Goal: Task Accomplishment & Management: Manage account settings

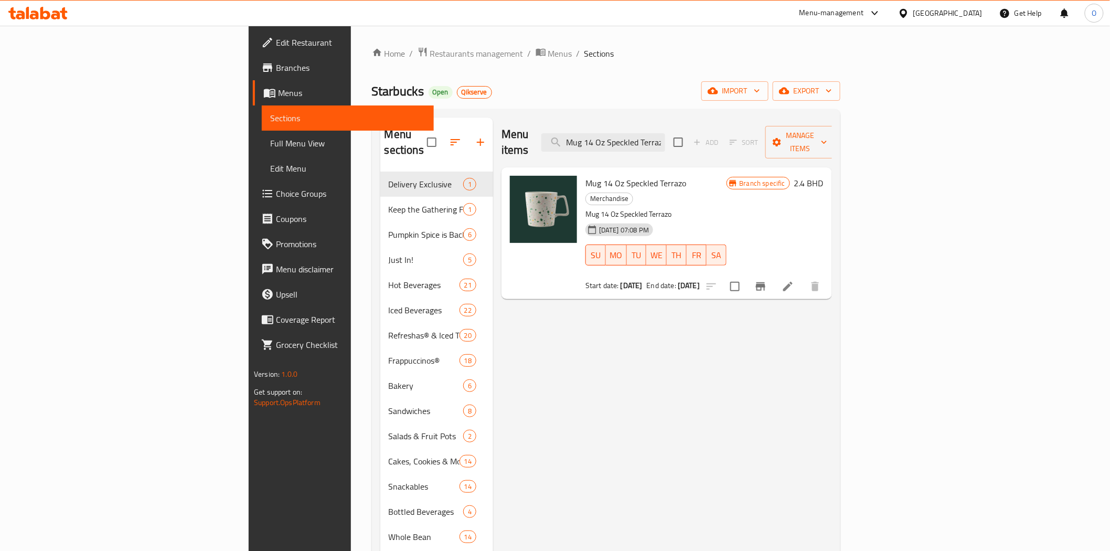
click at [253, 75] on link "Branches" at bounding box center [343, 67] width 181 height 25
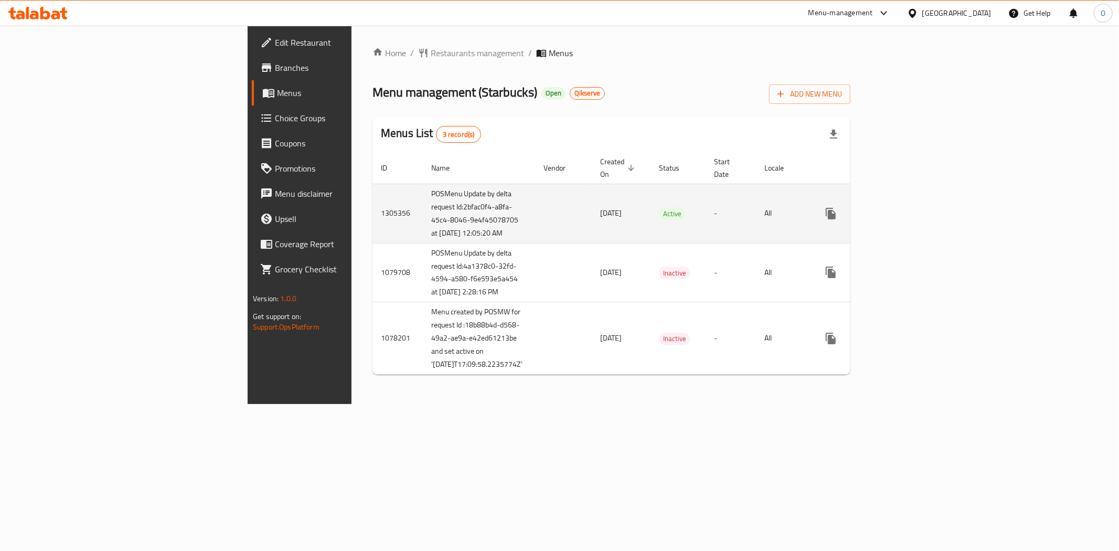
click at [919, 214] on link "enhanced table" at bounding box center [906, 213] width 25 height 25
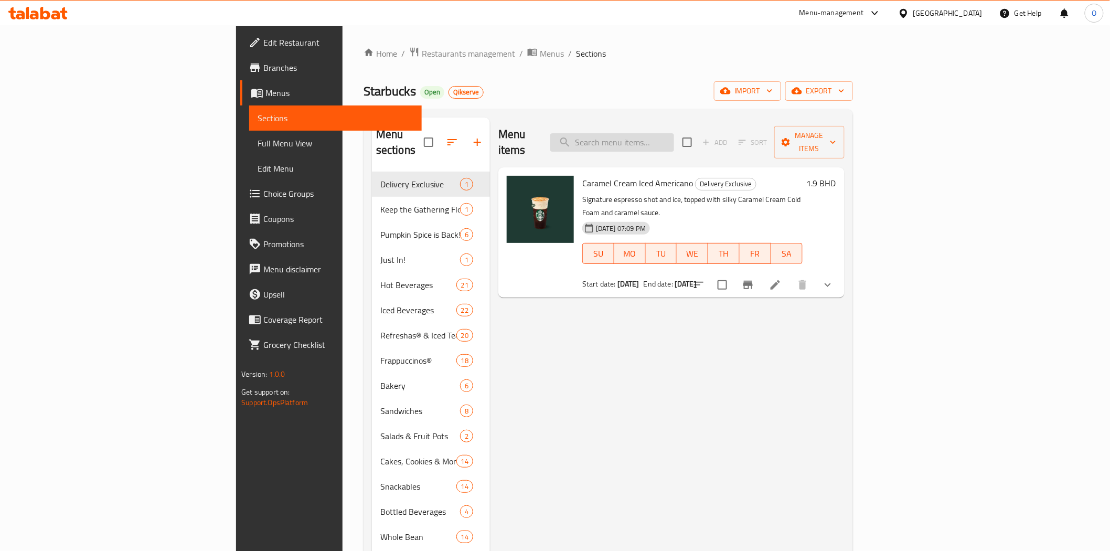
click at [674, 133] on input "search" at bounding box center [612, 142] width 124 height 18
paste input "Whole Bean Coffee Sumatra 250g"
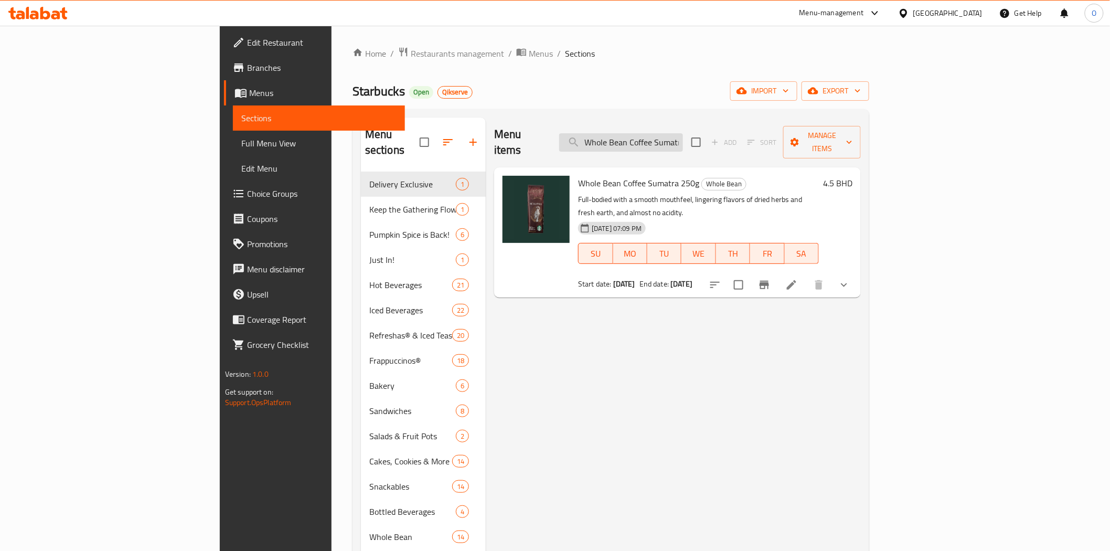
click at [683, 134] on input "Whole Bean Coffee Sumatra 250g" at bounding box center [621, 142] width 124 height 18
paste input "Guatemala Antigu"
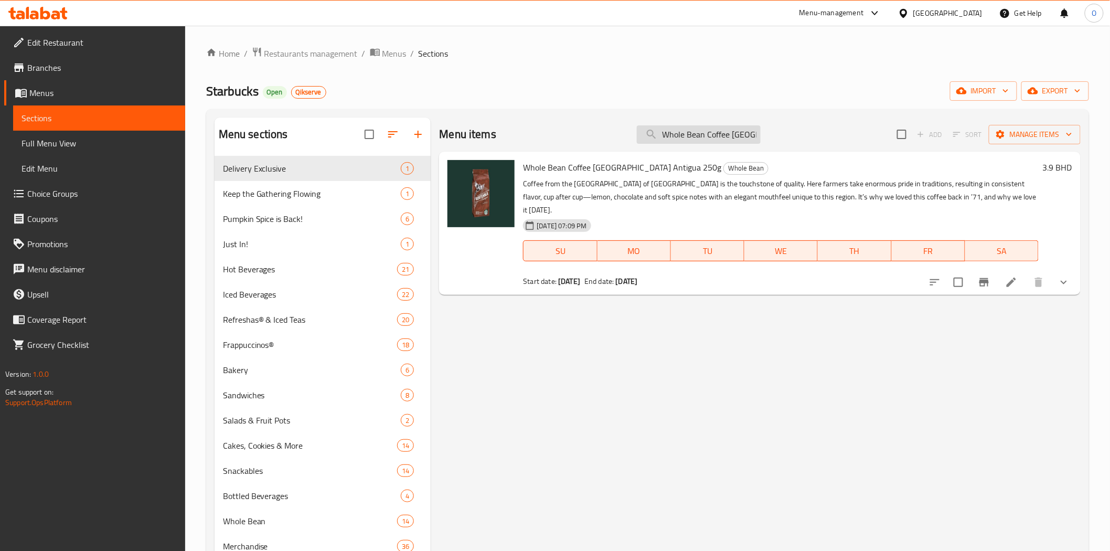
click at [679, 143] on input "Whole Bean Coffee Guatemala Antigua 250g" at bounding box center [699, 134] width 124 height 18
paste input "House Blend"
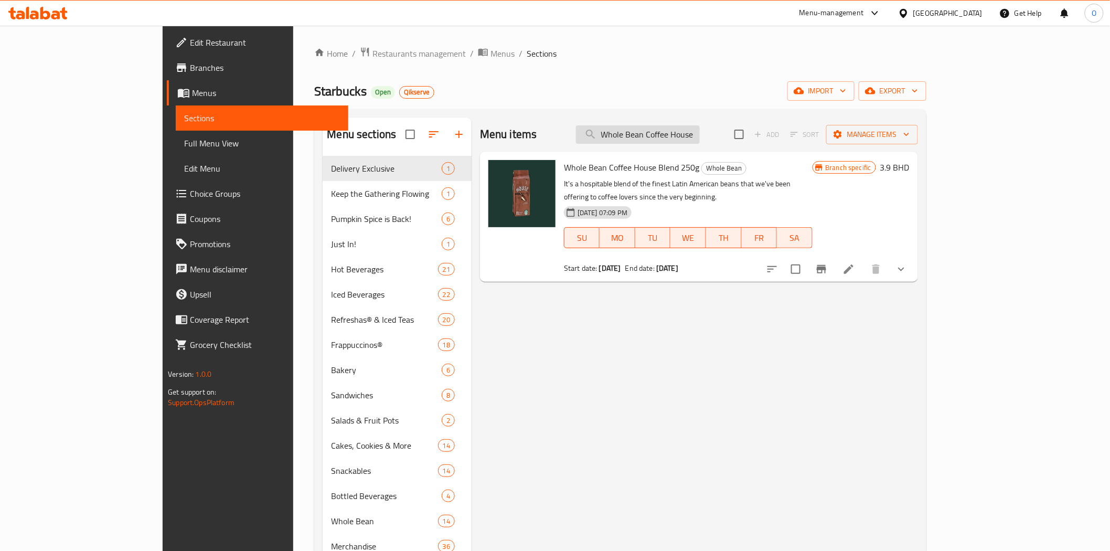
click at [700, 133] on input "Whole Bean Coffee House Blend 250g" at bounding box center [638, 134] width 124 height 18
paste input "Mug 3 Oz Siren Stone Gray"
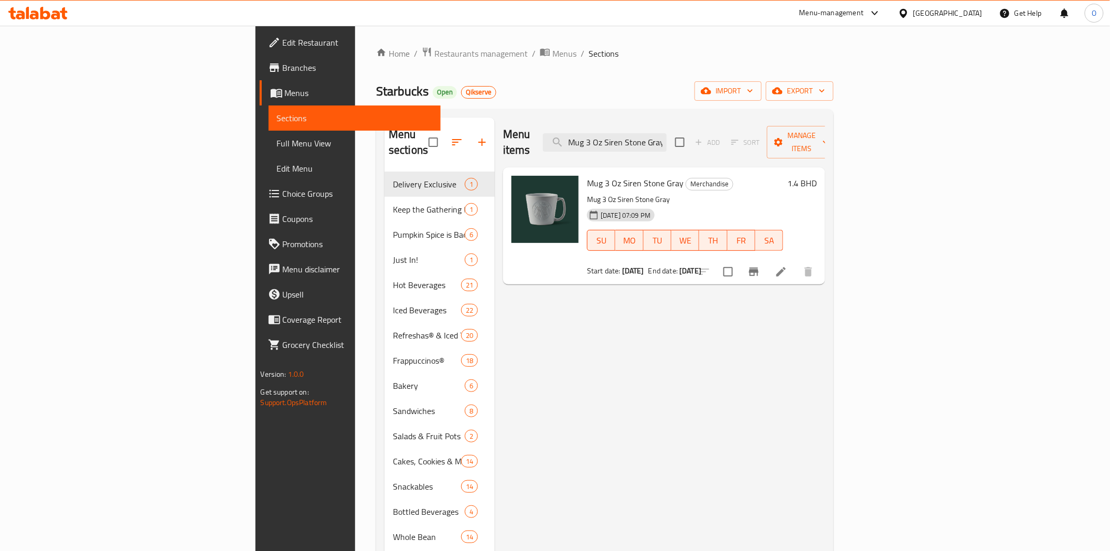
type input "Mug 3 Oz Siren Stone Gray"
click at [767, 260] on button "Branch-specific-item" at bounding box center [753, 271] width 25 height 25
click at [665, 133] on input "Mug 3 Oz Siren Stone Gray" at bounding box center [605, 142] width 124 height 18
paste input "14 Oz Speckled Terrazo"
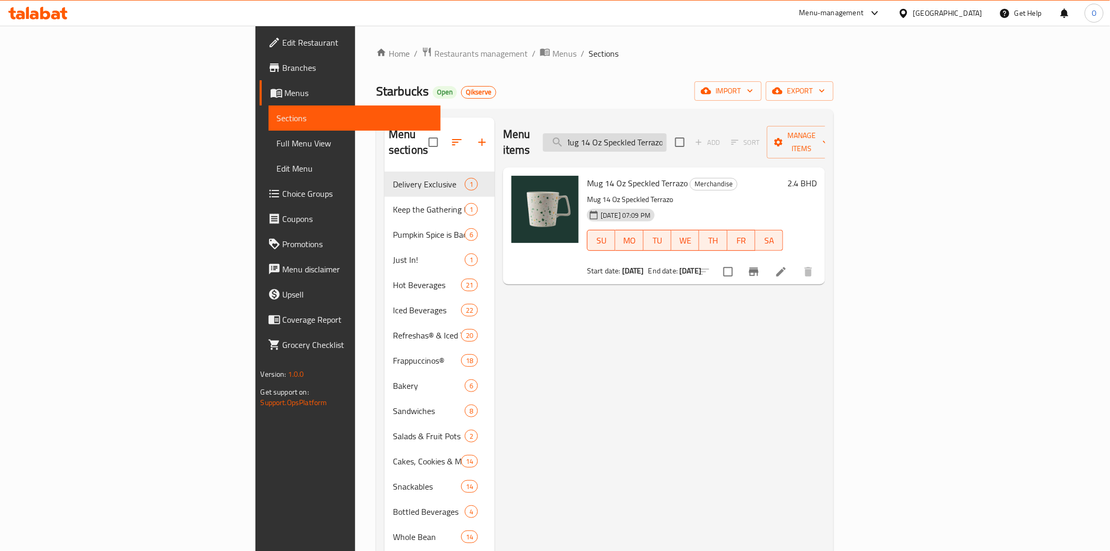
type input "Mug 14 Oz Speckled Terrazo"
click at [283, 73] on span "Branches" at bounding box center [358, 67] width 150 height 13
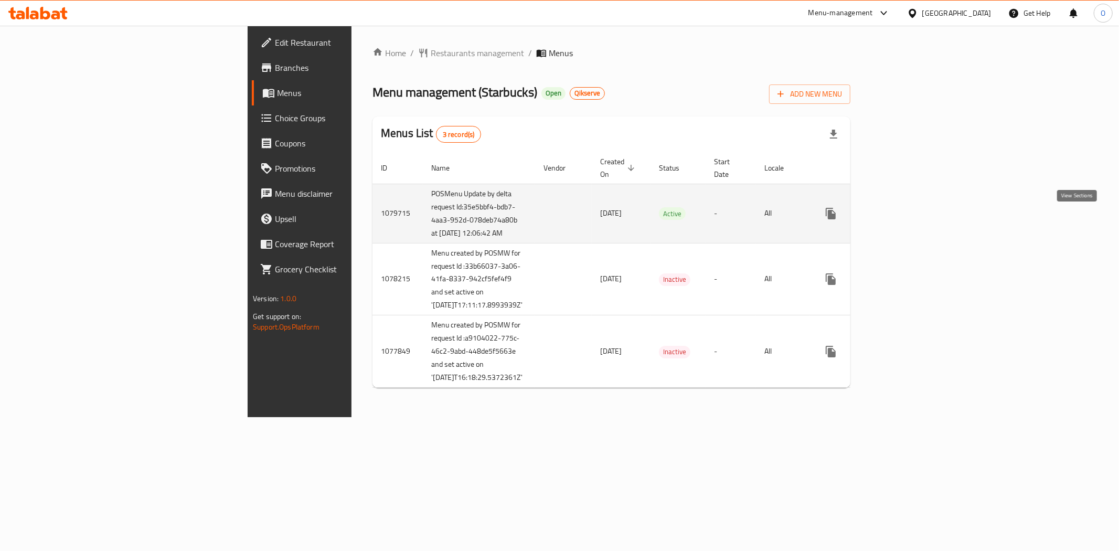
click at [919, 221] on link "enhanced table" at bounding box center [906, 213] width 25 height 25
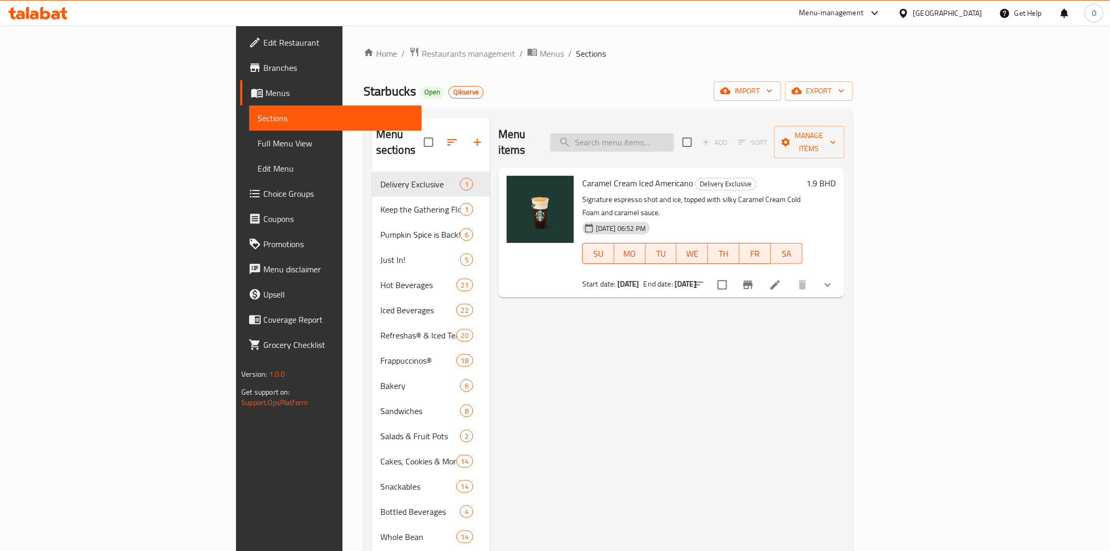
click at [674, 142] on input "search" at bounding box center [612, 142] width 124 height 18
paste input "Whole Bean Coffee Sumatra 250g"
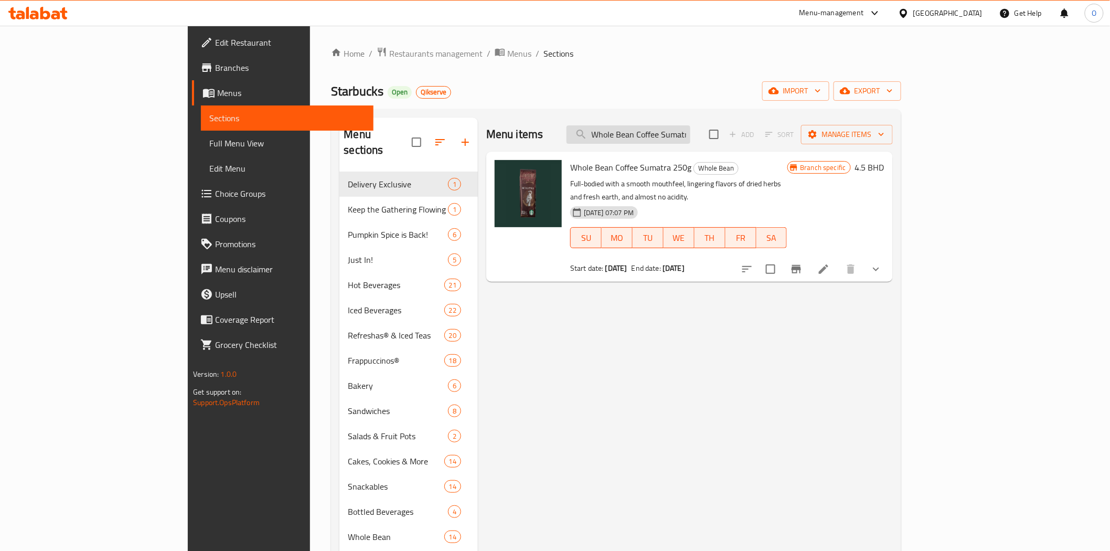
click at [691, 137] on input "Whole Bean Coffee Sumatra 250g" at bounding box center [629, 134] width 124 height 18
paste input "Guatemala Antigu"
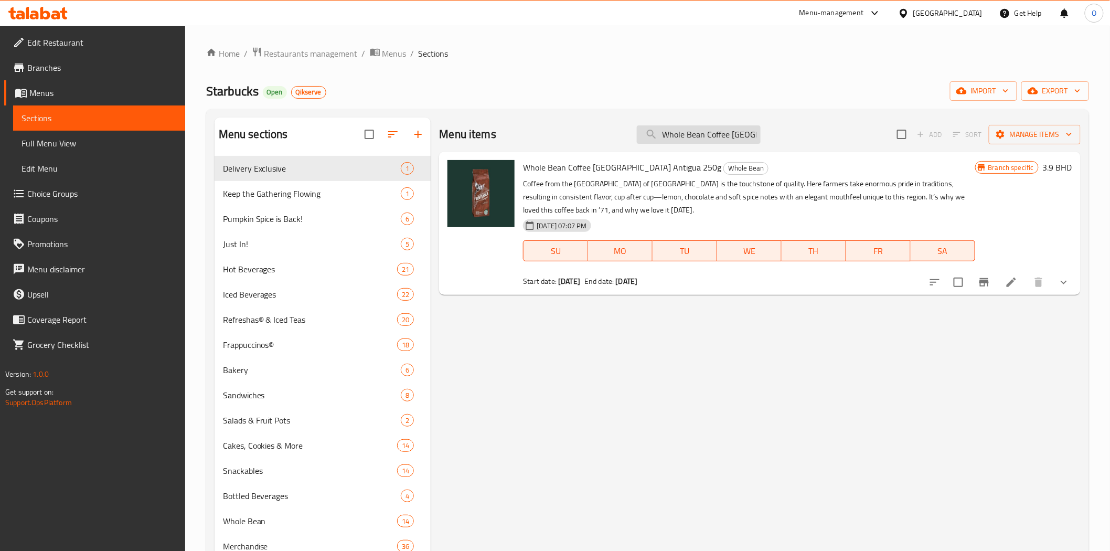
click at [706, 136] on input "Whole Bean Coffee [GEOGRAPHIC_DATA] Antigua 250g" at bounding box center [699, 134] width 124 height 18
paste input "House Blend"
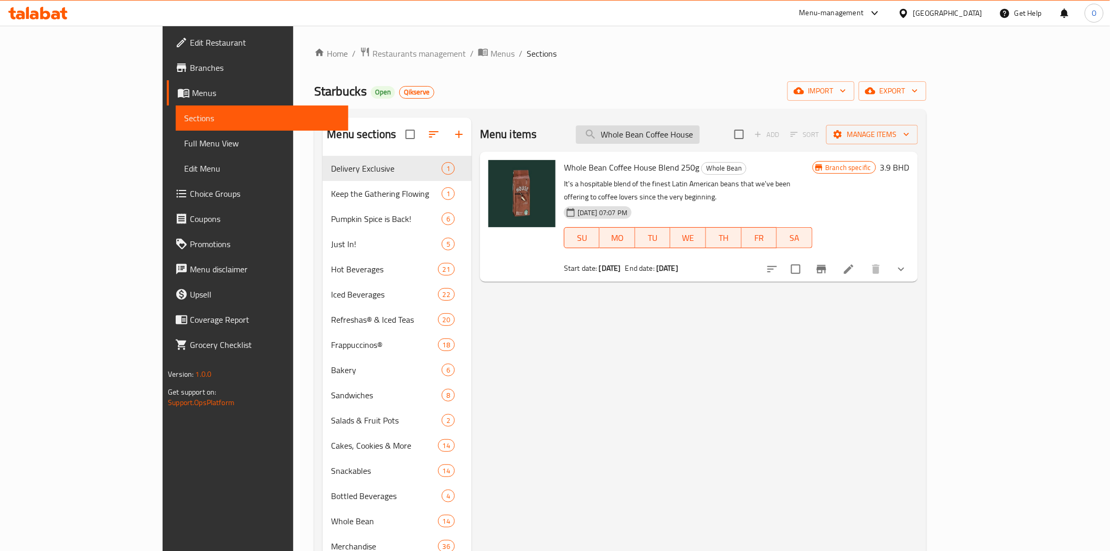
drag, startPoint x: 674, startPoint y: 134, endPoint x: 669, endPoint y: 133, distance: 5.4
click at [674, 134] on input "Whole Bean Coffee House Blend 250g" at bounding box center [638, 134] width 124 height 18
paste input "Mug 3 Oz Siren Stone Gray"
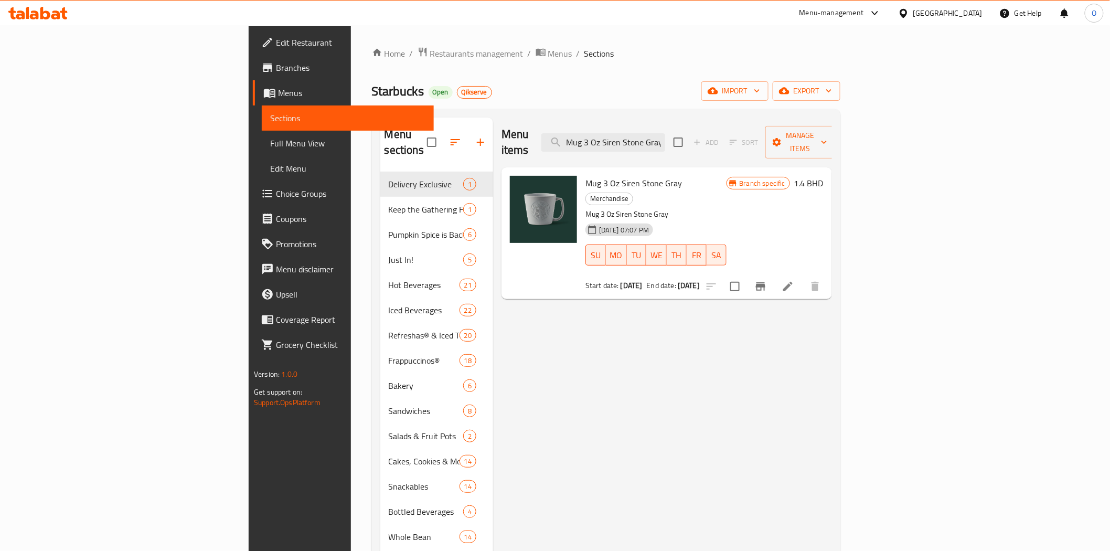
click at [695, 121] on div "Menu items Mug 3 Oz Siren Stone Gray Add Sort Manage items" at bounding box center [667, 143] width 331 height 50
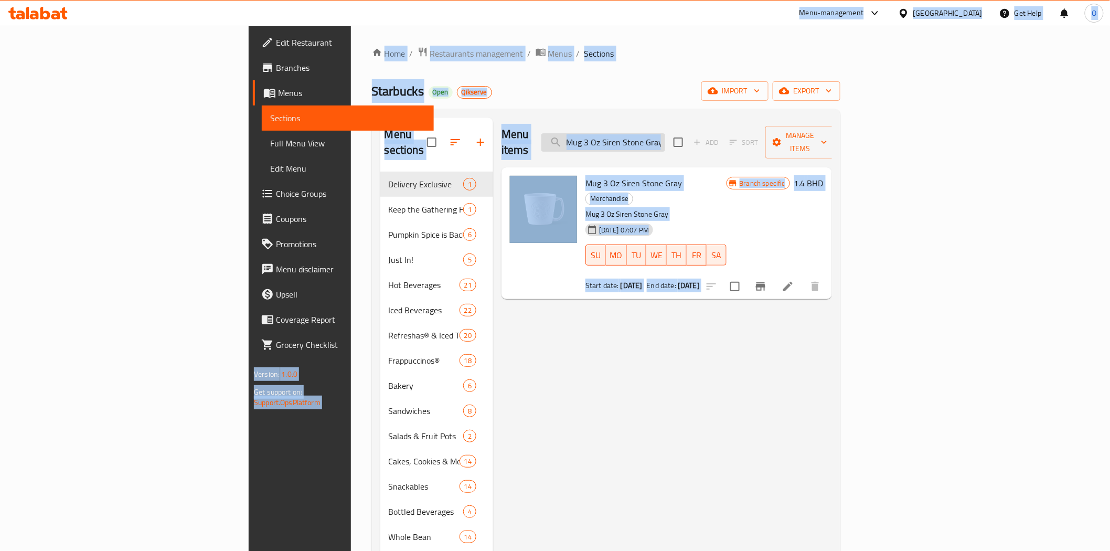
click at [665, 133] on input "Mug 3 Oz Siren Stone Gray" at bounding box center [604, 142] width 124 height 18
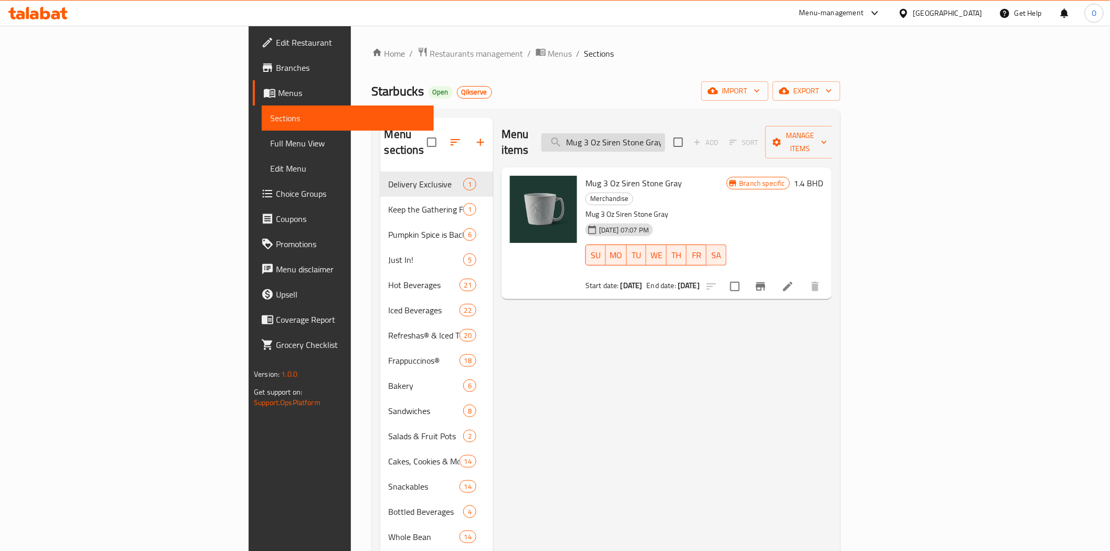
paste input "14 Oz Speckled Terrazo"
type input "Mug 14 Oz Speckled Terrazo"
drag, startPoint x: 453, startPoint y: 80, endPoint x: 352, endPoint y: 79, distance: 101.8
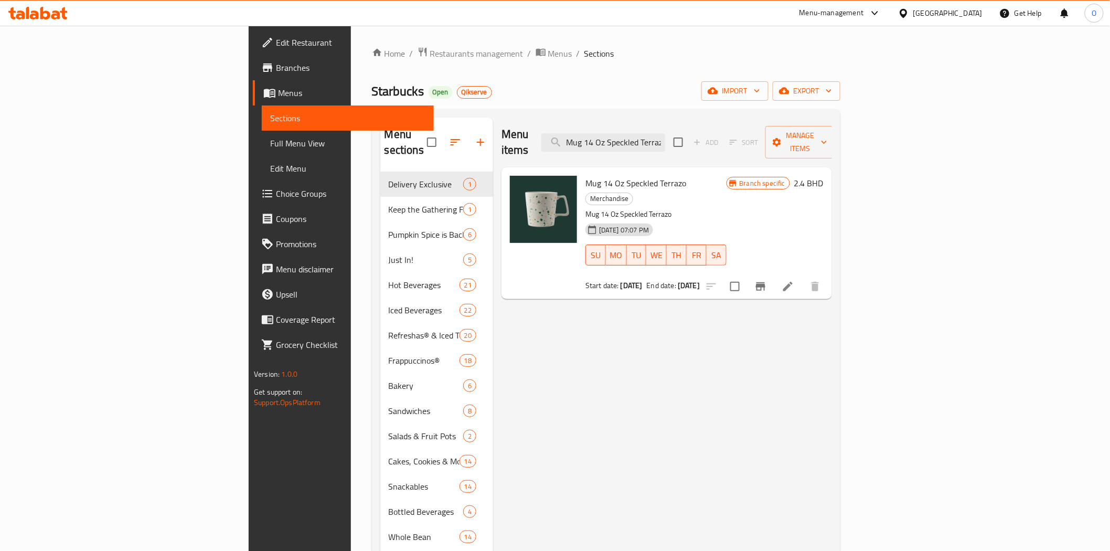
click at [453, 80] on div "Home / Restaurants management / Menus / Sections Starbucks Open Qikserve import…" at bounding box center [606, 362] width 469 height 630
click at [276, 66] on span "Branches" at bounding box center [351, 67] width 150 height 13
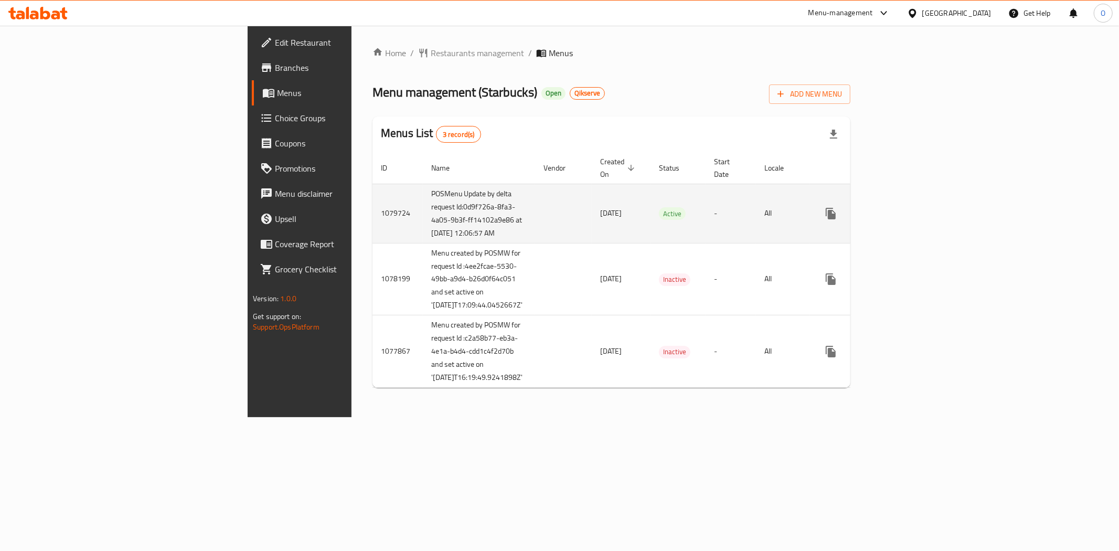
click at [911, 218] on icon "enhanced table" at bounding box center [906, 213] width 9 height 9
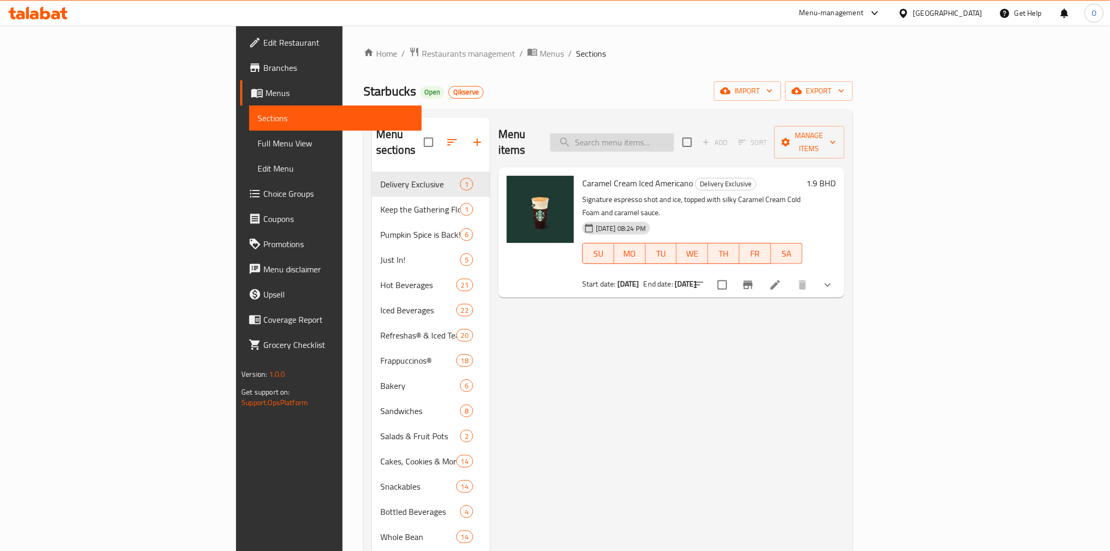
click at [674, 135] on input "search" at bounding box center [612, 142] width 124 height 18
paste input "Whole Bean Coffee Sumatra 250g"
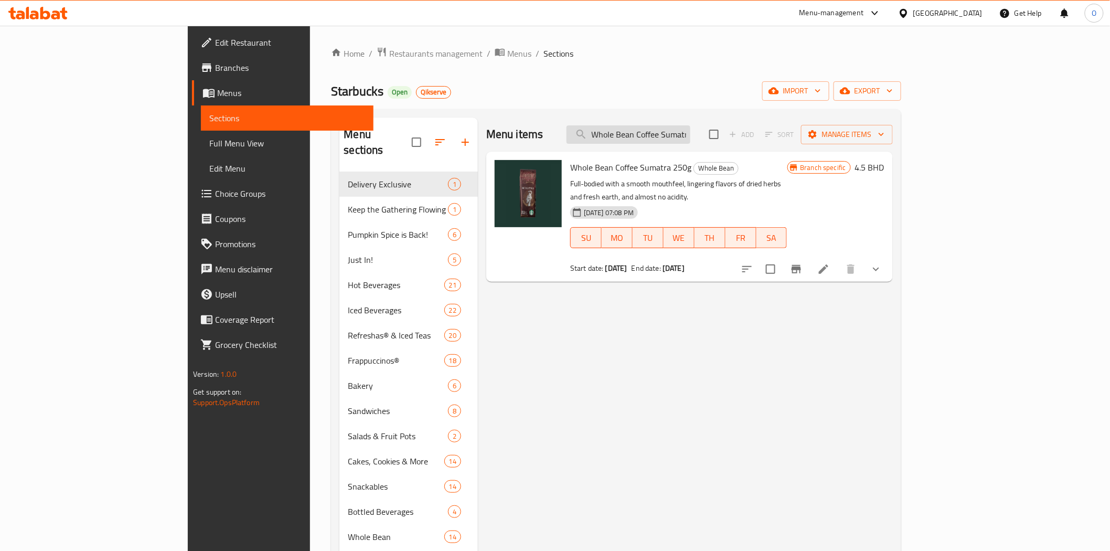
click at [691, 136] on input "Whole Bean Coffee Sumatra 250g" at bounding box center [629, 134] width 124 height 18
paste input "Guatemala Antigu"
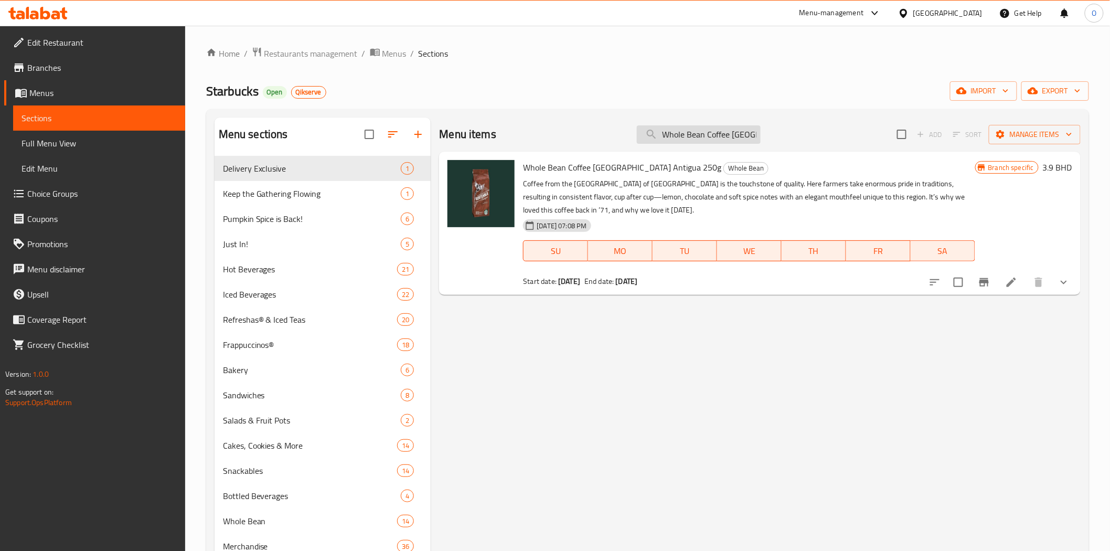
drag, startPoint x: 719, startPoint y: 109, endPoint x: 716, endPoint y: 127, distance: 18.0
click at [719, 109] on div "Menu sections Delivery Exclusive 1 Keep the Gathering Flowing 1 Pumpkin Spice i…" at bounding box center [647, 393] width 883 height 568
click at [716, 130] on input "Whole Bean Coffee Guatemala Antigua 250g" at bounding box center [699, 134] width 124 height 18
paste input "House Blend"
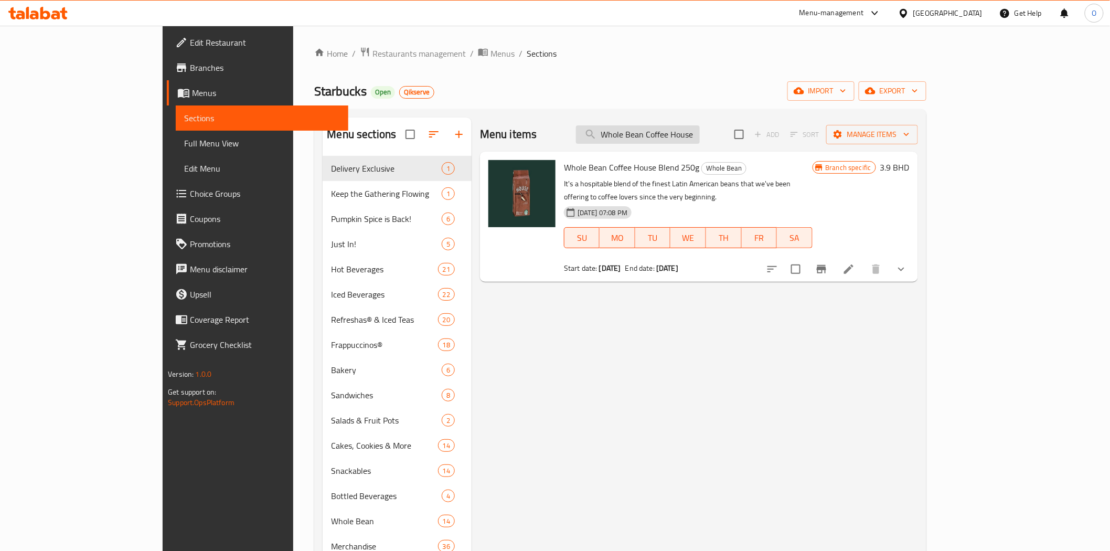
click at [700, 139] on input "Whole Bean Coffee House Blend 250g" at bounding box center [638, 134] width 124 height 18
paste input "Mug 3 Oz Siren Stone Gray"
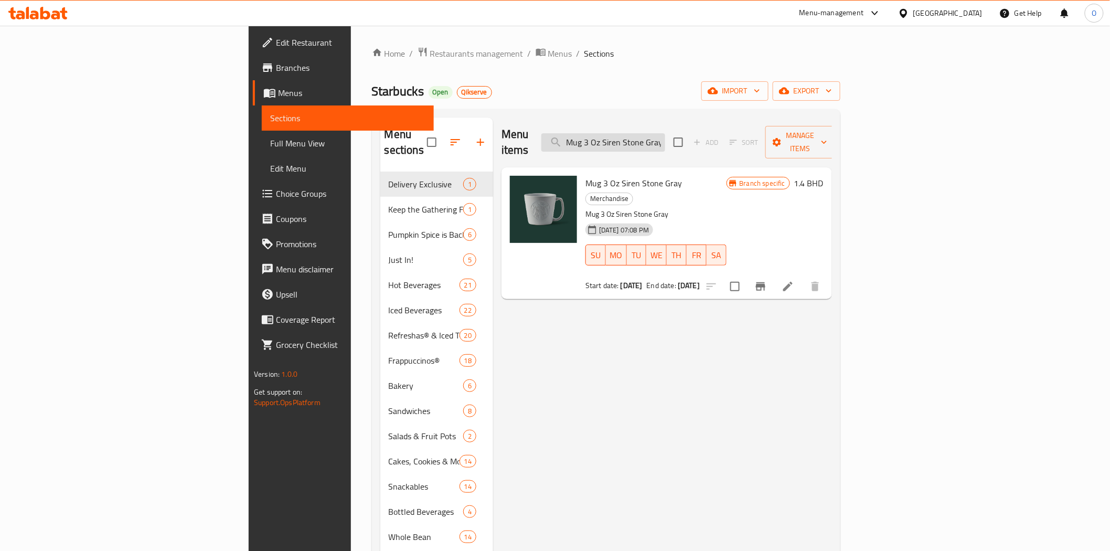
click at [665, 139] on input "Mug 3 Oz Siren Stone Gray" at bounding box center [604, 142] width 124 height 18
paste input "14 Oz Speckled Terrazo"
type input "Mug 14 Oz Speckled Terrazo"
click at [276, 72] on span "Branches" at bounding box center [351, 67] width 150 height 13
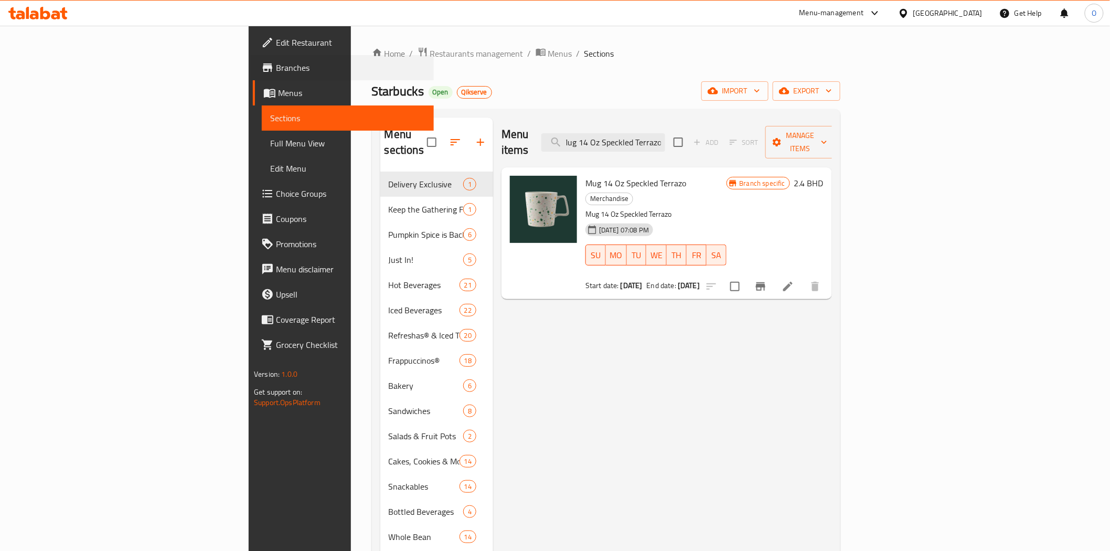
scroll to position [0, 0]
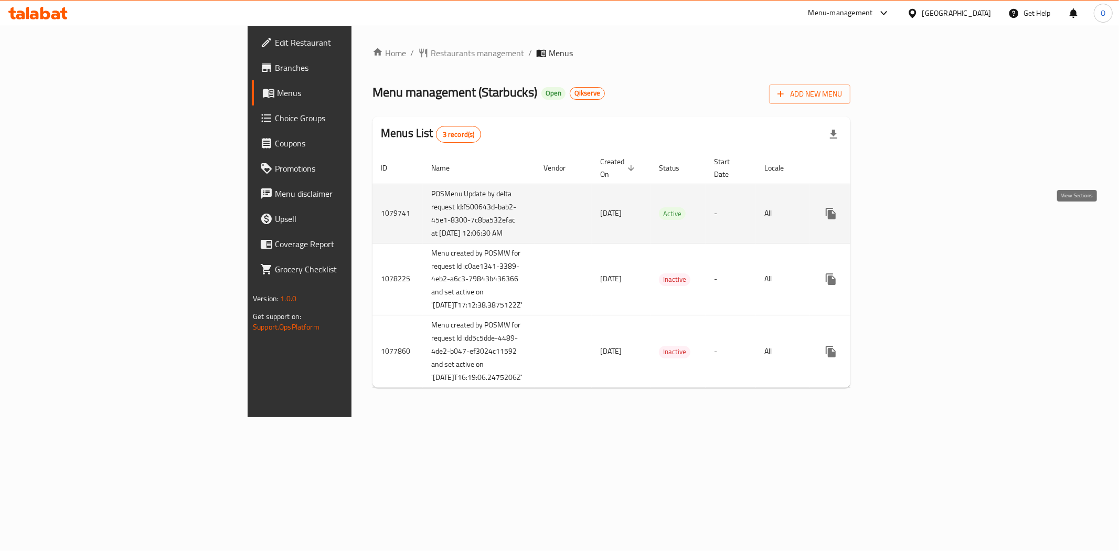
click at [919, 223] on link "enhanced table" at bounding box center [906, 213] width 25 height 25
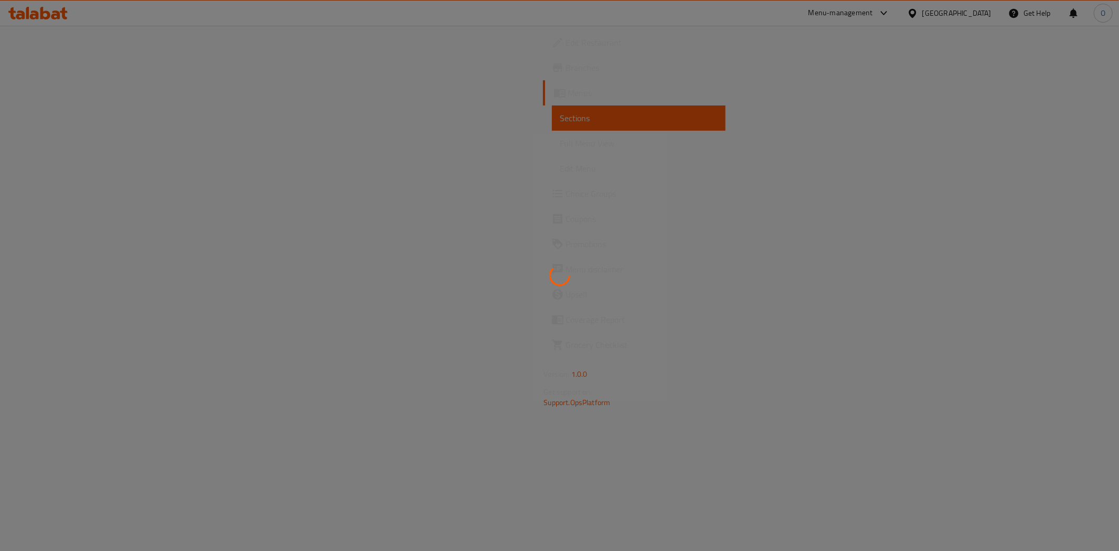
click at [622, 155] on div at bounding box center [559, 275] width 1119 height 551
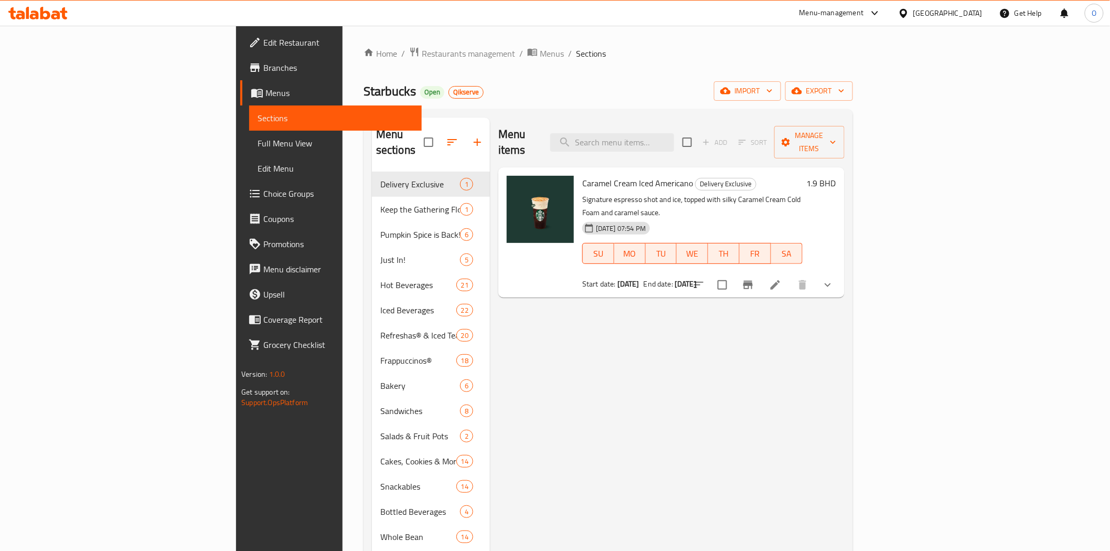
click at [665, 123] on div "Menu items Add Sort Manage items" at bounding box center [672, 143] width 346 height 50
click at [674, 135] on input "search" at bounding box center [612, 142] width 124 height 18
paste input "Whole Bean Coffee Sumatra 250g"
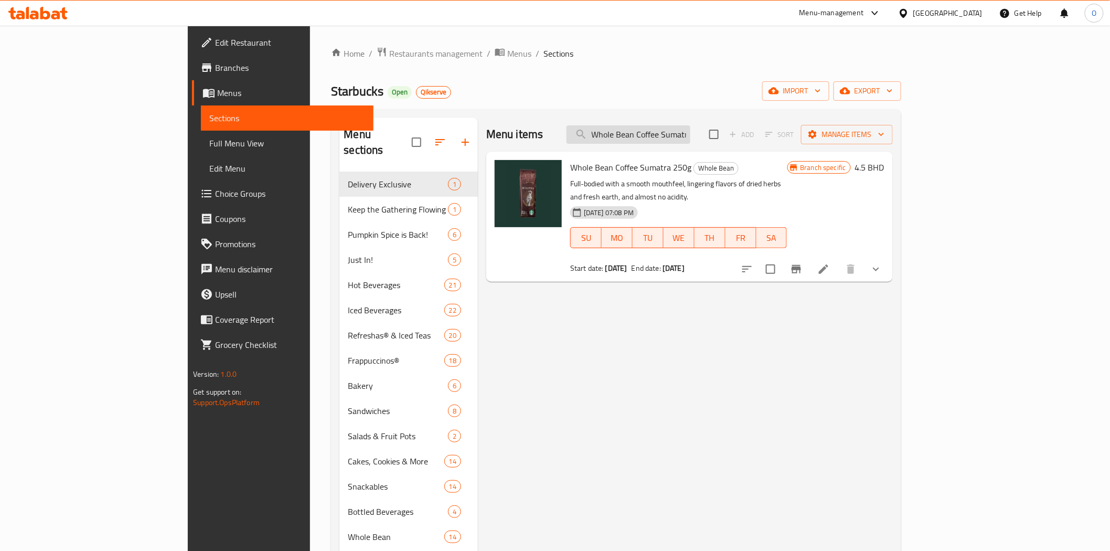
click at [682, 140] on input "Whole Bean Coffee Sumatra 250g" at bounding box center [629, 134] width 124 height 18
paste input "Guatemala Antigu"
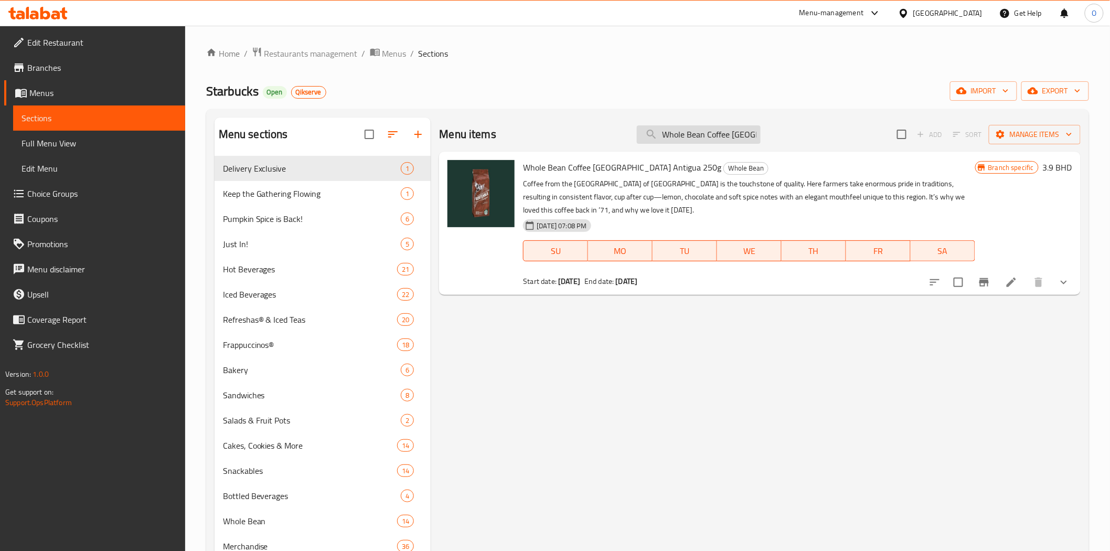
click at [719, 129] on input "Whole Bean Coffee [GEOGRAPHIC_DATA] Antigua 250g" at bounding box center [699, 134] width 124 height 18
paste input "House Blend"
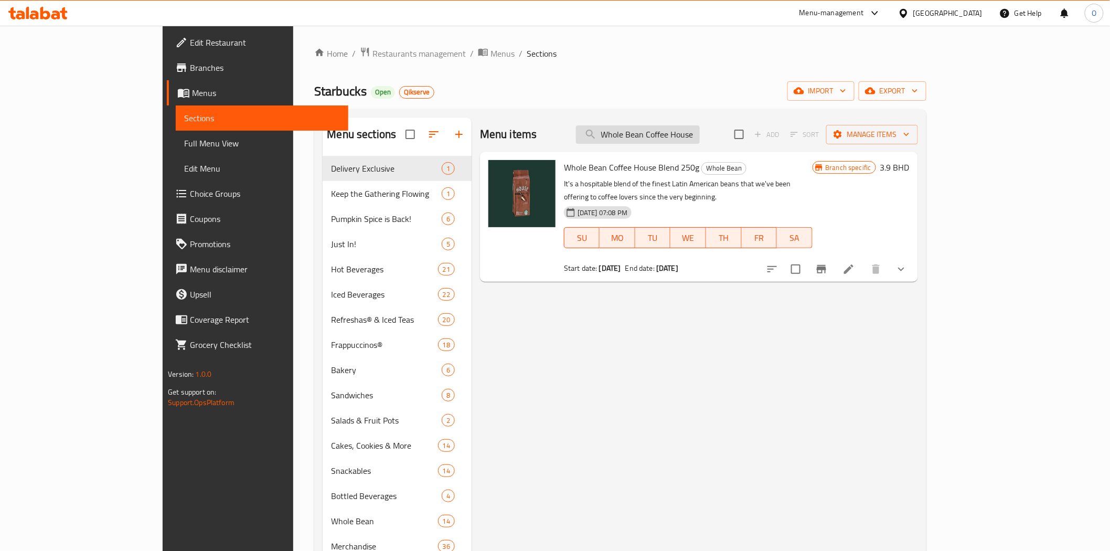
click at [700, 128] on input "Whole Bean Coffee House Blend 250g" at bounding box center [638, 134] width 124 height 18
paste input "Mug 3 Oz Siren Stone Gray"
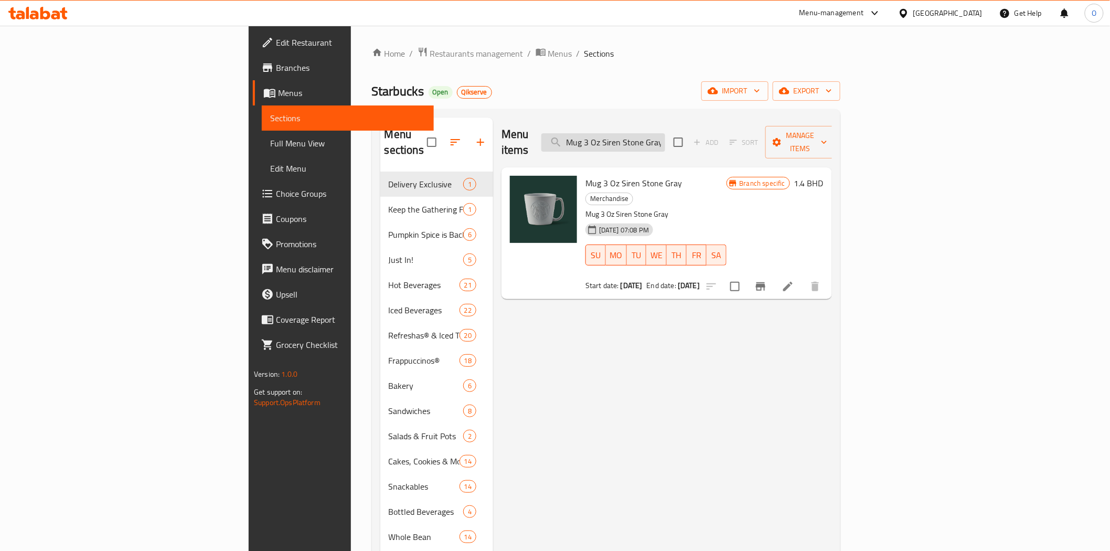
click at [665, 140] on input "Mug 3 Oz Siren Stone Gray" at bounding box center [604, 142] width 124 height 18
paste input "14 Oz Speckled Terrazo"
type input "Mug 14 Oz Speckled Terrazo"
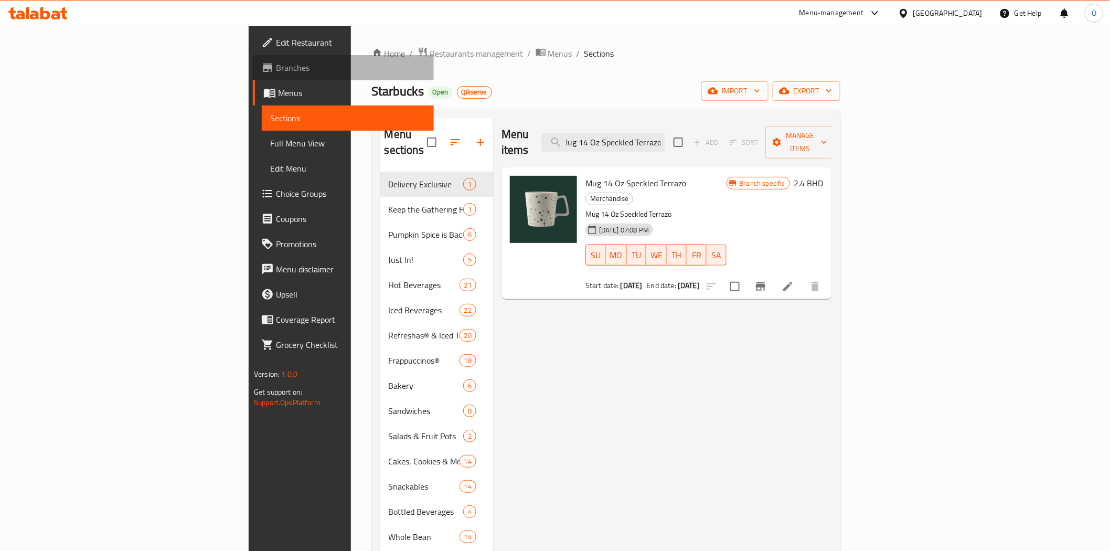
click at [276, 67] on span "Branches" at bounding box center [351, 67] width 150 height 13
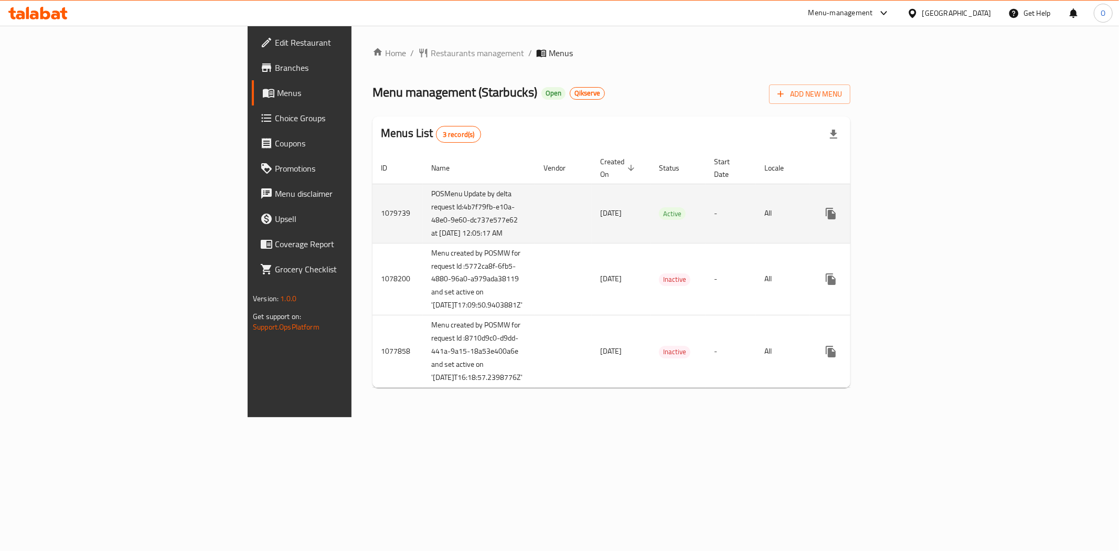
click at [919, 224] on link "enhanced table" at bounding box center [906, 213] width 25 height 25
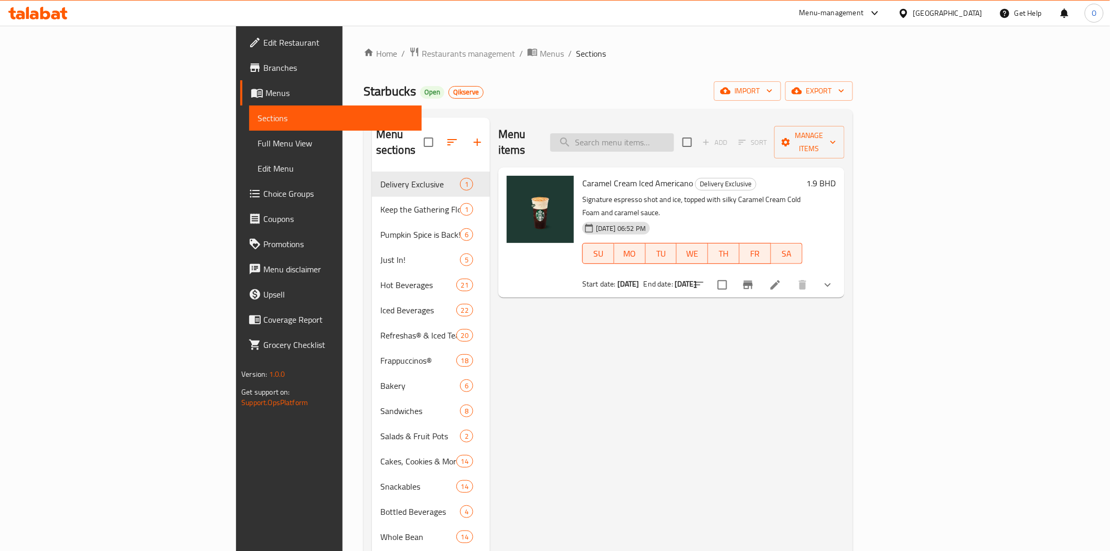
drag, startPoint x: 727, startPoint y: 121, endPoint x: 719, endPoint y: 135, distance: 16.7
click at [727, 121] on div "Menu items Add Sort Manage items" at bounding box center [672, 143] width 346 height 50
click at [674, 135] on input "search" at bounding box center [612, 142] width 124 height 18
paste input "Whole Bean Coffee Sumatra 250g"
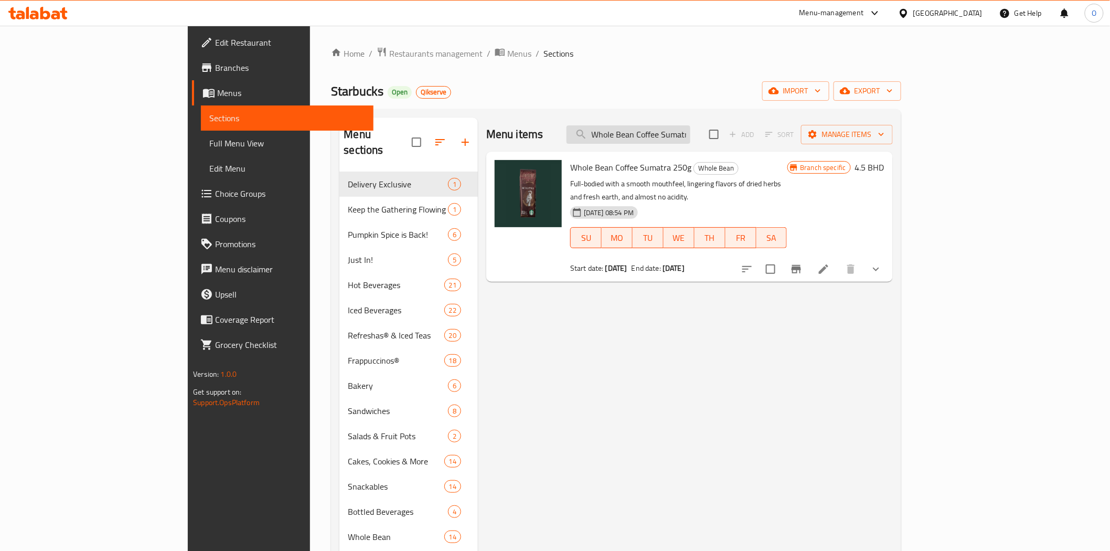
click at [691, 137] on input "Whole Bean Coffee Sumatra 250g" at bounding box center [629, 134] width 124 height 18
paste input "Guatemala Antigu"
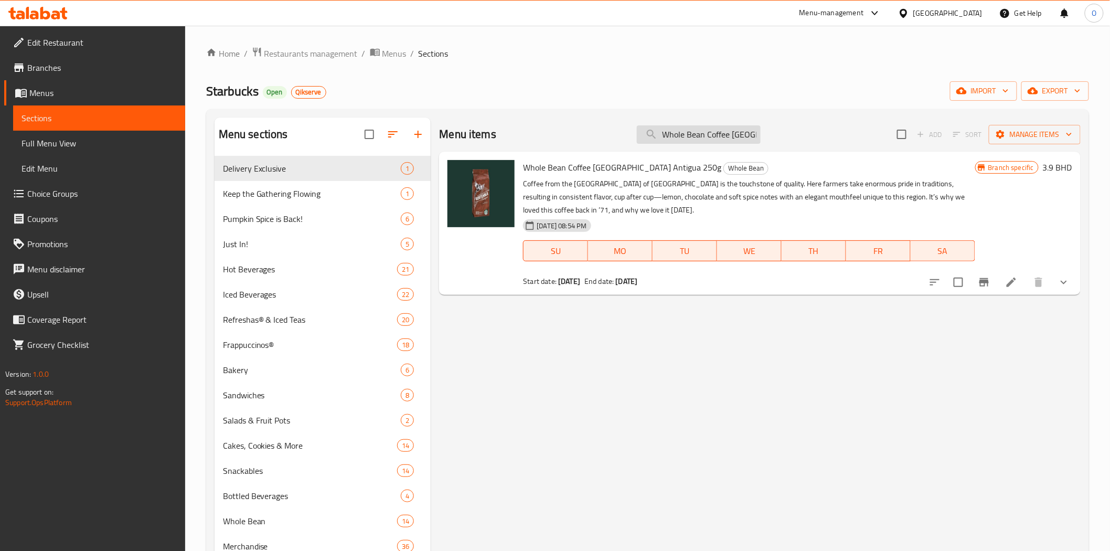
click at [711, 129] on input "Whole Bean Coffee [GEOGRAPHIC_DATA] Antigua 250g" at bounding box center [699, 134] width 124 height 18
paste input "House Blend"
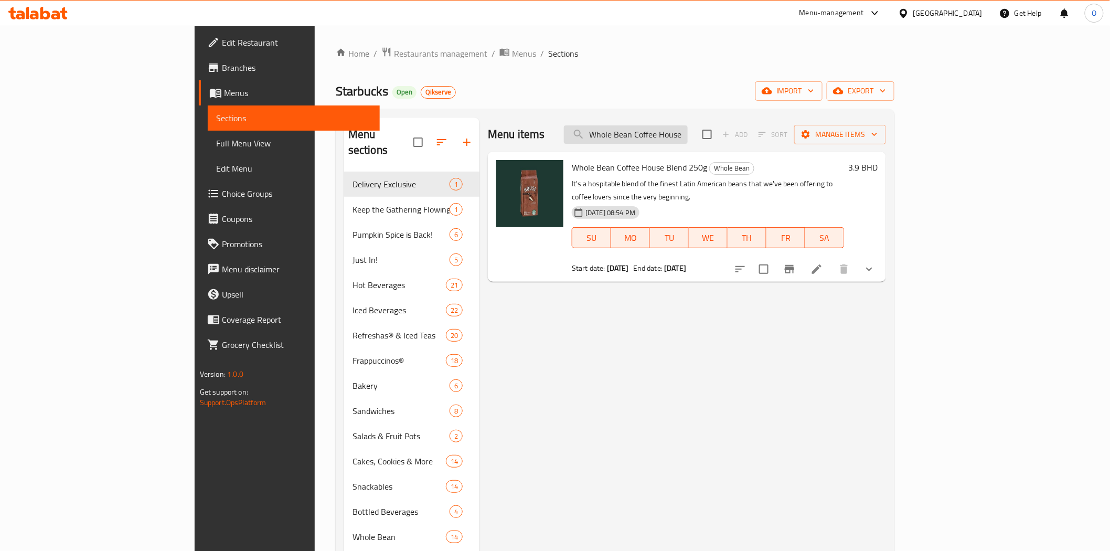
click at [688, 128] on input "Whole Bean Coffee House Blend 250g" at bounding box center [626, 134] width 124 height 18
paste input "Mug 3 Oz Siren Stone Gray"
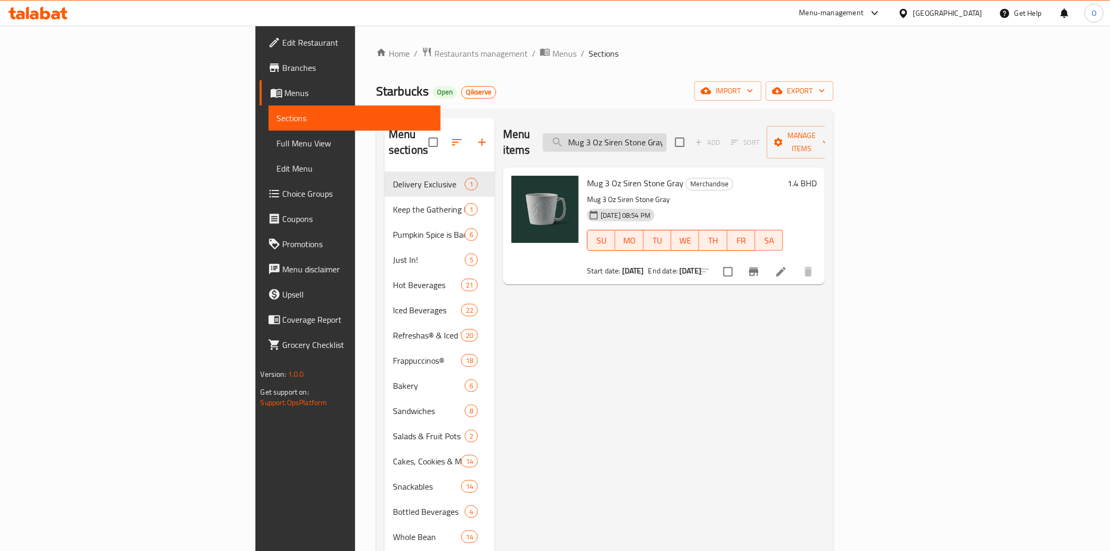
click at [667, 133] on input "Mug 3 Oz Siren Stone Gray" at bounding box center [605, 142] width 124 height 18
paste input "14 Oz Speckled Terrazo"
type input "Mug 14 Oz Speckled Terrazo"
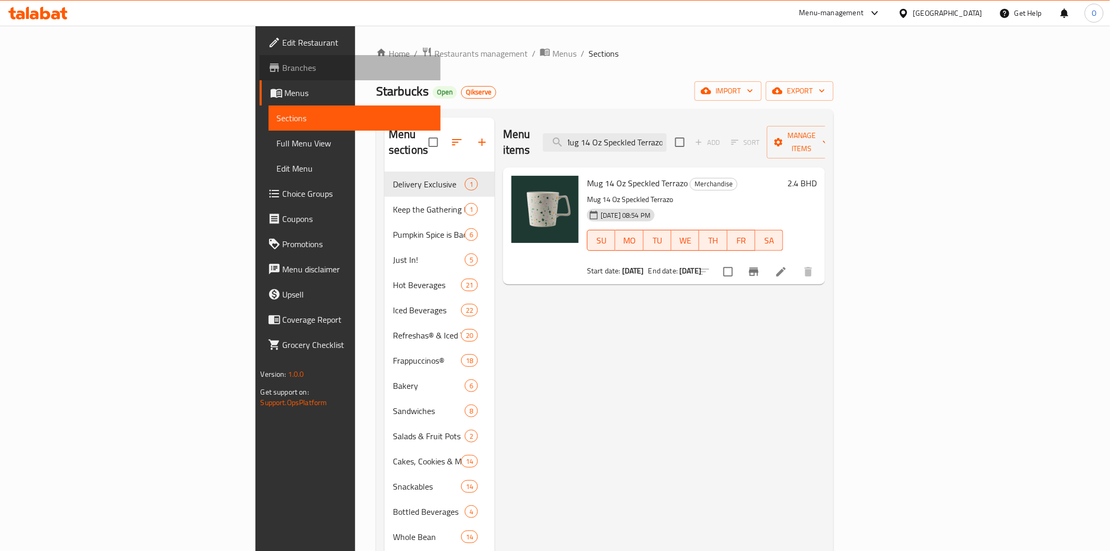
click at [283, 69] on span "Branches" at bounding box center [358, 67] width 150 height 13
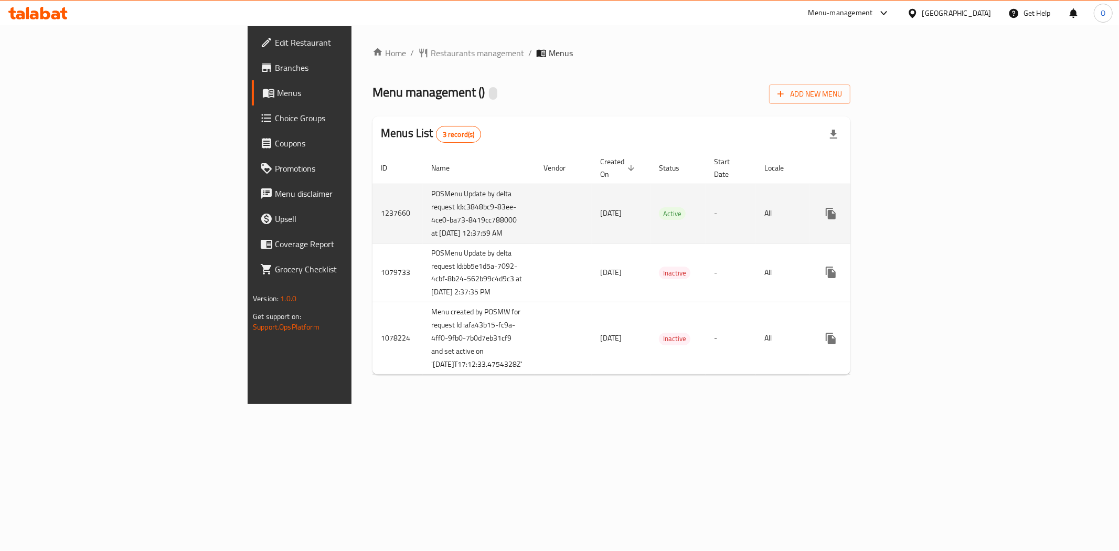
click at [913, 220] on icon "enhanced table" at bounding box center [906, 213] width 13 height 13
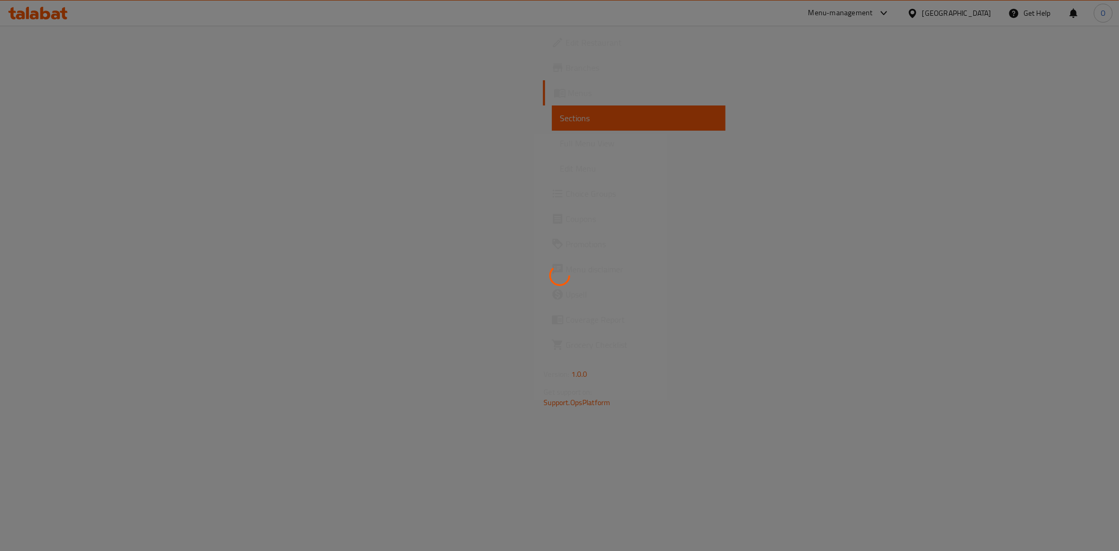
click at [596, 97] on div at bounding box center [559, 275] width 1119 height 551
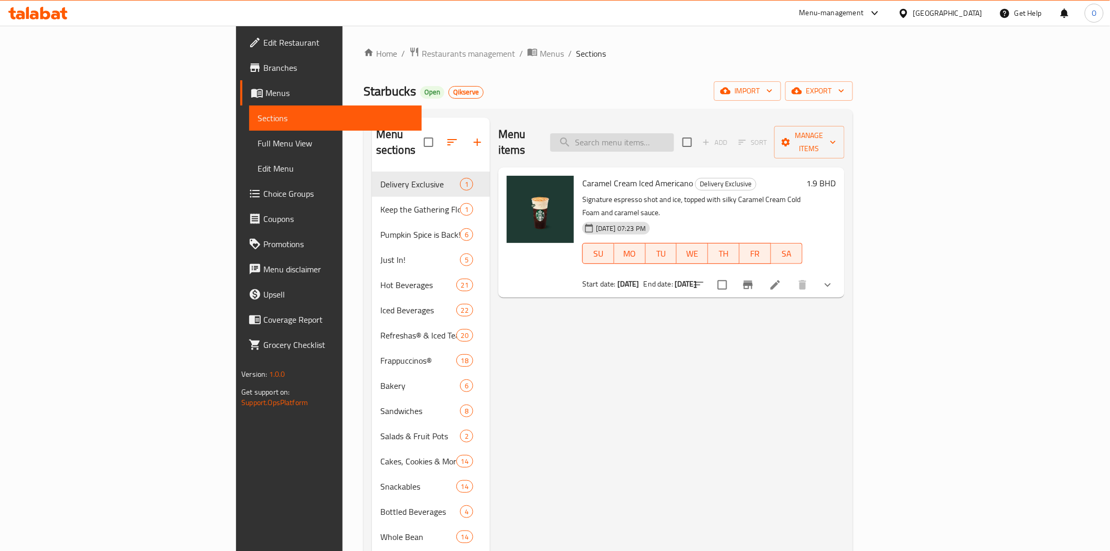
click at [674, 133] on input "search" at bounding box center [612, 142] width 124 height 18
paste input "Whole Bean Coffee Sumatra 250g"
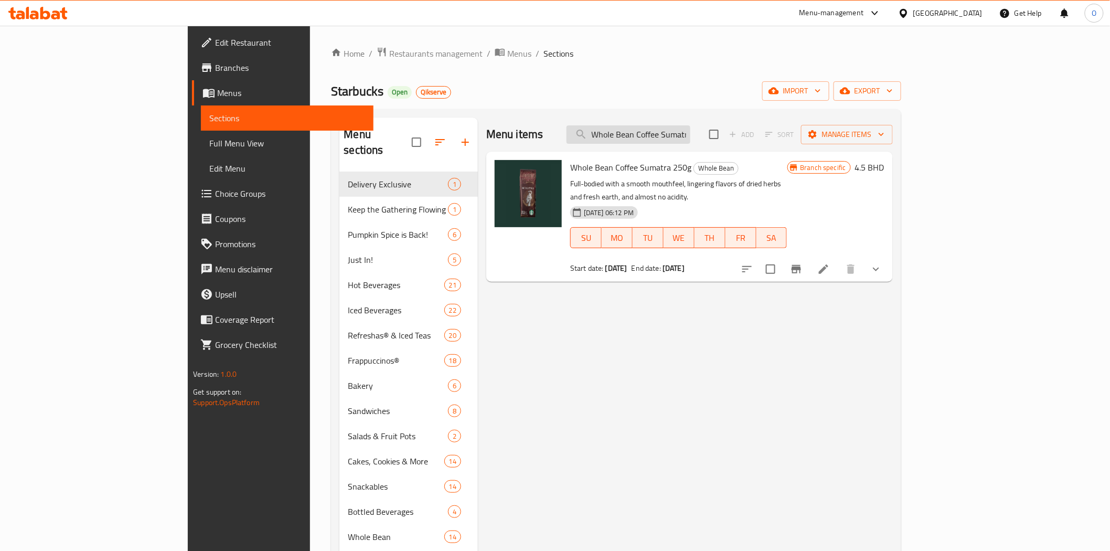
click at [686, 134] on input "Whole Bean Coffee Sumatra 250g" at bounding box center [629, 134] width 124 height 18
paste input "Guatemala Antigu"
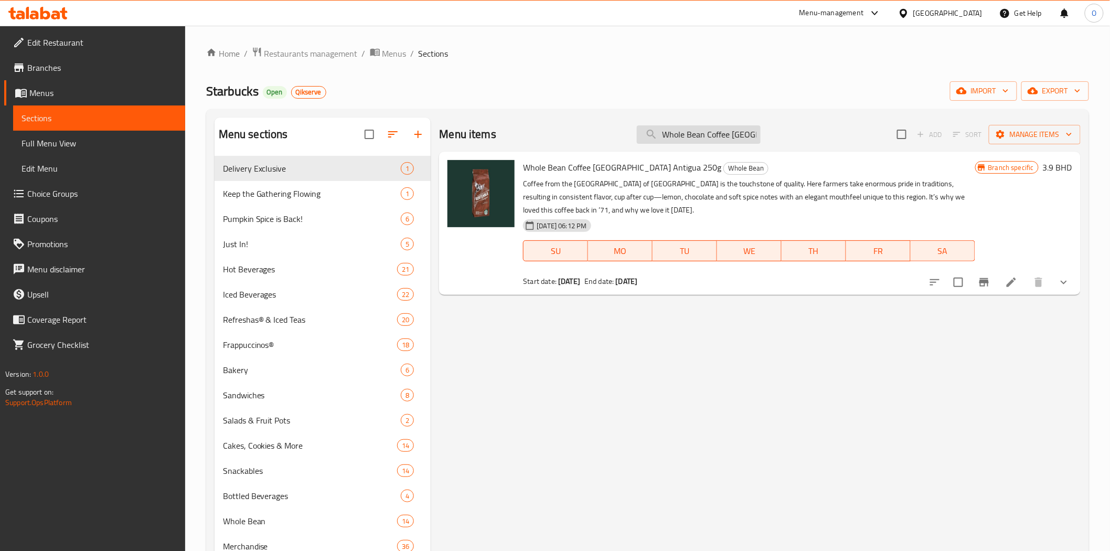
click at [707, 130] on input "Whole Bean Coffee [GEOGRAPHIC_DATA] Antigua 250g" at bounding box center [699, 134] width 124 height 18
paste input "House Blend"
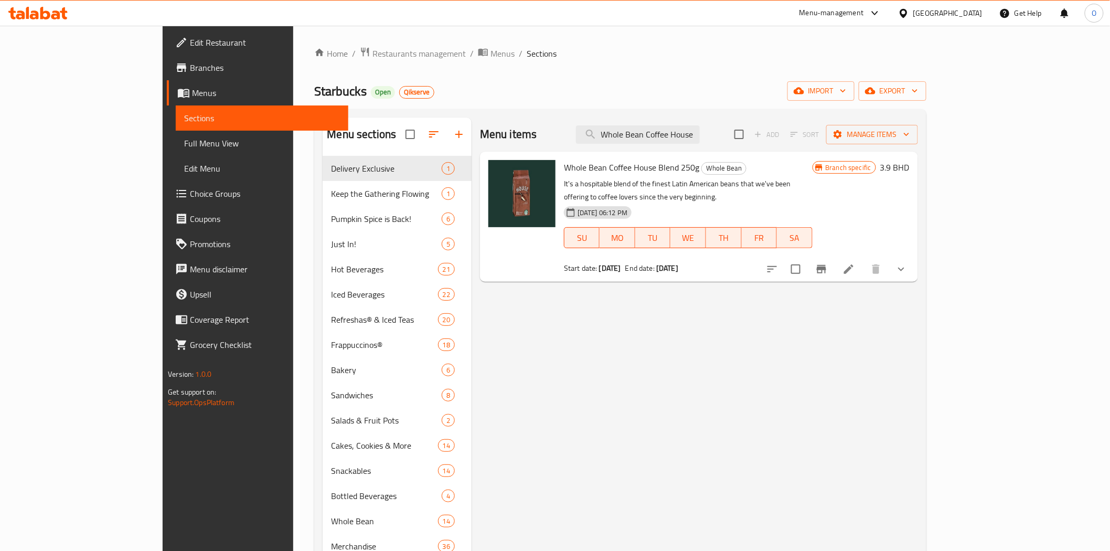
click at [709, 124] on div "Menu items Whole Bean Coffee House Blend 250g Add Sort Manage items" at bounding box center [699, 135] width 438 height 34
click at [700, 133] on input "Whole Bean Coffee House Blend 250g" at bounding box center [638, 134] width 124 height 18
paste input "Mug 3 Oz Siren Stone Gray"
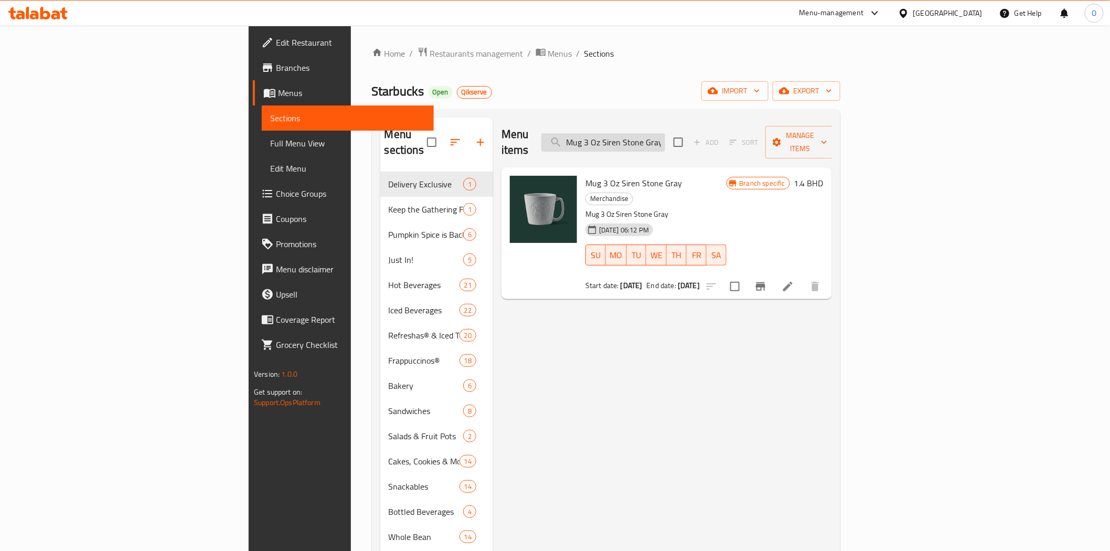
click at [665, 143] on input "Mug 3 Oz Siren Stone Gray" at bounding box center [604, 142] width 124 height 18
paste input "14 Oz Speckled Terrazo"
type input "Mug 14 Oz Speckled Terrazo"
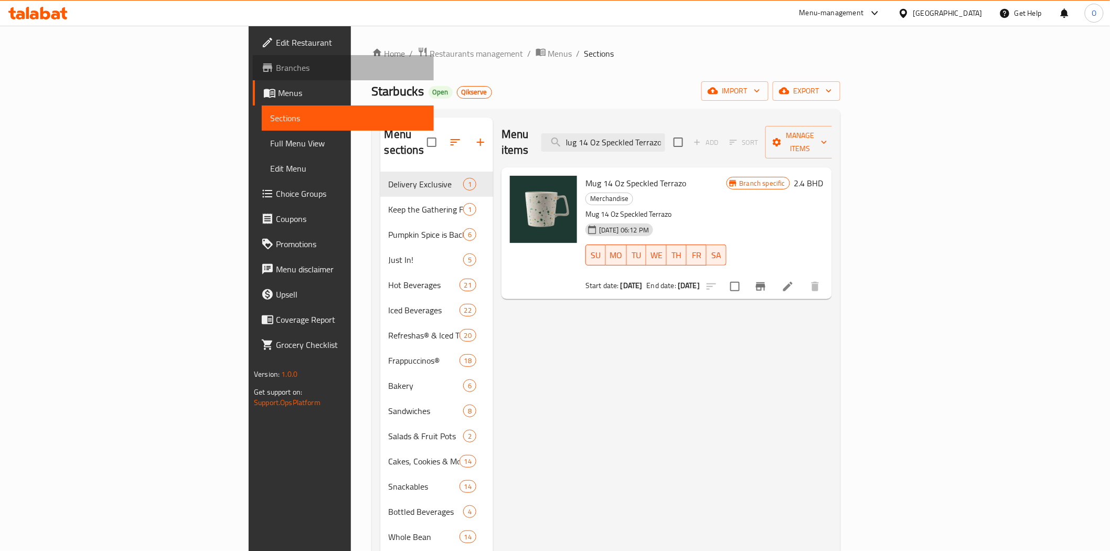
click at [276, 72] on span "Branches" at bounding box center [351, 67] width 150 height 13
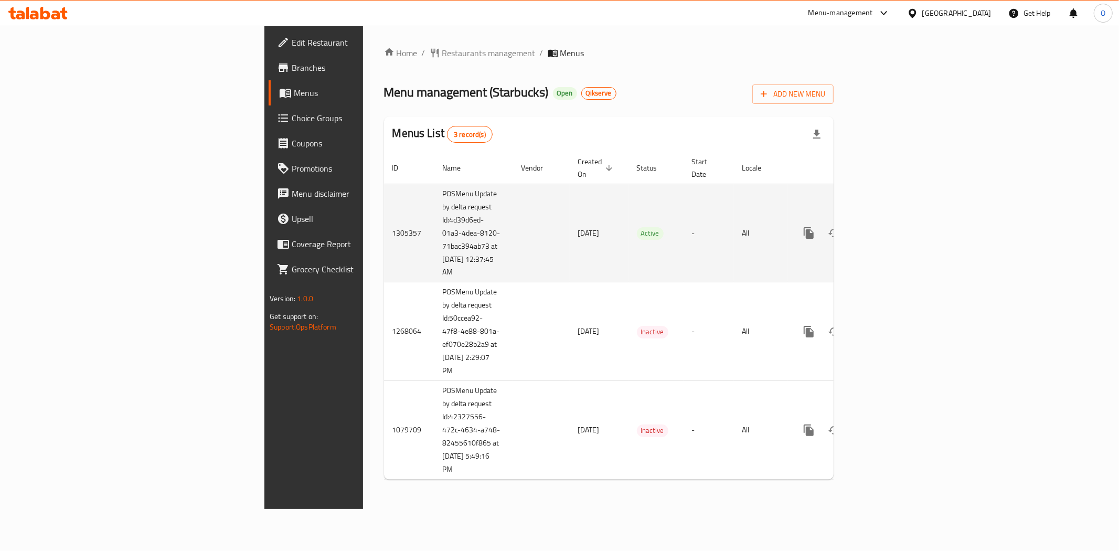
click at [897, 220] on div "enhanced table" at bounding box center [847, 232] width 101 height 25
click at [891, 227] on icon "enhanced table" at bounding box center [884, 233] width 13 height 13
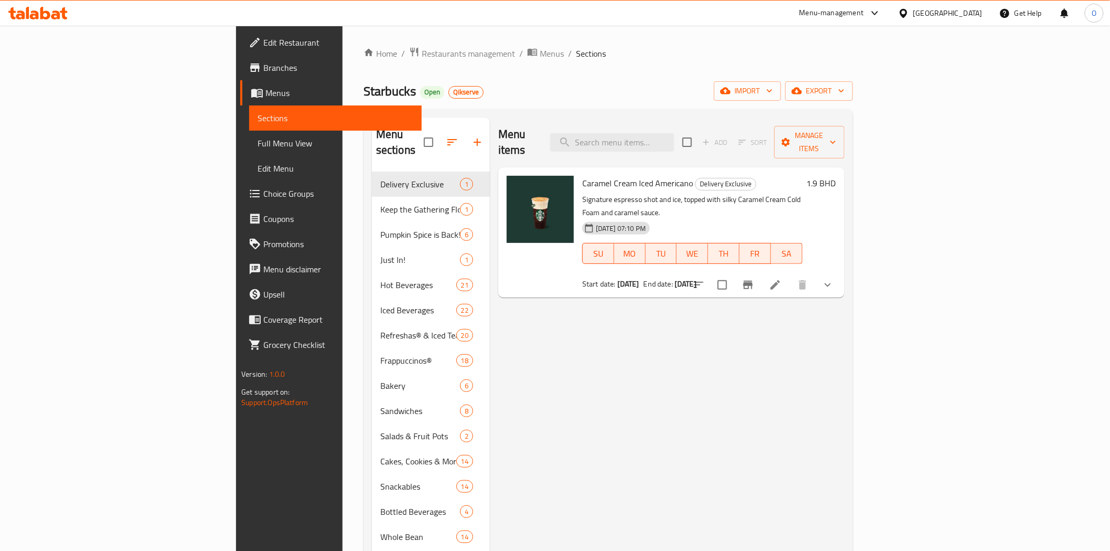
click at [621, 109] on div "Home / Restaurants management / Menus / Sections Starbucks Open Qikserve import…" at bounding box center [609, 362] width 490 height 630
click at [674, 135] on input "search" at bounding box center [612, 142] width 124 height 18
paste input "Whole Bean Coffee Sumatra 250g"
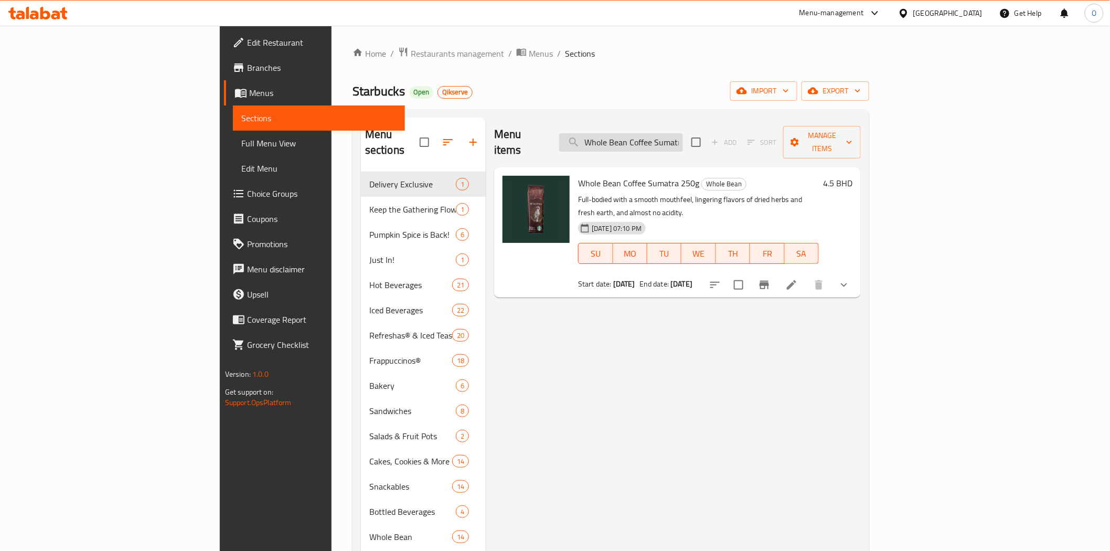
click at [683, 136] on input "Whole Bean Coffee Sumatra 250g" at bounding box center [621, 142] width 124 height 18
paste input "Guatemala Antigu"
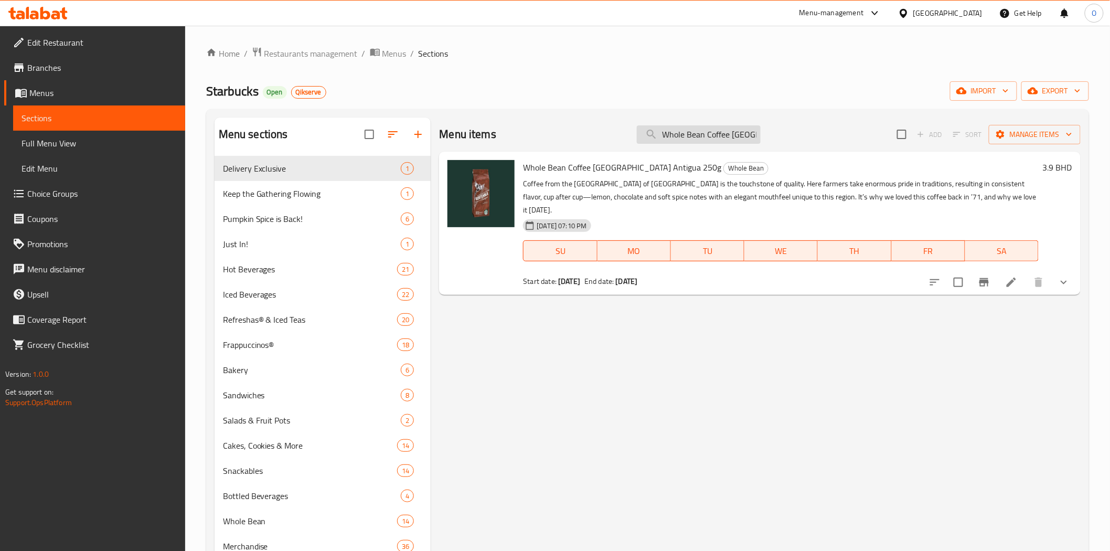
click at [683, 136] on input "Whole Bean Coffee [GEOGRAPHIC_DATA] Antigua 250g" at bounding box center [699, 134] width 124 height 18
paste input "House Blend"
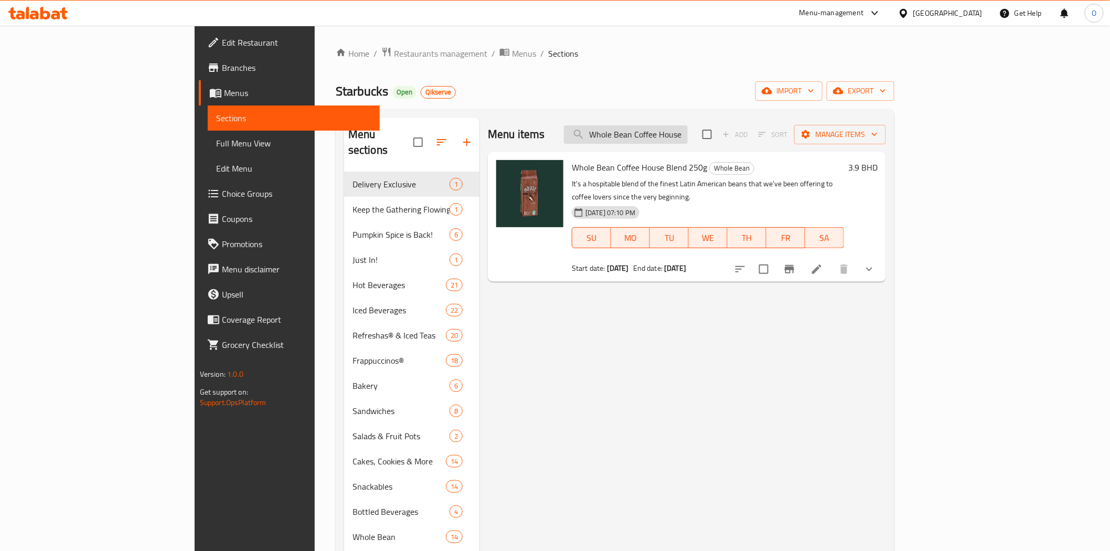
click at [688, 139] on input "Whole Bean Coffee House Blend 250g" at bounding box center [626, 134] width 124 height 18
paste input "Mug 3 Oz Siren Stone Gray"
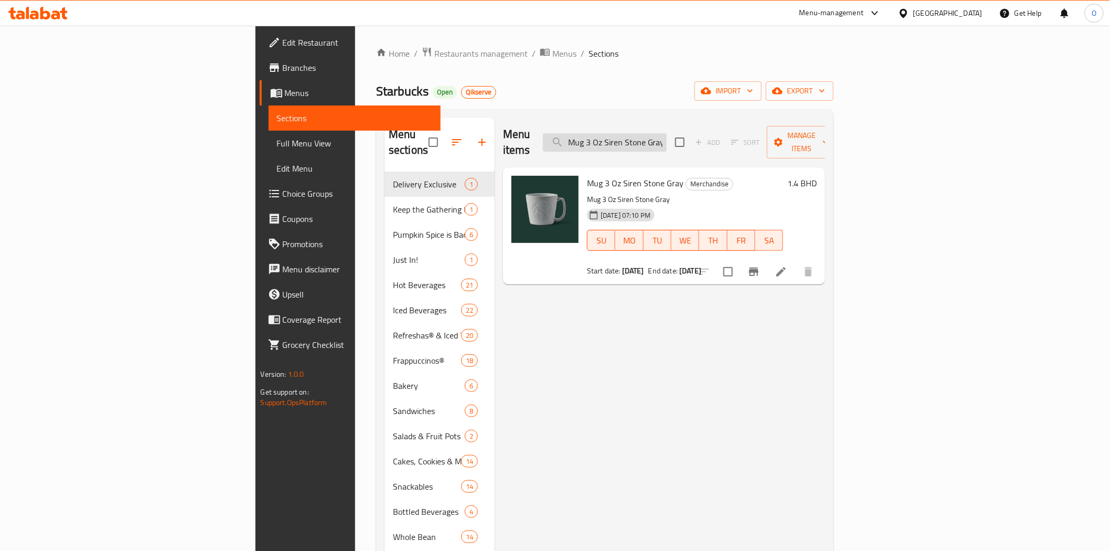
click at [697, 146] on div "Menu items Mug 3 Oz Siren Stone Gray Add Sort Manage items" at bounding box center [664, 143] width 322 height 50
click at [667, 140] on input "Mug 3 Oz Siren Stone Gray" at bounding box center [605, 142] width 124 height 18
paste input "14 Oz Speckled Terrazo"
type input "Mug 14 Oz Speckled Terrazo"
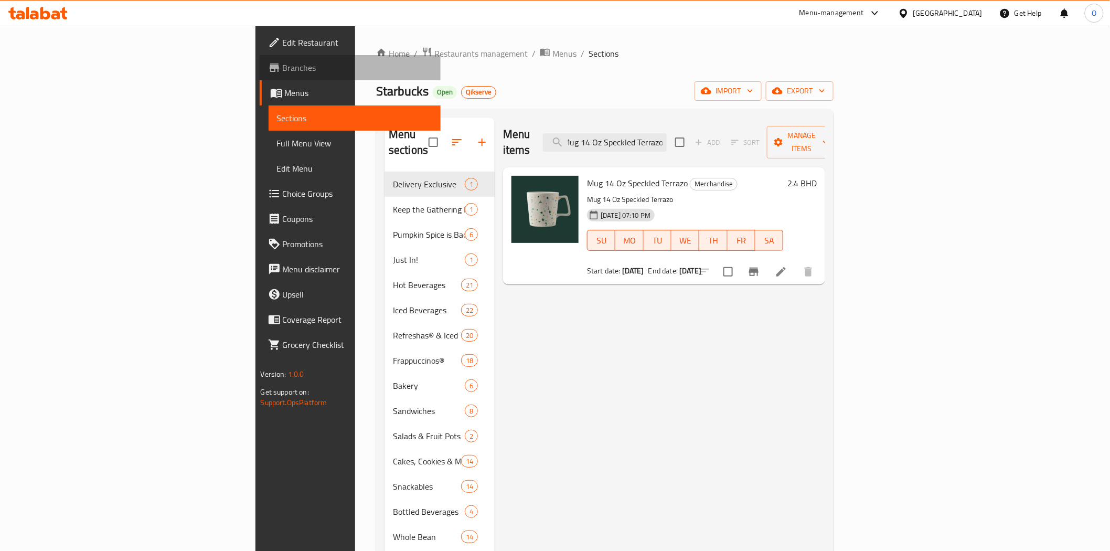
click at [283, 73] on span "Branches" at bounding box center [358, 67] width 150 height 13
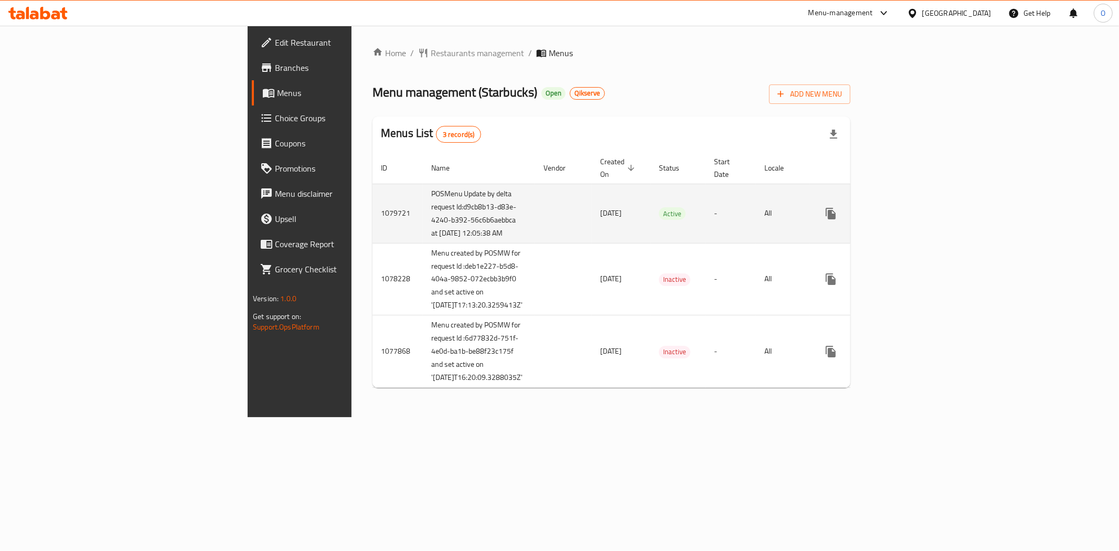
click at [913, 220] on icon "enhanced table" at bounding box center [906, 213] width 13 height 13
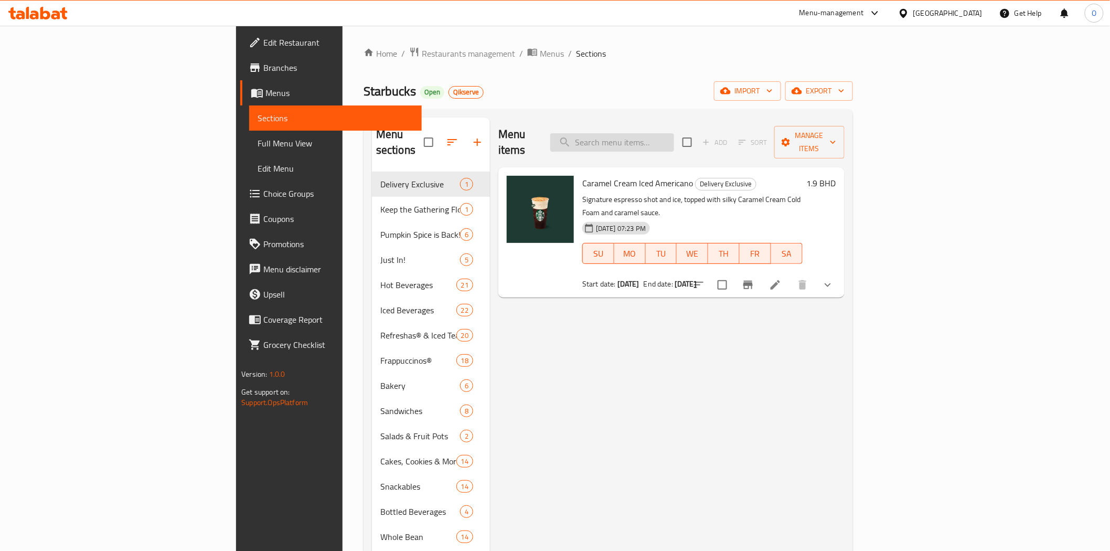
click at [674, 133] on input "search" at bounding box center [612, 142] width 124 height 18
paste input "Mug 14 Oz Speckled Terrazo"
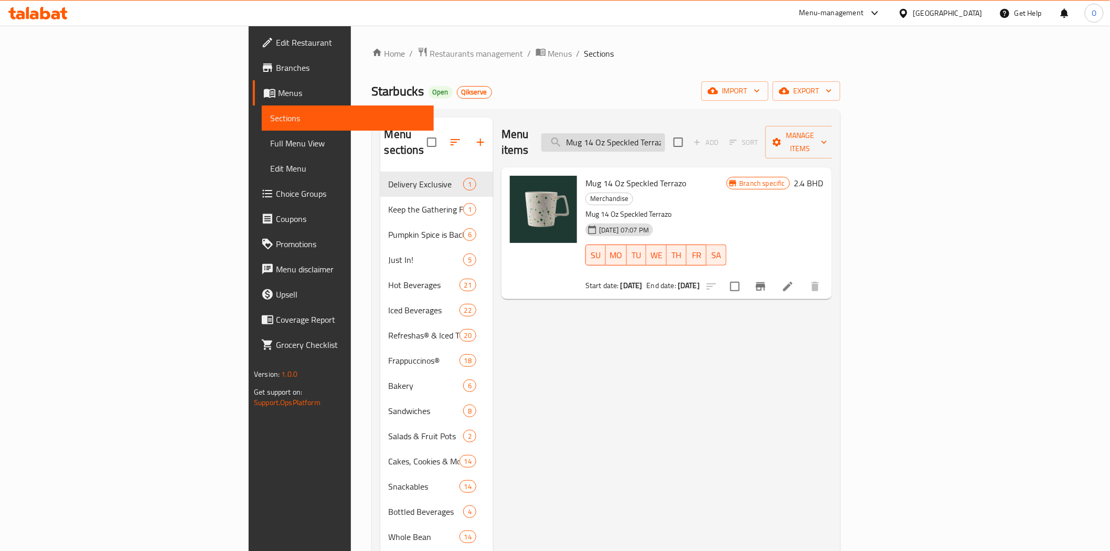
click at [665, 134] on input "Mug 14 Oz Speckled Terrazo" at bounding box center [604, 142] width 124 height 18
paste input "3 Oz Siren Stone Gray"
click at [665, 133] on input "Mug 3 Oz Siren Stone Gray" at bounding box center [604, 142] width 124 height 18
paste input "Whole Bean Coffee House Blend 250g"
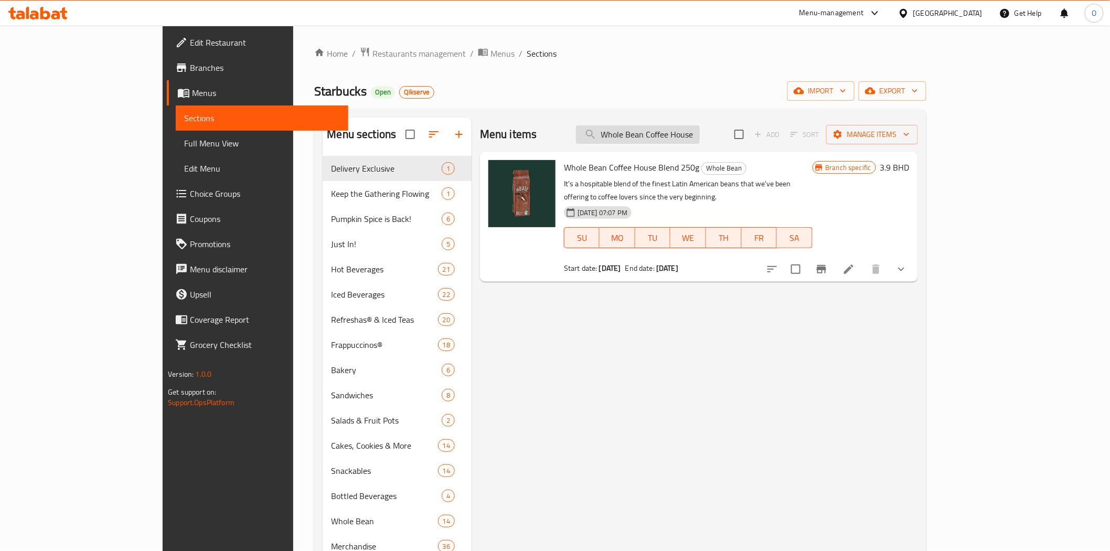
click at [700, 127] on input "Whole Bean Coffee House Blend 250g" at bounding box center [638, 134] width 124 height 18
paste input "Guatemala Antigua"
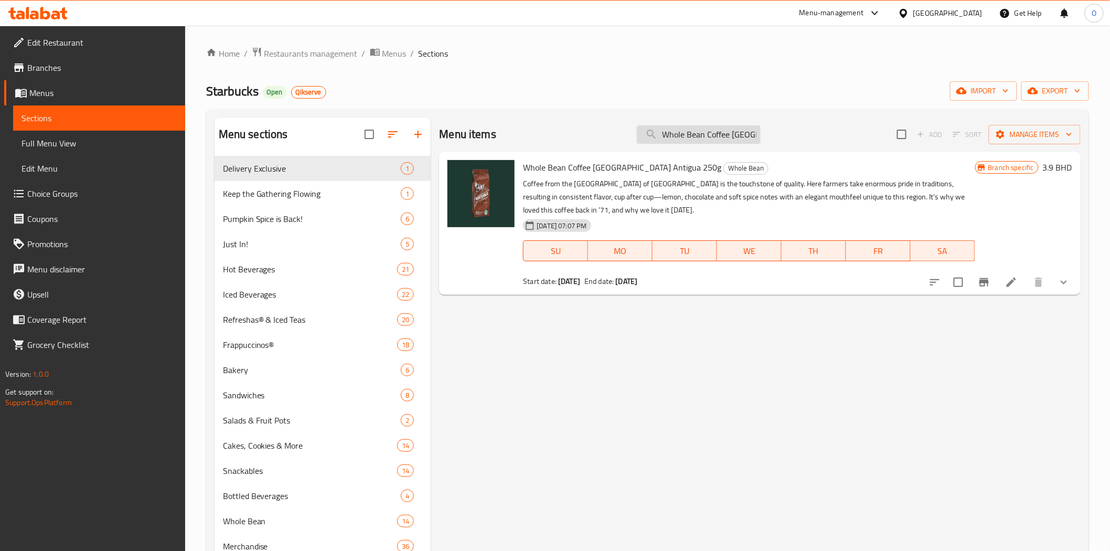
click at [718, 141] on input "Whole Bean Coffee [GEOGRAPHIC_DATA] Antigua 250g" at bounding box center [699, 134] width 124 height 18
paste input "Sumatr"
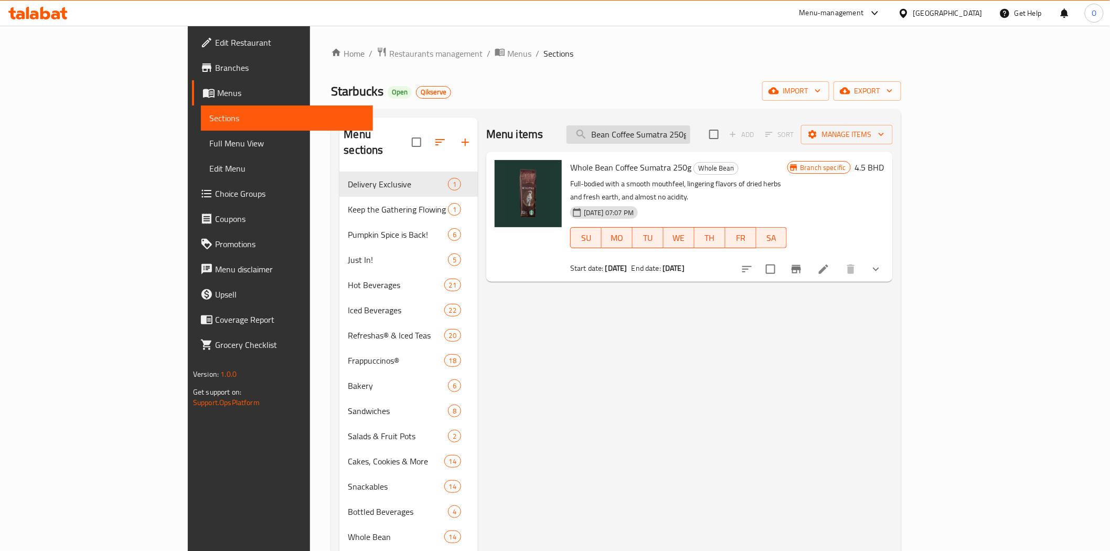
type input "Whole Bean Coffee Sumatra 250g"
click at [215, 73] on span "Branches" at bounding box center [290, 67] width 150 height 13
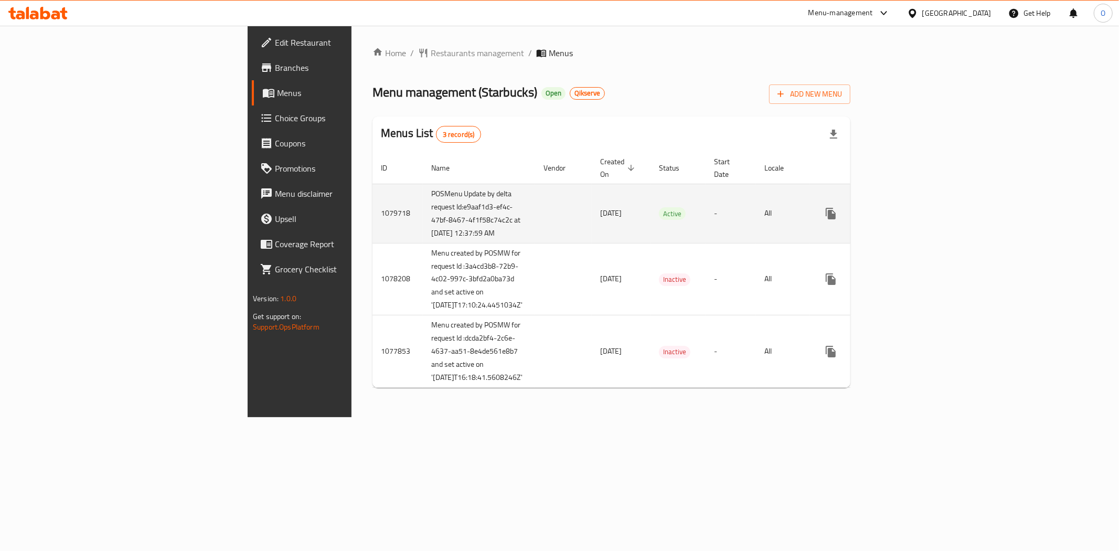
click at [928, 211] on td "enhanced table" at bounding box center [869, 213] width 118 height 59
click at [919, 211] on link "enhanced table" at bounding box center [906, 213] width 25 height 25
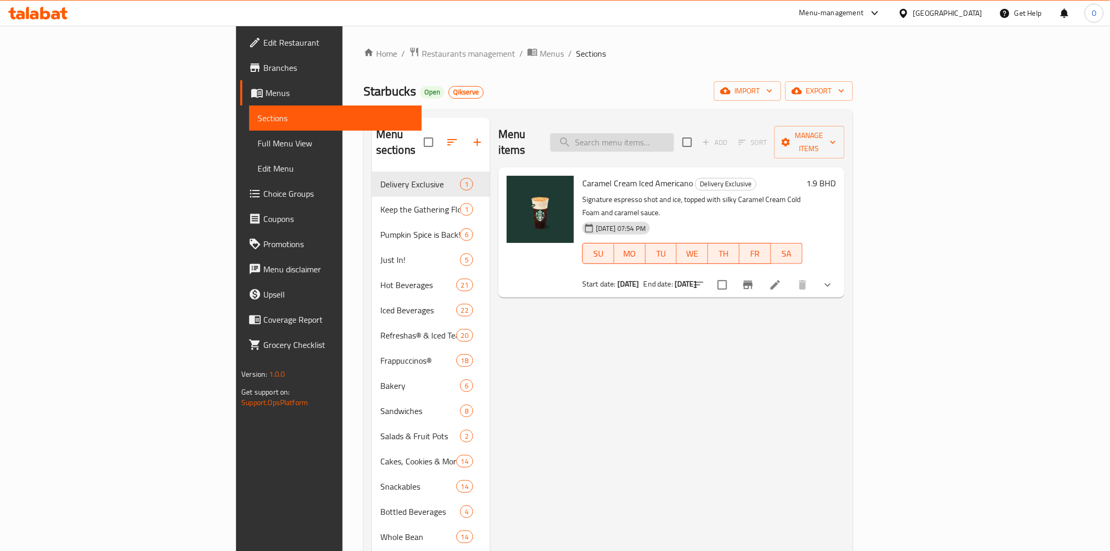
click at [674, 140] on input "search" at bounding box center [612, 142] width 124 height 18
paste input "Whole Bean Coffee Sumatra 250g"
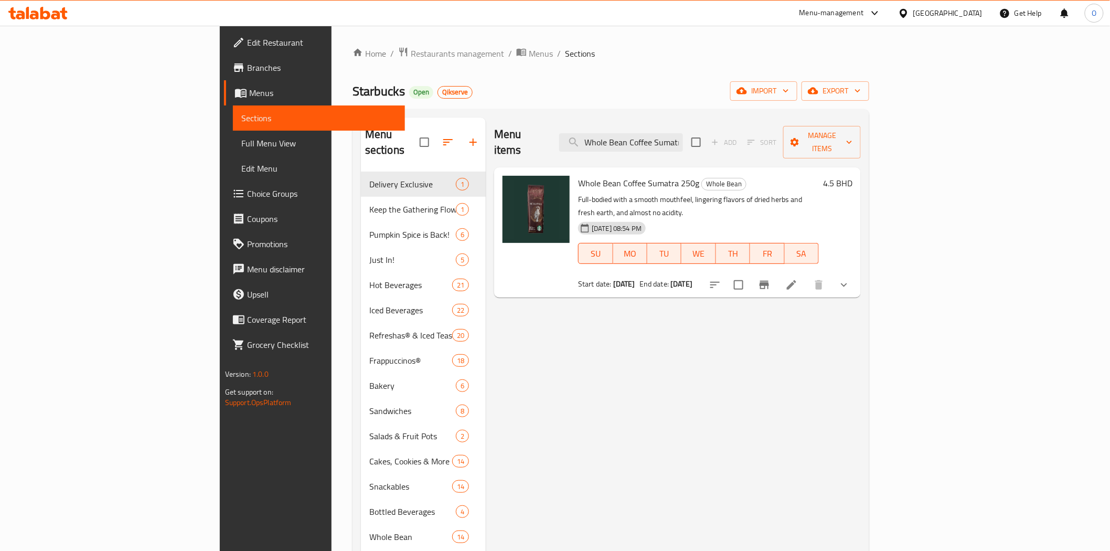
click at [722, 124] on div "Menu items Whole Bean Coffee Sumatra 250g Add Sort Manage items" at bounding box center [677, 143] width 367 height 50
click at [683, 133] on input "Whole Bean Coffee Sumatra 250g" at bounding box center [621, 142] width 124 height 18
paste input "Guatemala Antigu"
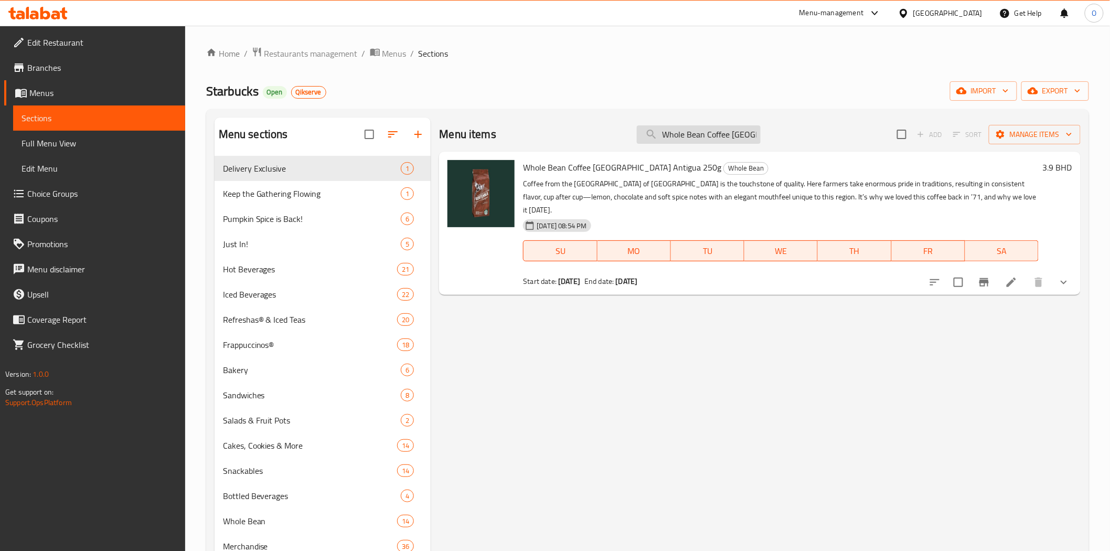
click at [678, 133] on input "Whole Bean Coffee [GEOGRAPHIC_DATA] Antigua 250g" at bounding box center [699, 134] width 124 height 18
paste input "House Blend"
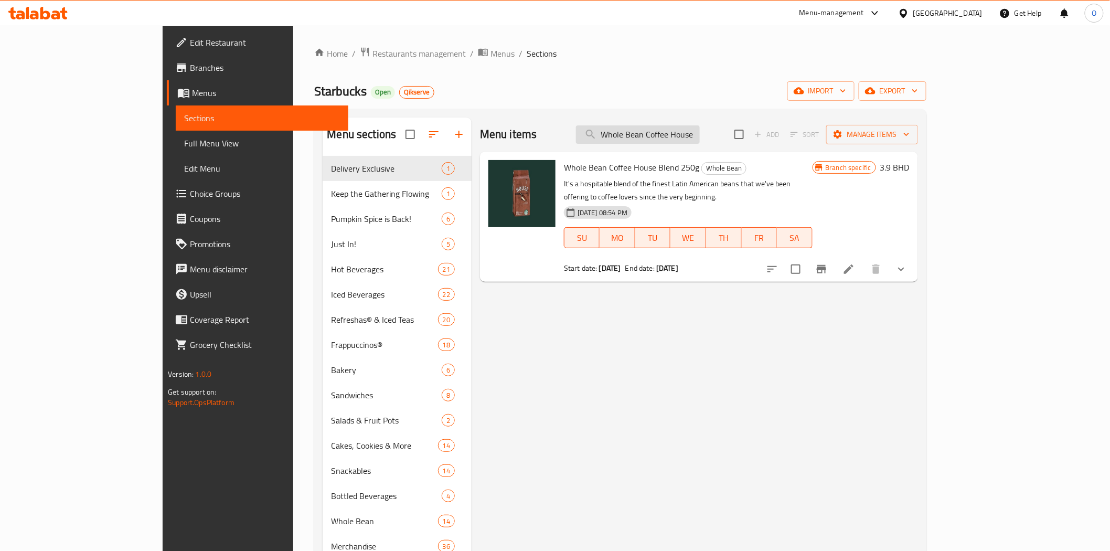
click at [682, 133] on input "Whole Bean Coffee House Blend 250g" at bounding box center [638, 134] width 124 height 18
paste input "Mug 3 Oz Siren Stone Gray"
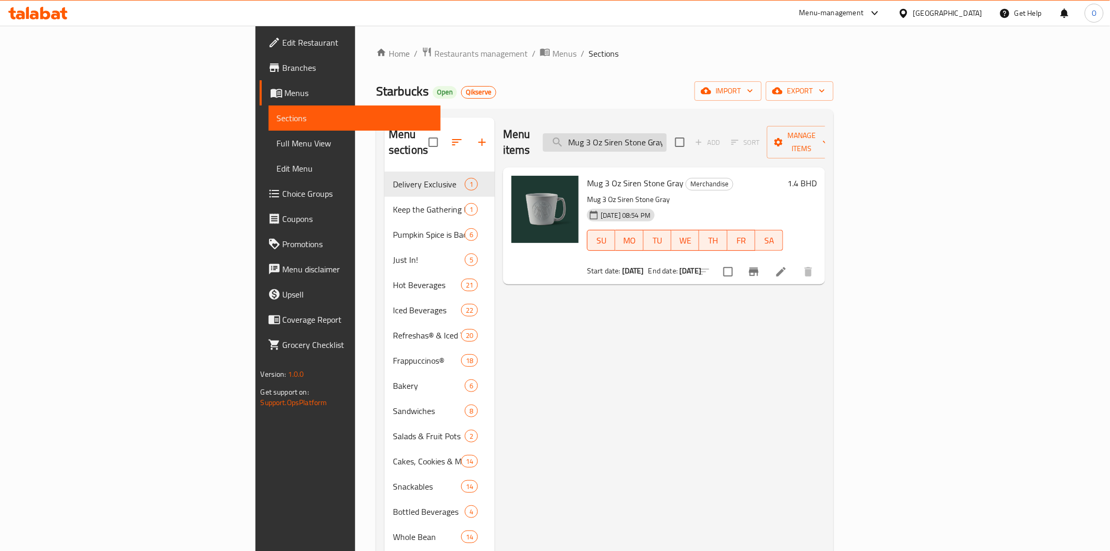
click at [667, 133] on input "Mug 3 Oz Siren Stone Gray" at bounding box center [605, 142] width 124 height 18
paste input "14 Oz Speckled Terrazo"
type input "Mug 14 Oz Speckled Terrazo"
click at [283, 63] on span "Branches" at bounding box center [358, 67] width 150 height 13
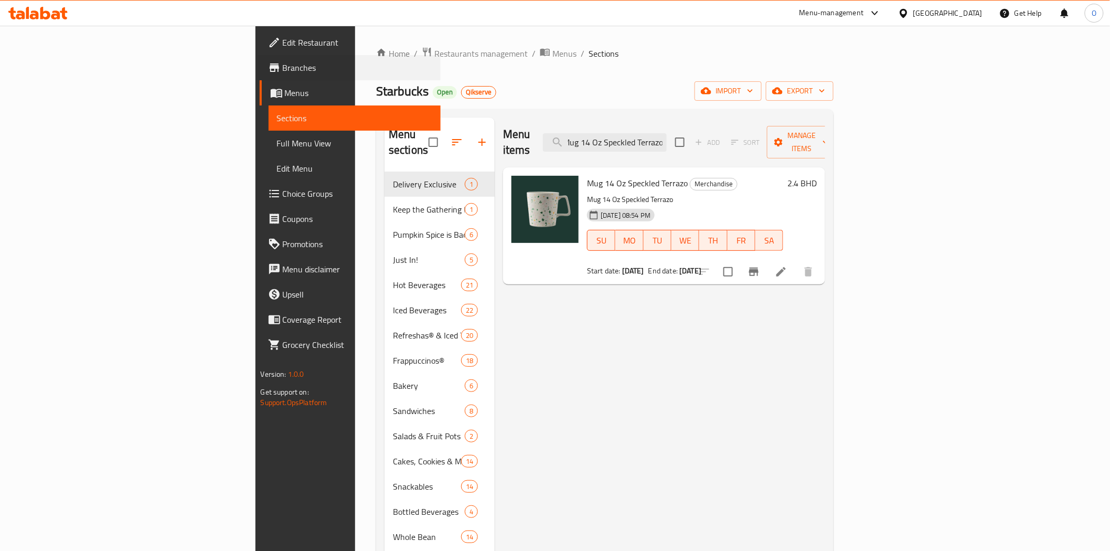
scroll to position [0, 0]
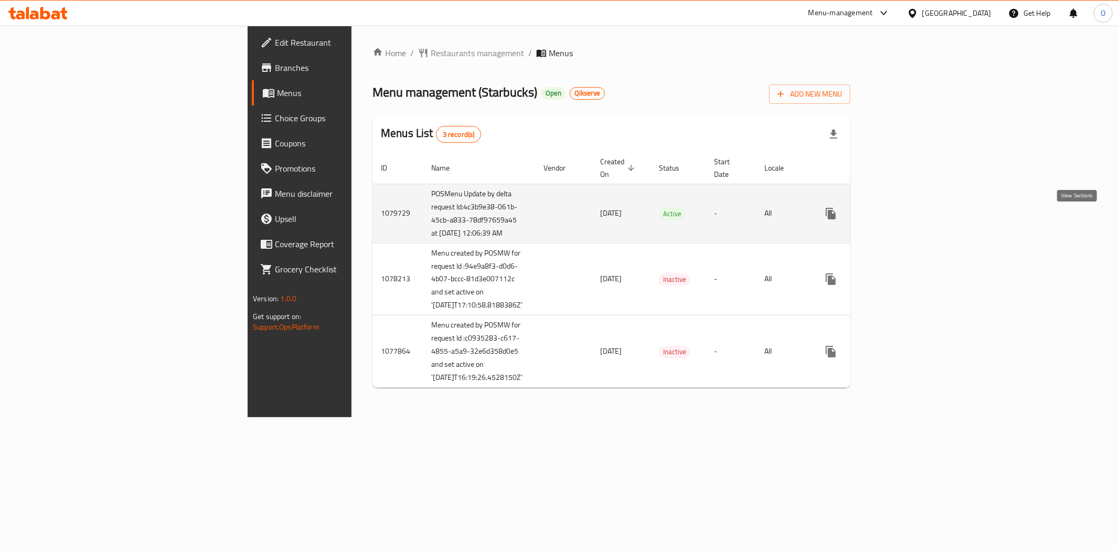
click at [913, 217] on icon "enhanced table" at bounding box center [906, 213] width 13 height 13
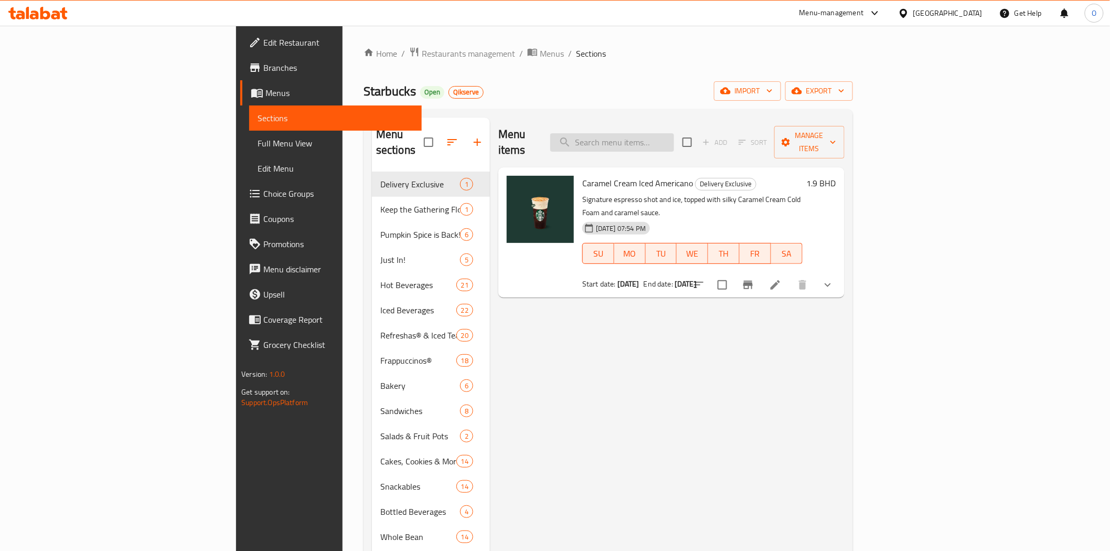
click at [674, 139] on input "search" at bounding box center [612, 142] width 124 height 18
paste input "Mug 14 Oz Speckled Terrazo"
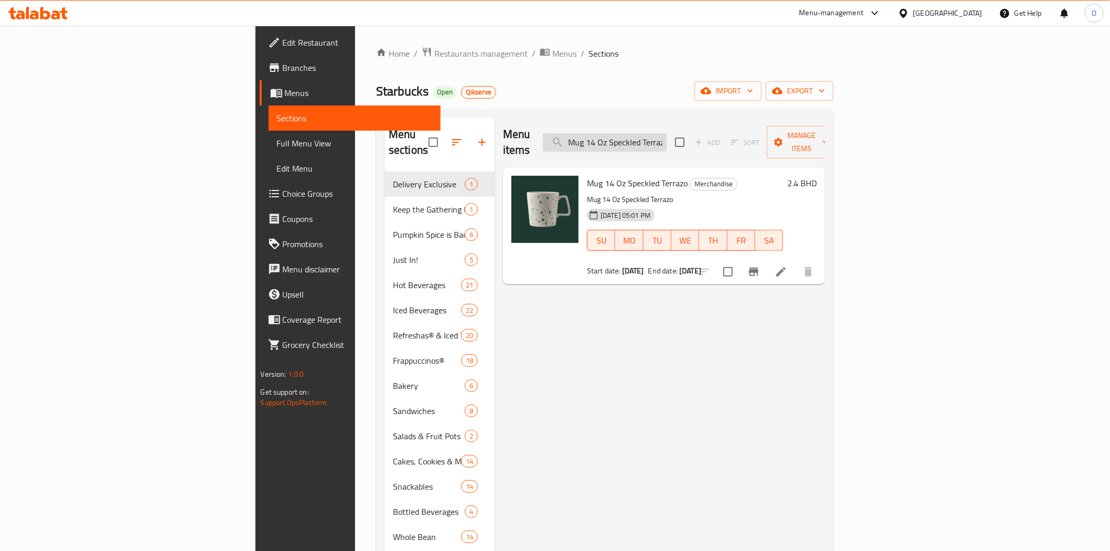
click at [667, 138] on input "Mug 14 Oz Speckled Terrazo" at bounding box center [605, 142] width 124 height 18
paste input "3 Oz Siren Stone Gray"
click at [667, 138] on input "Mug 3 Oz Siren Stone Gray" at bounding box center [605, 142] width 124 height 18
paste input "Whole Bean Coffee House Blend 250g"
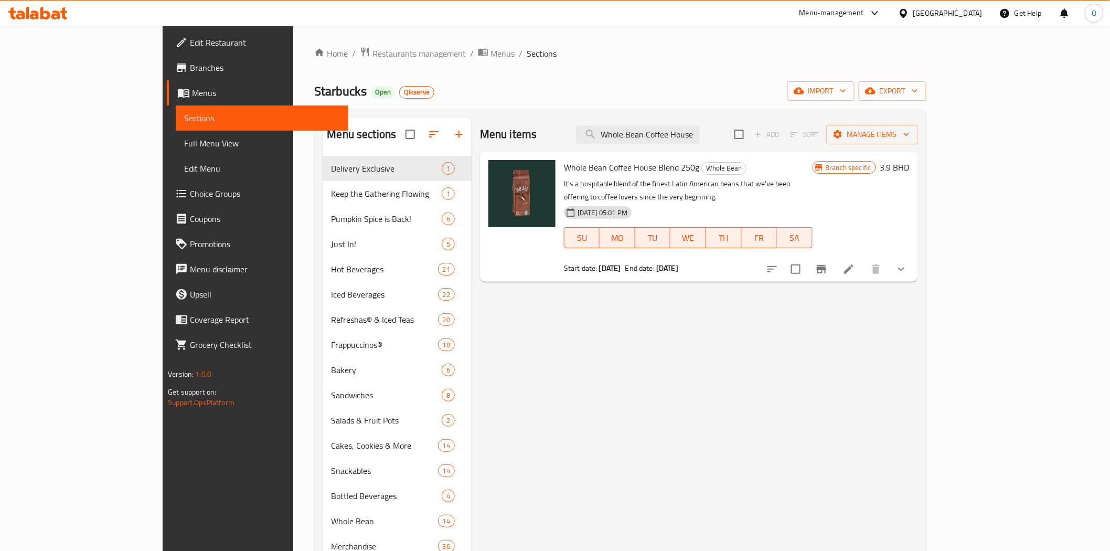
click at [726, 124] on div "Menu items Whole Bean Coffee House Blend 250g Add Sort Manage items" at bounding box center [699, 135] width 438 height 34
click at [700, 134] on input "Whole Bean Coffee House Blend 250g" at bounding box center [638, 134] width 124 height 18
paste input "[GEOGRAPHIC_DATA] [GEOGRAPHIC_DATA]"
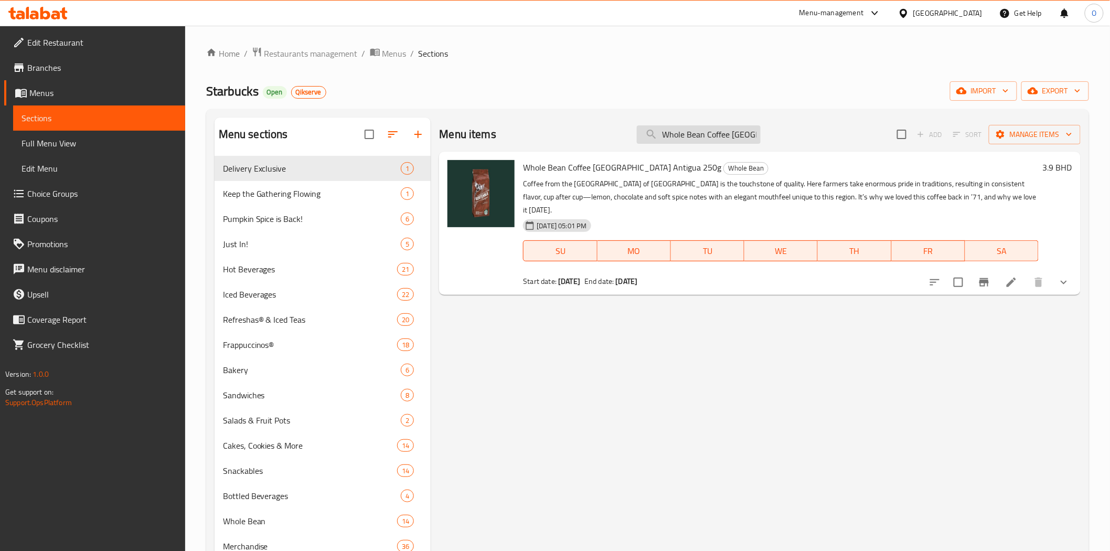
click at [721, 131] on input "Whole Bean Coffee [GEOGRAPHIC_DATA] Antigua 250g" at bounding box center [699, 134] width 124 height 18
paste input "Sumatr"
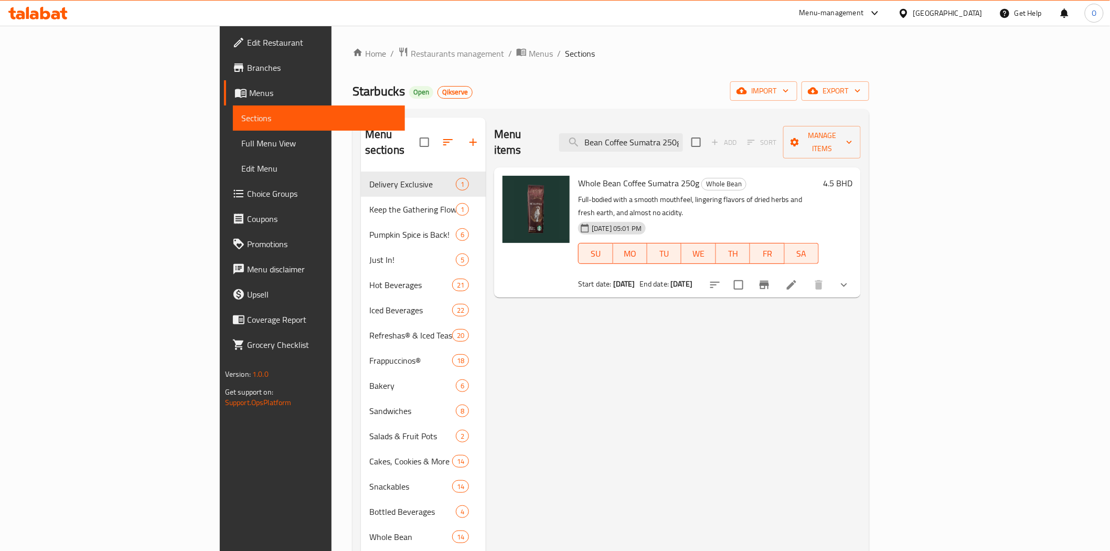
type input "Whole Bean Coffee Sumatra 250g"
click at [247, 73] on span "Branches" at bounding box center [322, 67] width 150 height 13
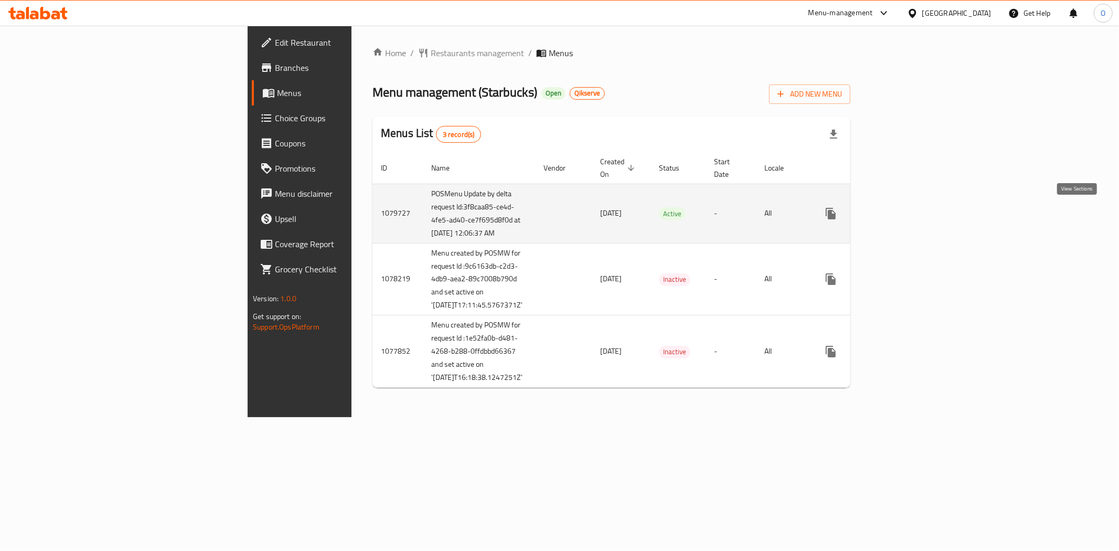
click at [919, 206] on link "enhanced table" at bounding box center [906, 213] width 25 height 25
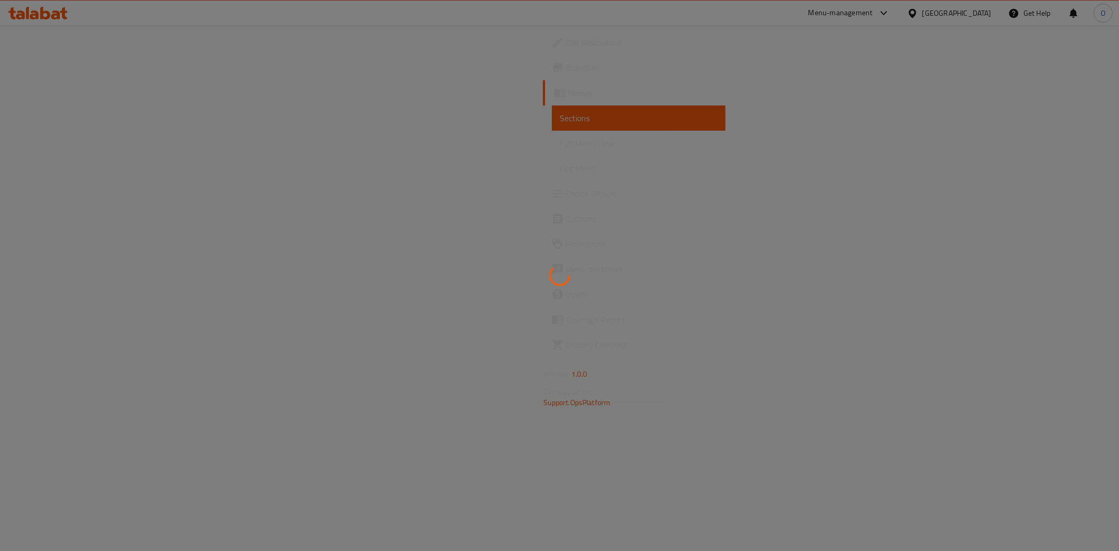
click at [696, 137] on div at bounding box center [559, 275] width 1119 height 551
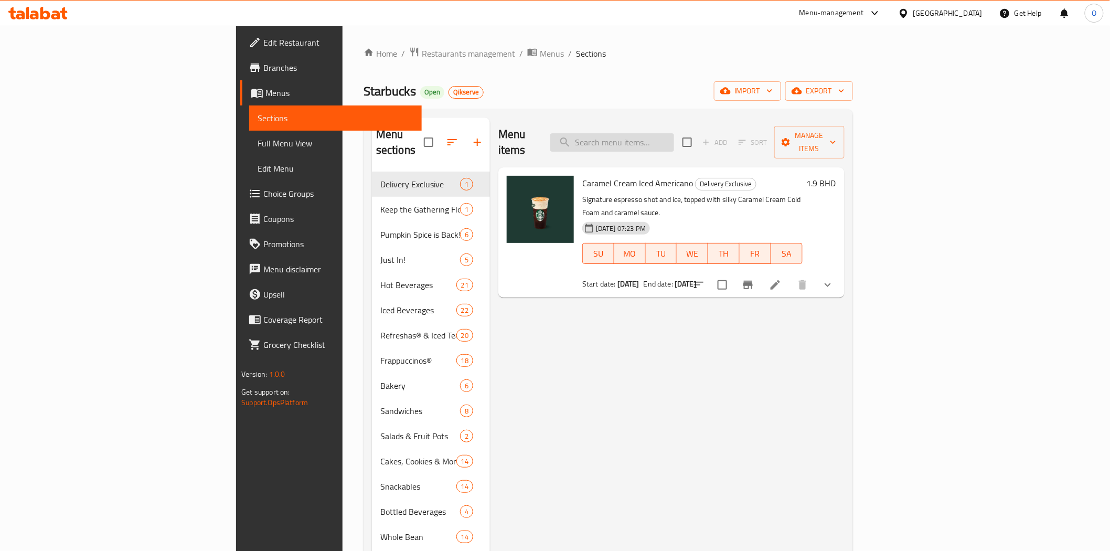
click at [674, 143] on input "search" at bounding box center [612, 142] width 124 height 18
paste input "Whole Bean Coffee Sumatra 250g"
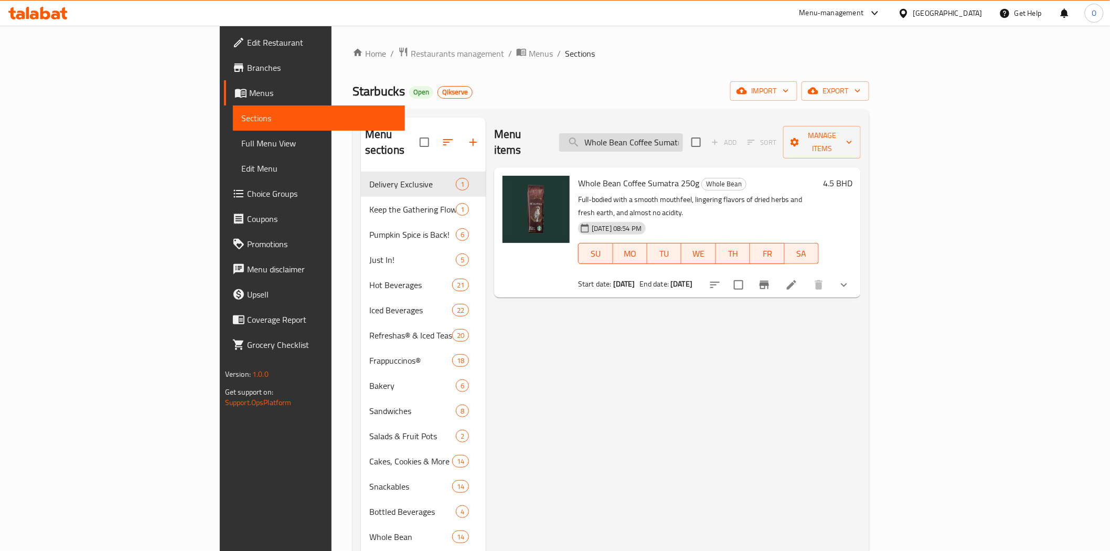
click at [683, 133] on input "Whole Bean Coffee Sumatra 250g" at bounding box center [621, 142] width 124 height 18
paste input "Guatemala Antigu"
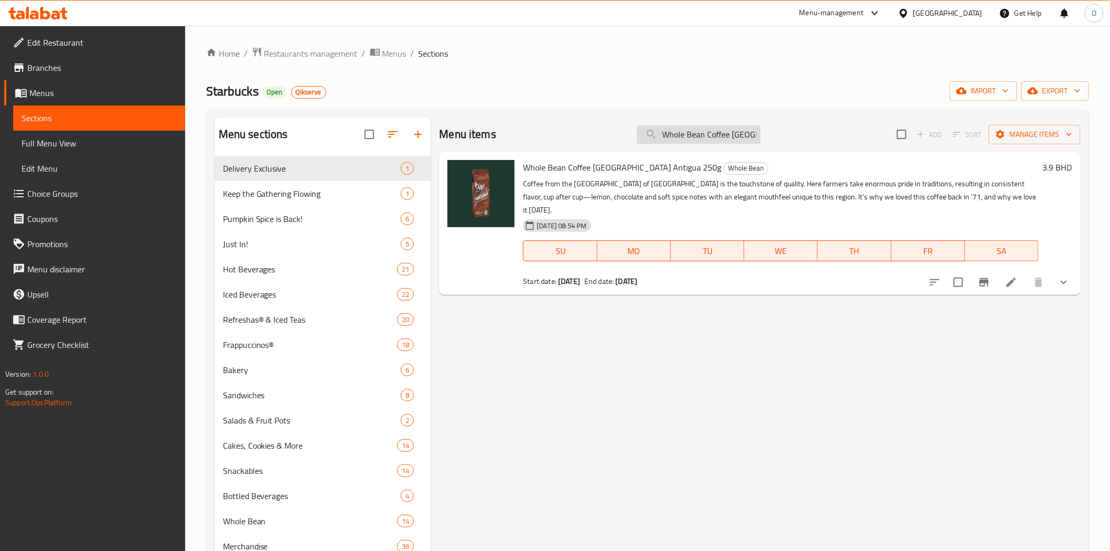
drag, startPoint x: 685, startPoint y: 148, endPoint x: 687, endPoint y: 143, distance: 5.4
click at [685, 148] on div "Menu items Whole Bean Coffee Guatemala Antigua 250g Add Sort Manage items" at bounding box center [759, 135] width 641 height 34
click at [688, 138] on input "Whole Bean Coffee [GEOGRAPHIC_DATA] Antigua 250g" at bounding box center [699, 134] width 124 height 18
paste input "House Blend"
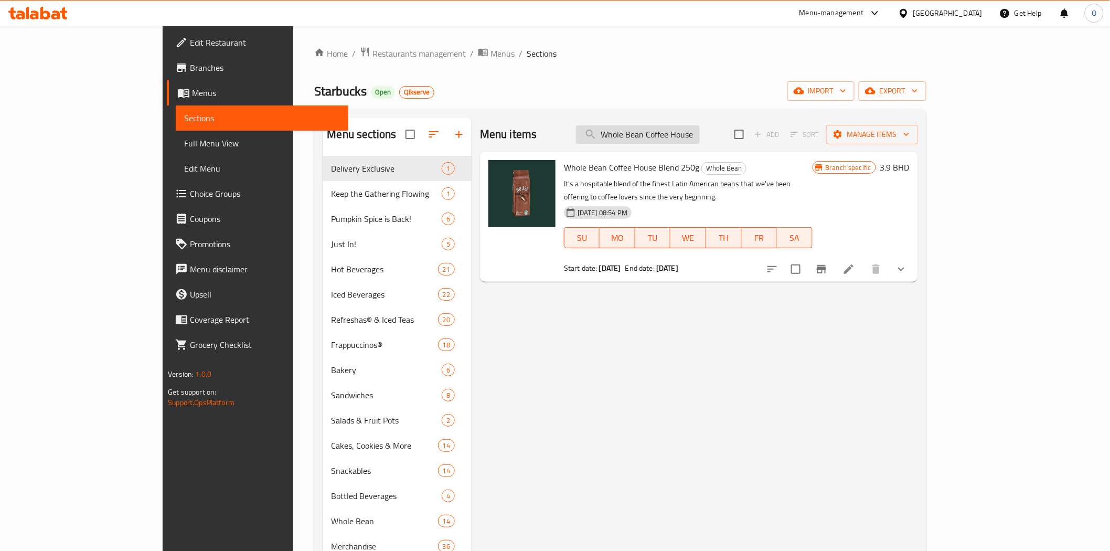
click at [700, 125] on input "Whole Bean Coffee House Blend 250g" at bounding box center [638, 134] width 124 height 18
click at [700, 137] on input "Whole Bean Coffee House Blend 250g" at bounding box center [638, 134] width 124 height 18
paste input "Mug 3 Oz Siren Stone Gray"
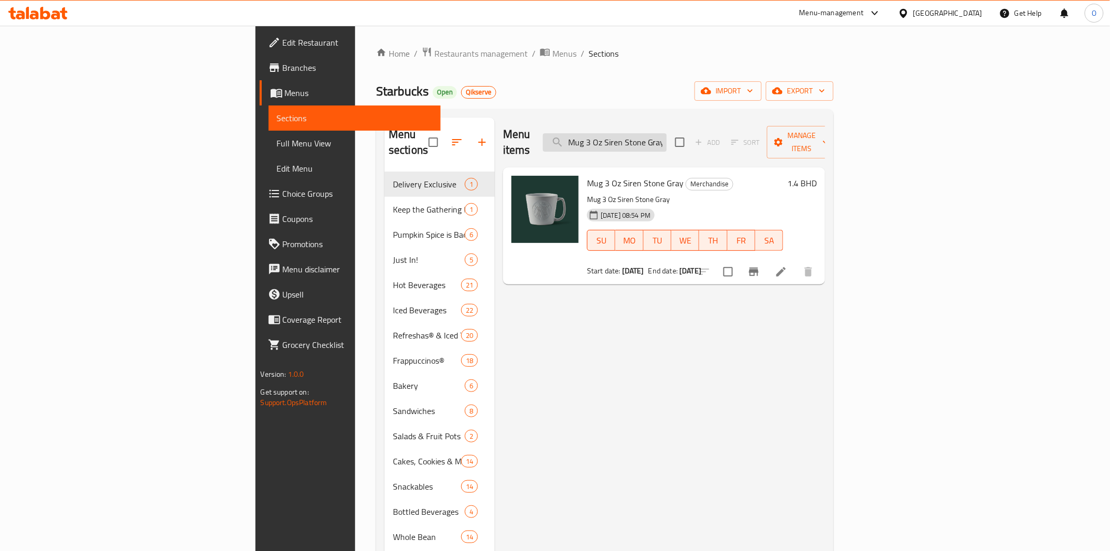
click at [667, 135] on input "Mug 3 Oz Siren Stone Gray" at bounding box center [605, 142] width 124 height 18
paste input "14 Oz Speckled Terrazo"
type input "Mug 14 Oz Speckled Terrazo"
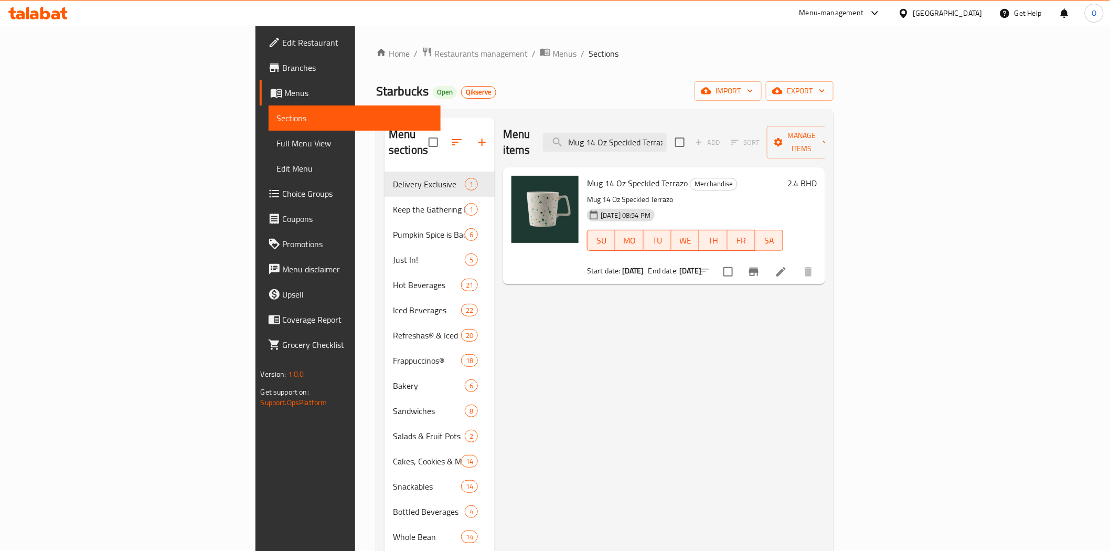
click at [283, 64] on span "Branches" at bounding box center [358, 67] width 150 height 13
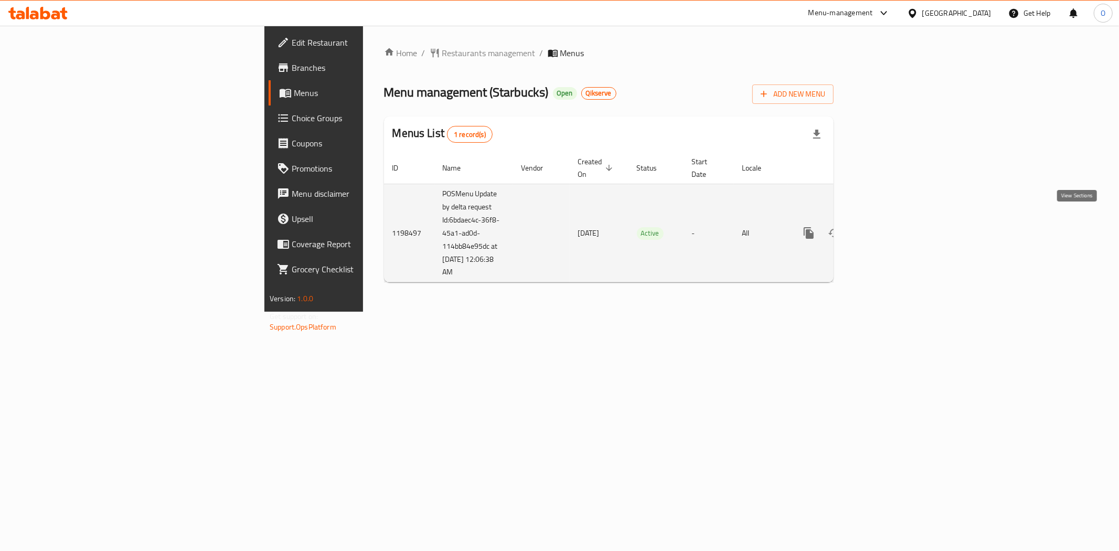
click at [897, 225] on link "enhanced table" at bounding box center [884, 232] width 25 height 25
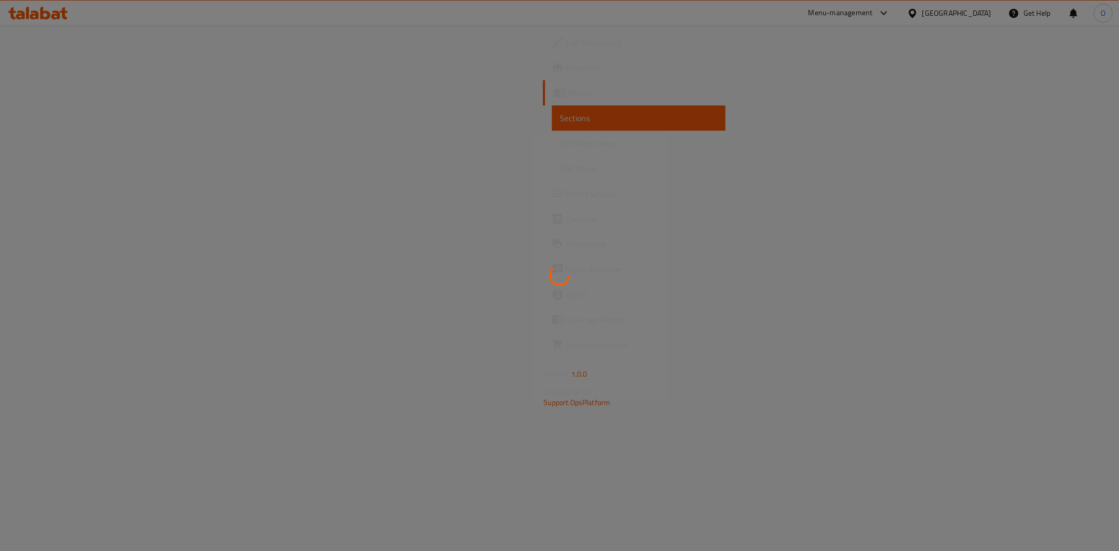
click at [637, 101] on div at bounding box center [559, 275] width 1119 height 551
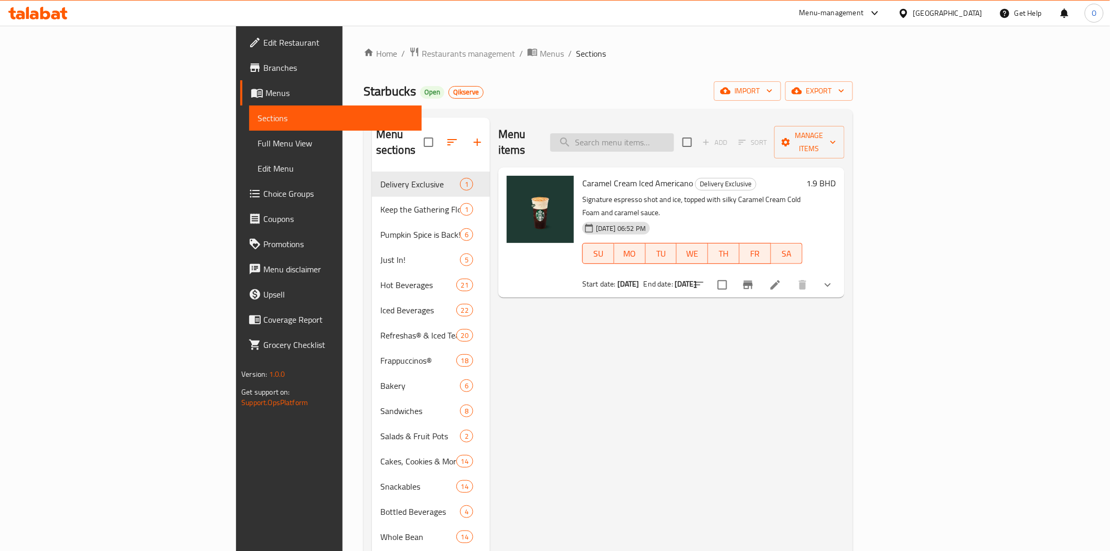
click at [674, 143] on input "search" at bounding box center [612, 142] width 124 height 18
paste input "Whole Bean Coffee Sumatra 250g"
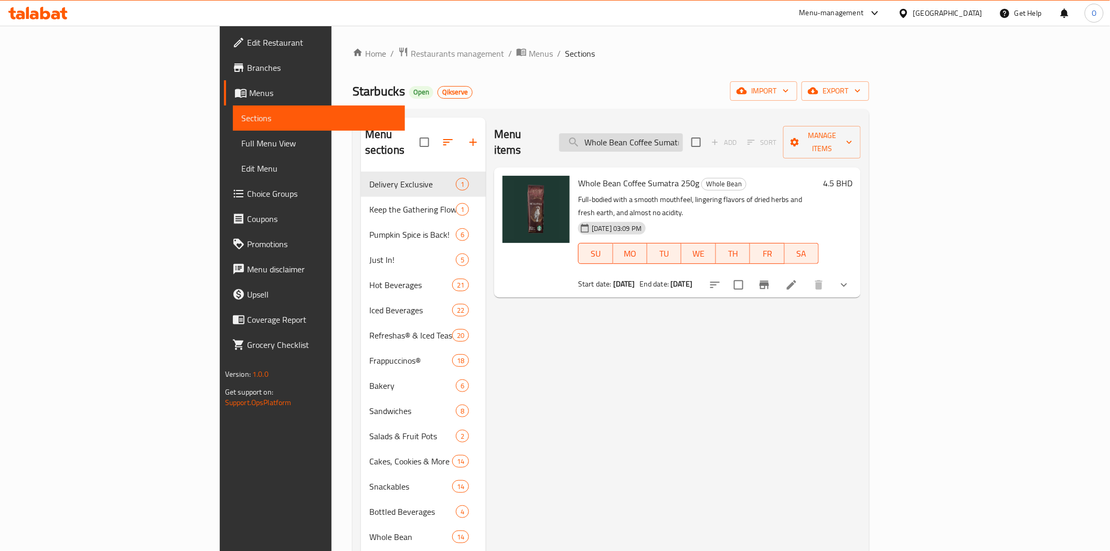
click at [678, 133] on input "Whole Bean Coffee Sumatra 250g" at bounding box center [621, 142] width 124 height 18
paste input "Guatemala Antigu"
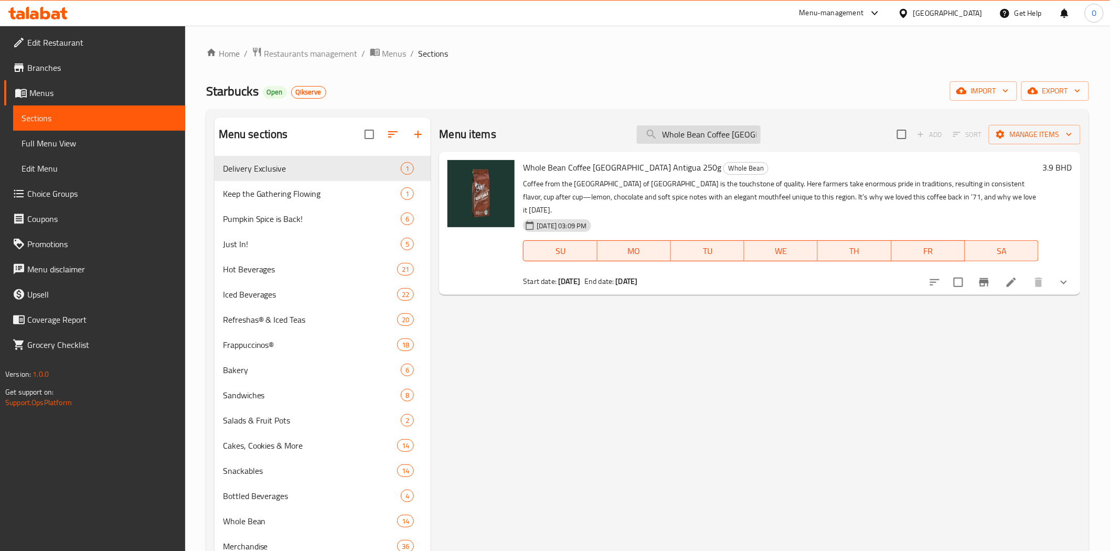
click at [695, 133] on input "Whole Bean Coffee [GEOGRAPHIC_DATA] Antigua 250g" at bounding box center [699, 134] width 124 height 18
paste input "House Blend"
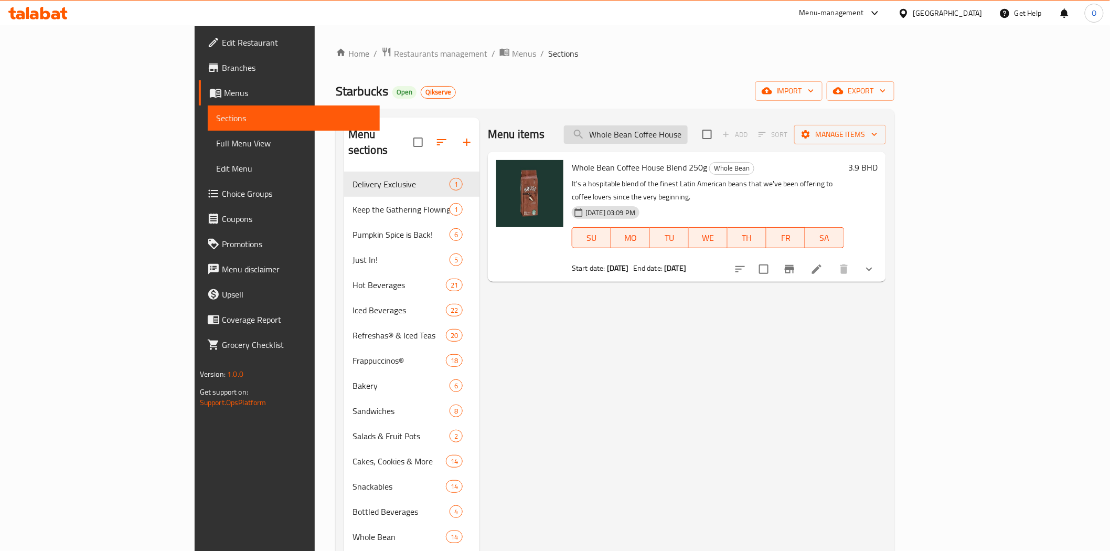
click at [688, 139] on input "Whole Bean Coffee House Blend 250g" at bounding box center [626, 134] width 124 height 18
paste input "Mug 3 Oz Siren Stone Gray"
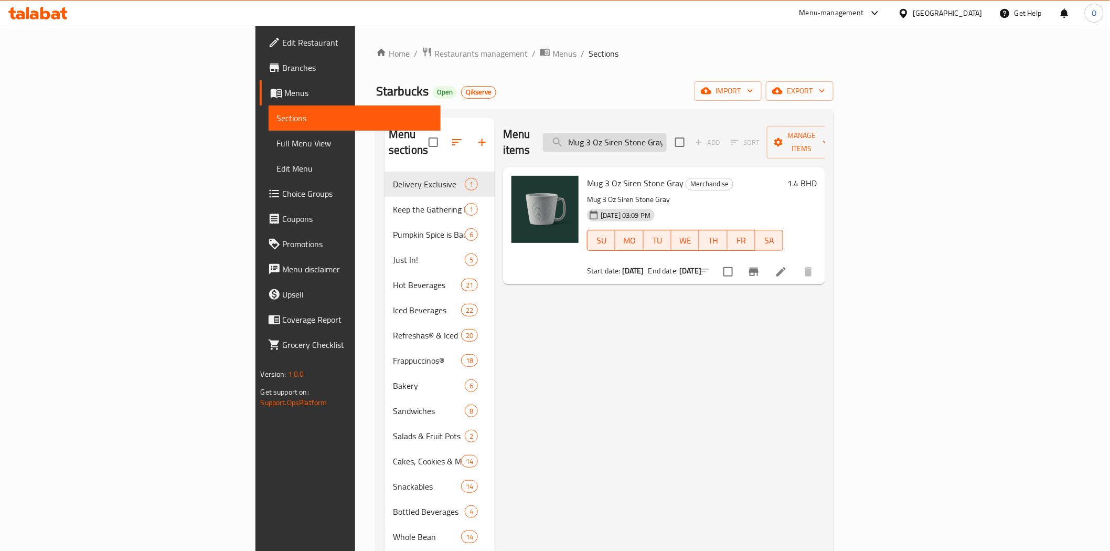
click at [667, 133] on input "Mug 3 Oz Siren Stone Gray" at bounding box center [605, 142] width 124 height 18
paste input "14 Oz Speckled Terrazo"
type input "Mug 14 Oz Speckled Terrazo"
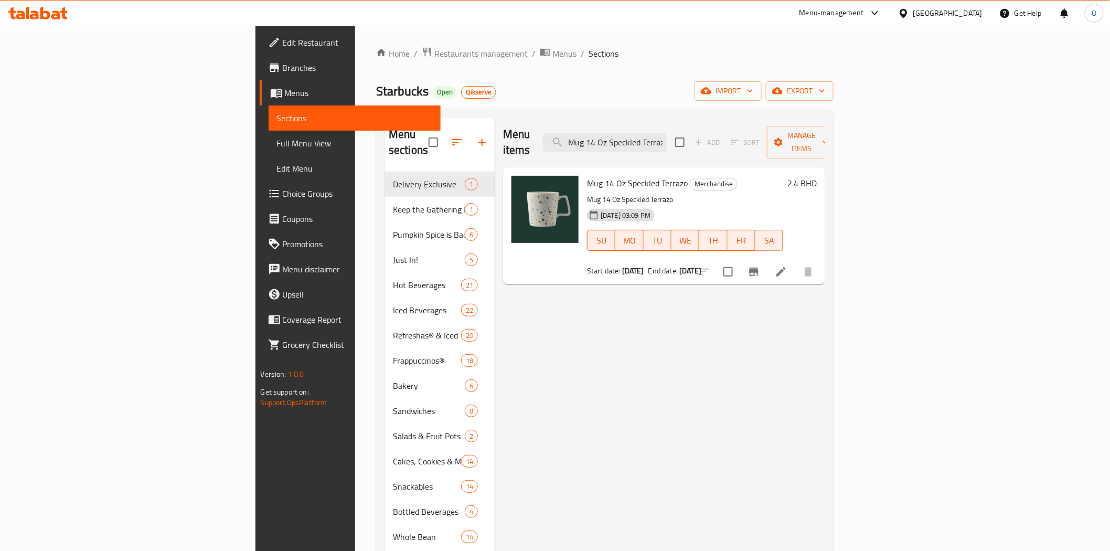
click at [283, 73] on span "Branches" at bounding box center [358, 67] width 150 height 13
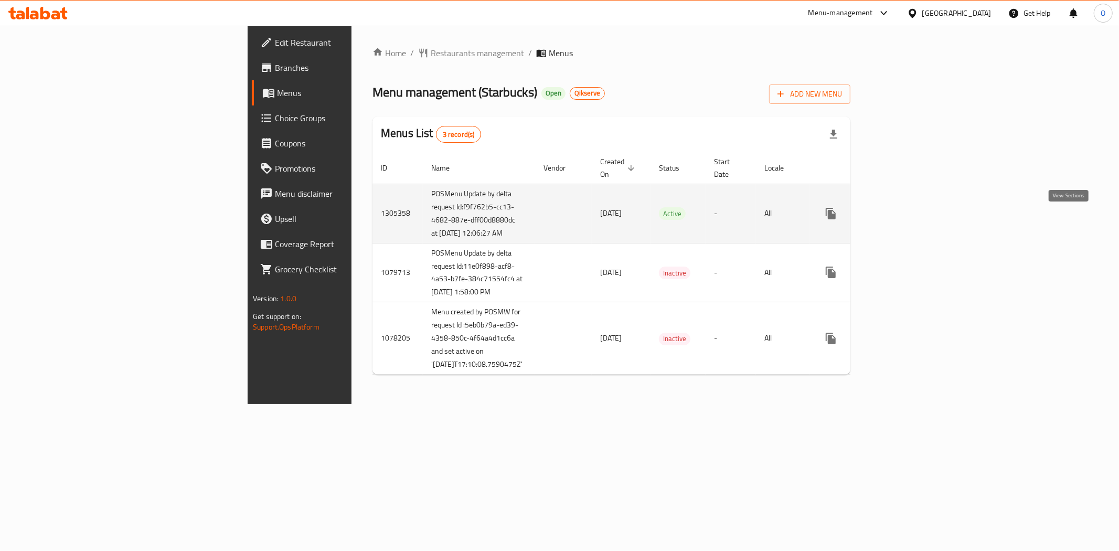
click at [913, 220] on icon "enhanced table" at bounding box center [906, 213] width 13 height 13
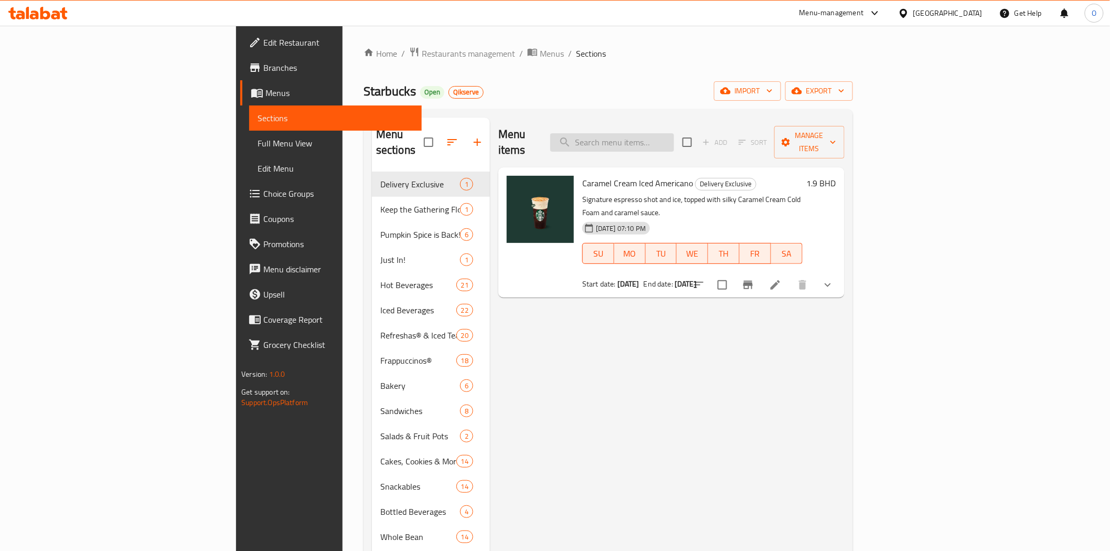
click at [674, 140] on input "search" at bounding box center [612, 142] width 124 height 18
paste input "Mug 14 Oz Speckled Terrazo"
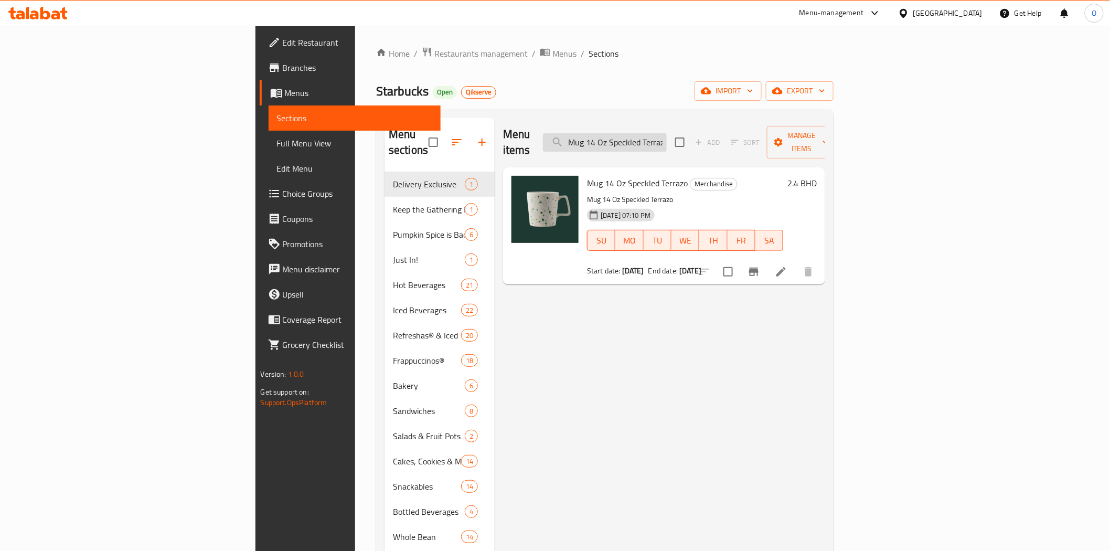
click at [667, 138] on input "Mug 14 Oz Speckled Terrazo" at bounding box center [605, 142] width 124 height 18
paste input "3 Oz Siren Stone Gray"
click at [667, 133] on input "Mug 3 Oz Siren Stone Gray" at bounding box center [605, 142] width 124 height 18
paste input "Whole Bean Coffee House Blend 250g"
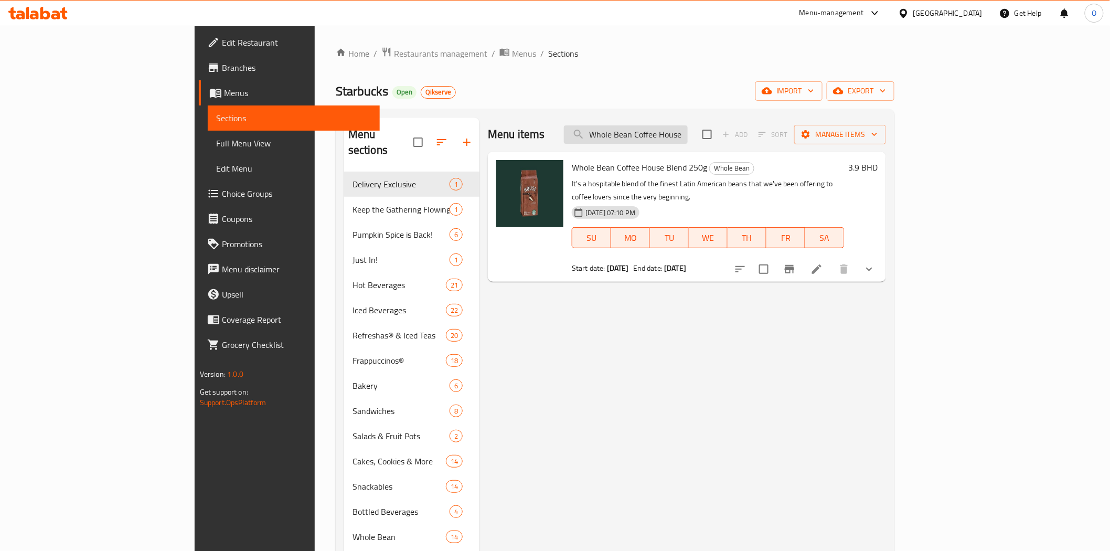
click at [687, 125] on input "Whole Bean Coffee House Blend 250g" at bounding box center [626, 134] width 124 height 18
paste input "[GEOGRAPHIC_DATA] [GEOGRAPHIC_DATA]"
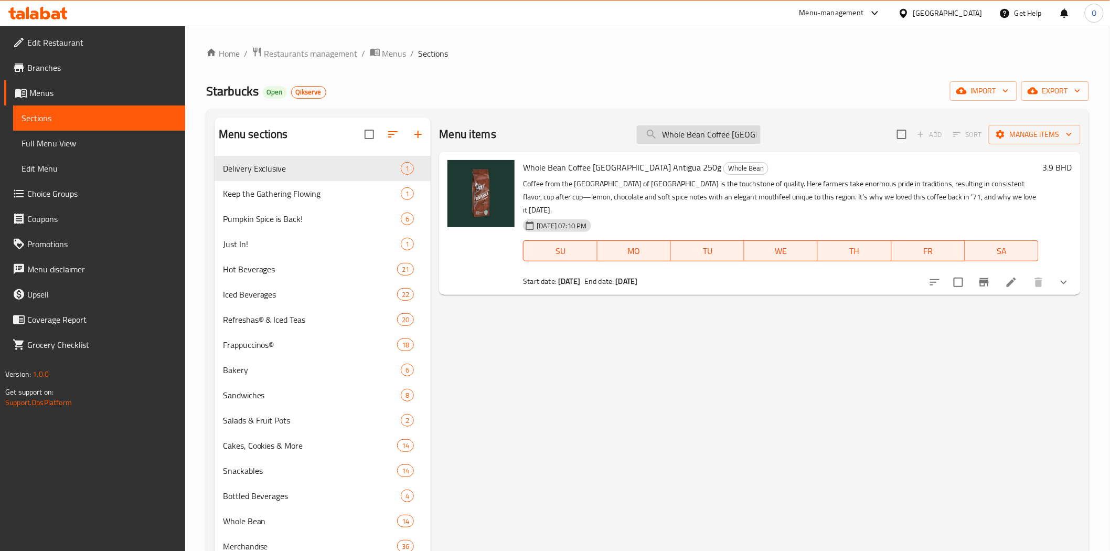
click at [699, 131] on input "Whole Bean Coffee [GEOGRAPHIC_DATA] Antigua 250g" at bounding box center [699, 134] width 124 height 18
paste input "Sumatr"
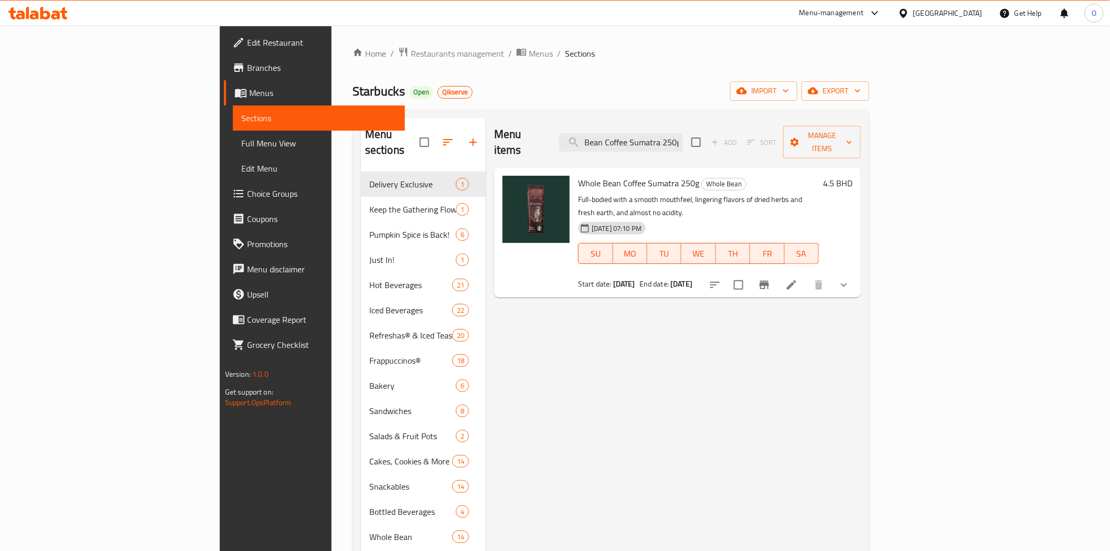
type input "Whole Bean Coffee Sumatra 250g"
click at [247, 65] on span "Branches" at bounding box center [322, 67] width 150 height 13
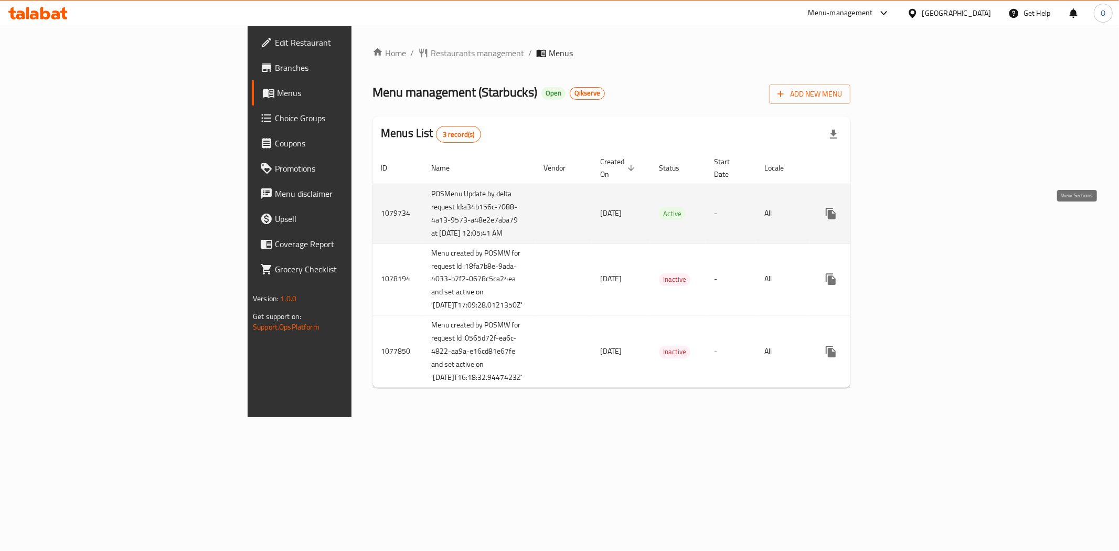
click at [919, 226] on link "enhanced table" at bounding box center [906, 213] width 25 height 25
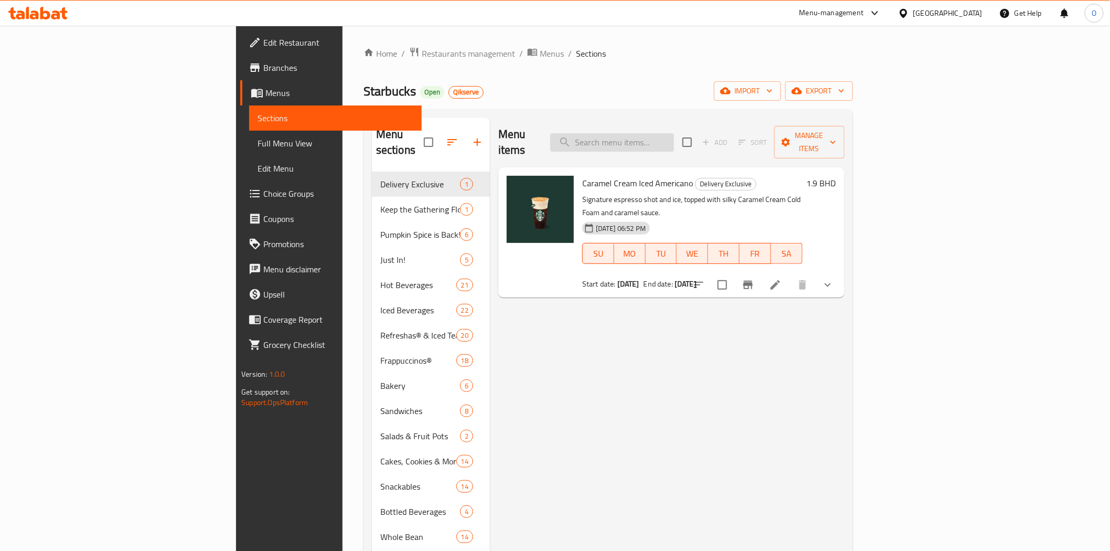
click at [674, 135] on input "search" at bounding box center [612, 142] width 124 height 18
paste input "Whole Bean Coffee Sumatra 250g"
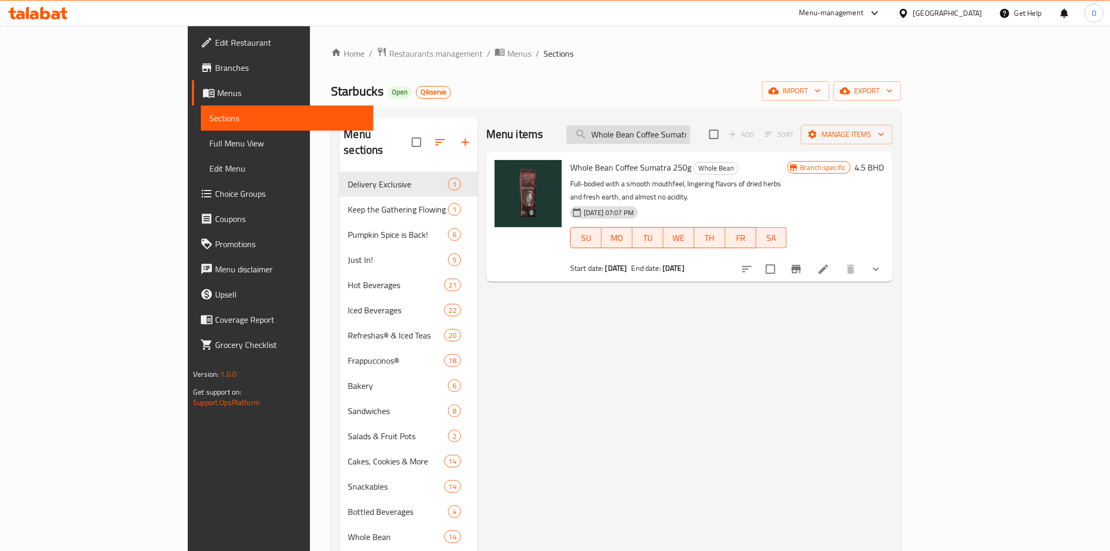
click at [691, 133] on input "Whole Bean Coffee Sumatra 250g" at bounding box center [629, 134] width 124 height 18
paste input "Guatemala Antigu"
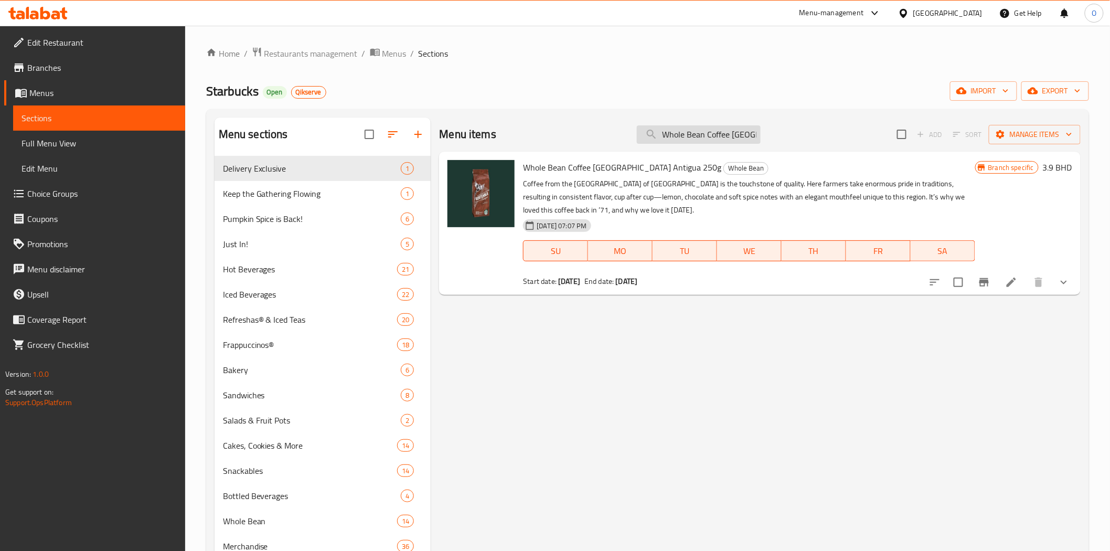
click at [685, 135] on input "Whole Bean Coffee [GEOGRAPHIC_DATA] Antigua 250g" at bounding box center [699, 134] width 124 height 18
paste input "House Blend"
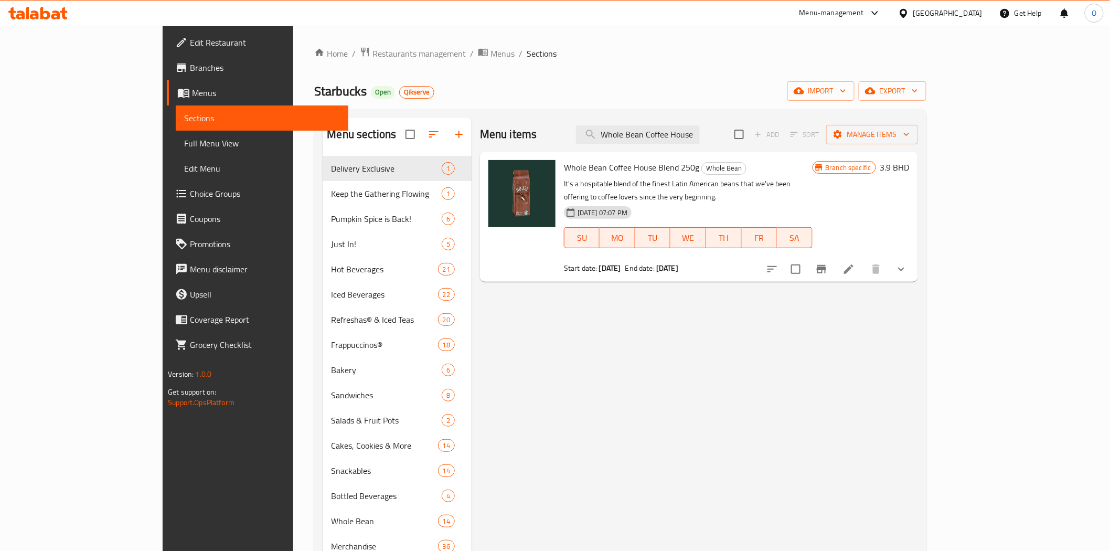
click at [683, 124] on div "Menu items Whole Bean Coffee House Blend 250g Add Sort Manage items" at bounding box center [699, 135] width 438 height 34
click at [685, 143] on input "Whole Bean Coffee House Blend 250g" at bounding box center [638, 134] width 124 height 18
paste input "Mug 3 Oz Siren Stone Gray"
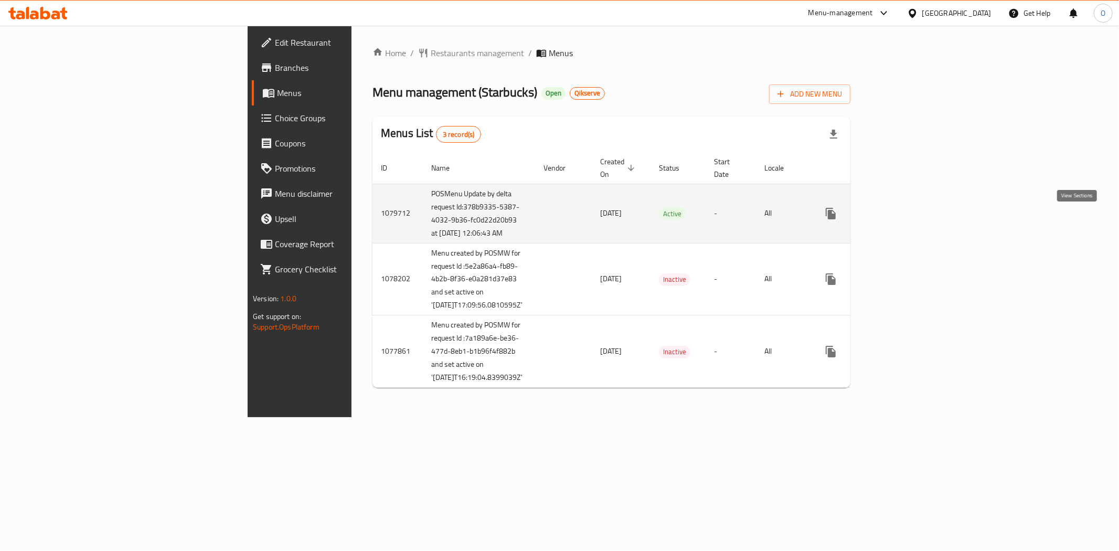
click at [913, 220] on icon "enhanced table" at bounding box center [906, 213] width 13 height 13
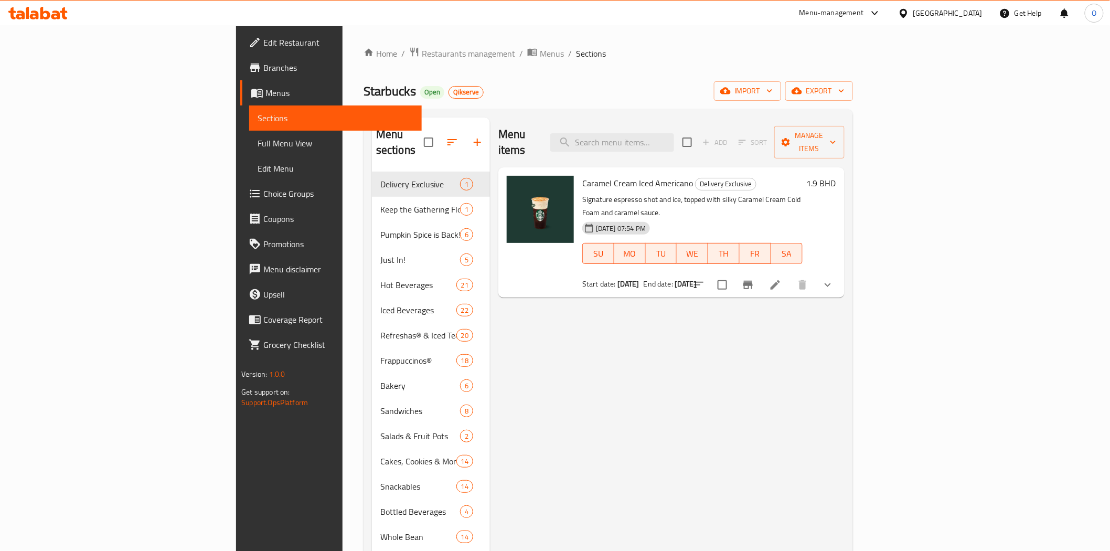
click at [719, 123] on div "Menu items Add Sort Manage items" at bounding box center [672, 143] width 346 height 50
click at [674, 138] on input "search" at bounding box center [612, 142] width 124 height 18
paste input "Mug 14 Oz Speckled Terrazo"
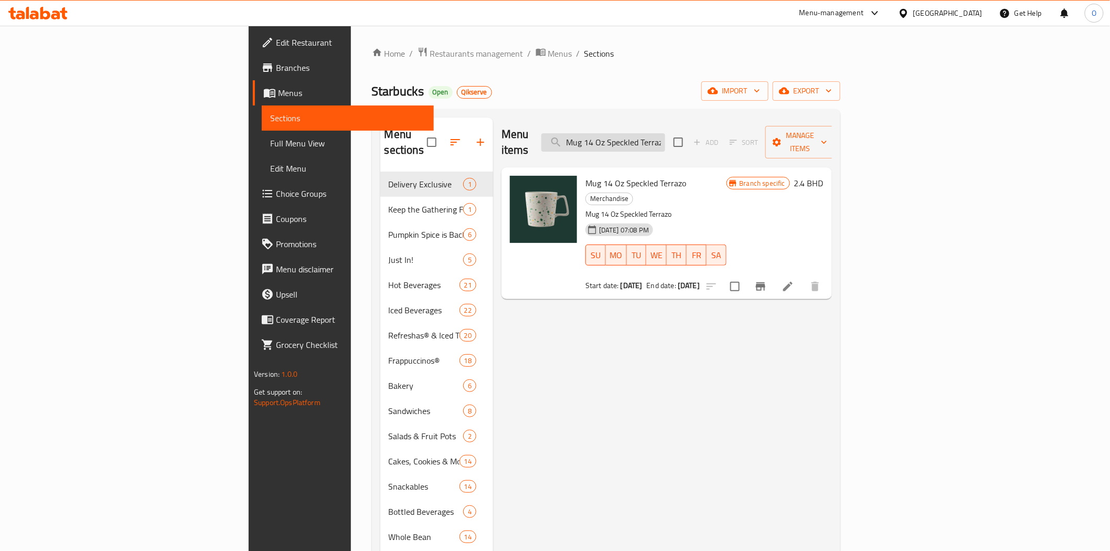
click at [665, 136] on input "Mug 14 Oz Speckled Terrazo" at bounding box center [604, 142] width 124 height 18
paste input "3 Oz Siren Stone Gray"
click at [665, 135] on input "Mug 3 Oz Siren Stone Gray" at bounding box center [604, 142] width 124 height 18
paste input "Whole Bean Coffee House Blend 250g"
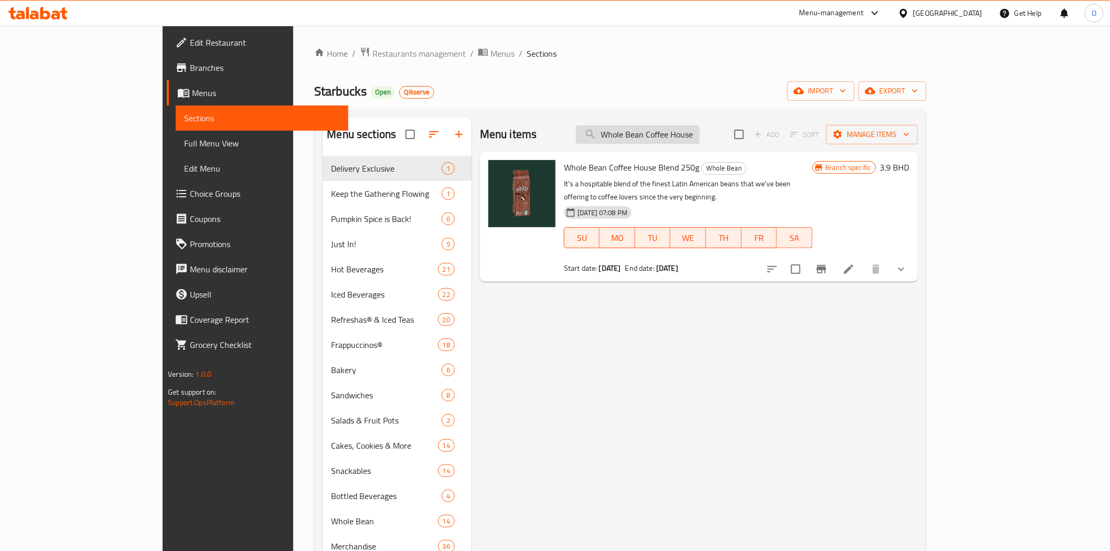
click at [677, 134] on input "Whole Bean Coffee House Blend 250g" at bounding box center [638, 134] width 124 height 18
paste input "[GEOGRAPHIC_DATA] [GEOGRAPHIC_DATA]"
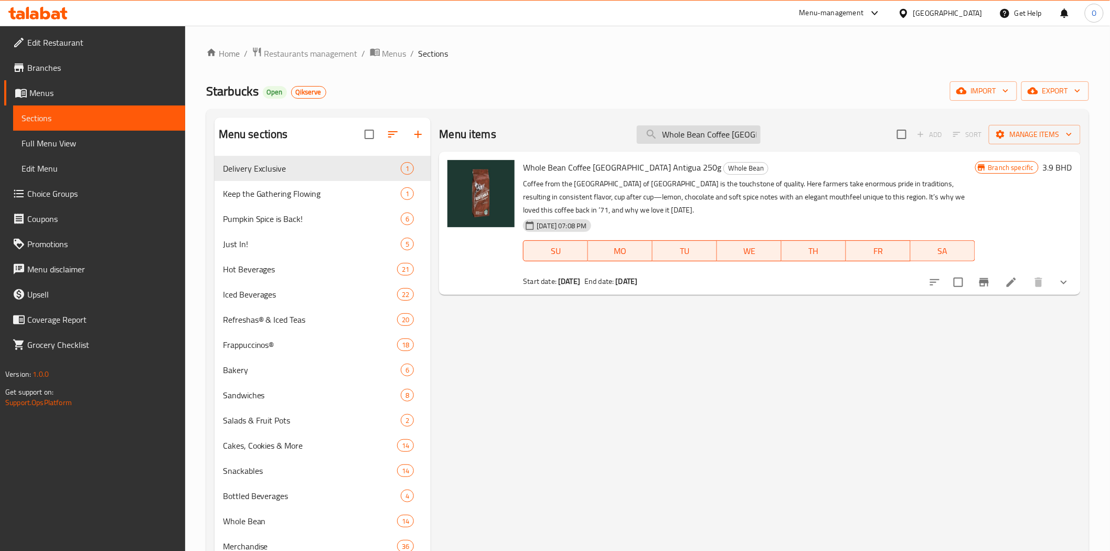
click at [746, 135] on input "Whole Bean Coffee [GEOGRAPHIC_DATA] Antigua 250g" at bounding box center [699, 134] width 124 height 18
paste input "Sumatr"
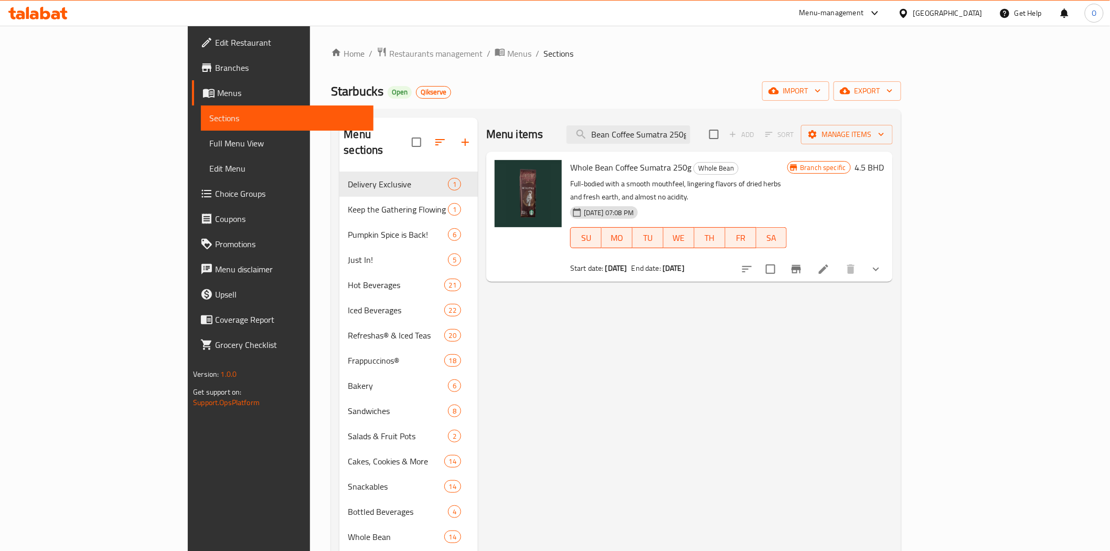
type input "Whole Bean Coffee Sumatra 250g"
click at [215, 65] on span "Branches" at bounding box center [290, 67] width 150 height 13
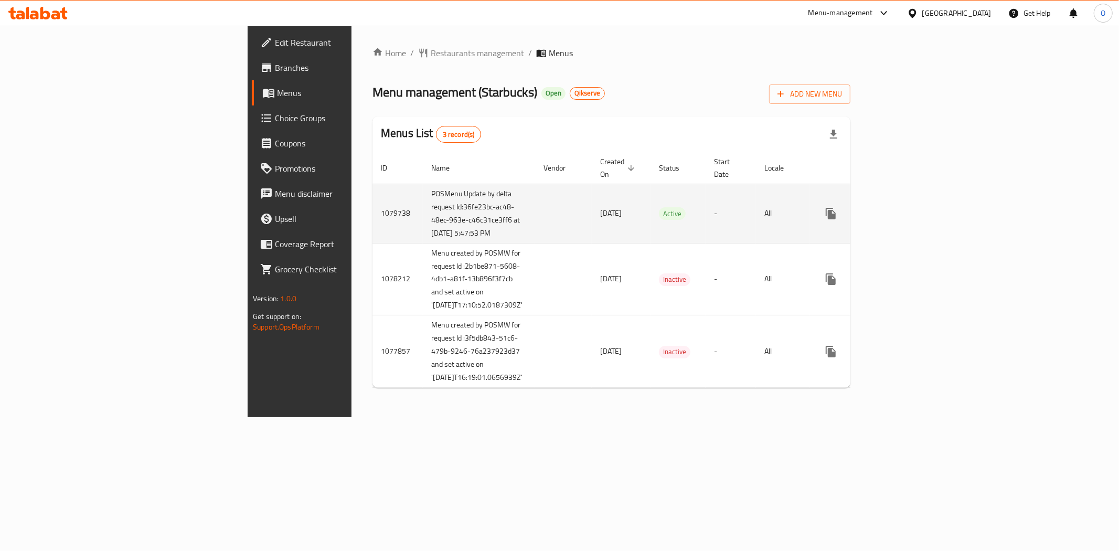
click at [919, 223] on link "enhanced table" at bounding box center [906, 213] width 25 height 25
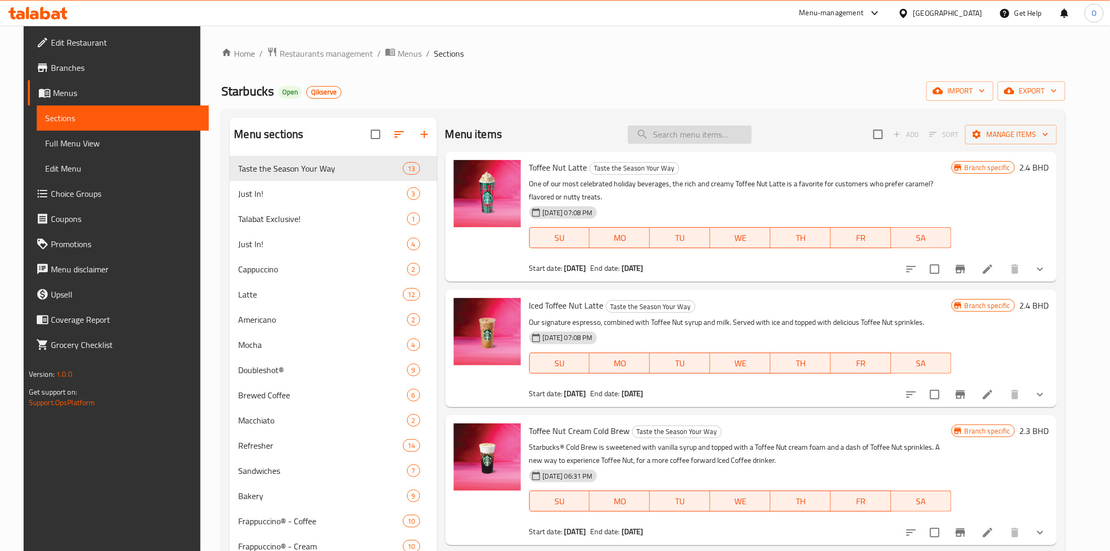
click at [714, 142] on input "search" at bounding box center [690, 134] width 124 height 18
paste input "Whole Bean Coffee Sumatra 250g"
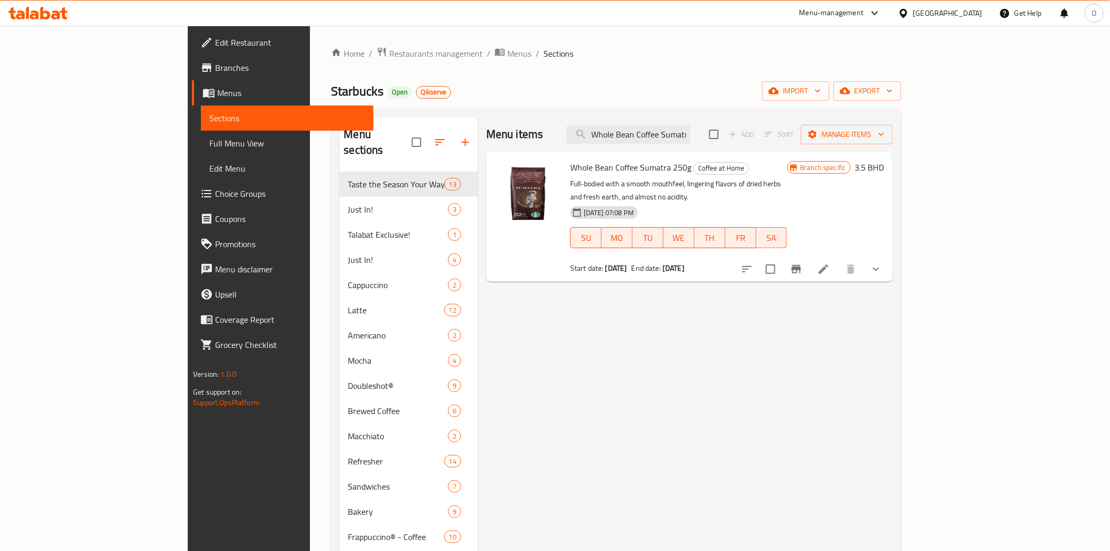
click at [586, 97] on div "Starbucks Open Qikserve import export" at bounding box center [616, 90] width 570 height 19
click at [686, 132] on input "Whole Bean Coffee Sumatra 250g" at bounding box center [629, 134] width 124 height 18
paste input "Guatemala Antigu"
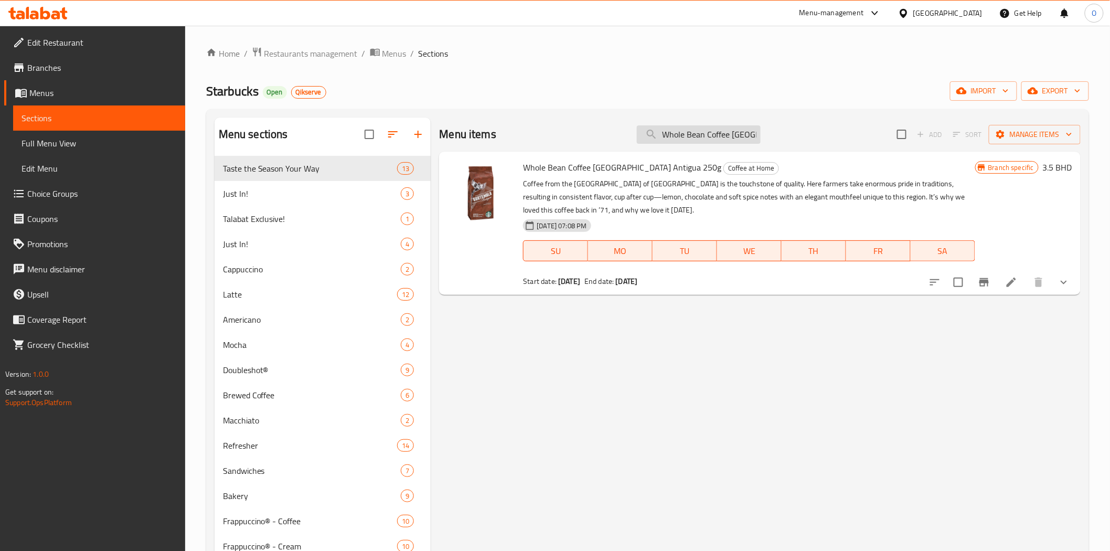
click at [673, 136] on input "Whole Bean Coffee [GEOGRAPHIC_DATA] Antigua 250g" at bounding box center [699, 134] width 124 height 18
paste input "House Blend"
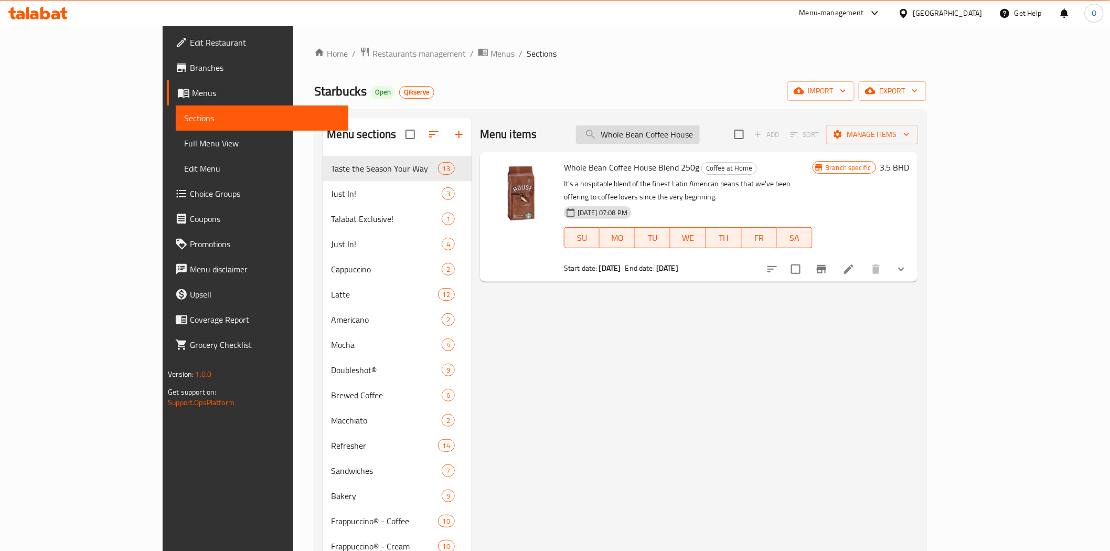
click at [641, 133] on input "Whole Bean Coffee House Blend 250g" at bounding box center [638, 134] width 124 height 18
paste input "Mug 3 Oz Siren Stone Gray"
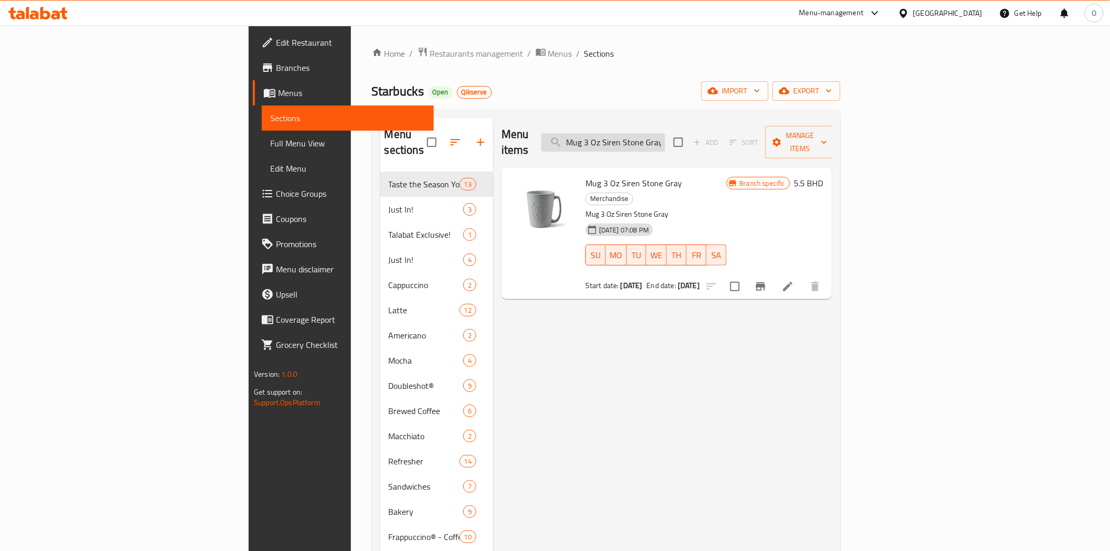
click at [665, 134] on input "Mug 3 Oz Siren Stone Gray" at bounding box center [604, 142] width 124 height 18
paste input "14 Oz Speckled Terrazo"
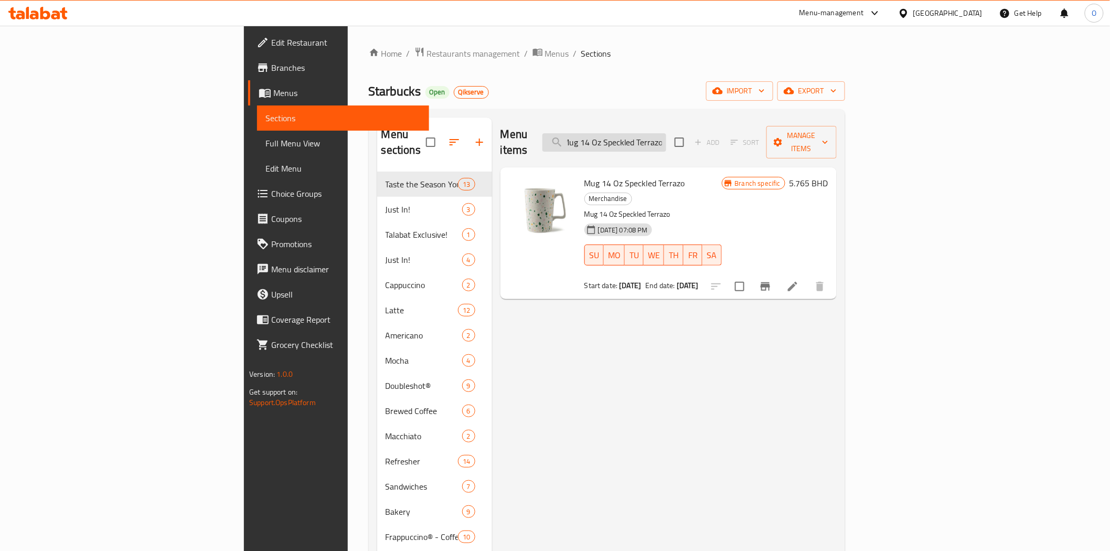
type input "Mug 14 Oz Speckled Terrazo"
click at [271, 65] on span "Branches" at bounding box center [346, 67] width 150 height 13
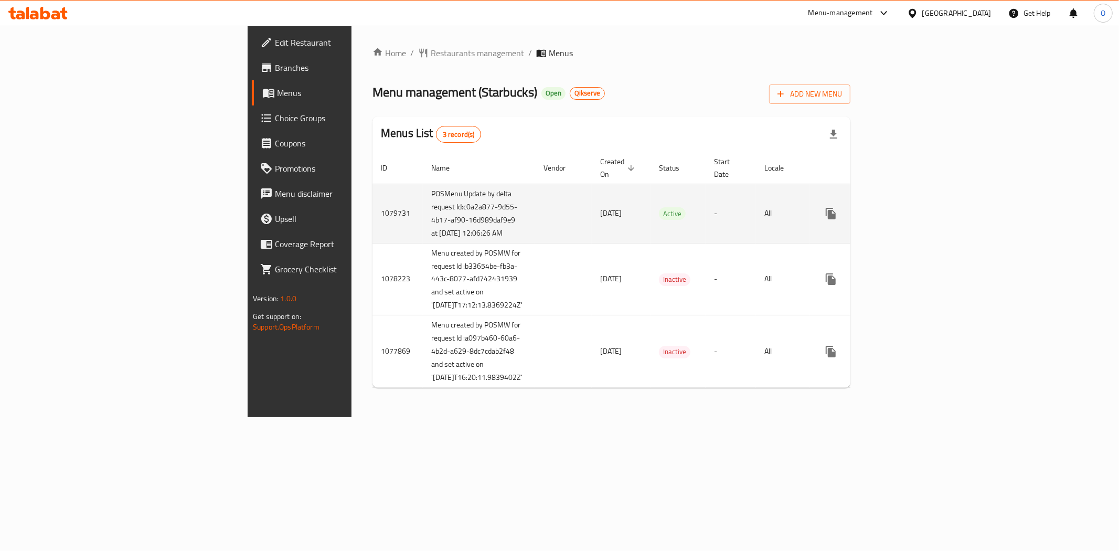
click at [913, 220] on icon "enhanced table" at bounding box center [906, 213] width 13 height 13
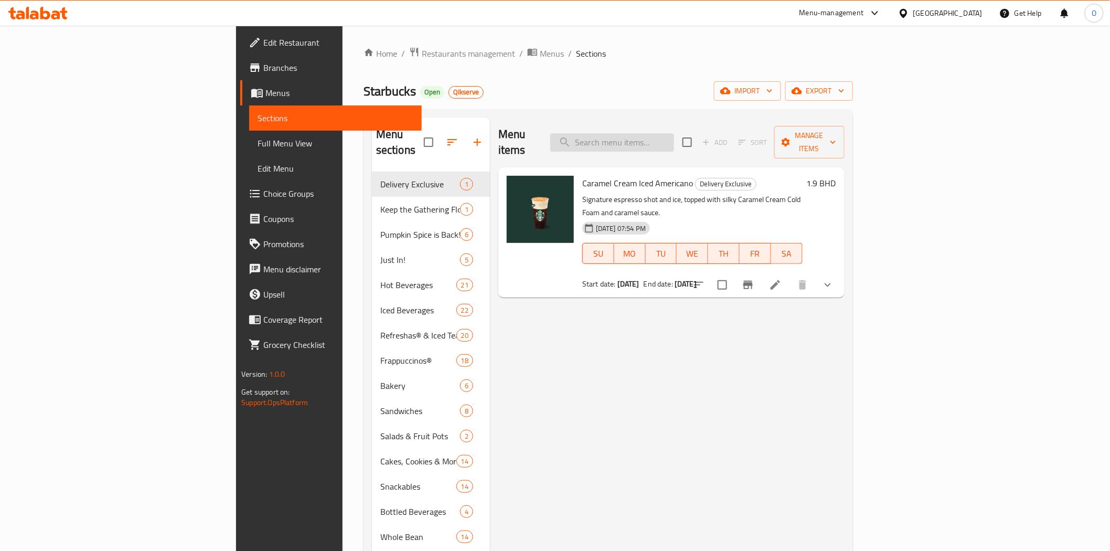
click at [674, 133] on input "search" at bounding box center [612, 142] width 124 height 18
paste input "Whole Bean Coffee Sumatra 250g"
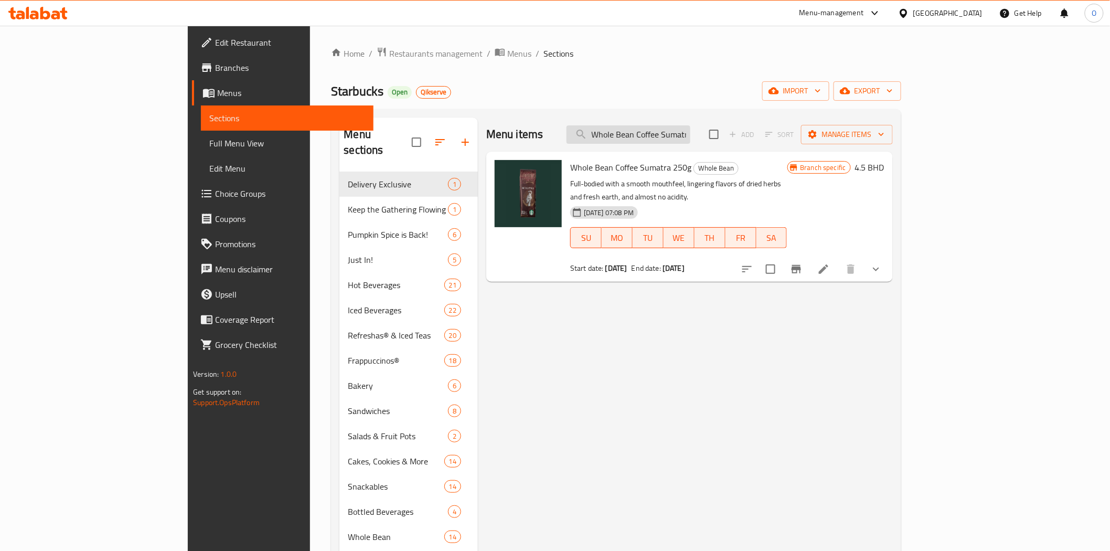
click at [719, 121] on div "Menu items Whole Bean Coffee Sumatra 250g Add Sort Manage items" at bounding box center [689, 135] width 407 height 34
click at [691, 125] on input "Whole Bean Coffee Sumatra 250g" at bounding box center [629, 134] width 124 height 18
paste input "Guatemala Antigu"
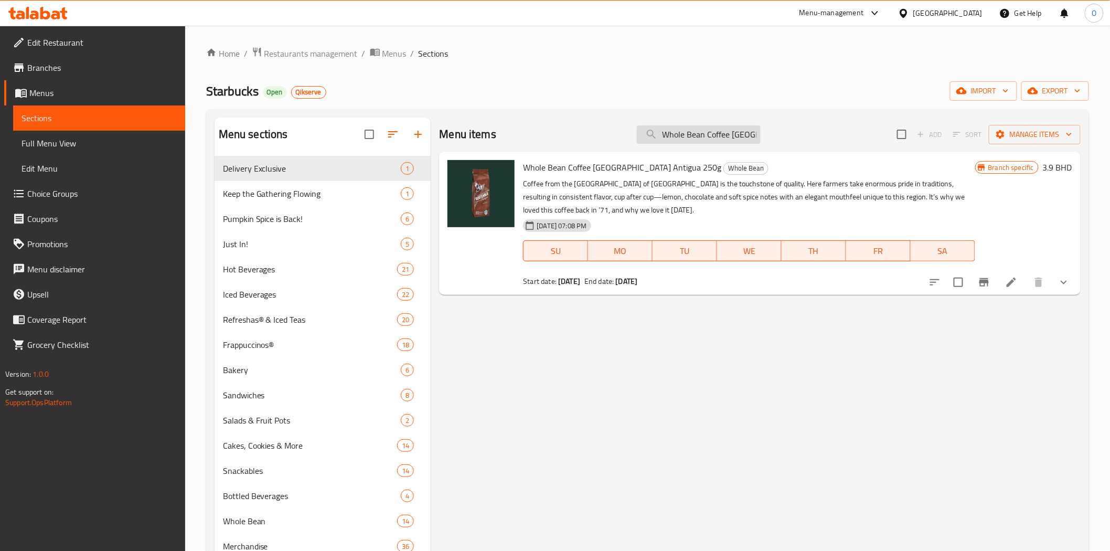
click at [717, 130] on input "Whole Bean Coffee [GEOGRAPHIC_DATA] Antigua 250g" at bounding box center [699, 134] width 124 height 18
paste input "House Blend"
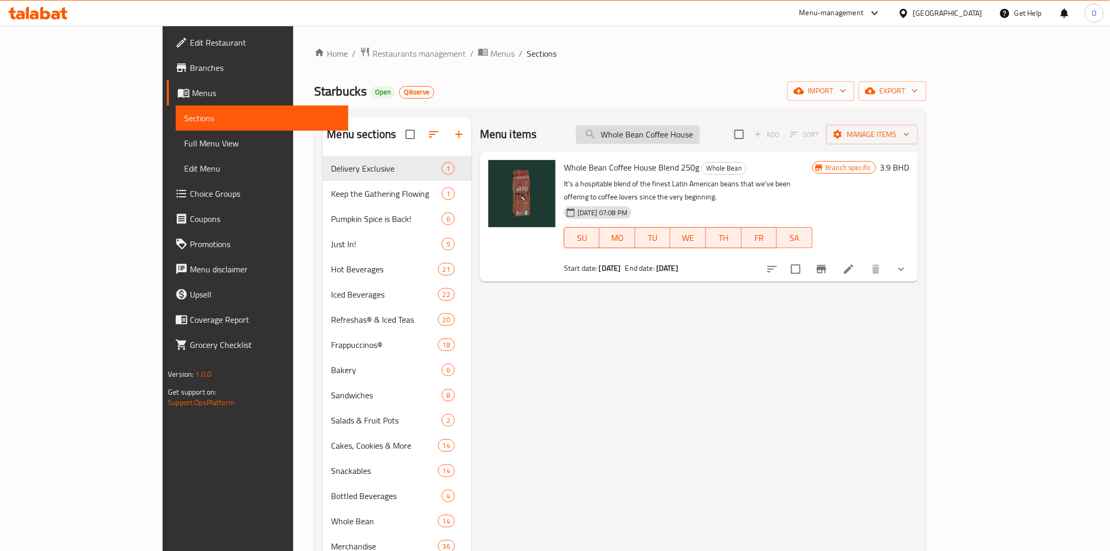
click at [700, 135] on input "Whole Bean Coffee House Blend 250g" at bounding box center [638, 134] width 124 height 18
paste input "Mug 3 Oz Siren Stone Gray"
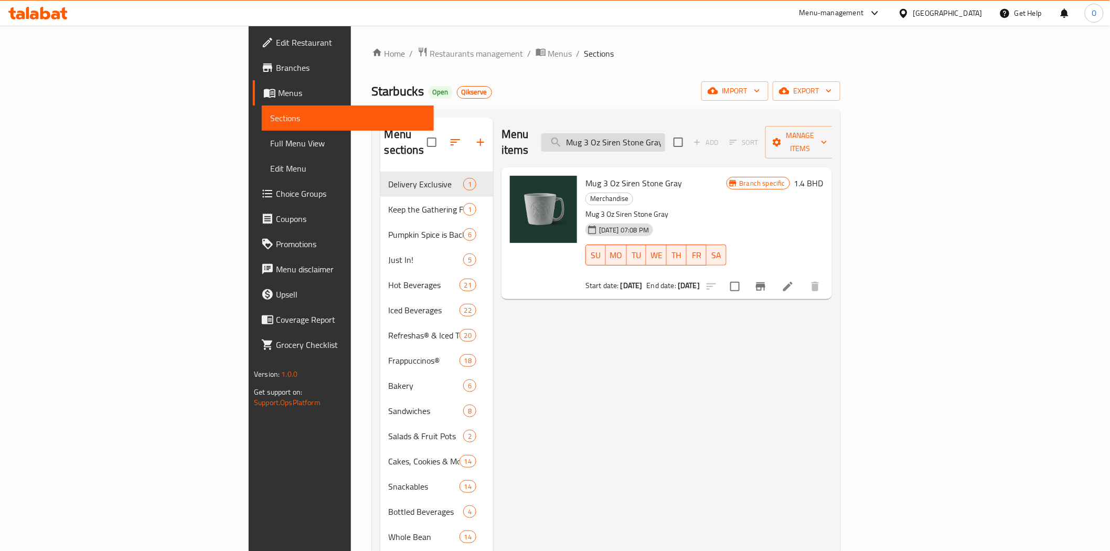
click at [665, 135] on input "Mug 3 Oz Siren Stone Gray" at bounding box center [604, 142] width 124 height 18
paste input "14 Oz Speckled Terrazo"
type input "Mug 14 Oz Speckled Terrazo"
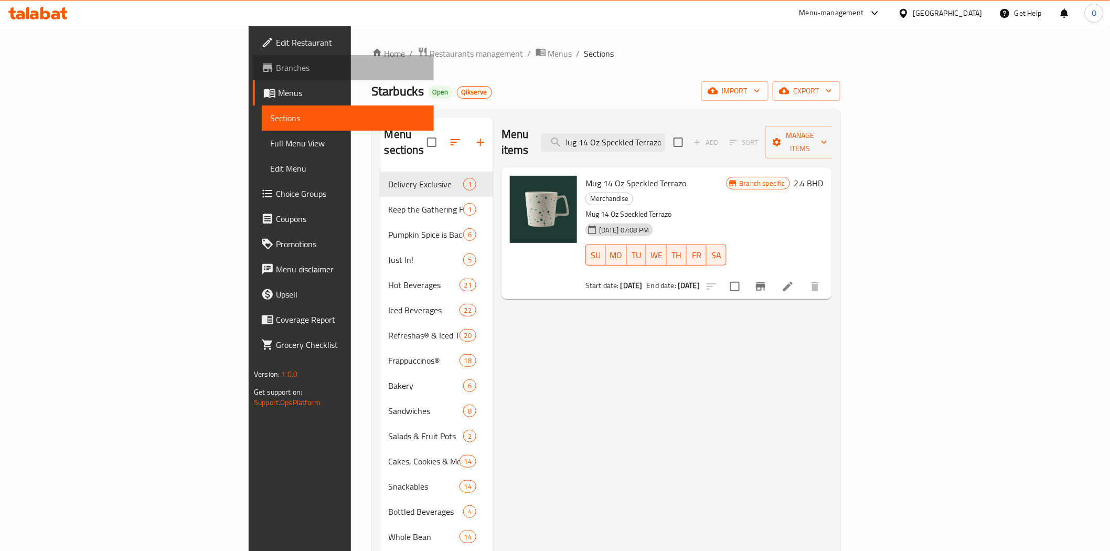
click at [276, 65] on span "Branches" at bounding box center [351, 67] width 150 height 13
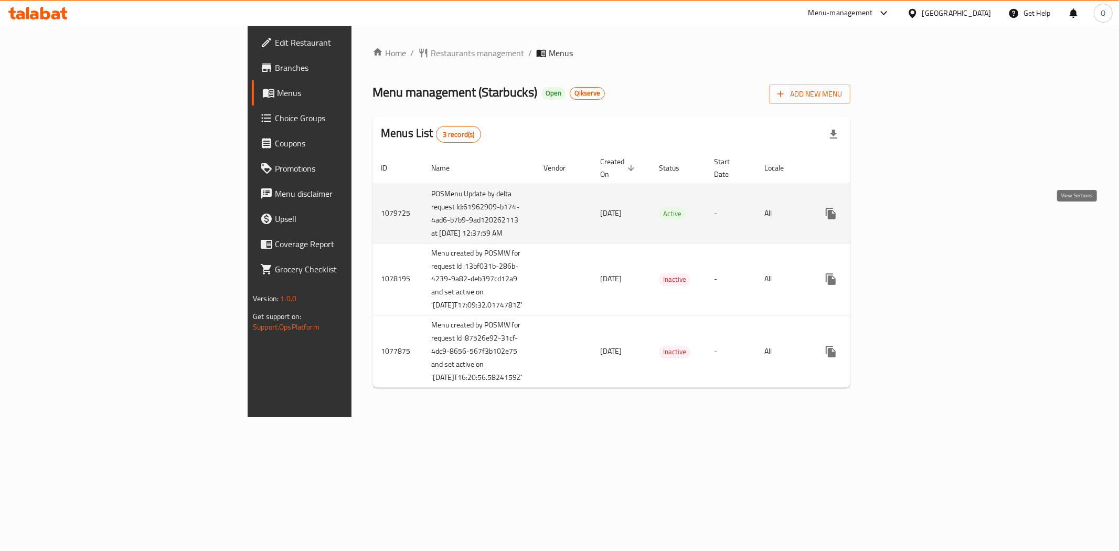
click at [913, 220] on icon "enhanced table" at bounding box center [906, 213] width 13 height 13
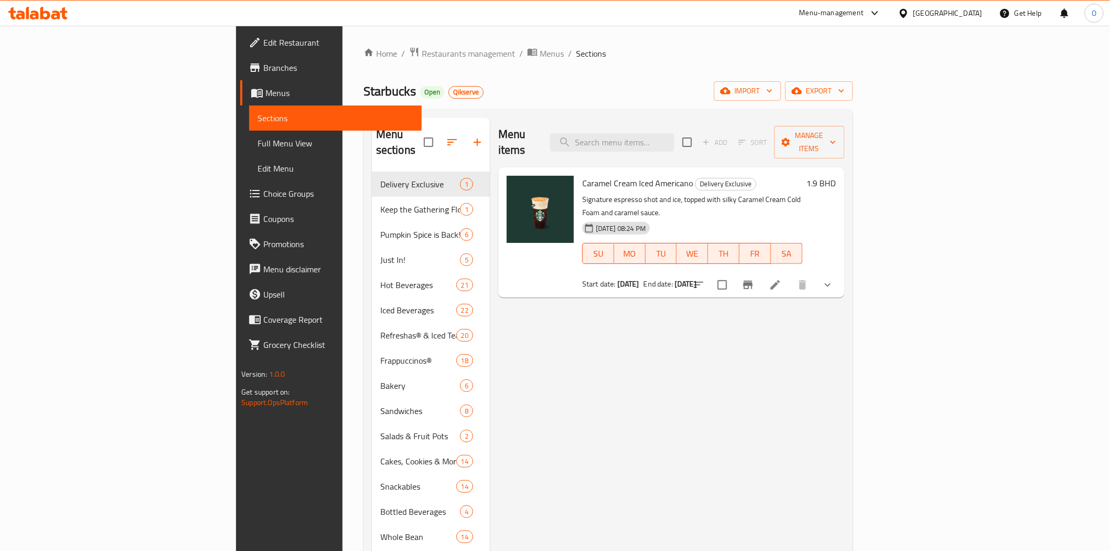
click at [706, 144] on div "Menu items Add Sort Manage items" at bounding box center [672, 143] width 346 height 50
click at [674, 140] on input "search" at bounding box center [612, 142] width 124 height 18
paste input "Whole Bean Coffee Sumatra 250g"
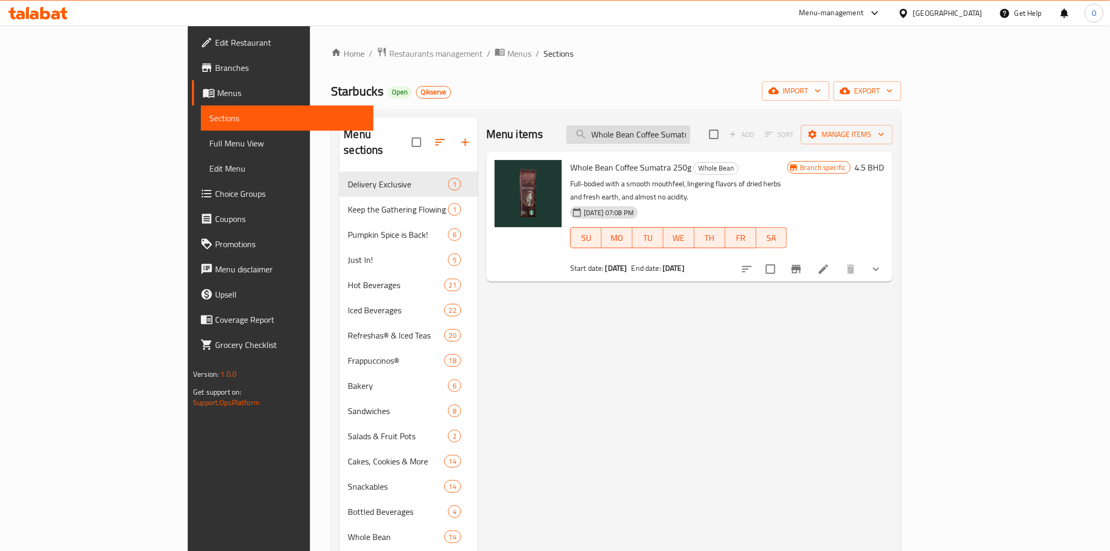
click at [691, 133] on input "Whole Bean Coffee Sumatra 250g" at bounding box center [629, 134] width 124 height 18
paste input "Guatemala Antigu"
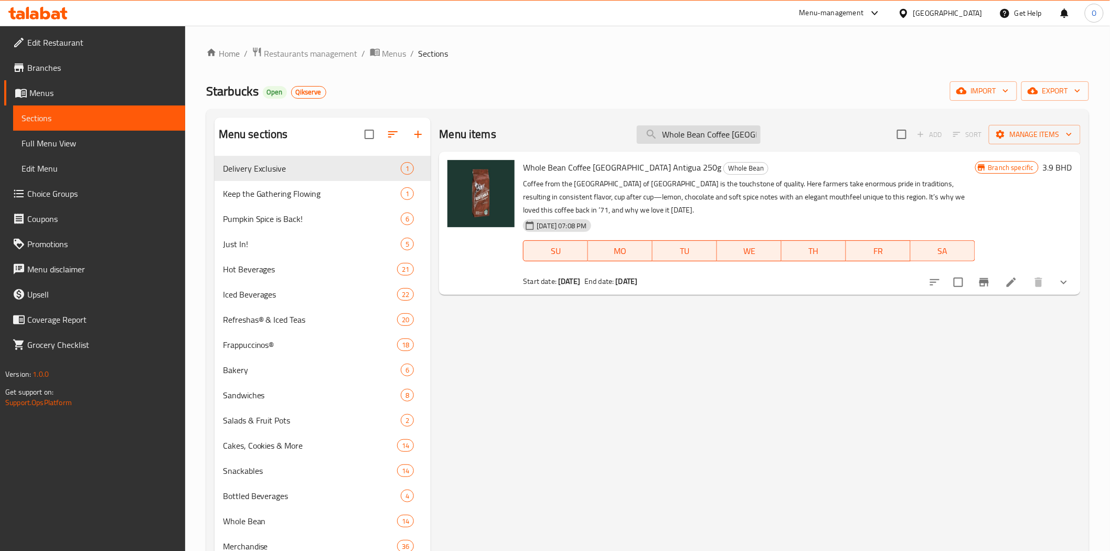
click at [683, 136] on input "Whole Bean Coffee [GEOGRAPHIC_DATA] Antigua 250g" at bounding box center [699, 134] width 124 height 18
paste input "House Blend"
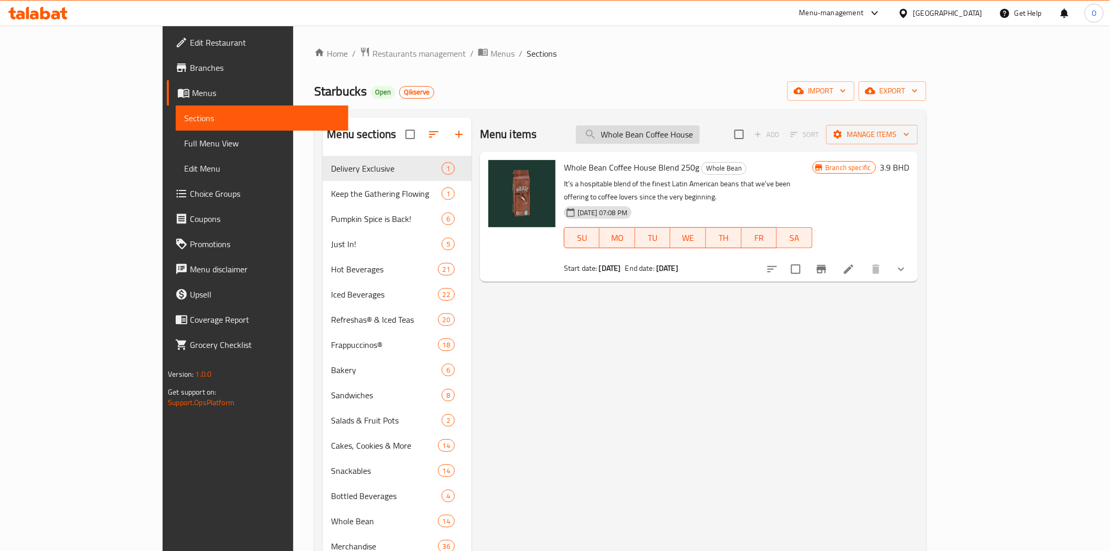
click at [665, 141] on input "Whole Bean Coffee House Blend 250g" at bounding box center [638, 134] width 124 height 18
paste input "Mug 3 Oz Siren Stone Gray"
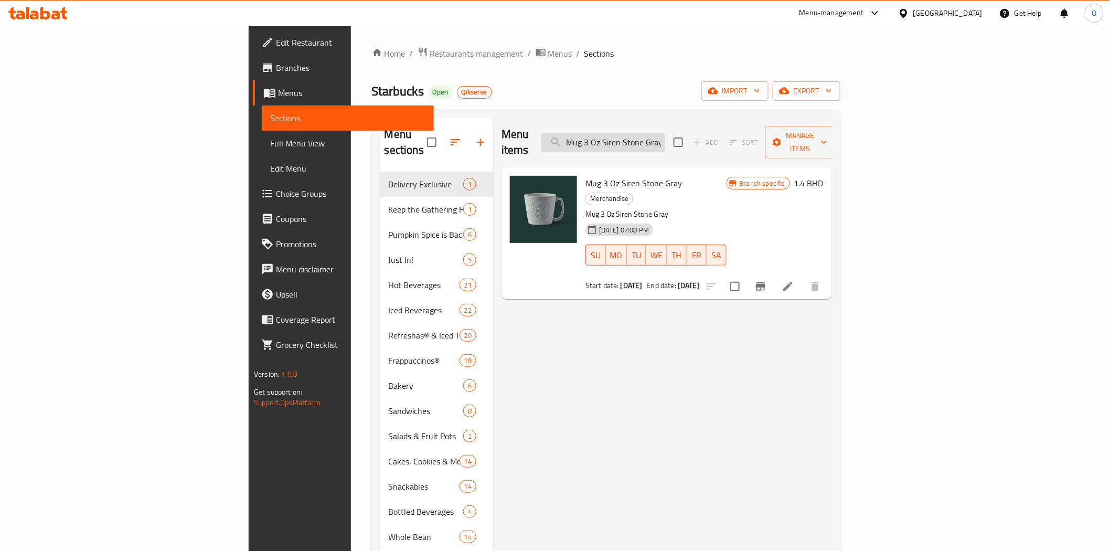
click at [665, 136] on input "Mug 3 Oz Siren Stone Gray" at bounding box center [604, 142] width 124 height 18
paste input "14 Oz Speckled Terrazo"
type input "Mug 14 Oz Speckled Terrazo"
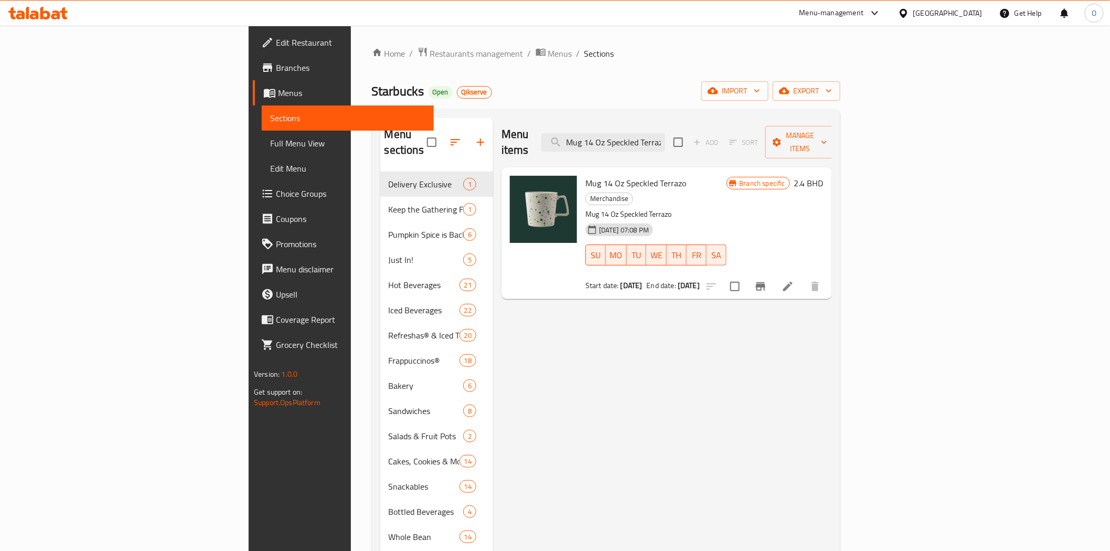
click at [276, 71] on span "Branches" at bounding box center [351, 67] width 150 height 13
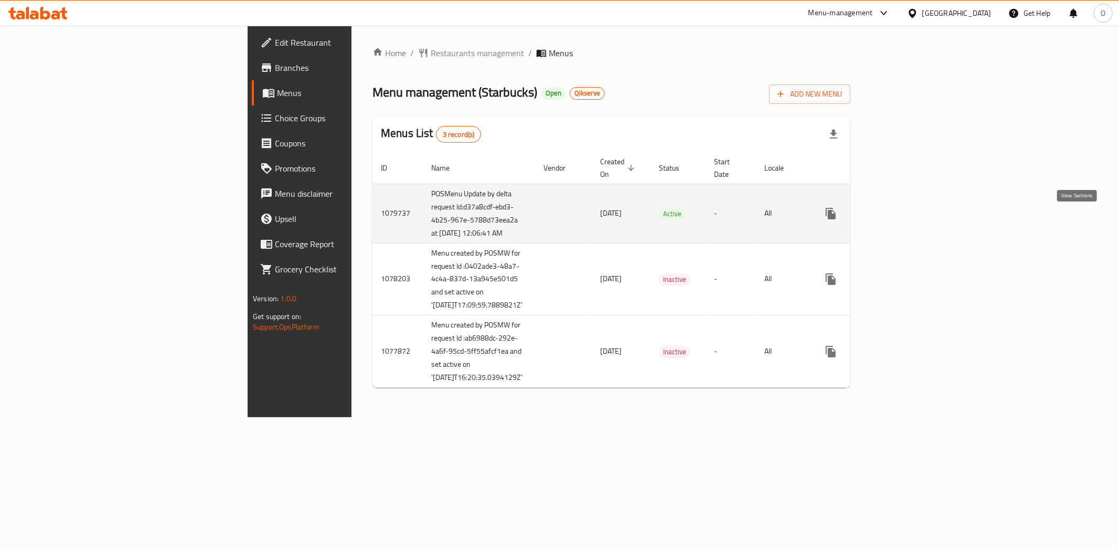
click at [913, 216] on icon "enhanced table" at bounding box center [906, 213] width 13 height 13
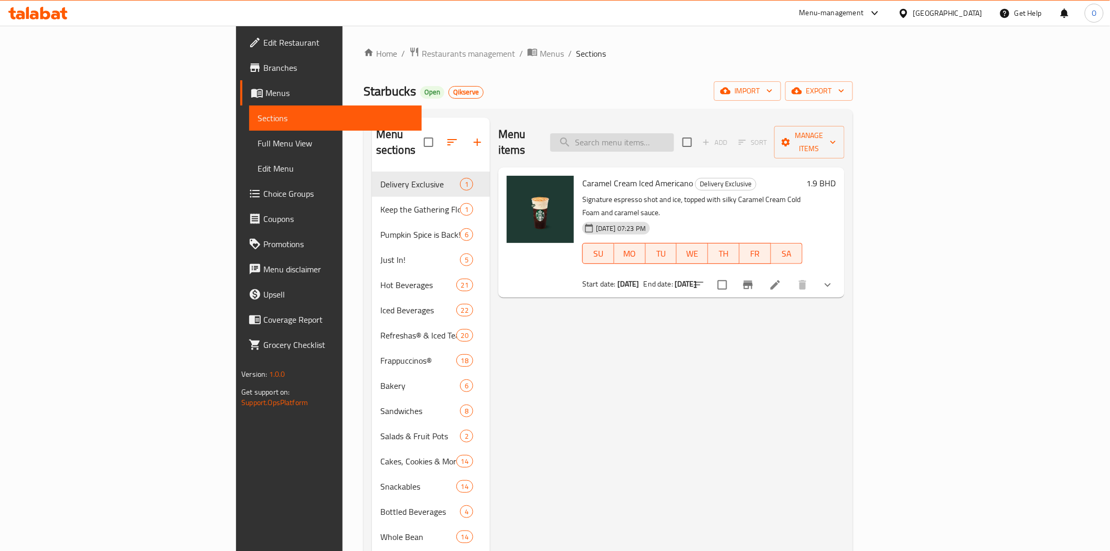
click at [674, 133] on input "search" at bounding box center [612, 142] width 124 height 18
paste input "Mug 14 Oz Speckled Terrazo"
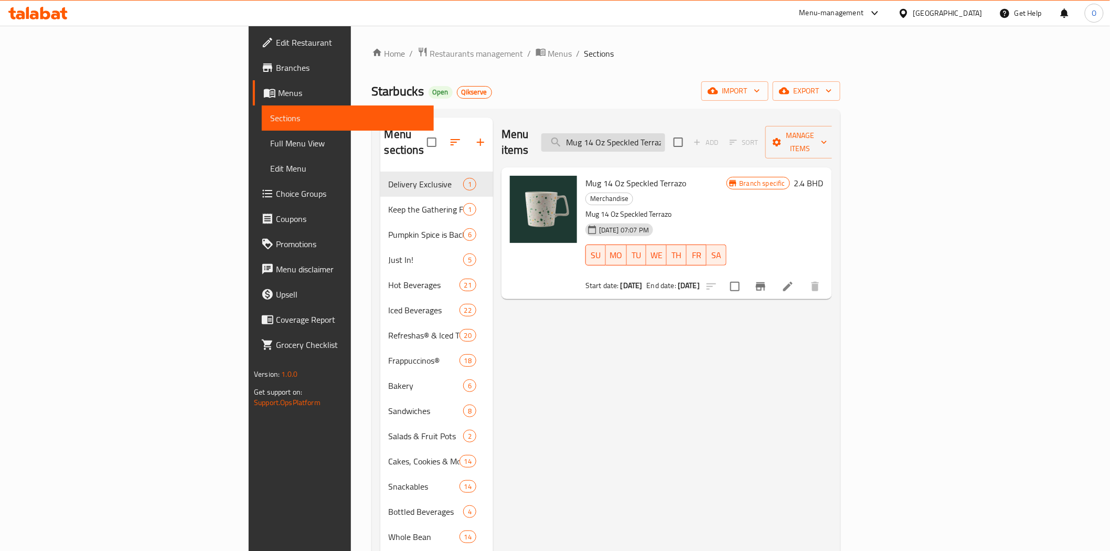
click at [665, 135] on input "Mug 14 Oz Speckled Terrazo" at bounding box center [604, 142] width 124 height 18
paste input "3 Oz Siren Stone Gray"
click at [698, 144] on div "Menu items Mug 3 Oz Siren Stone Gray Add Sort Manage items" at bounding box center [667, 143] width 331 height 50
click at [665, 137] on input "Mug 3 Oz Siren Stone Gray" at bounding box center [604, 142] width 124 height 18
paste input "Whole Bean Coffee House Blend 250g"
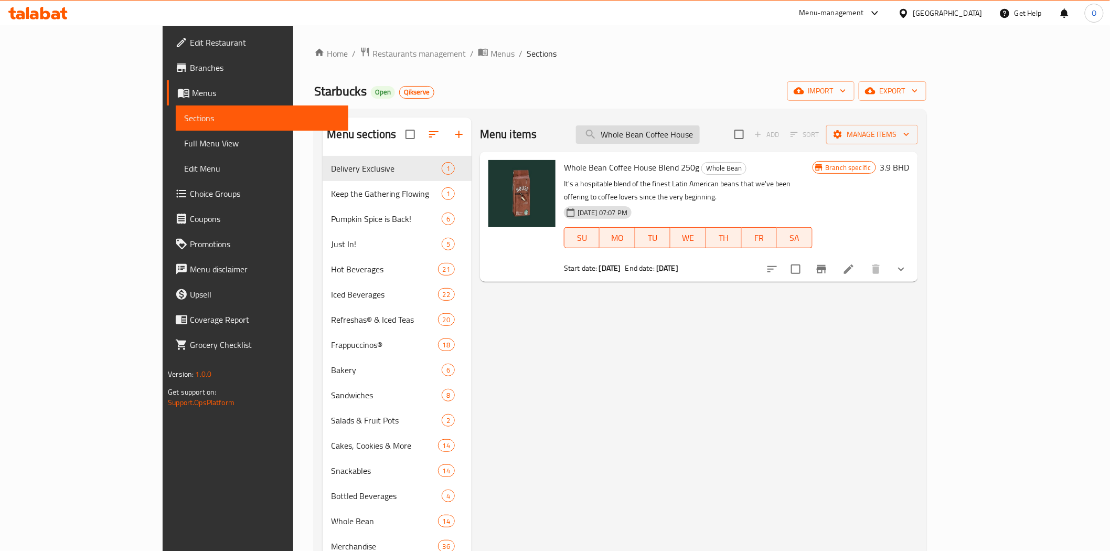
click at [700, 137] on input "Whole Bean Coffee House Blend 250g" at bounding box center [638, 134] width 124 height 18
paste input "[GEOGRAPHIC_DATA] [GEOGRAPHIC_DATA]"
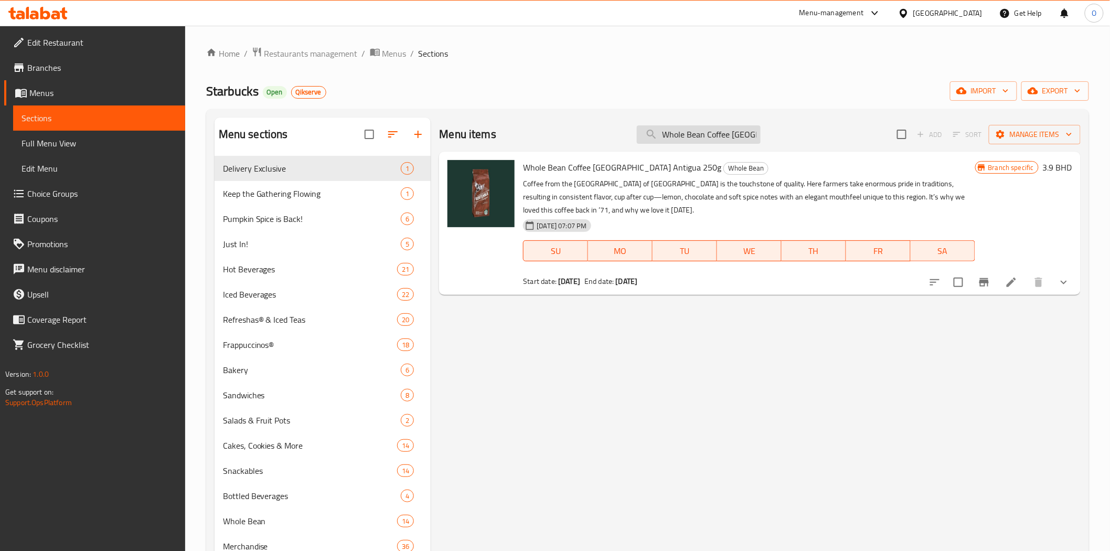
click at [669, 142] on input "Whole Bean Coffee [GEOGRAPHIC_DATA] Antigua 250g" at bounding box center [699, 134] width 124 height 18
paste input "Sumatr"
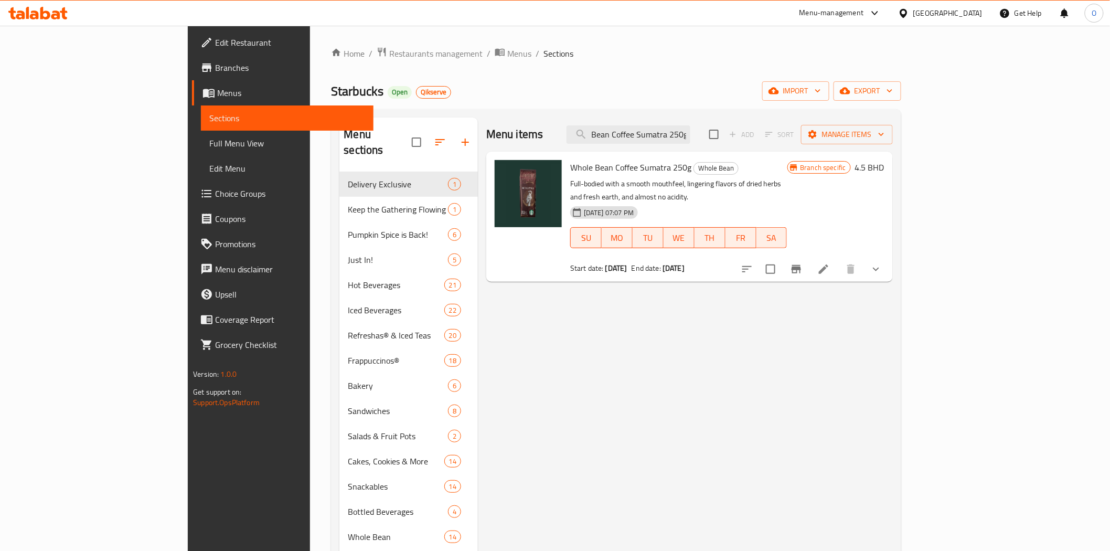
type input "Whole Bean Coffee Sumatra 250g"
drag, startPoint x: 89, startPoint y: 72, endPoint x: 128, endPoint y: 77, distance: 38.5
click at [215, 72] on span "Branches" at bounding box center [290, 67] width 150 height 13
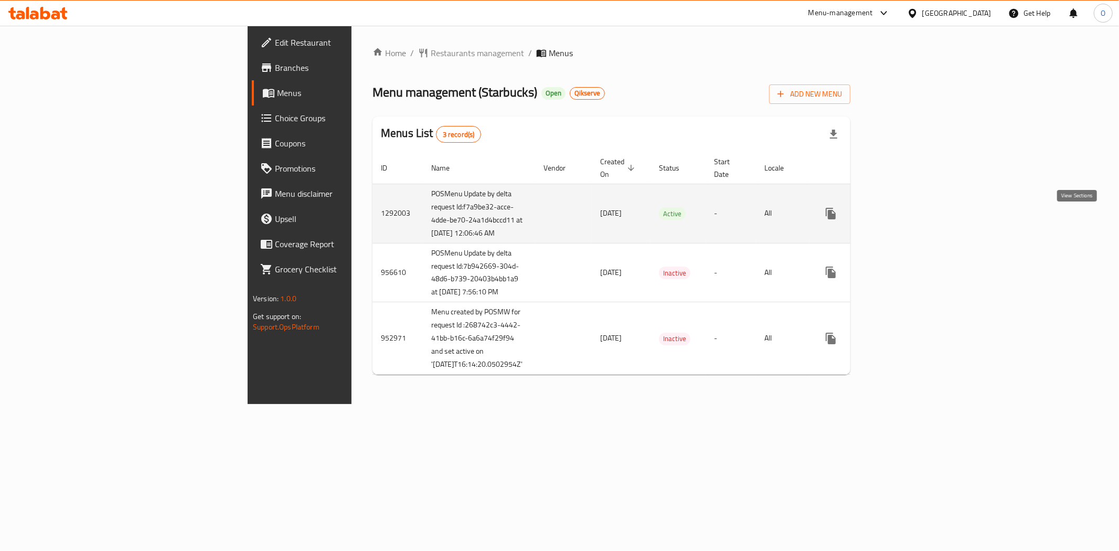
click at [913, 220] on icon "enhanced table" at bounding box center [906, 213] width 13 height 13
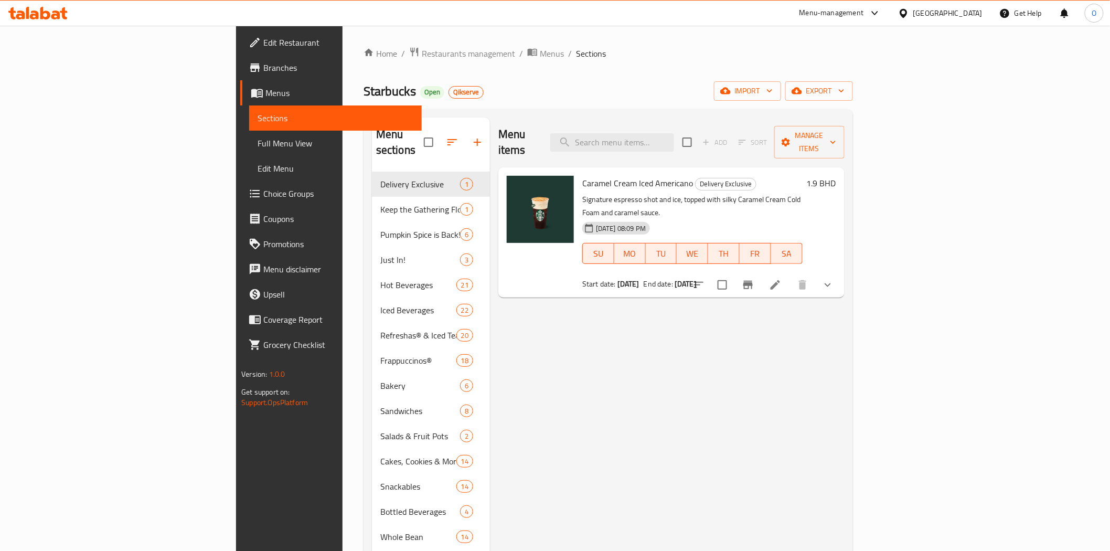
click at [681, 149] on div "Menu items Add Sort Manage items" at bounding box center [672, 143] width 346 height 50
click at [674, 140] on input "search" at bounding box center [612, 142] width 124 height 18
paste input "Whole Bean Coffee Sumatra 250g"
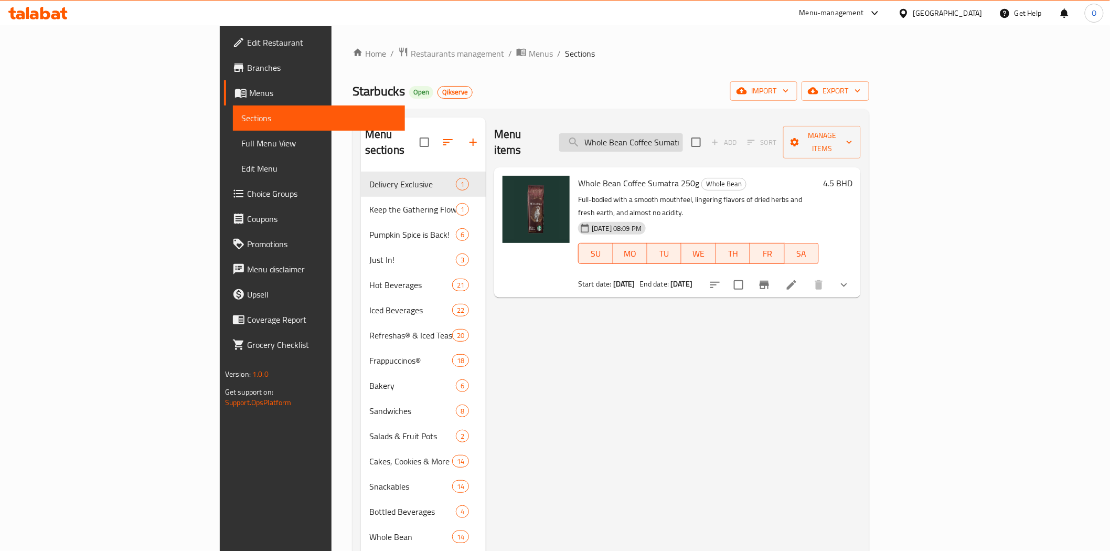
click at [683, 133] on input "Whole Bean Coffee Sumatra 250g" at bounding box center [621, 142] width 124 height 18
paste input "Guatemala Antigu"
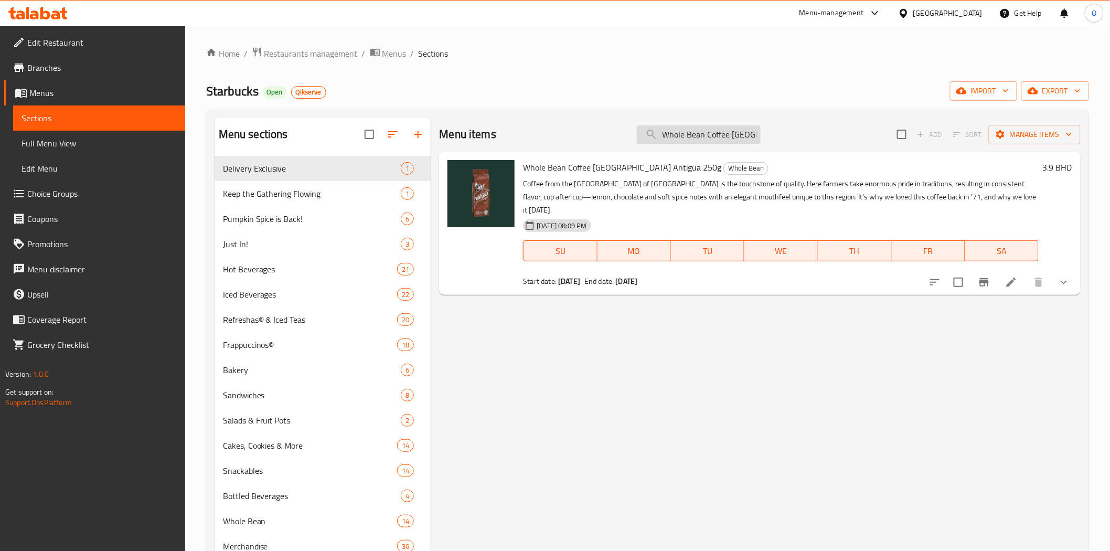
click at [680, 130] on input "Whole Bean Coffee [GEOGRAPHIC_DATA] Antigua 250g" at bounding box center [699, 134] width 124 height 18
paste input "House Blend"
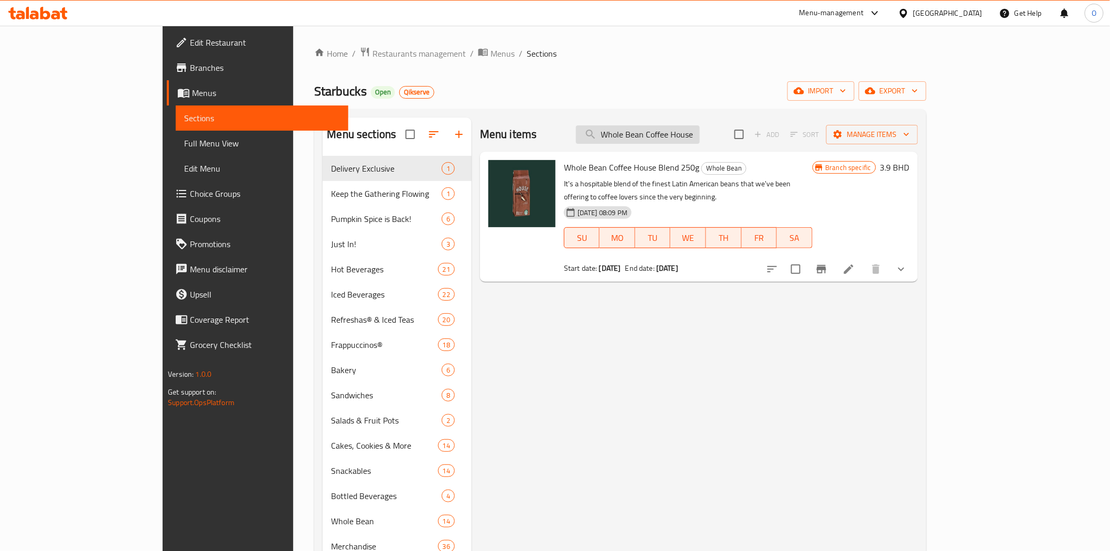
click at [700, 134] on input "Whole Bean Coffee House Blend 250g" at bounding box center [638, 134] width 124 height 18
paste input "Mug 3 Oz Siren Stone Gray"
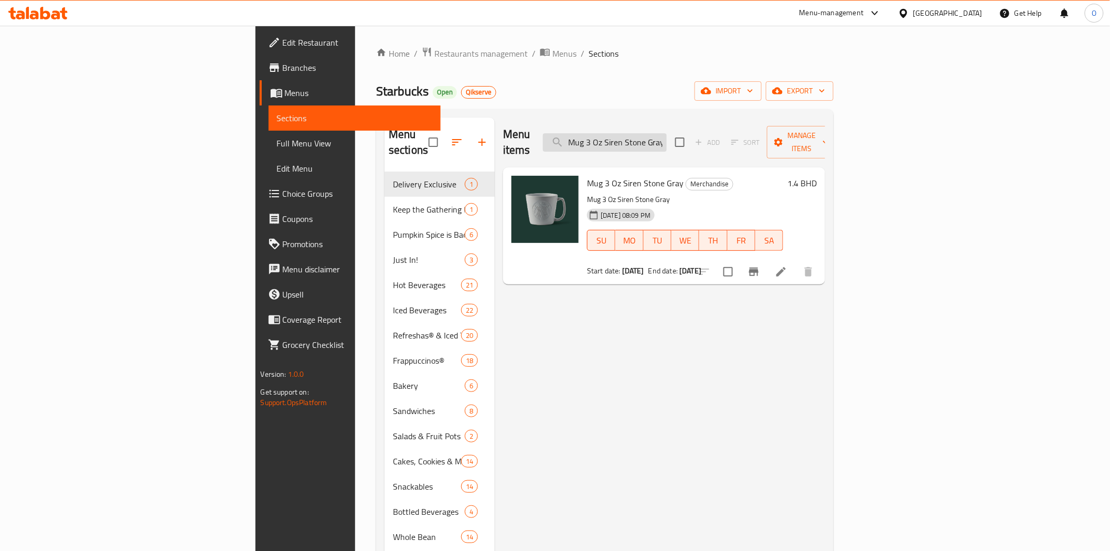
click at [662, 134] on input "Mug 3 Oz Siren Stone Gray" at bounding box center [605, 142] width 124 height 18
paste input "14 Oz Speckled Terrazo"
type input "Mug 14 Oz Speckled Terrazo"
click at [260, 76] on link "Branches" at bounding box center [350, 67] width 181 height 25
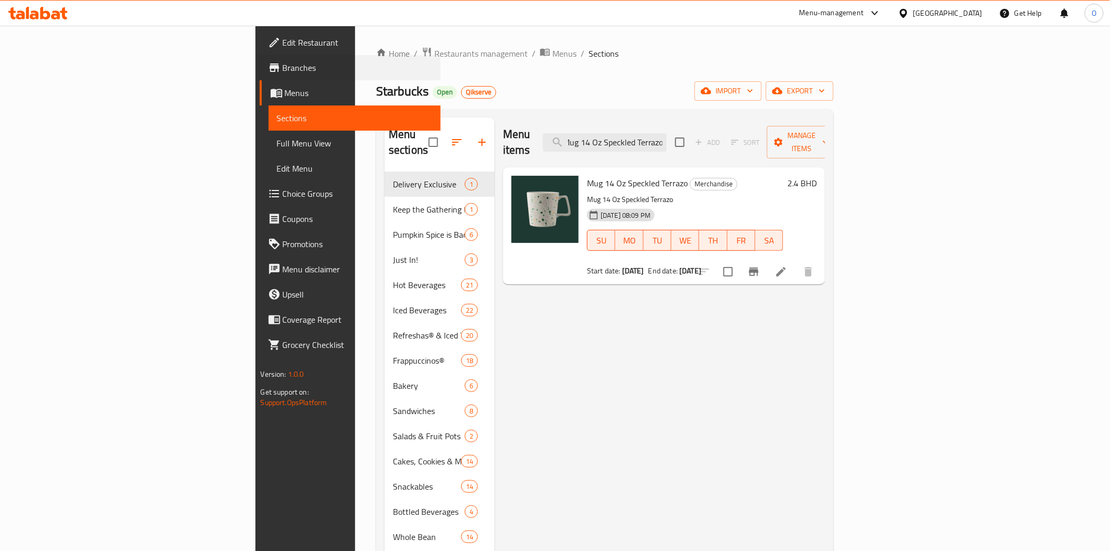
scroll to position [0, 0]
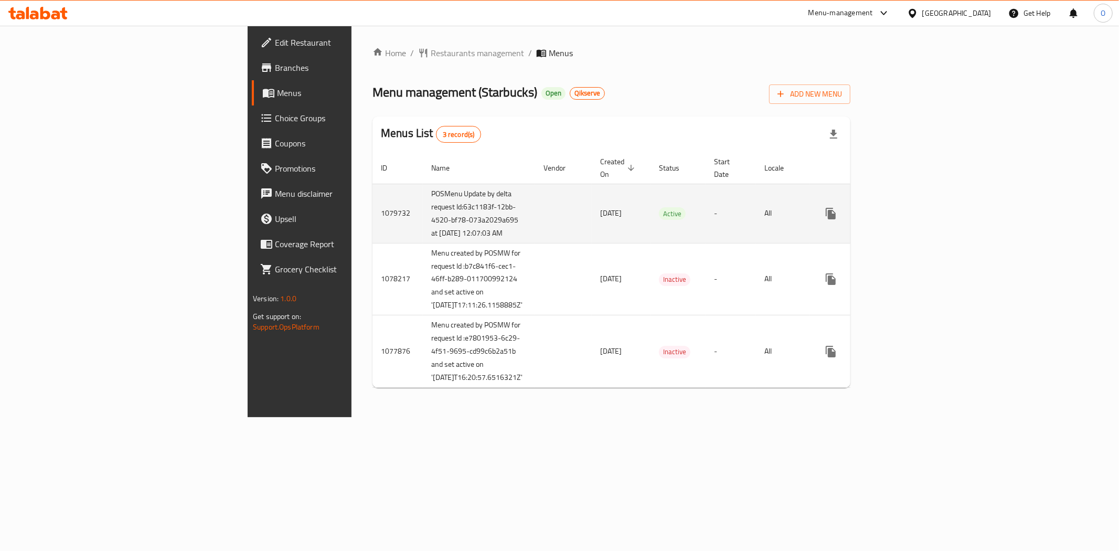
click at [913, 220] on icon "enhanced table" at bounding box center [906, 213] width 13 height 13
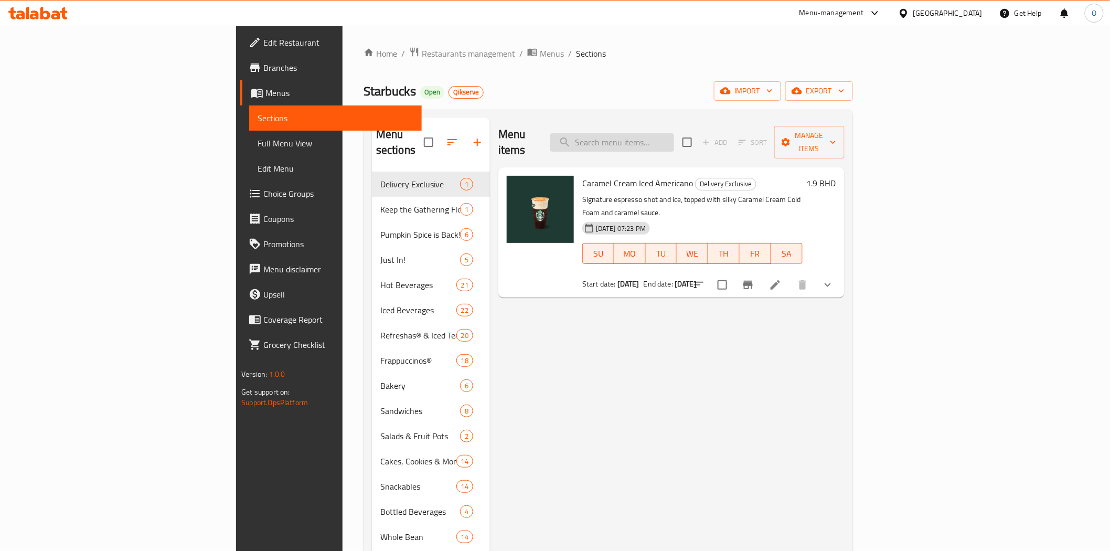
click at [662, 142] on input "search" at bounding box center [612, 142] width 124 height 18
paste input "Whole Bean Coffee Sumatra 250g"
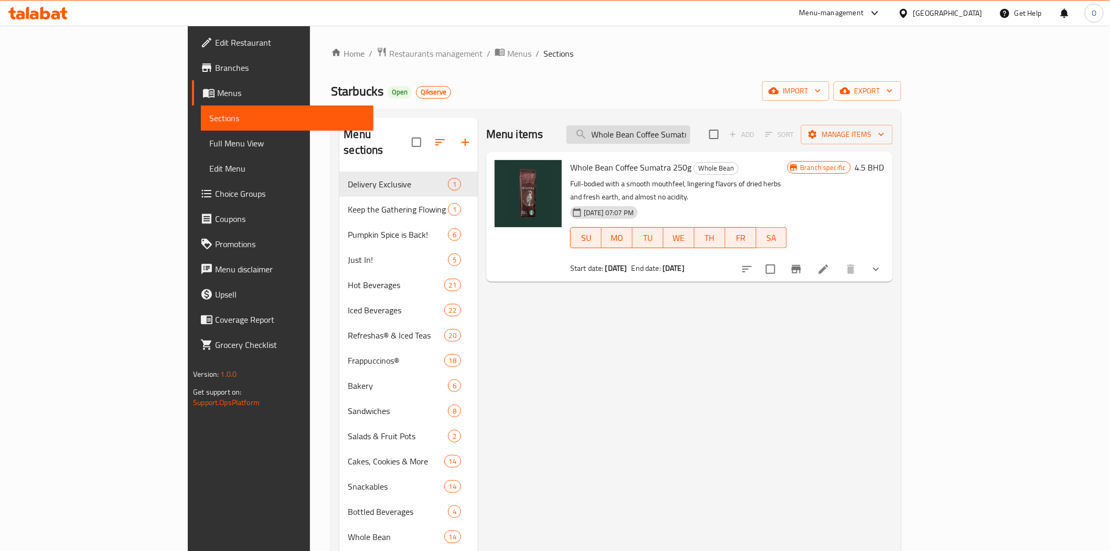
click at [691, 133] on input "Whole Bean Coffee Sumatra 250g" at bounding box center [629, 134] width 124 height 18
paste input "Guatemala Antigu"
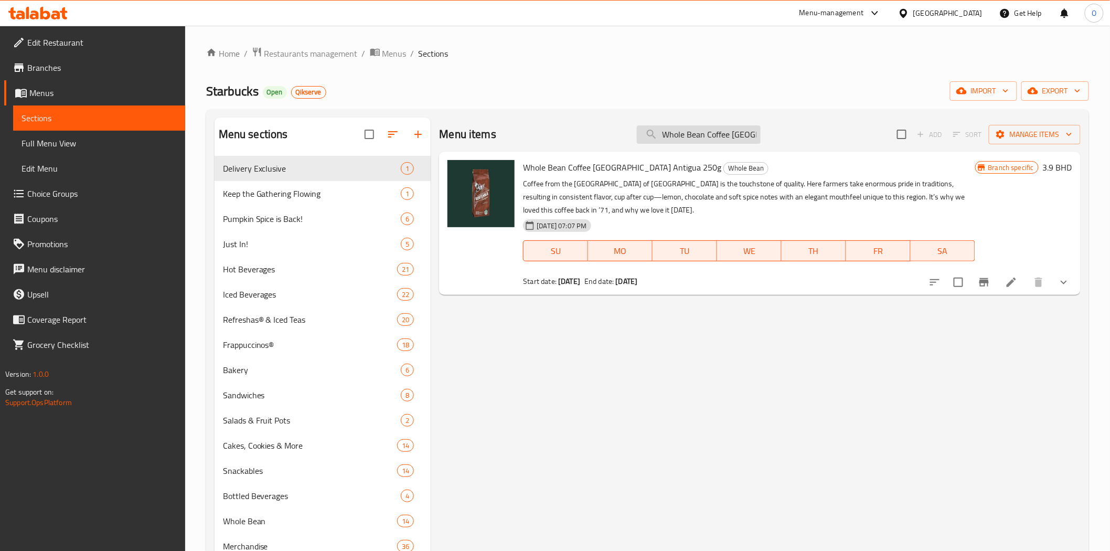
click at [748, 140] on input "Whole Bean Coffee [GEOGRAPHIC_DATA] Antigua 250g" at bounding box center [699, 134] width 124 height 18
paste input "House Blend"
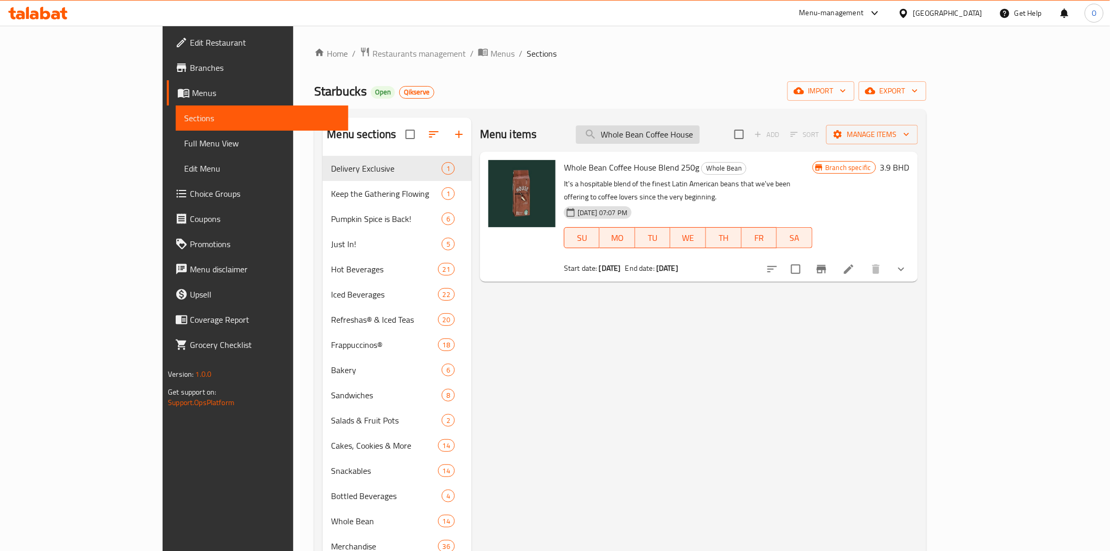
click at [670, 139] on input "Whole Bean Coffee House Blend 250g" at bounding box center [638, 134] width 124 height 18
paste input "Mug 3 Oz Siren Stone Gray"
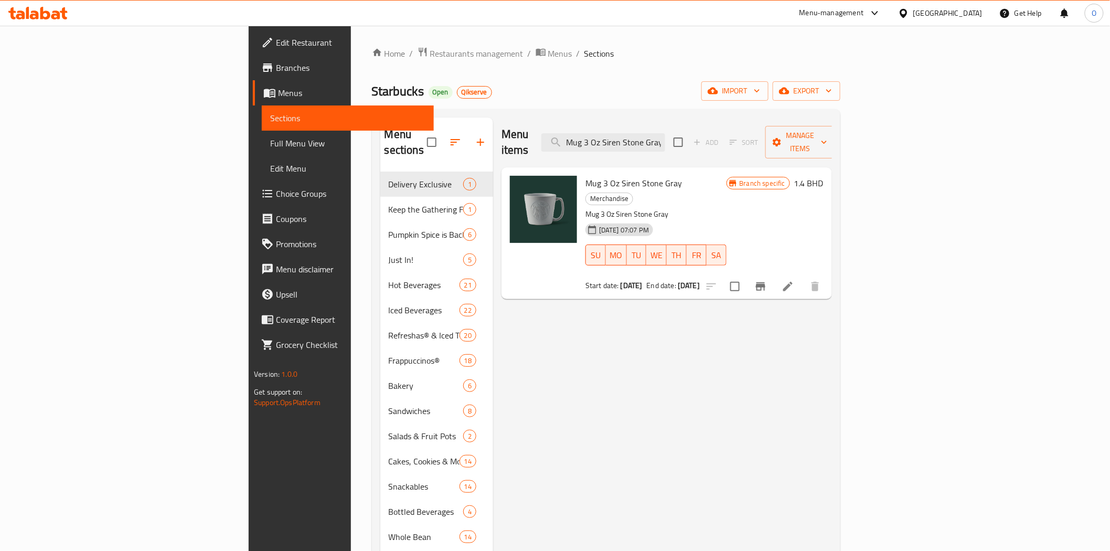
click at [698, 122] on div "Menu items Mug 3 Oz Siren Stone Gray Add Sort Manage items" at bounding box center [667, 143] width 331 height 50
click at [665, 133] on input "Mug 3 Oz Siren Stone Gray" at bounding box center [604, 142] width 124 height 18
paste input "14 Oz Speckled Terrazo"
click at [665, 133] on input "Mug 14 Oz Speckled Terrazo" at bounding box center [604, 142] width 124 height 18
paste input "3 Oz Siren Stone Gray"
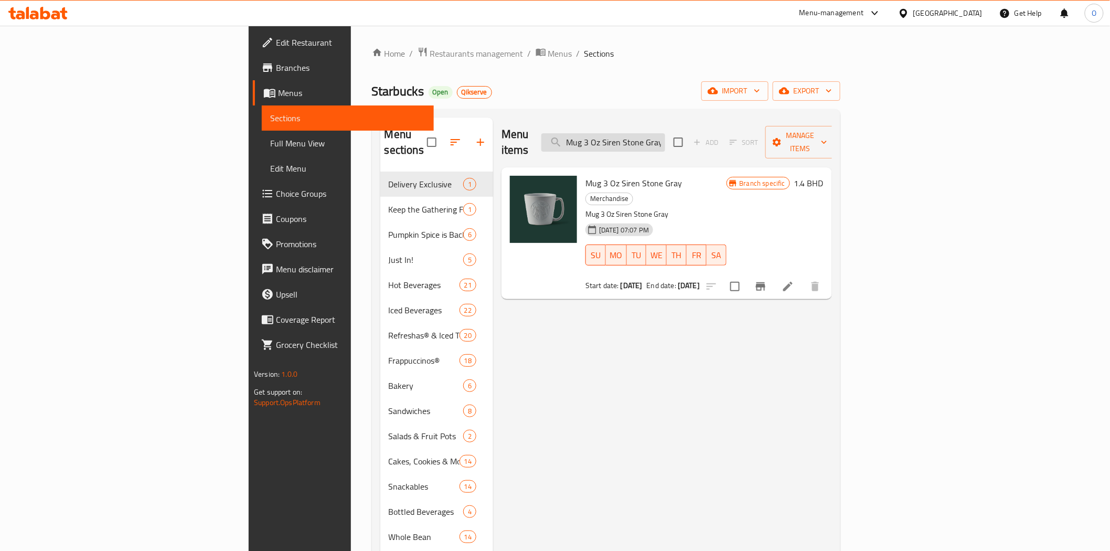
click at [665, 135] on input "Mug 3 Oz Siren Stone Gray" at bounding box center [604, 142] width 124 height 18
paste input "Whole Bean Coffee House Blend 250g"
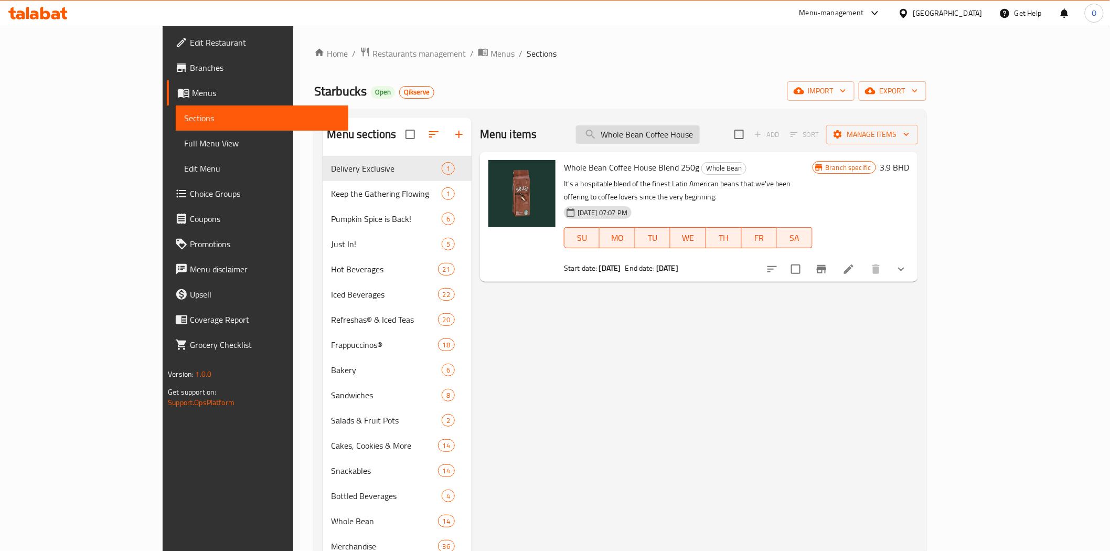
click at [700, 140] on input "Whole Bean Coffee House Blend 250g" at bounding box center [638, 134] width 124 height 18
paste input "Guatemala Antigua"
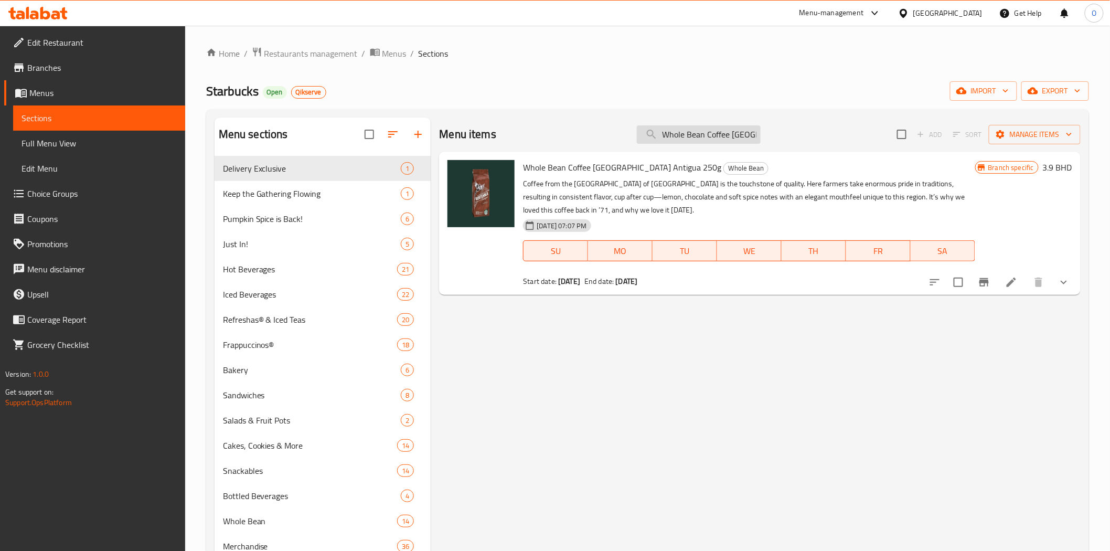
click at [685, 138] on input "Whole Bean Coffee [GEOGRAPHIC_DATA] Antigua 250g" at bounding box center [699, 134] width 124 height 18
paste input "Sumatr"
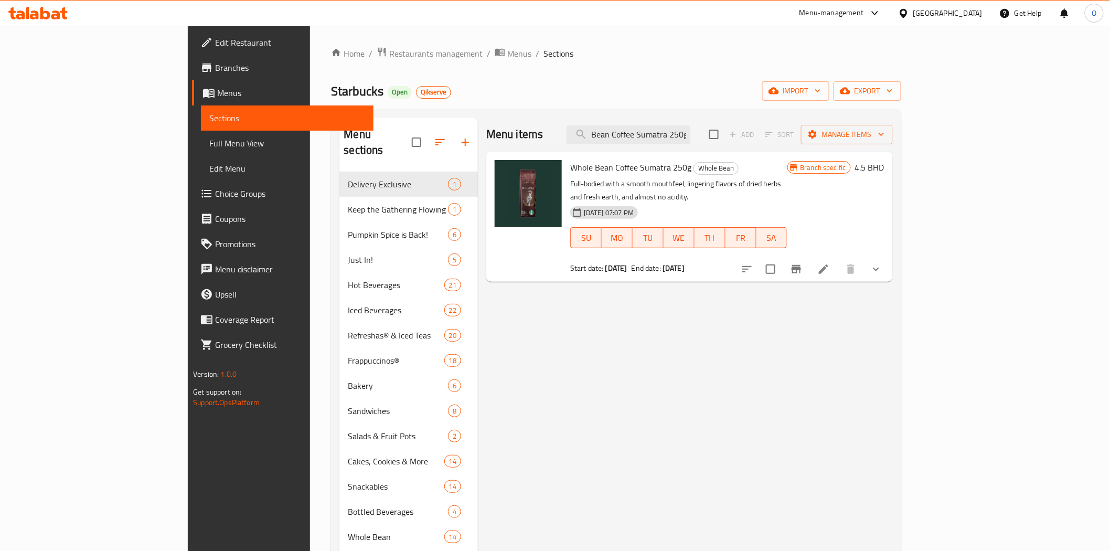
type input "Whole Bean Coffee Sumatra 250g"
click at [215, 70] on span "Branches" at bounding box center [290, 67] width 150 height 13
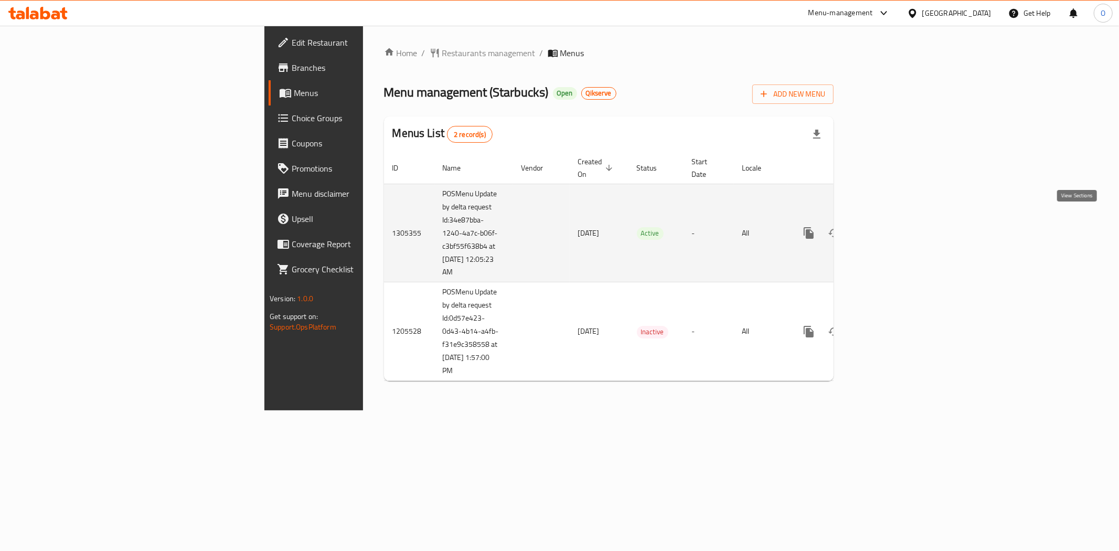
click at [897, 222] on link "enhanced table" at bounding box center [884, 232] width 25 height 25
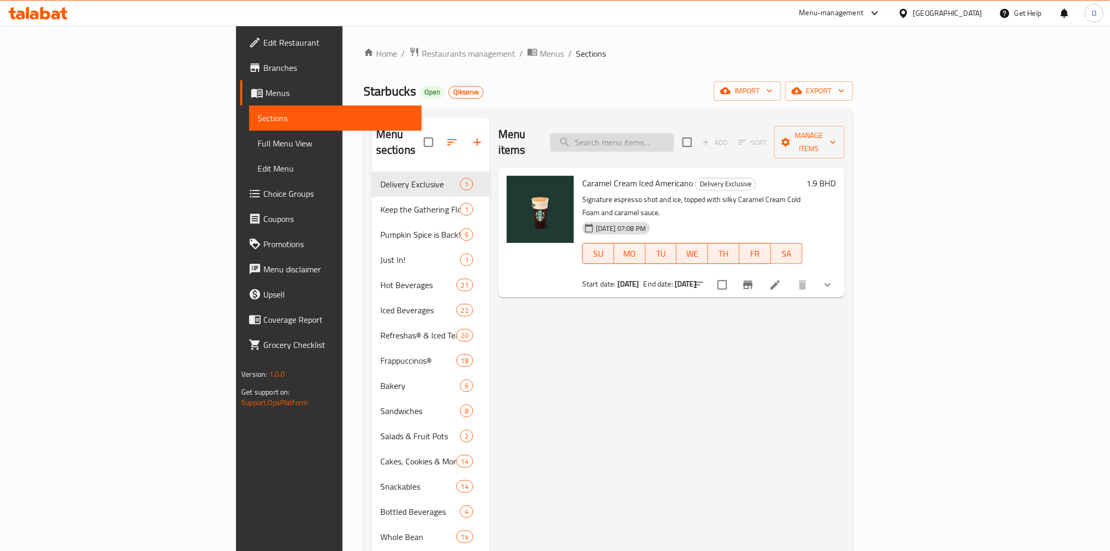
click at [674, 139] on input "search" at bounding box center [612, 142] width 124 height 18
paste input "Whole Bean Coffee Sumatra 250g"
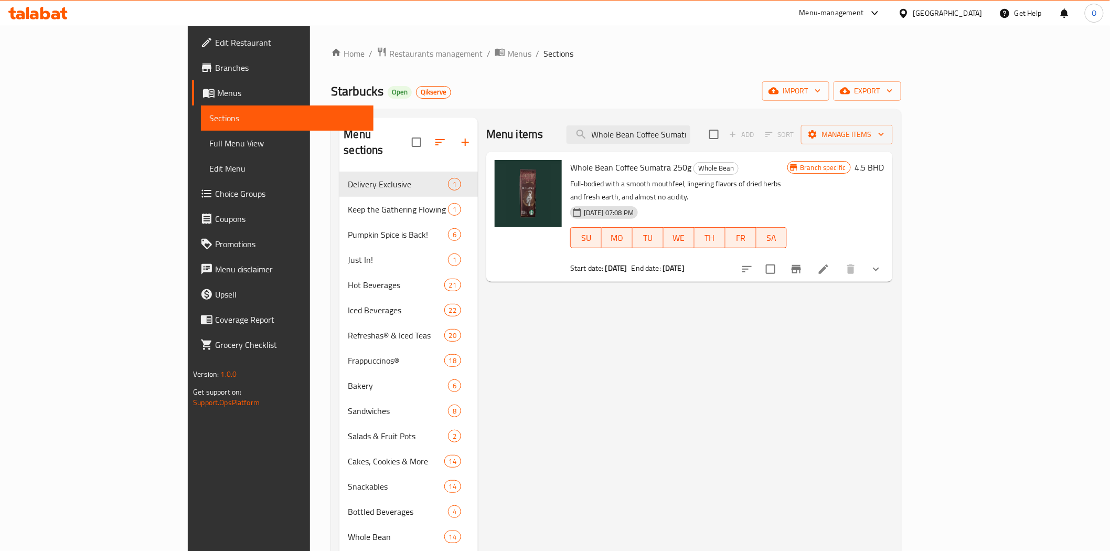
click at [674, 146] on div "Menu items Whole Bean Coffee Sumatra 250g Add Sort Manage items" at bounding box center [689, 135] width 407 height 34
click at [680, 138] on input "Whole Bean Coffee Sumatra 250g" at bounding box center [629, 134] width 124 height 18
paste input "Guatemala Antigu"
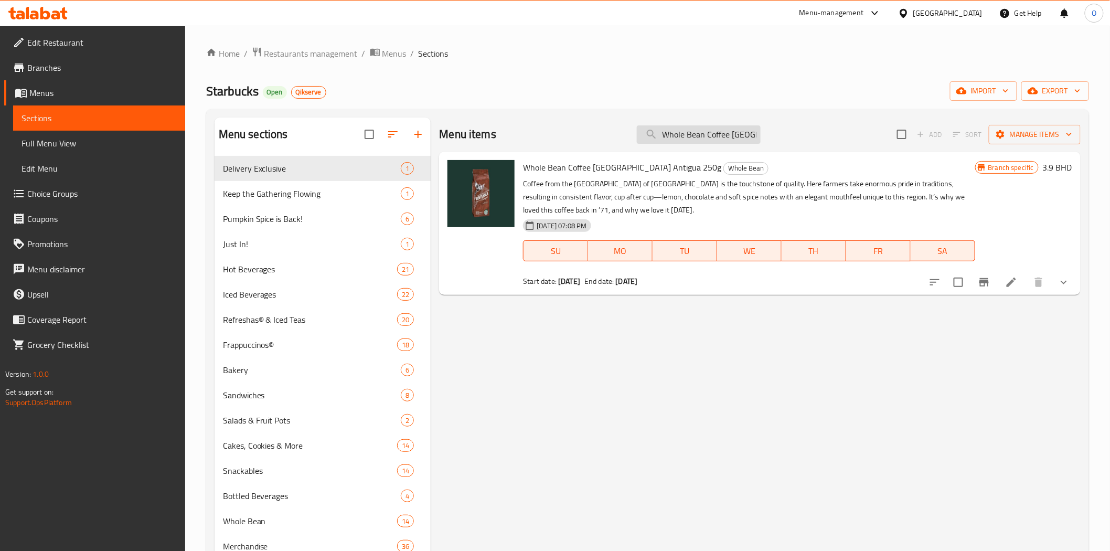
click at [712, 141] on input "Whole Bean Coffee [GEOGRAPHIC_DATA] Antigua 250g" at bounding box center [699, 134] width 124 height 18
paste input "House Blend"
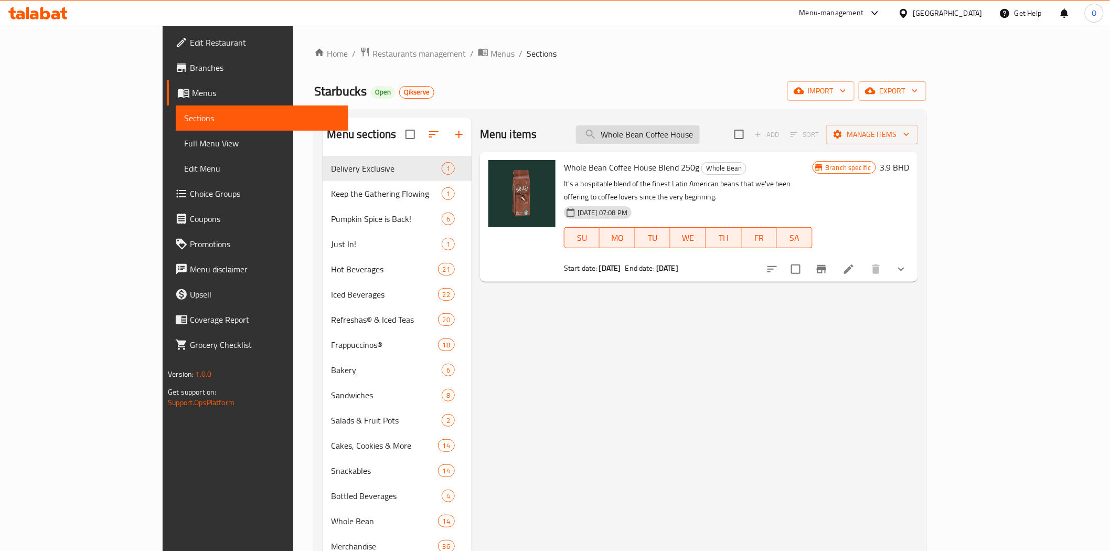
click at [700, 137] on input "Whole Bean Coffee House Blend 250g" at bounding box center [638, 134] width 124 height 18
paste input "Mug 3 Oz Siren Stone Gray"
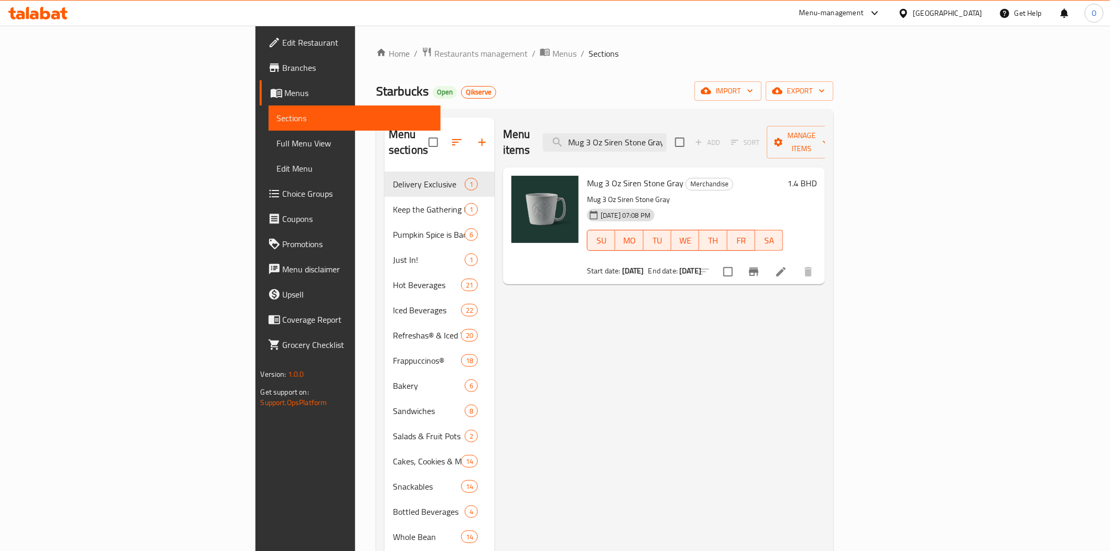
click at [728, 144] on div "Menu items Mug 3 Oz Siren Stone Gray Add Sort Manage items" at bounding box center [664, 143] width 322 height 50
click at [667, 137] on input "Mug 3 Oz Siren Stone Gray" at bounding box center [605, 142] width 124 height 18
paste input "14 Oz Speckled Terrazo"
type input "Mug 14 Oz Speckled Terrazo"
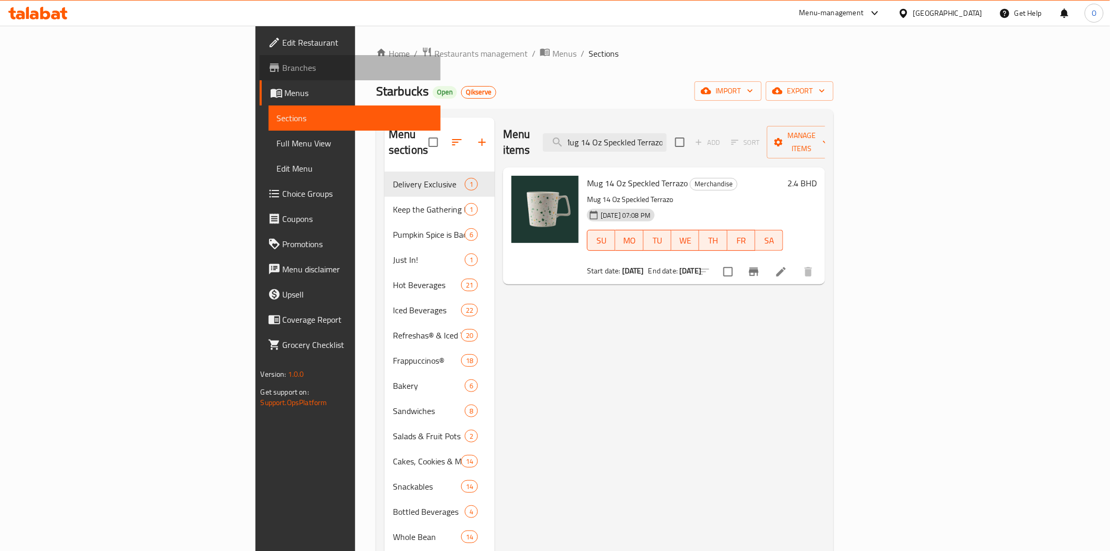
click at [283, 73] on span "Branches" at bounding box center [358, 67] width 150 height 13
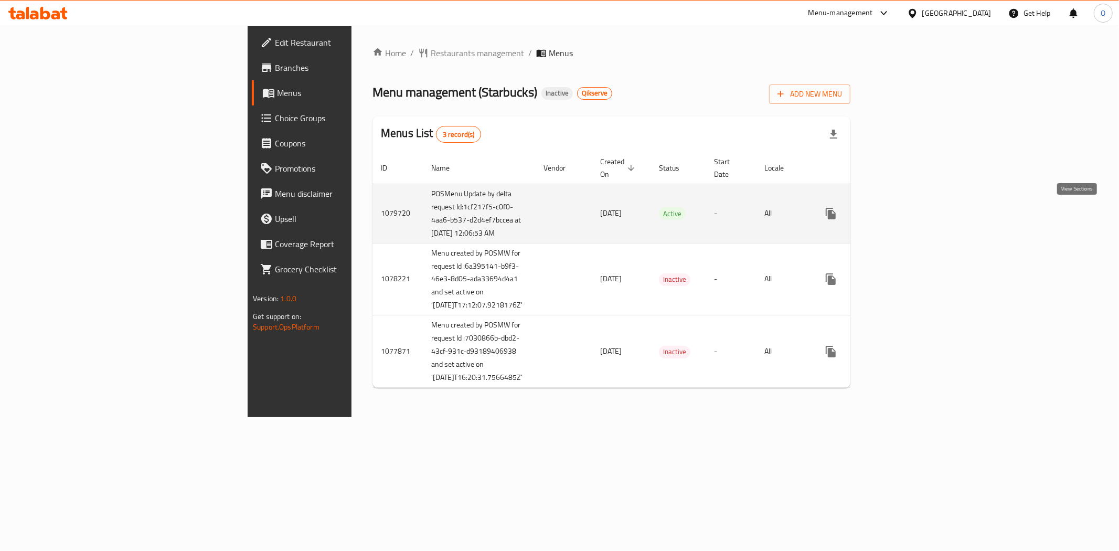
click at [913, 212] on icon "enhanced table" at bounding box center [906, 213] width 13 height 13
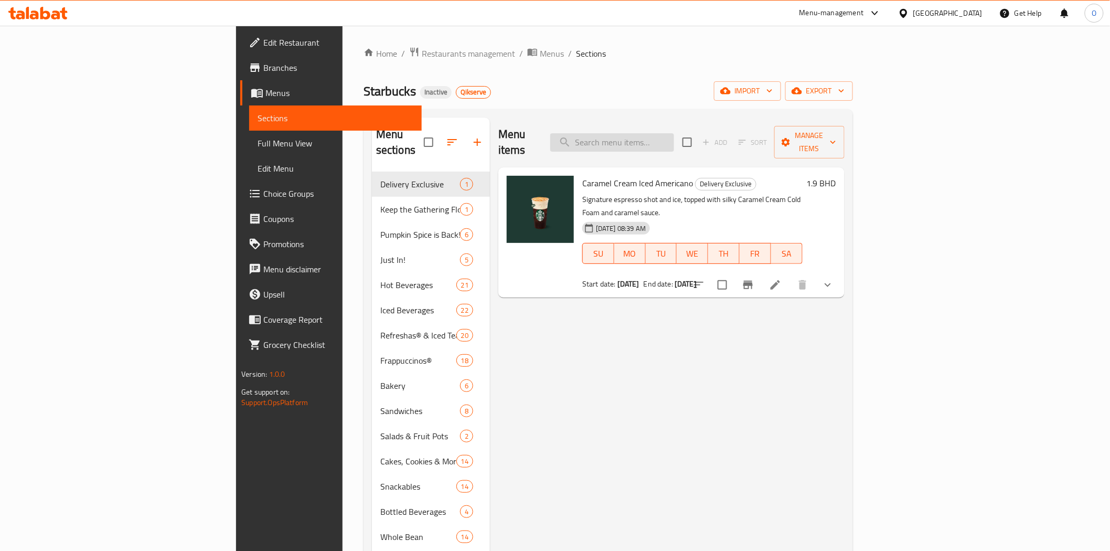
drag, startPoint x: 754, startPoint y: 116, endPoint x: 735, endPoint y: 128, distance: 21.7
click at [754, 116] on div "Menu sections Delivery Exclusive 1 Keep the Gathering Flowing 1 Pumpkin Spice i…" at bounding box center [609, 393] width 490 height 568
click at [674, 133] on input "search" at bounding box center [612, 142] width 124 height 18
paste input "Mug 14 Oz Speckled Terrazo"
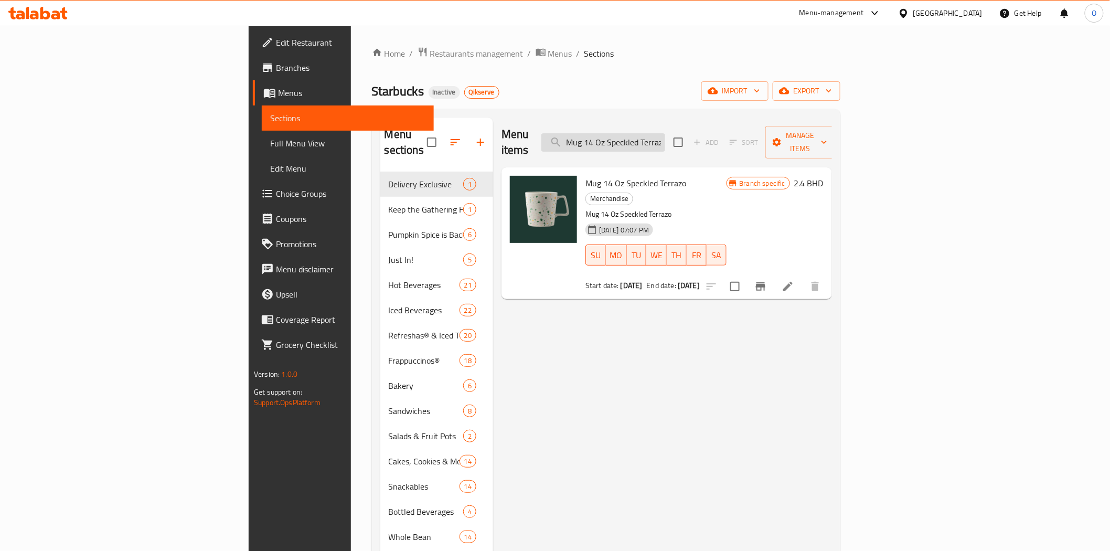
click at [665, 133] on input "Mug 14 Oz Speckled Terrazo" at bounding box center [604, 142] width 124 height 18
paste input "3 Oz Siren Stone Gray"
click at [665, 138] on input "Mug 3 Oz Siren Stone Gray" at bounding box center [604, 142] width 124 height 18
paste input "Whole Bean Coffee House Blend 250g"
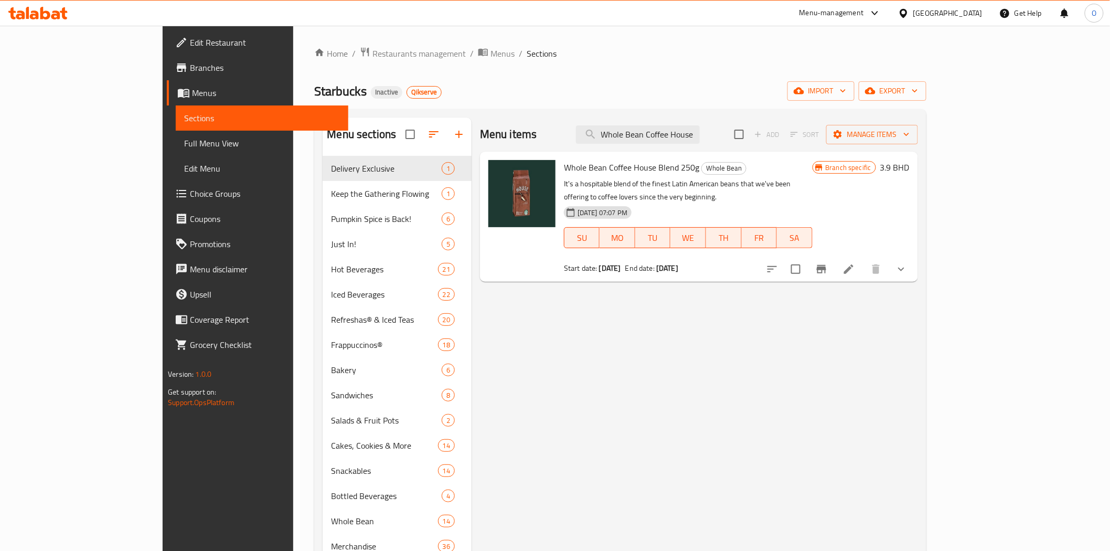
click at [732, 124] on div "Menu items Whole Bean Coffee House Blend 250g Add Sort Manage items" at bounding box center [699, 135] width 438 height 34
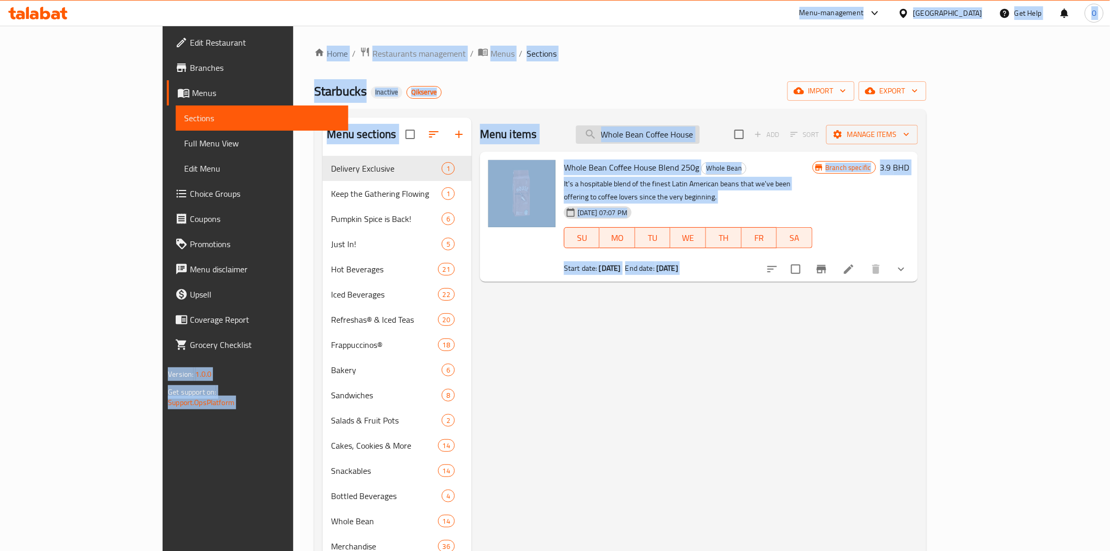
click at [700, 133] on input "Whole Bean Coffee House Blend 250g" at bounding box center [638, 134] width 124 height 18
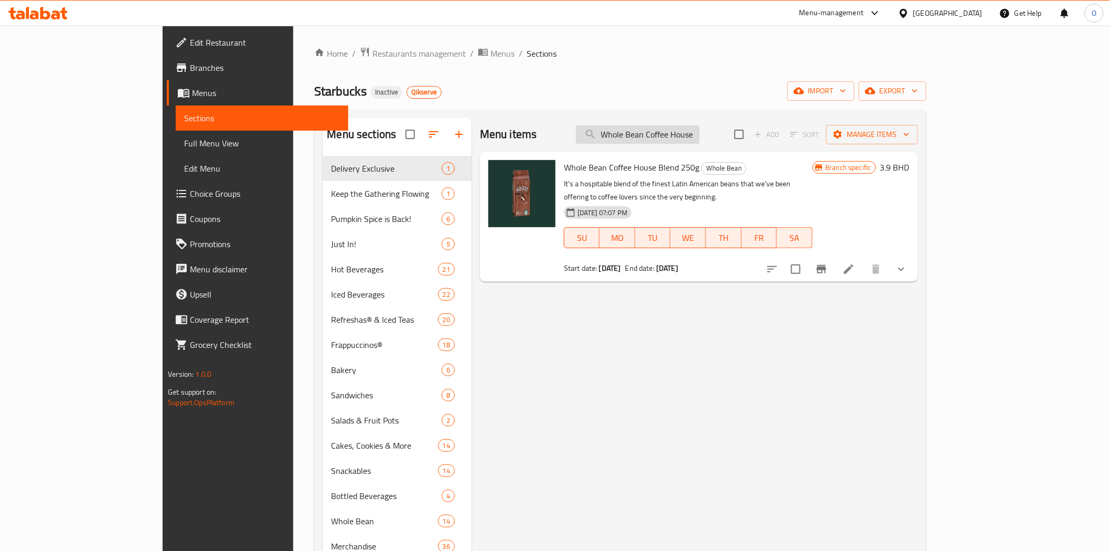
paste input "[GEOGRAPHIC_DATA] [GEOGRAPHIC_DATA]"
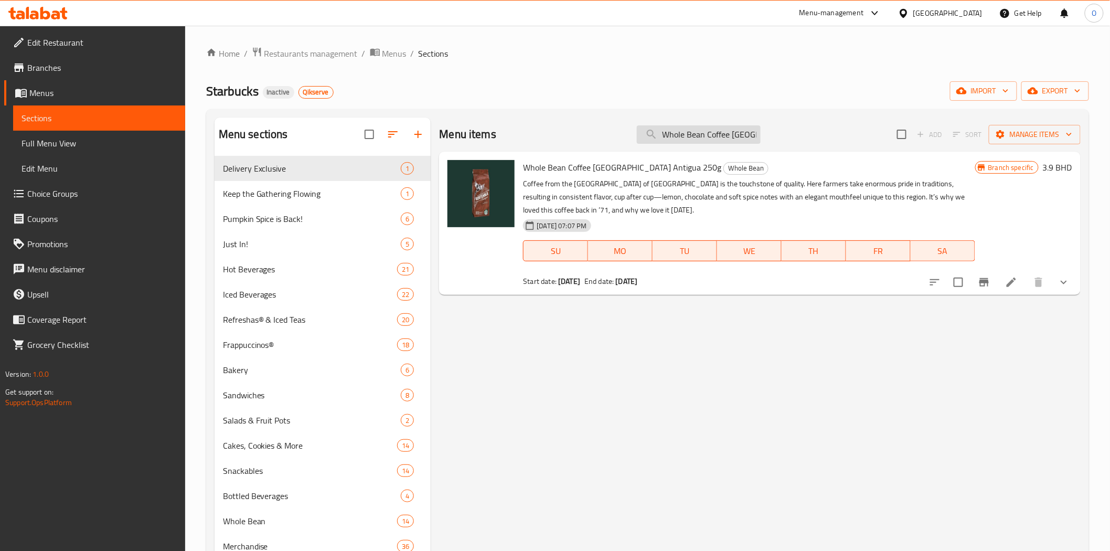
click at [754, 139] on input "Whole Bean Coffee [GEOGRAPHIC_DATA] Antigua 250g" at bounding box center [699, 134] width 124 height 18
paste input "Sumatr"
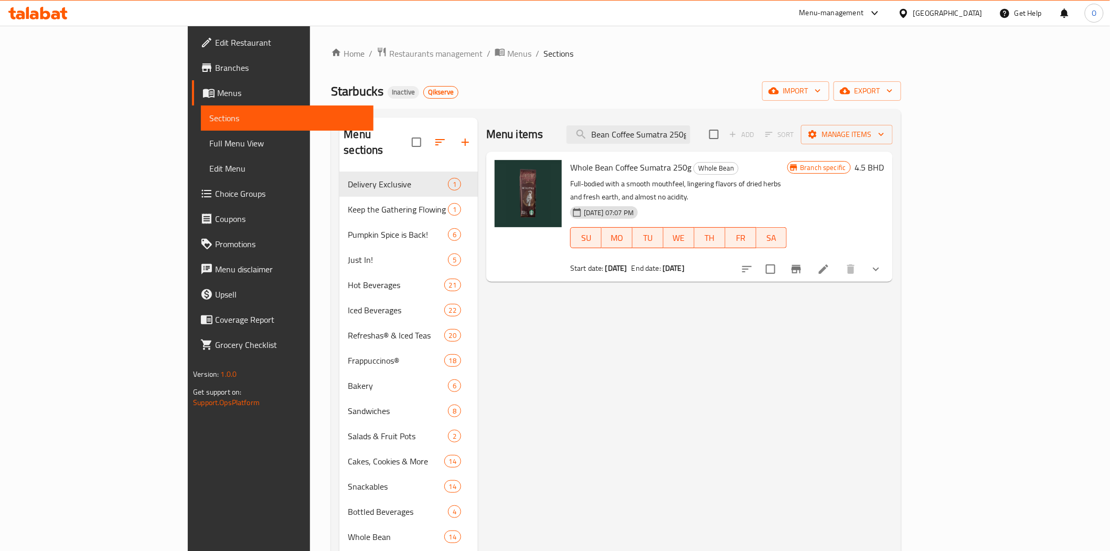
type input "Whole Bean Coffee Sumatra 250g"
click at [192, 76] on link "Branches" at bounding box center [282, 67] width 181 height 25
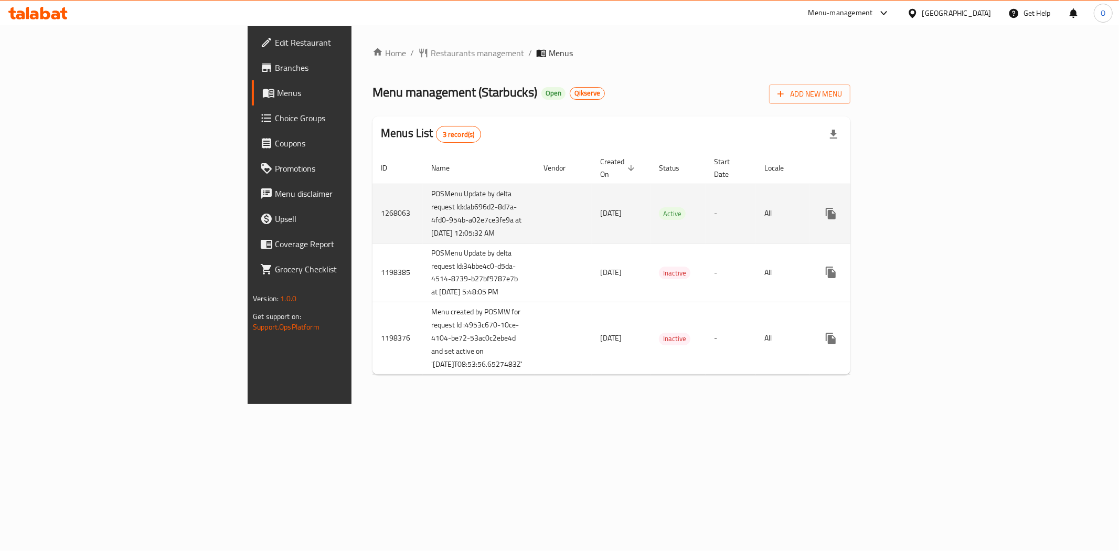
click at [911, 218] on icon "enhanced table" at bounding box center [906, 213] width 9 height 9
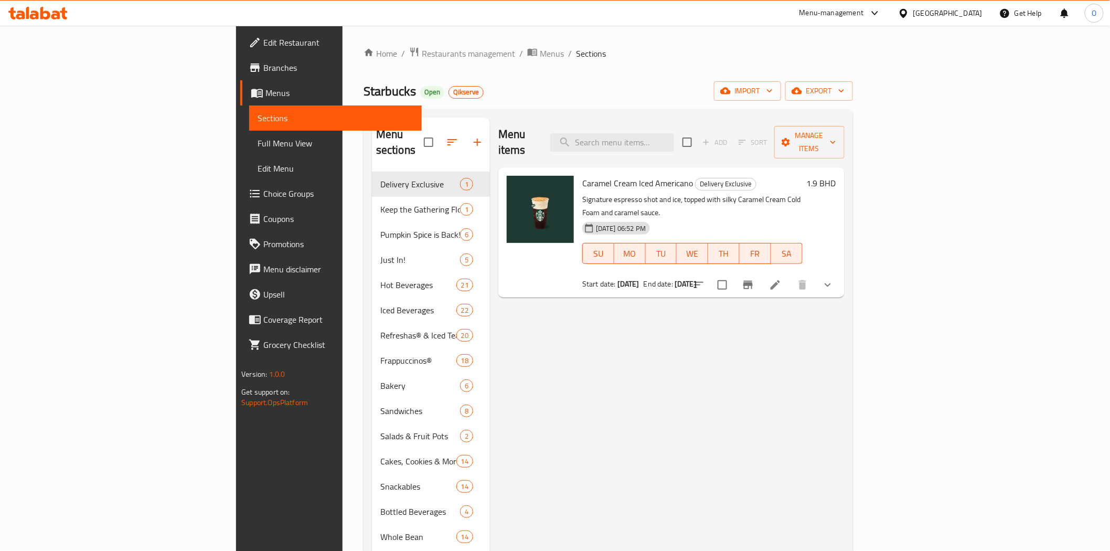
click at [719, 144] on div "Menu items Add Sort Manage items" at bounding box center [672, 143] width 346 height 50
click at [674, 139] on input "search" at bounding box center [612, 142] width 124 height 18
paste input "Whole Bean Coffee Sumatra 250g"
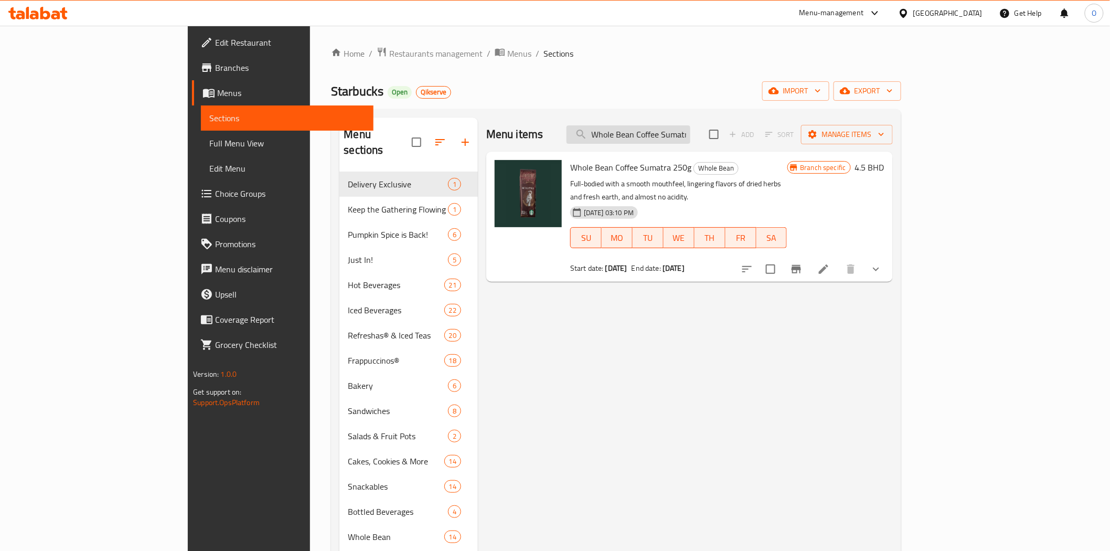
click at [691, 128] on input "Whole Bean Coffee Sumatra 250g" at bounding box center [629, 134] width 124 height 18
paste input "Guatemala Antigu"
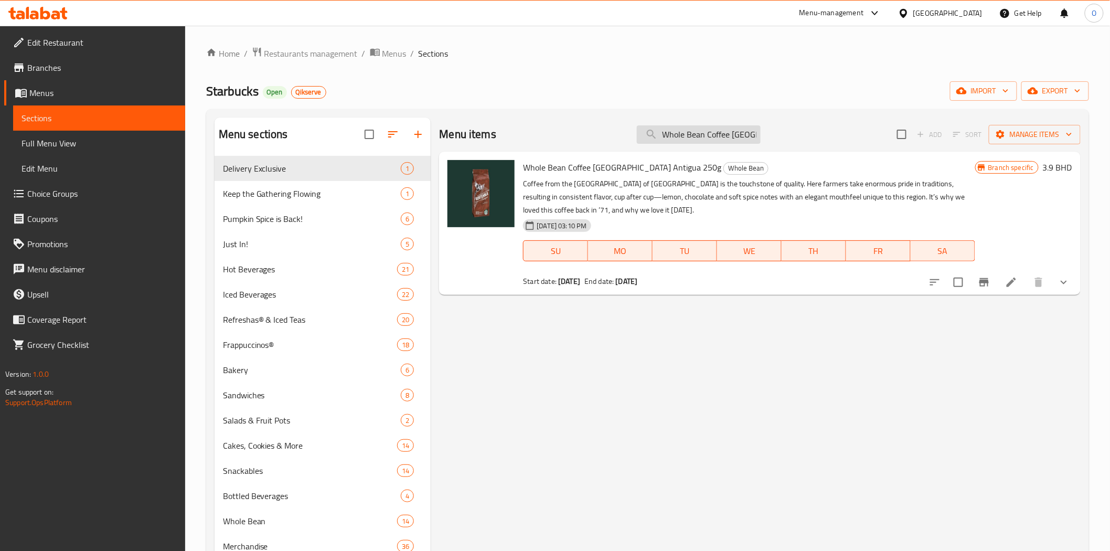
click at [683, 135] on input "Whole Bean Coffee [GEOGRAPHIC_DATA] Antigua 250g" at bounding box center [699, 134] width 124 height 18
paste input "House Blend"
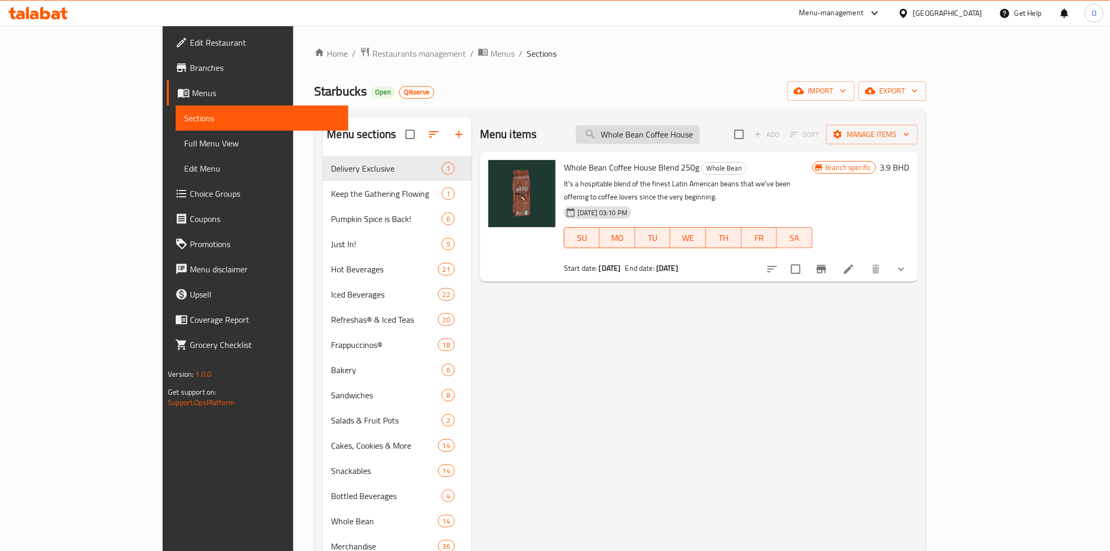
click at [699, 137] on input "Whole Bean Coffee House Blend 250g" at bounding box center [638, 134] width 124 height 18
paste input "Mug 3 Oz Siren Stone Gray"
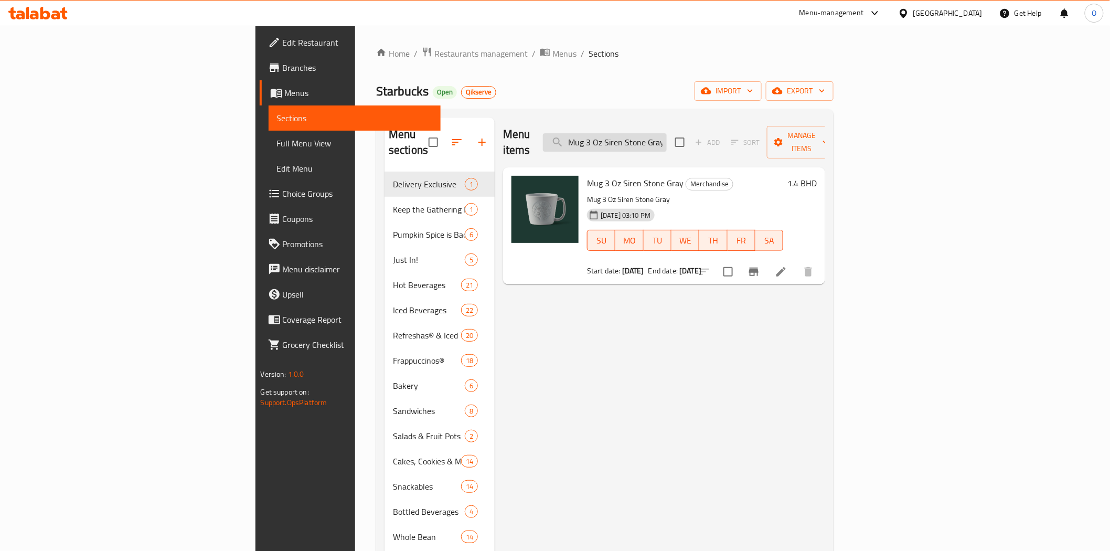
click at [659, 138] on input "Mug 3 Oz Siren Stone Gray" at bounding box center [605, 142] width 124 height 18
paste input "Mug 14 Oz Speckled Terrazo"
paste input "search"
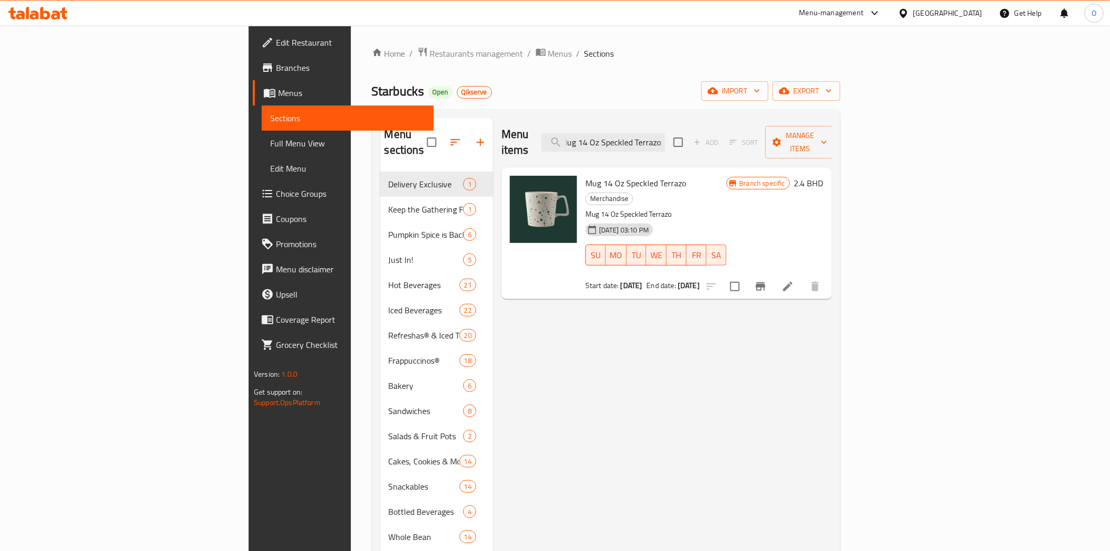
type input "Mug 14 Oz Speckled Terrazo"
click at [276, 72] on span "Branches" at bounding box center [351, 67] width 150 height 13
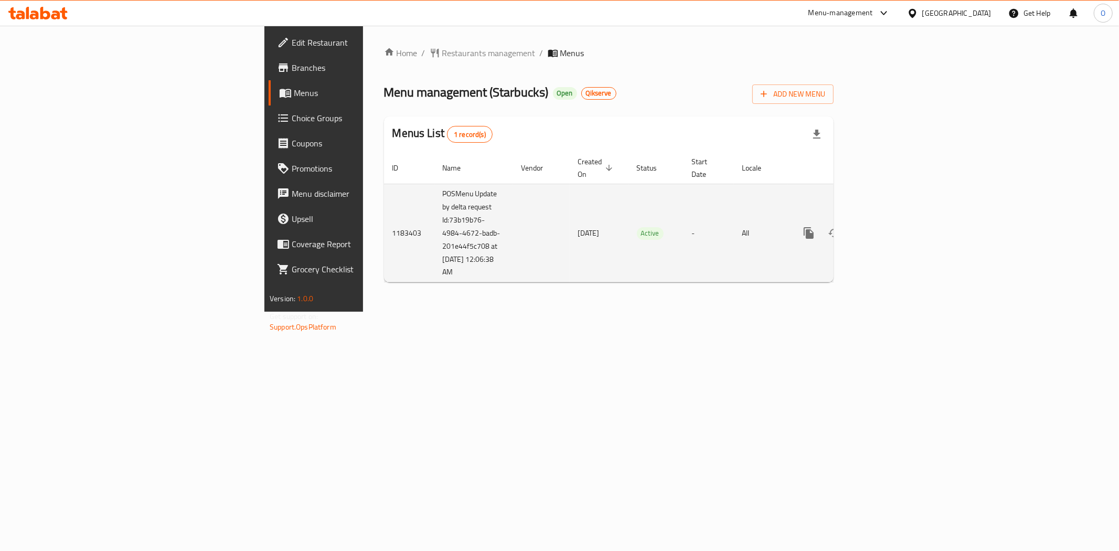
click at [891, 227] on icon "enhanced table" at bounding box center [884, 233] width 13 height 13
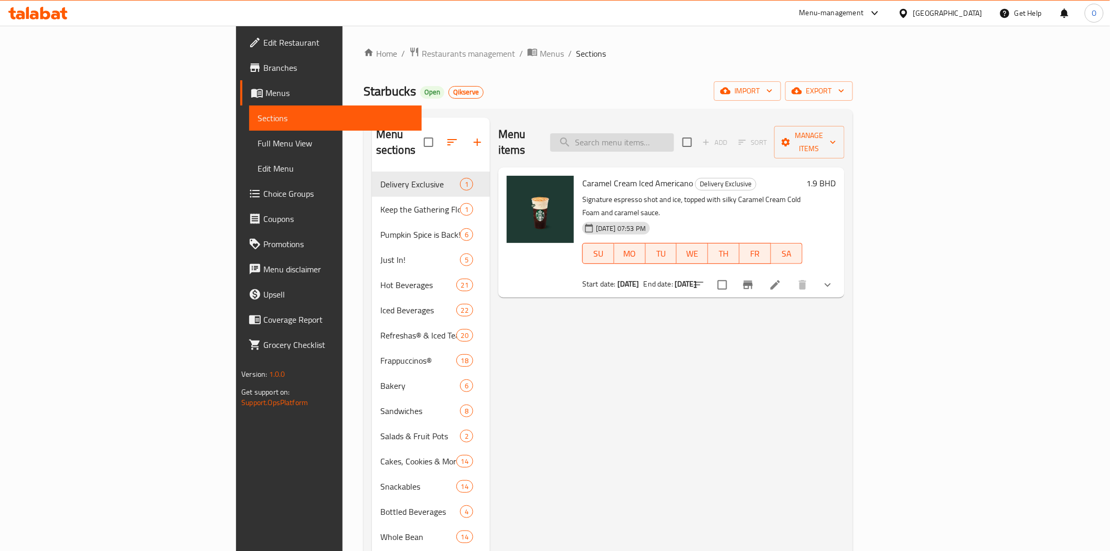
click at [674, 139] on input "search" at bounding box center [612, 142] width 124 height 18
paste input "Mug 14 Oz Speckled Terrazo"
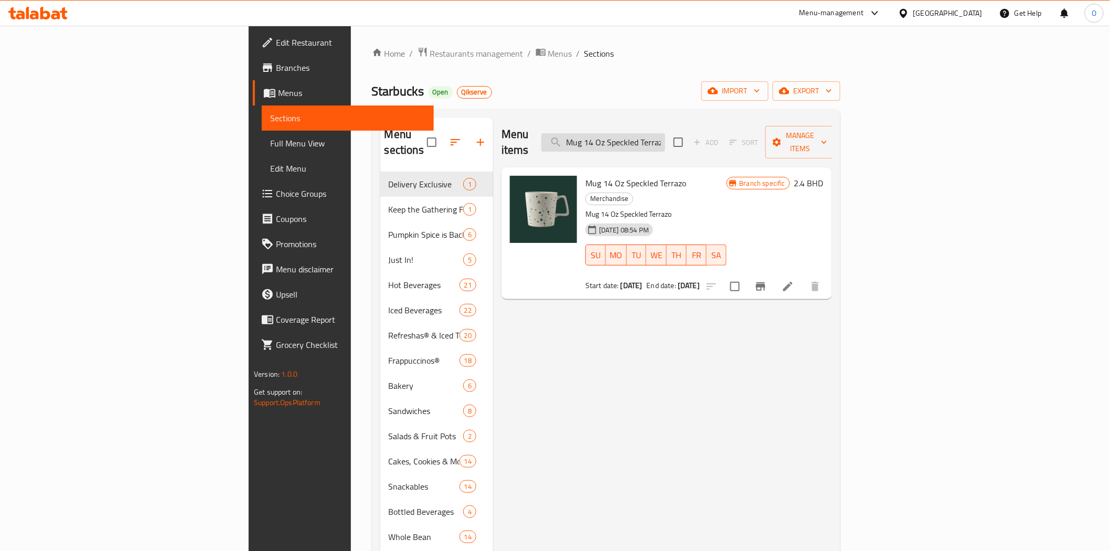
click at [665, 134] on input "Mug 14 Oz Speckled Terrazo" at bounding box center [604, 142] width 124 height 18
paste input "3 Oz Siren Stone Gray"
click at [722, 118] on div "Menu items Mug 3 Oz Siren Stone Gray Add Sort Manage items" at bounding box center [667, 143] width 331 height 50
click at [665, 133] on input "Mug 3 Oz Siren Stone Gray" at bounding box center [604, 142] width 124 height 18
paste input "Whole Bean Coffee House Blend 250g"
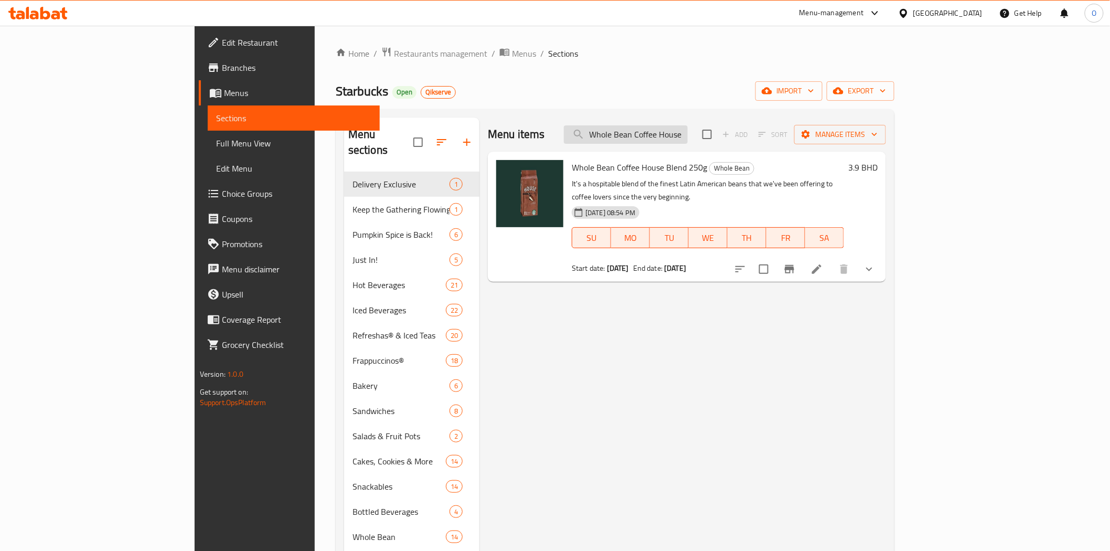
click at [670, 130] on input "Whole Bean Coffee House Blend 250g" at bounding box center [626, 134] width 124 height 18
paste input "[GEOGRAPHIC_DATA] [GEOGRAPHIC_DATA]"
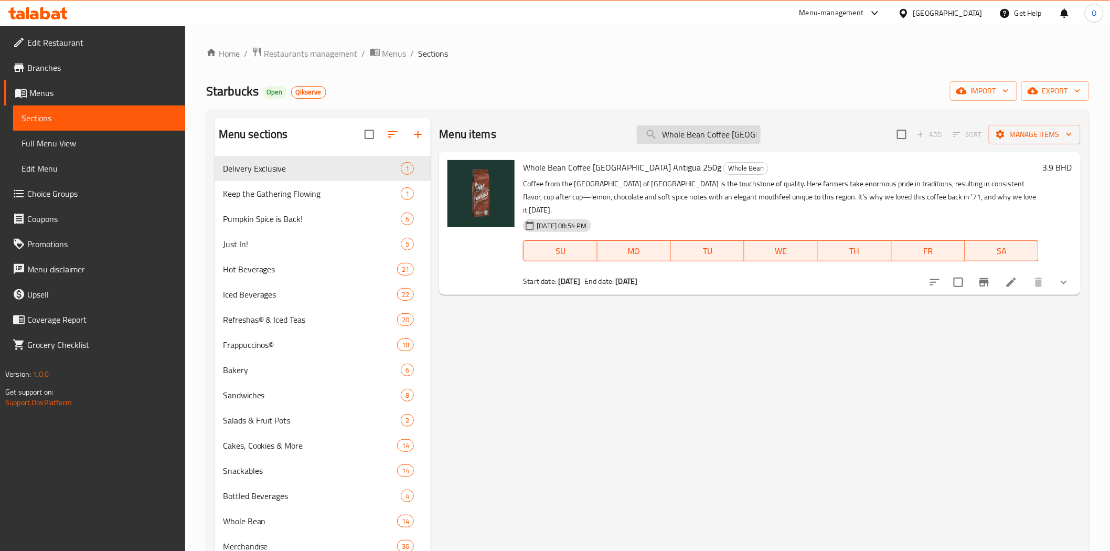
drag, startPoint x: 722, startPoint y: 111, endPoint x: 722, endPoint y: 133, distance: 22.6
click at [722, 111] on div "Menu sections Delivery Exclusive 1 Keep the Gathering Flowing 1 Pumpkin Spice i…" at bounding box center [647, 393] width 883 height 568
click at [722, 133] on input "Whole Bean Coffee [GEOGRAPHIC_DATA] Antigua 250g" at bounding box center [699, 134] width 124 height 18
paste input "Sumatr"
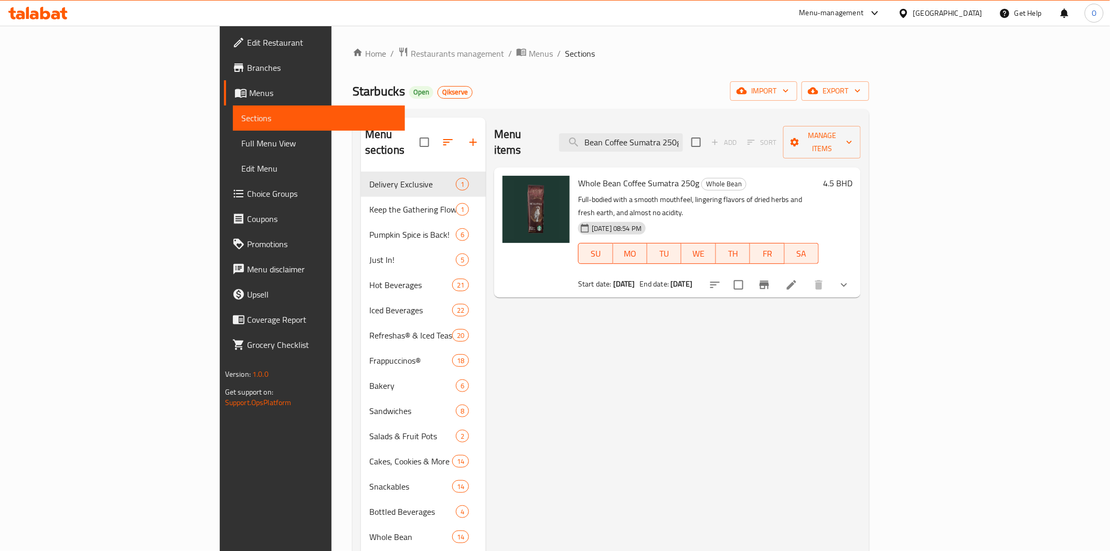
type input "Whole Bean Coffee Sumatra 250g"
click at [247, 71] on span "Branches" at bounding box center [322, 67] width 150 height 13
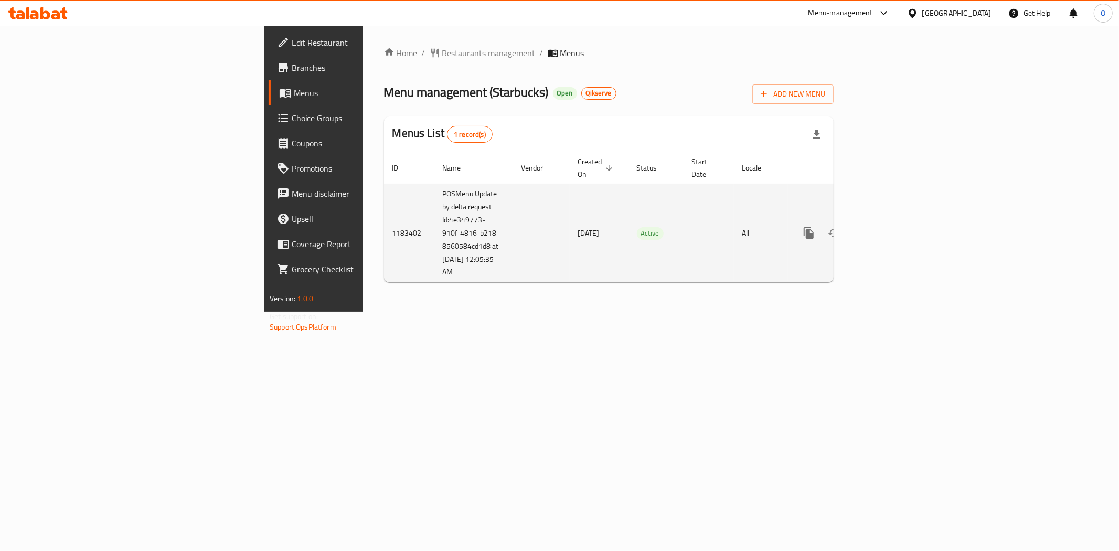
click at [891, 227] on icon "enhanced table" at bounding box center [884, 233] width 13 height 13
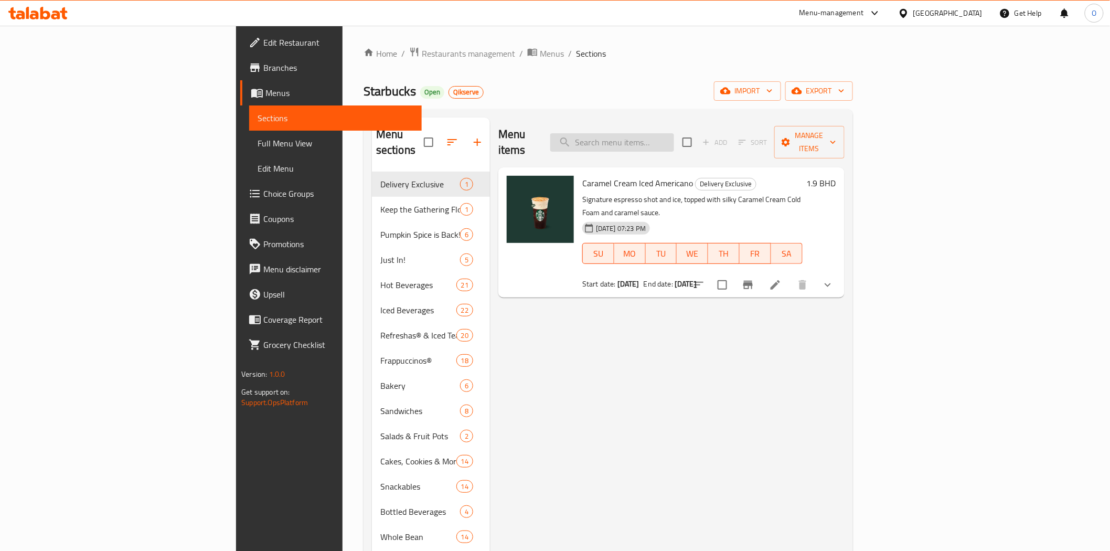
click at [674, 133] on input "search" at bounding box center [612, 142] width 124 height 18
paste input "Whole Bean Coffee Sumatra 250g"
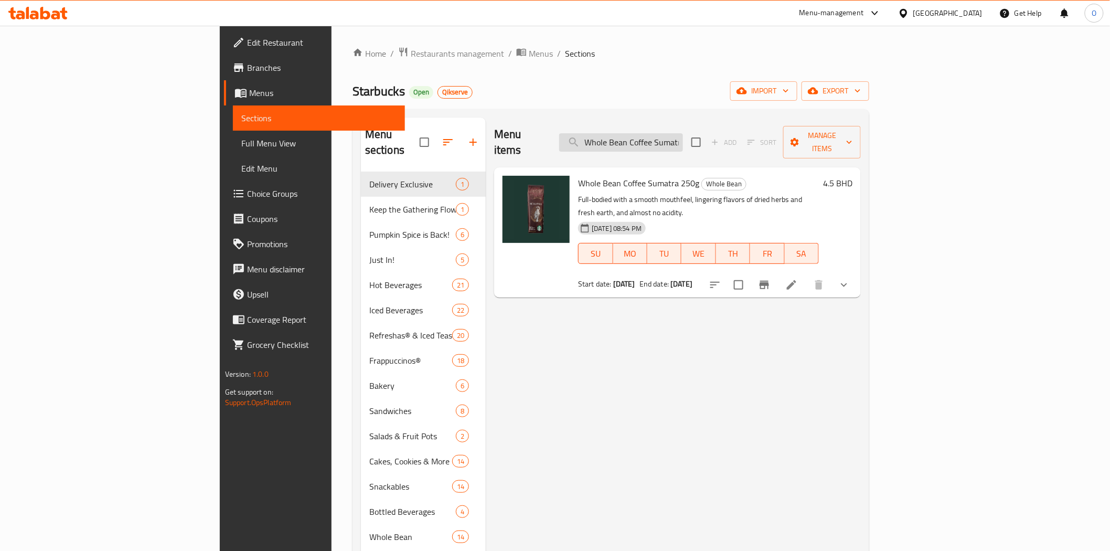
click at [683, 133] on input "Whole Bean Coffee Sumatra 250g" at bounding box center [621, 142] width 124 height 18
paste input "Guatemala Antigu"
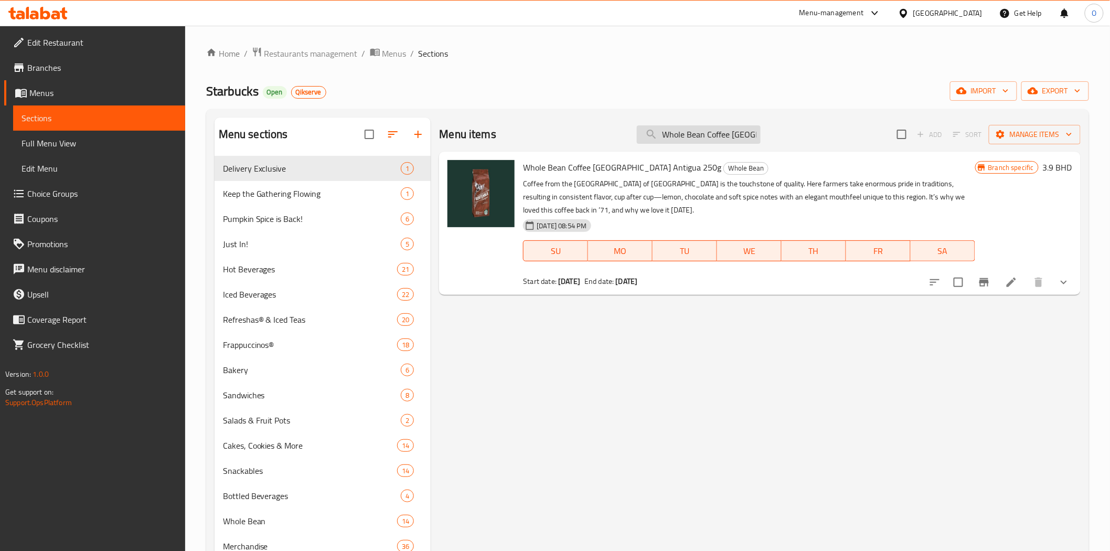
click at [694, 132] on input "Whole Bean Coffee [GEOGRAPHIC_DATA] Antigua 250g" at bounding box center [699, 134] width 124 height 18
paste input "House Blend"
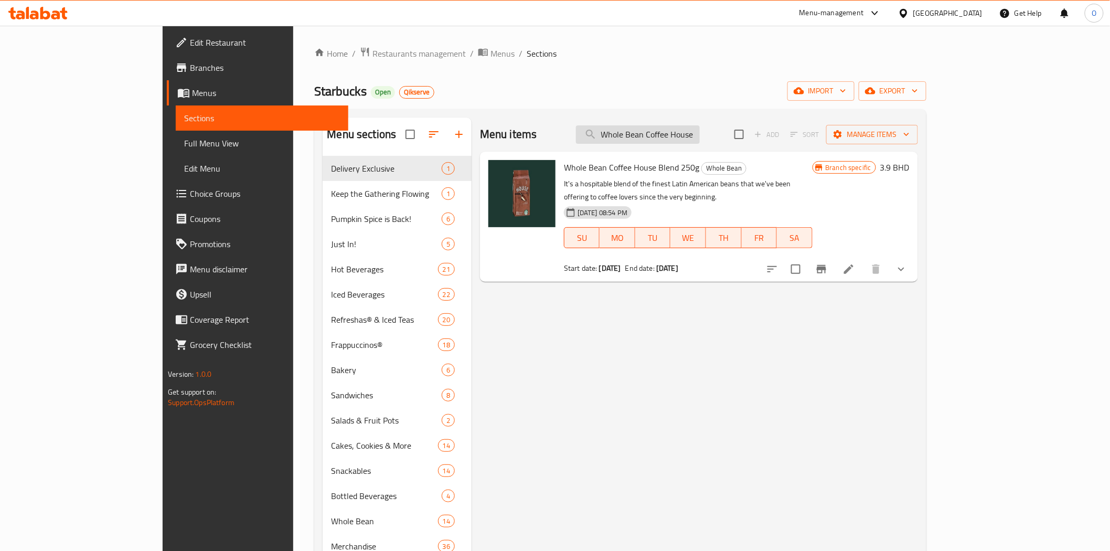
drag, startPoint x: 714, startPoint y: 146, endPoint x: 718, endPoint y: 139, distance: 7.7
click at [714, 146] on div "Menu items Whole Bean Coffee House Blend 250g Add Sort Manage items" at bounding box center [699, 135] width 438 height 34
click at [700, 139] on input "Whole Bean Coffee House Blend 250g" at bounding box center [638, 134] width 124 height 18
paste input "Mug 3 Oz Siren Stone Gray"
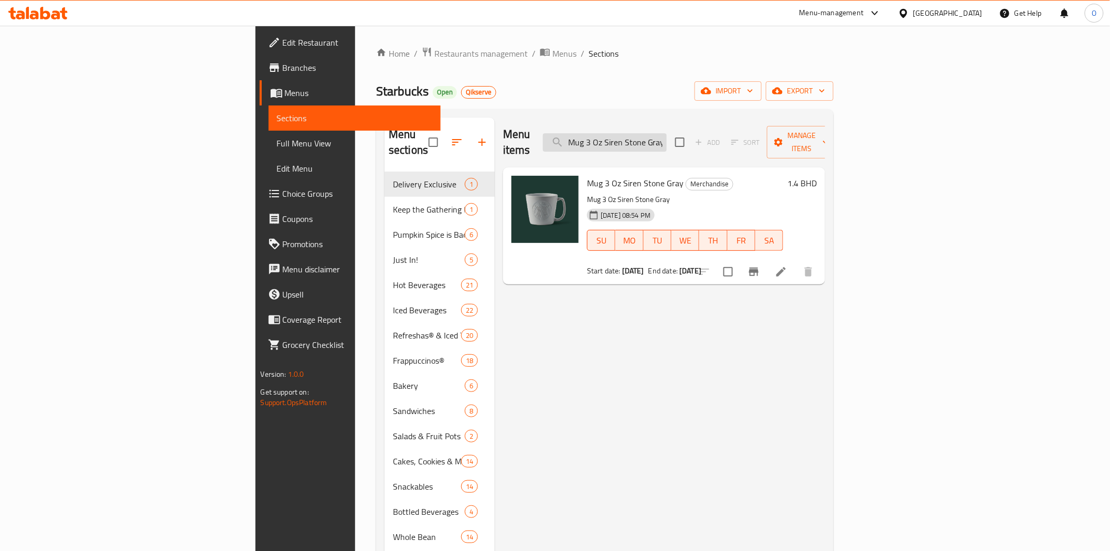
click at [667, 133] on input "Mug 3 Oz Siren Stone Gray" at bounding box center [605, 142] width 124 height 18
paste input "14 Oz Speckled Terrazo"
type input "Mug 14 Oz Speckled Terrazo"
click at [283, 71] on span "Branches" at bounding box center [358, 67] width 150 height 13
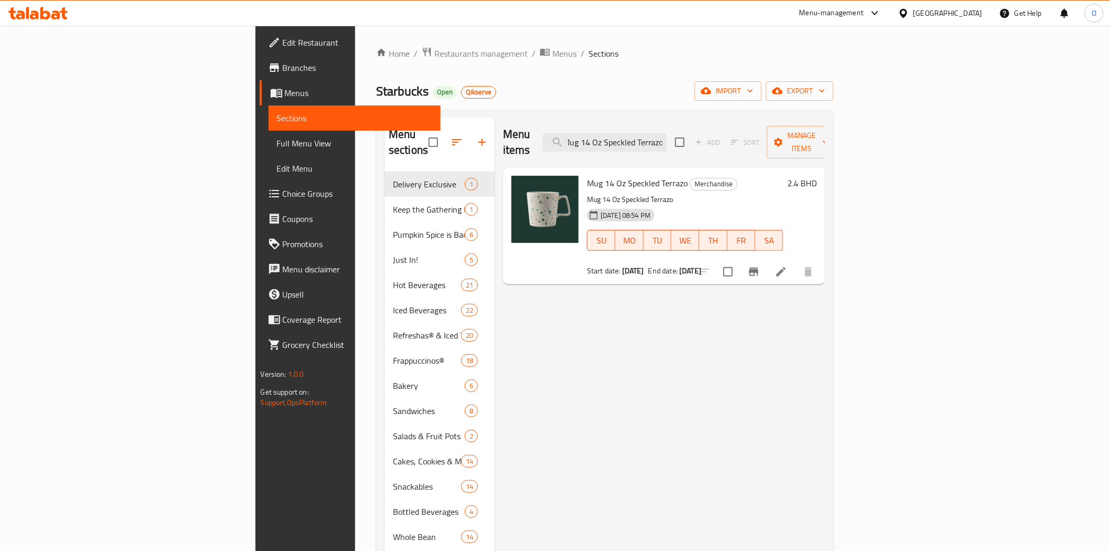
scroll to position [0, 0]
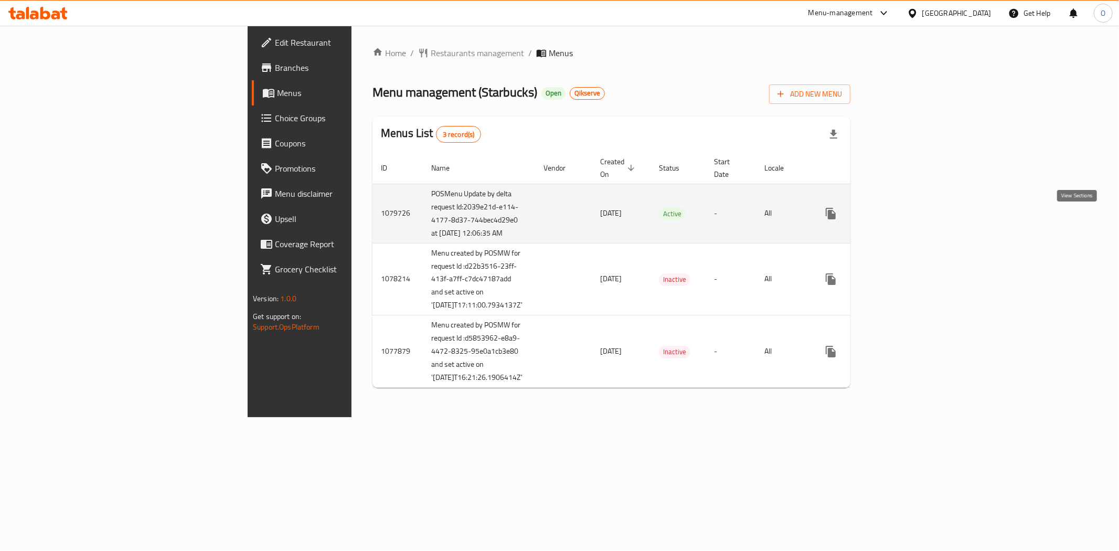
click at [919, 220] on link "enhanced table" at bounding box center [906, 213] width 25 height 25
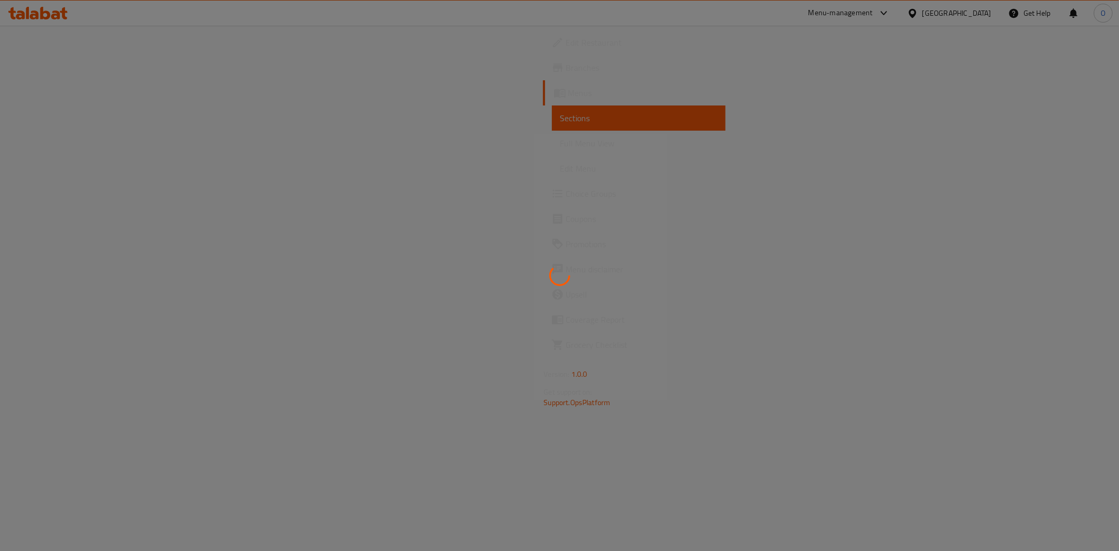
click at [562, 103] on div at bounding box center [559, 275] width 1119 height 551
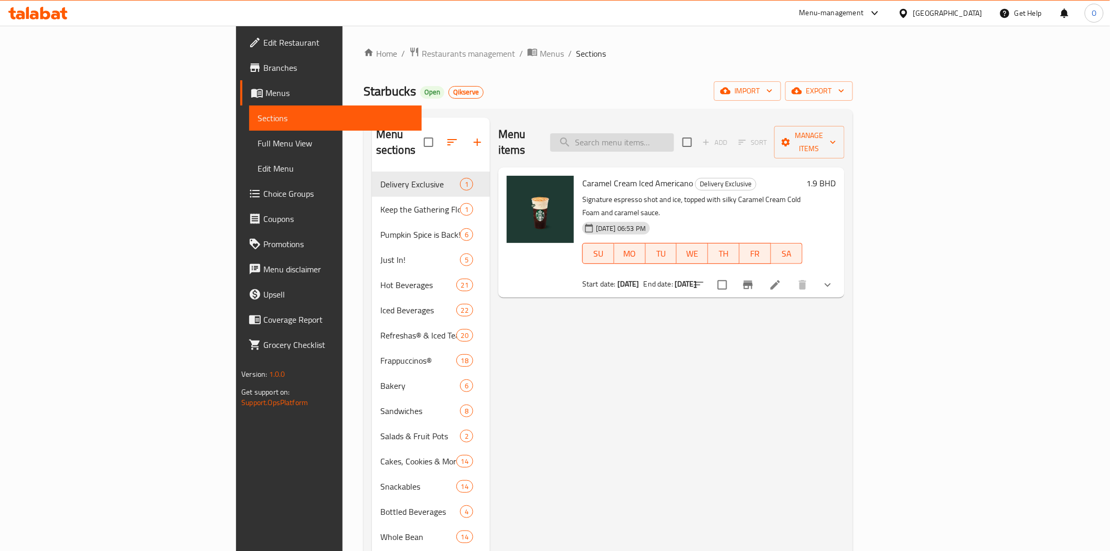
click at [674, 133] on input "search" at bounding box center [612, 142] width 124 height 18
paste input "Mug 14 Oz Speckled Terrazo"
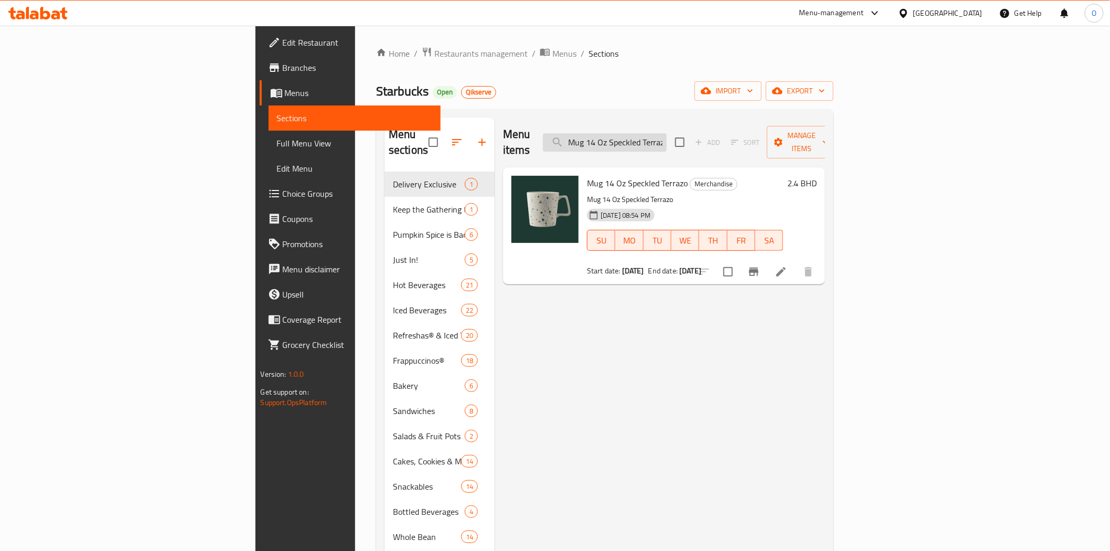
click at [667, 133] on input "Mug 14 Oz Speckled Terrazo" at bounding box center [605, 142] width 124 height 18
paste input "3 Oz Siren Stone Gray"
click at [667, 133] on input "Mug 3 Oz Siren Stone Gray" at bounding box center [605, 142] width 124 height 18
paste input "Whole Bean Coffee House Blend 250g"
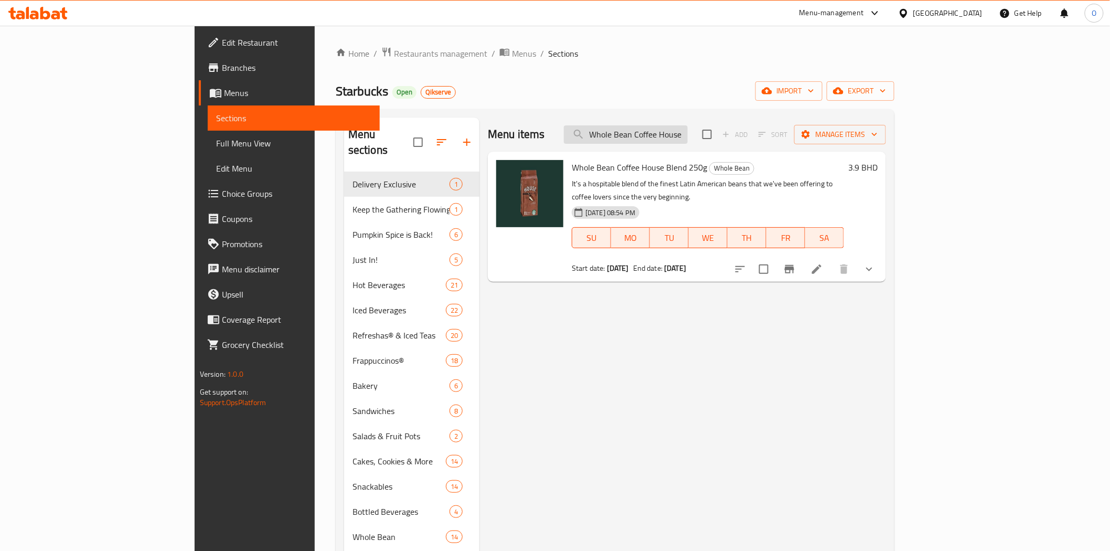
click at [688, 141] on input "Whole Bean Coffee House Blend 250g" at bounding box center [626, 134] width 124 height 18
paste input "Guatemala Antigua"
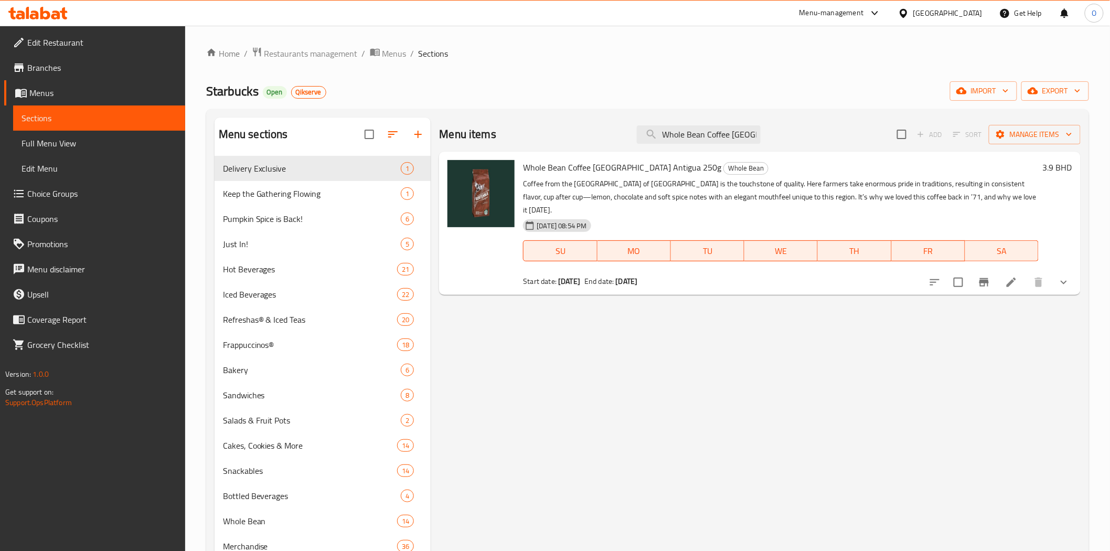
click at [702, 145] on div "Menu items Whole Bean Coffee Guatemala Antigua 250g Add Sort Manage items" at bounding box center [759, 135] width 641 height 34
click at [706, 142] on input "Whole Bean Coffee [GEOGRAPHIC_DATA] Antigua 250g" at bounding box center [699, 134] width 124 height 18
paste input "Sumatr"
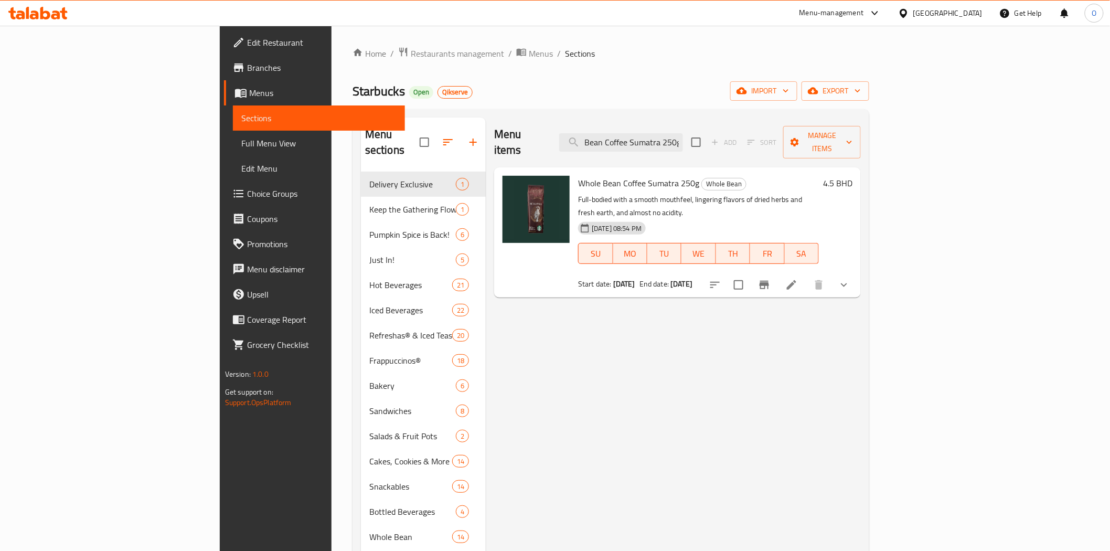
type input "Whole Bean Coffee Sumatra 250g"
click at [247, 69] on span "Branches" at bounding box center [322, 67] width 150 height 13
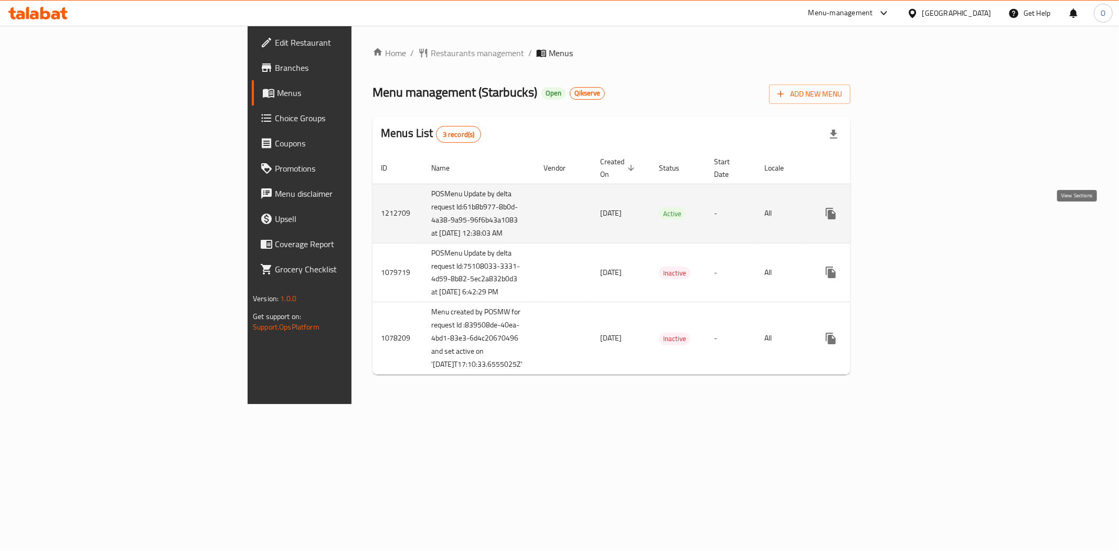
click at [913, 220] on icon "enhanced table" at bounding box center [906, 213] width 13 height 13
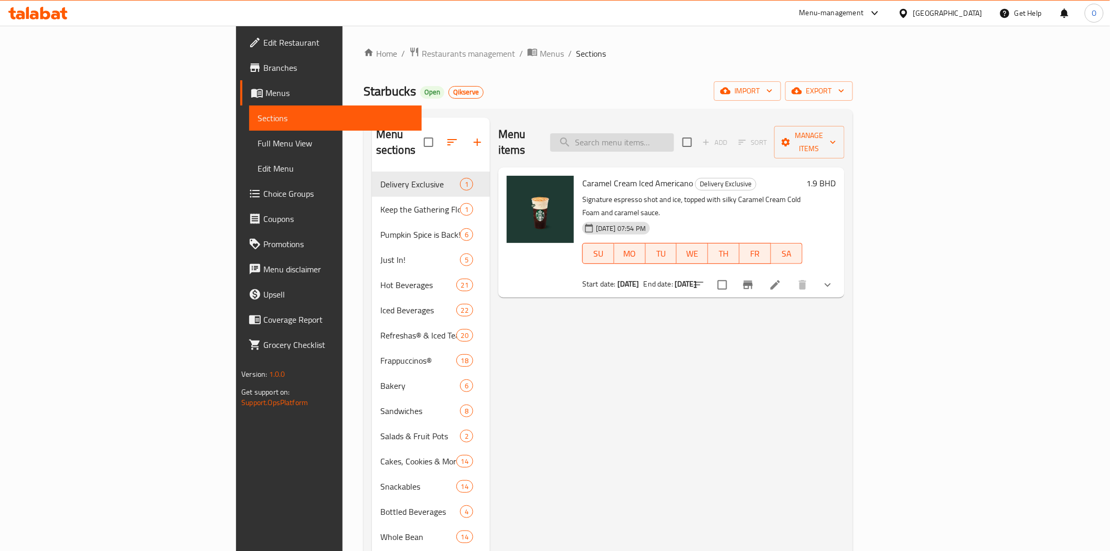
click at [674, 143] on input "search" at bounding box center [612, 142] width 124 height 18
paste input "Whole Bean Coffee Sumatra 250g"
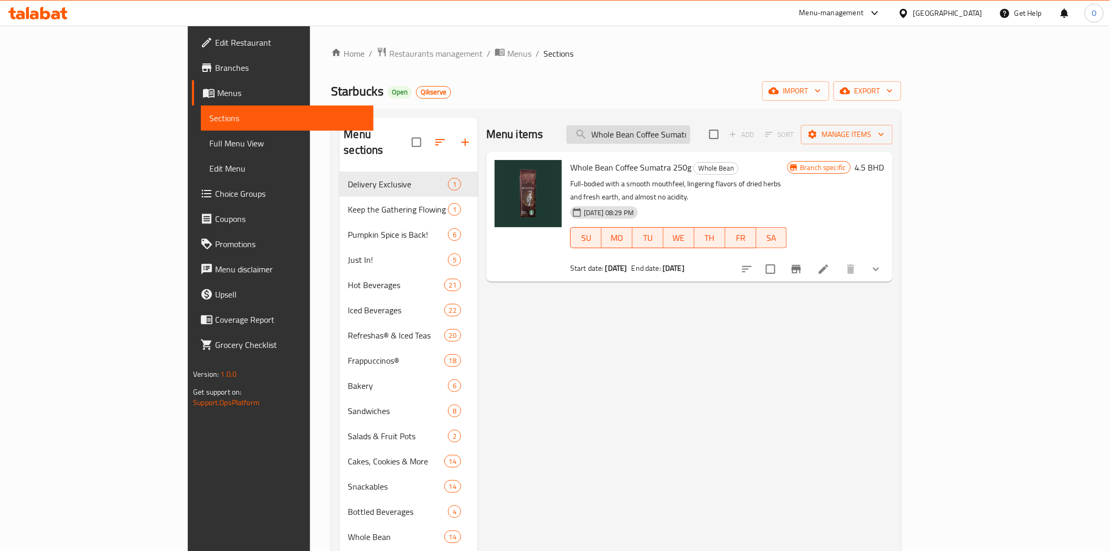
click at [691, 130] on input "Whole Bean Coffee Sumatra 250g" at bounding box center [629, 134] width 124 height 18
paste input "Guatemala Antigu"
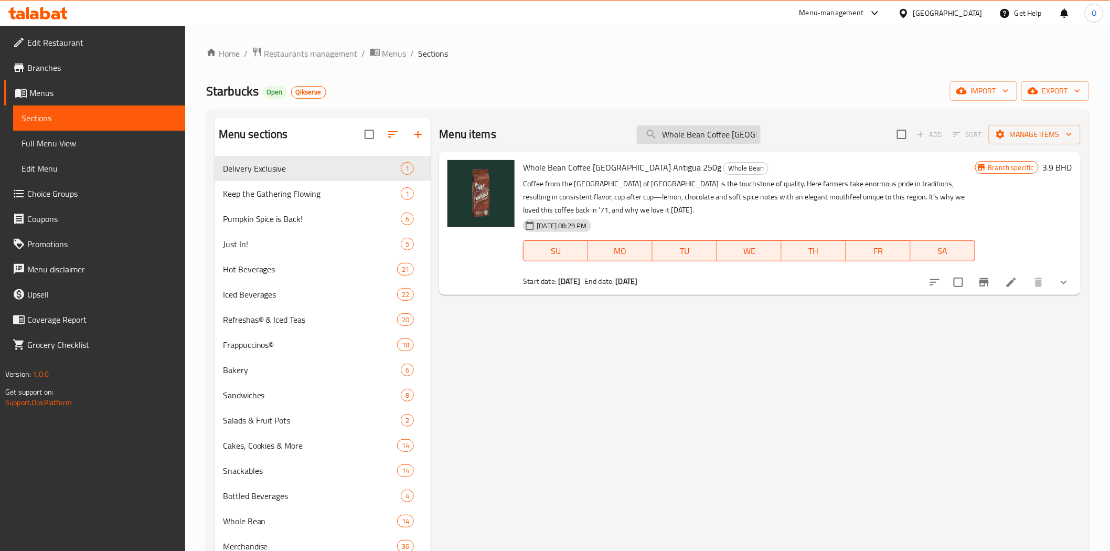
click at [698, 138] on input "Whole Bean Coffee [GEOGRAPHIC_DATA] Antigua 250g" at bounding box center [699, 134] width 124 height 18
paste input "House Blend"
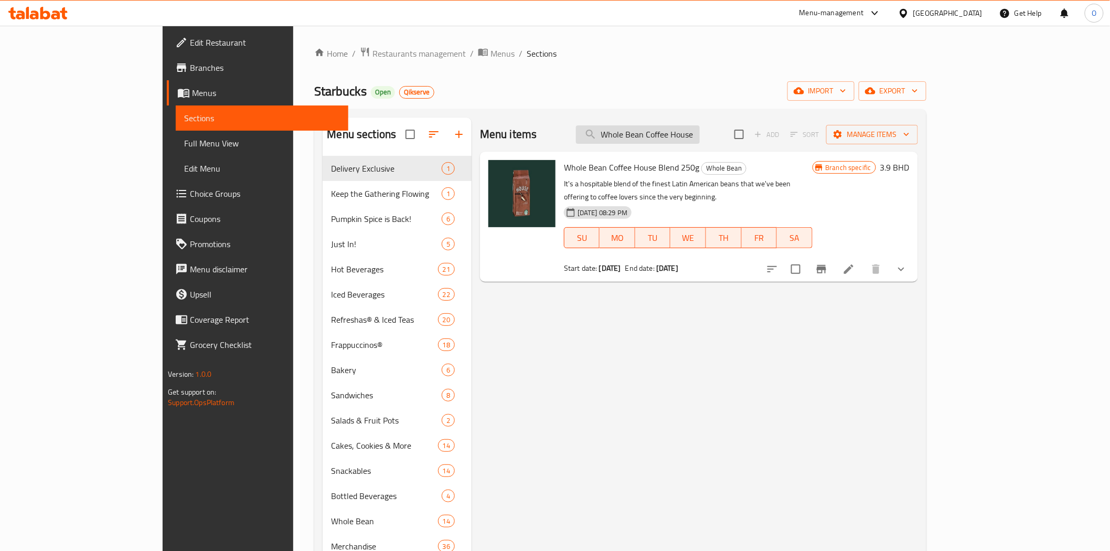
click at [675, 141] on input "Whole Bean Coffee House Blend 250g" at bounding box center [638, 134] width 124 height 18
paste input "Mug 3 Oz Siren Stone Gray"
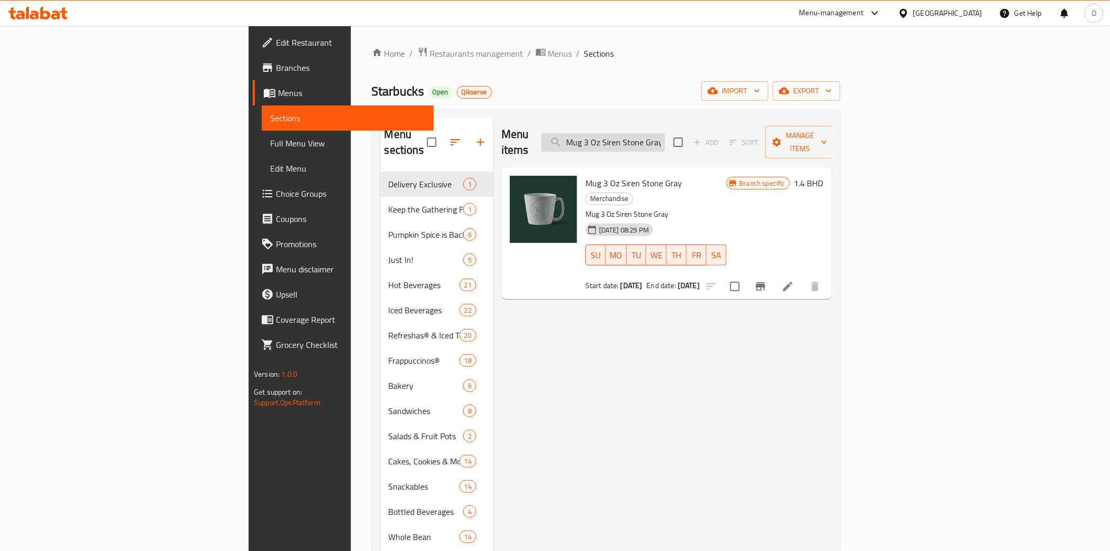
click at [665, 137] on input "Mug 3 Oz Siren Stone Gray" at bounding box center [604, 142] width 124 height 18
paste input "14 Oz Speckled Terrazo"
type input "Mug 14 Oz Speckled Terrazo"
click at [276, 65] on span "Branches" at bounding box center [351, 67] width 150 height 13
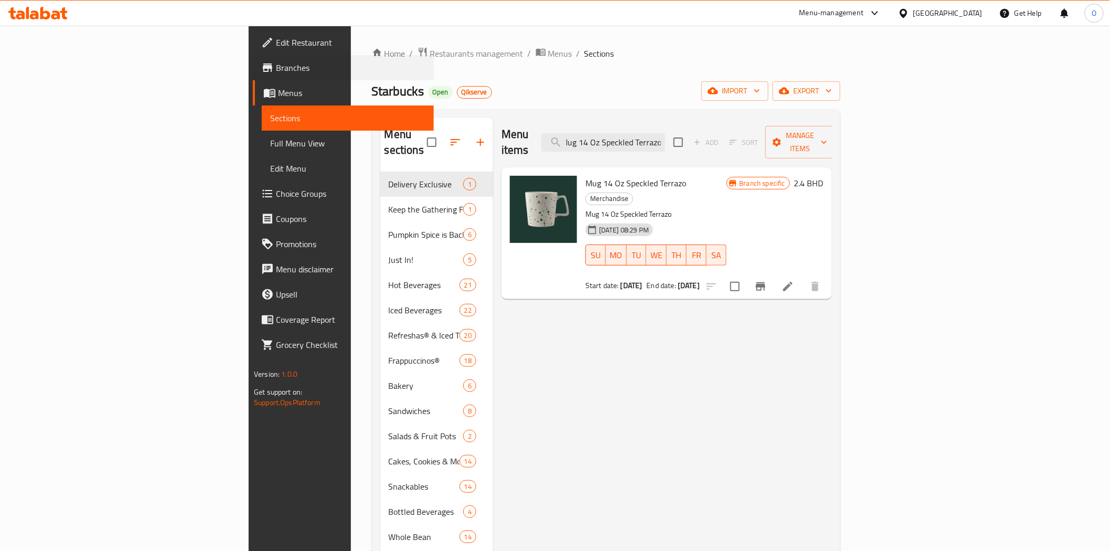
scroll to position [0, 0]
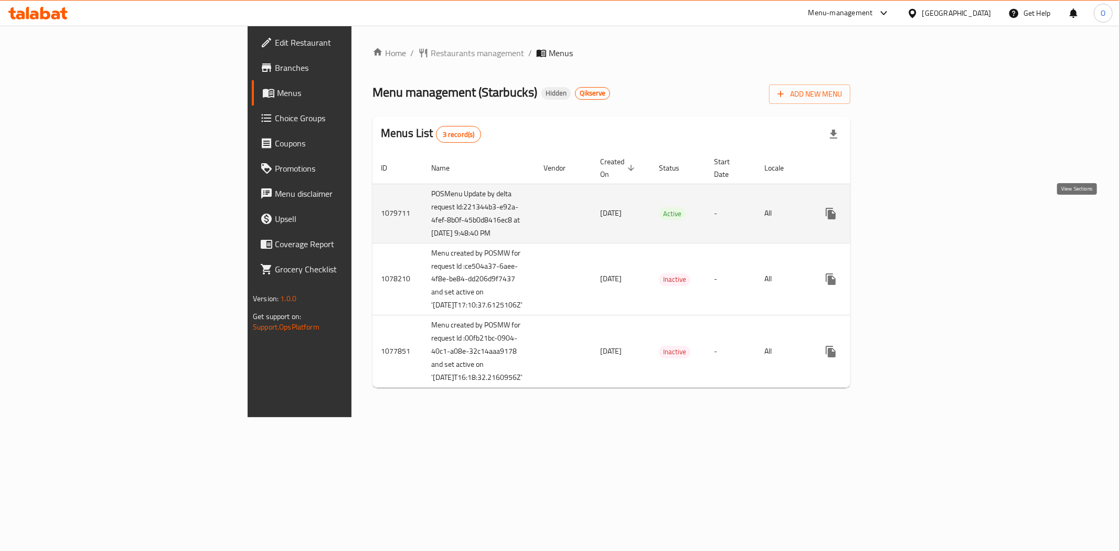
click at [913, 215] on icon "enhanced table" at bounding box center [906, 213] width 13 height 13
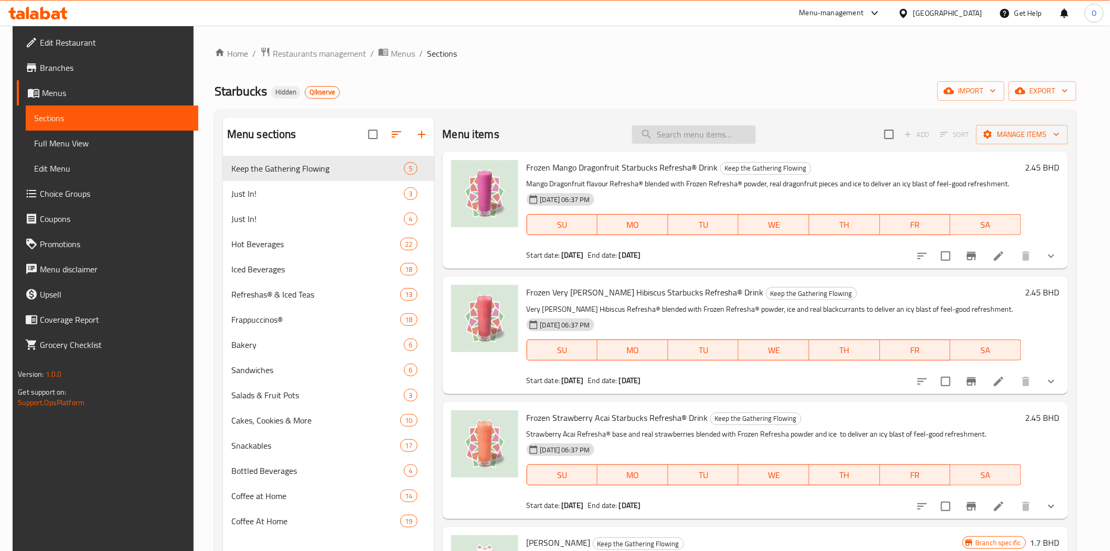
click at [730, 139] on input "search" at bounding box center [694, 134] width 124 height 18
paste input "Mug 14 Oz Speckled Terrazo"
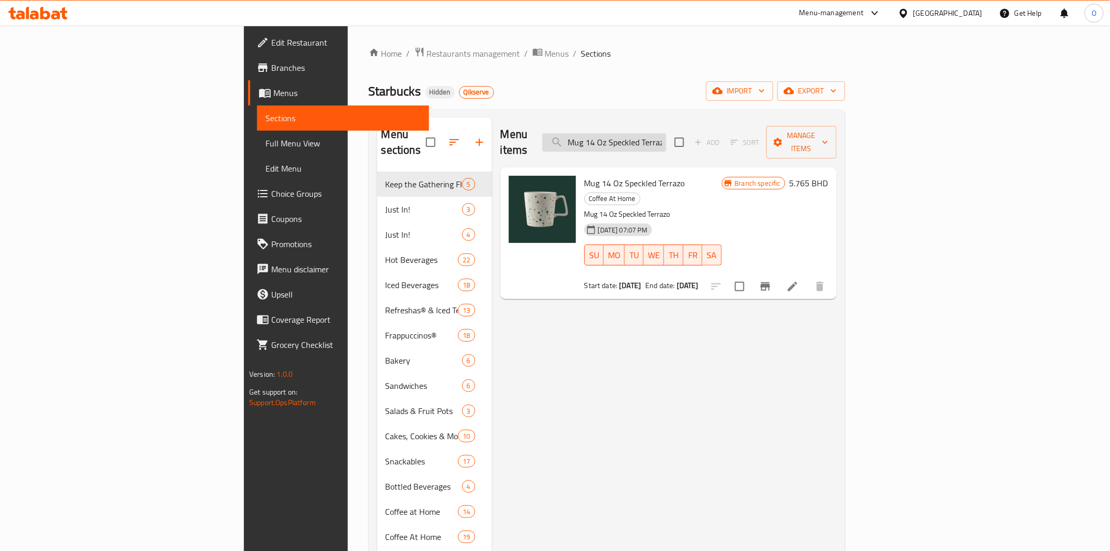
click at [666, 137] on input "Mug 14 Oz Speckled Terrazo" at bounding box center [605, 142] width 124 height 18
paste input "3 Oz Siren Stone Gray"
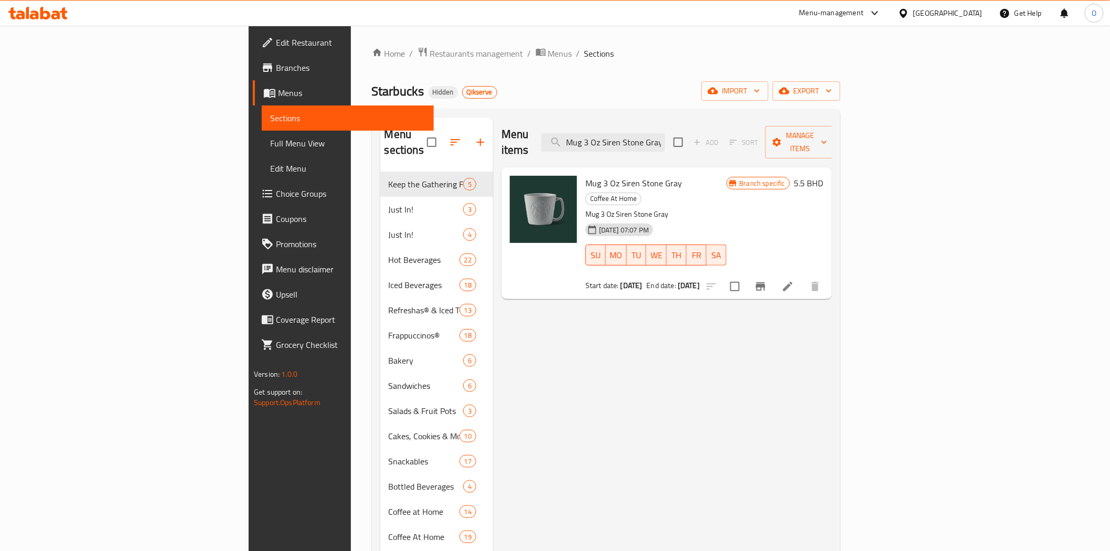
click at [670, 144] on div "Menu items Mug 3 Oz Siren Stone Gray Add Sort Manage items" at bounding box center [667, 143] width 331 height 50
click at [665, 137] on input "Mug 3 Oz Siren Stone Gray" at bounding box center [604, 142] width 124 height 18
paste input "Whole Bean Coffee House Blend 250g"
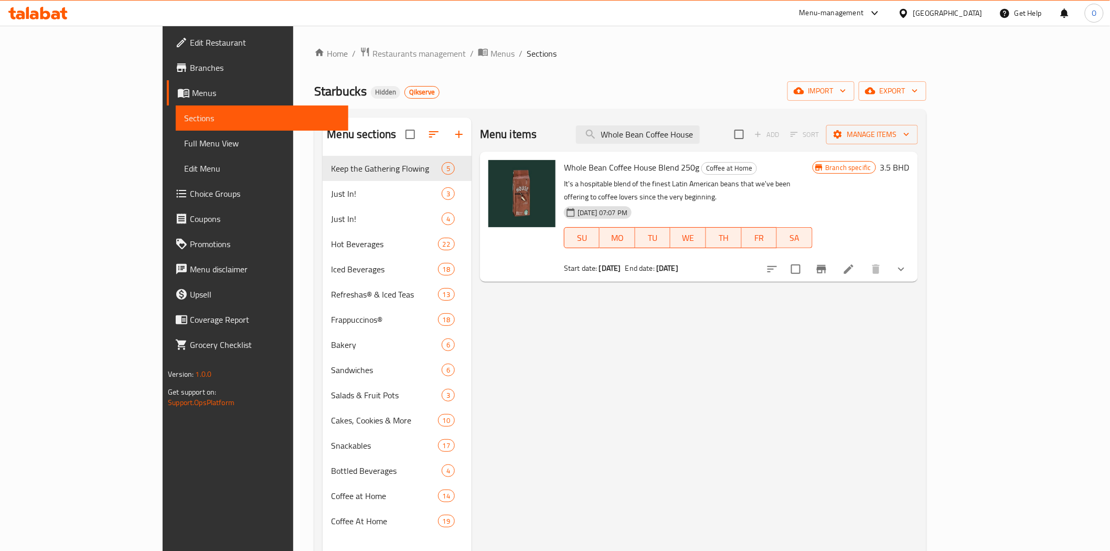
click at [691, 150] on div "Menu items Whole Bean Coffee House Blend 250g Add Sort Manage items" at bounding box center [699, 135] width 438 height 34
click at [698, 137] on input "Whole Bean Coffee House Blend 250g" at bounding box center [638, 134] width 124 height 18
paste input "Guatemala Antigua"
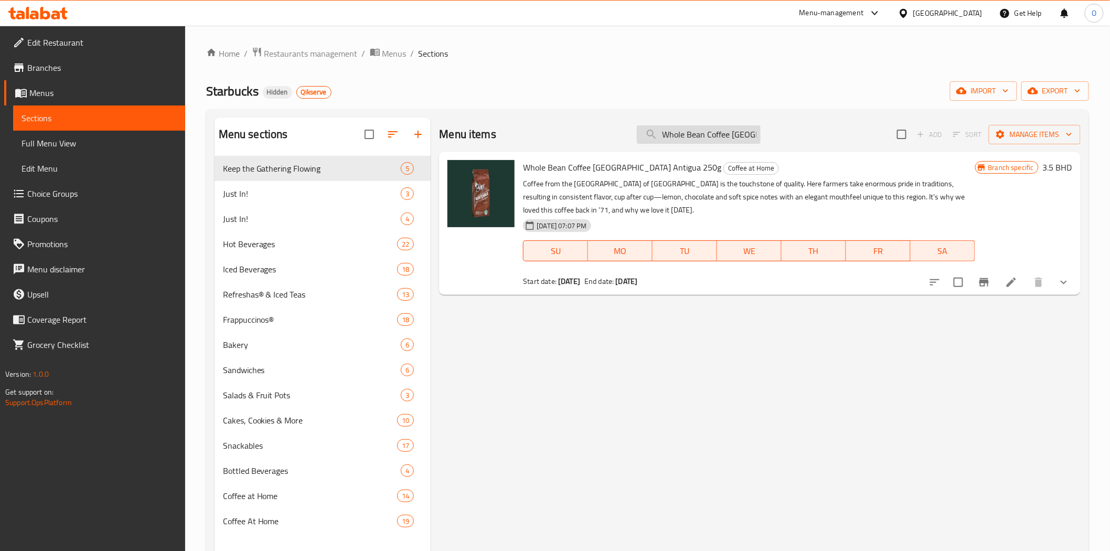
click at [675, 125] on input "Whole Bean Coffee [GEOGRAPHIC_DATA] Antigua 250g" at bounding box center [699, 134] width 124 height 18
paste input "Sumatr"
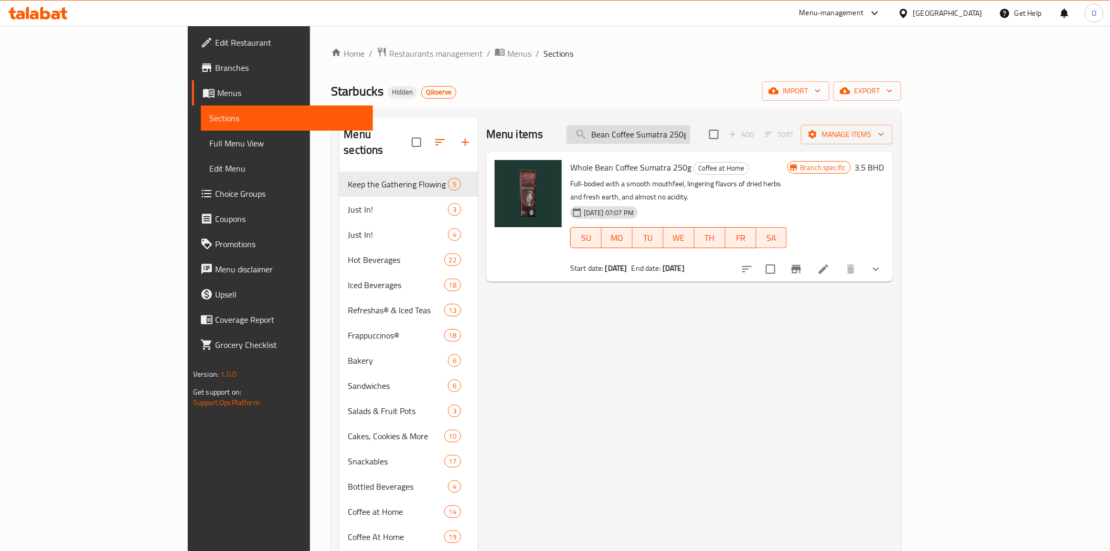
type input "Whole Bean Coffee Sumatra 250g"
click at [215, 72] on span "Branches" at bounding box center [290, 67] width 150 height 13
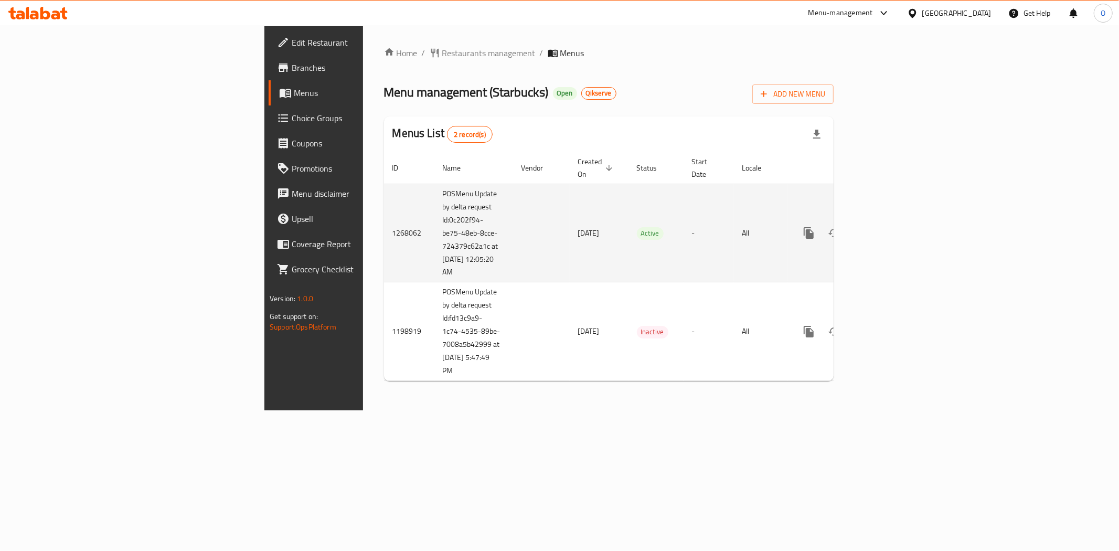
click at [891, 227] on icon "enhanced table" at bounding box center [884, 233] width 13 height 13
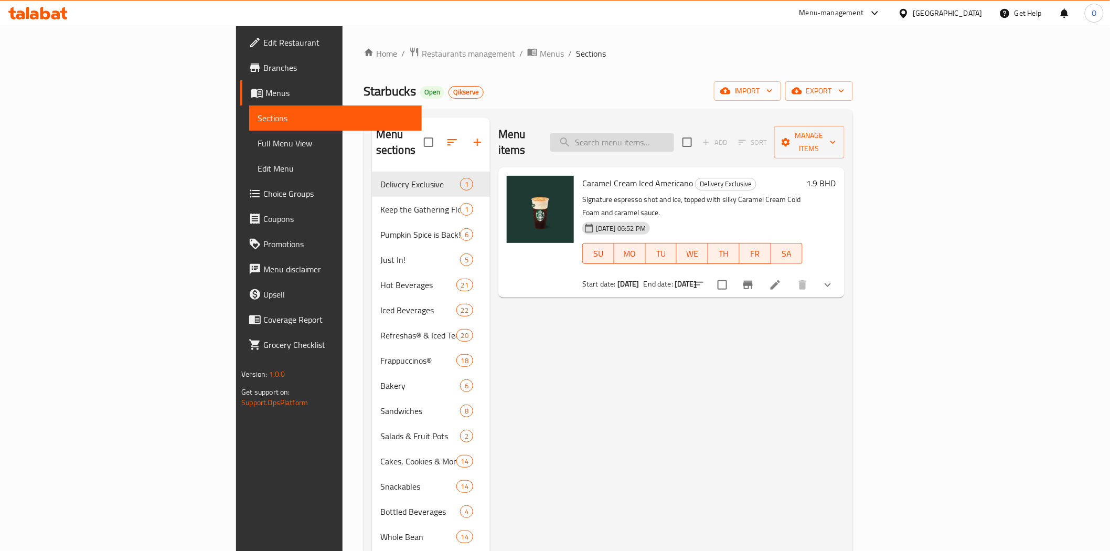
click at [674, 133] on input "search" at bounding box center [612, 142] width 124 height 18
paste input "Whole Bean Coffee Sumatra 250g"
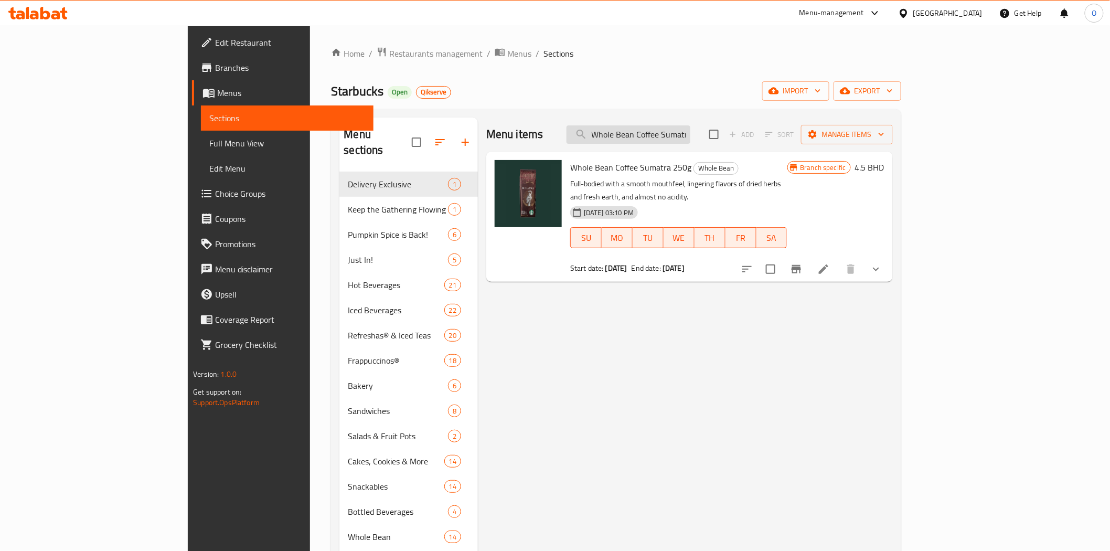
click at [691, 131] on input "Whole Bean Coffee Sumatra 250g" at bounding box center [629, 134] width 124 height 18
paste input "Guatemala Antigu"
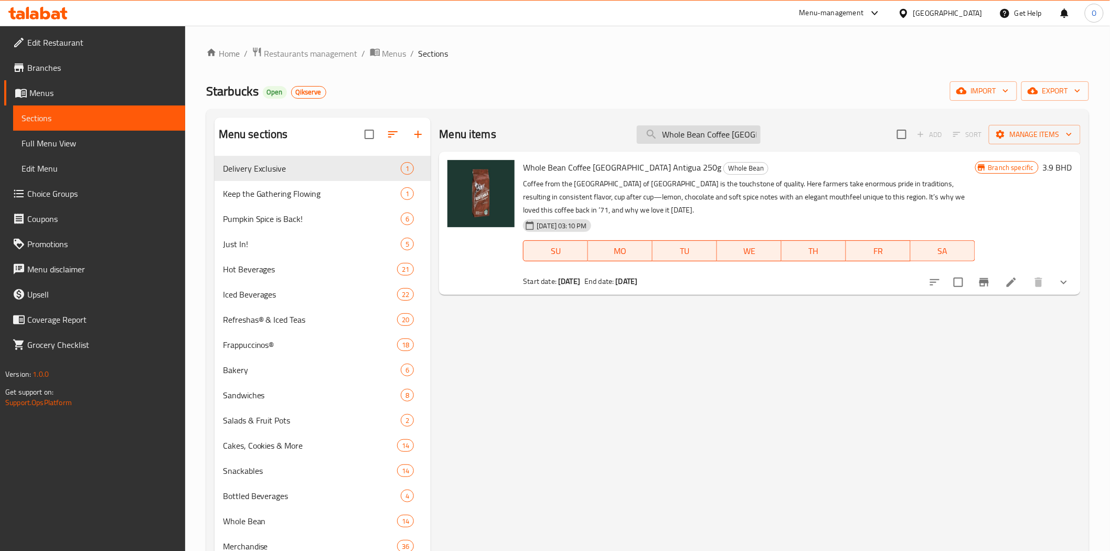
click at [701, 139] on input "Whole Bean Coffee [GEOGRAPHIC_DATA] Antigua 250g" at bounding box center [699, 134] width 124 height 18
paste input "House Blend"
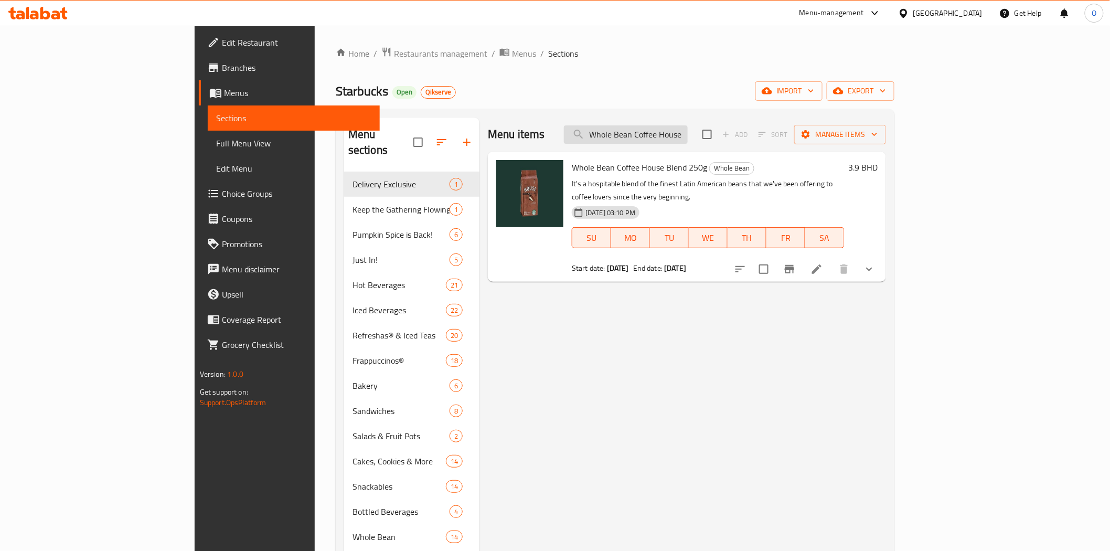
click at [688, 133] on input "Whole Bean Coffee House Blend 250g" at bounding box center [626, 134] width 124 height 18
paste input "Mug 3 Oz Siren Stone Gray"
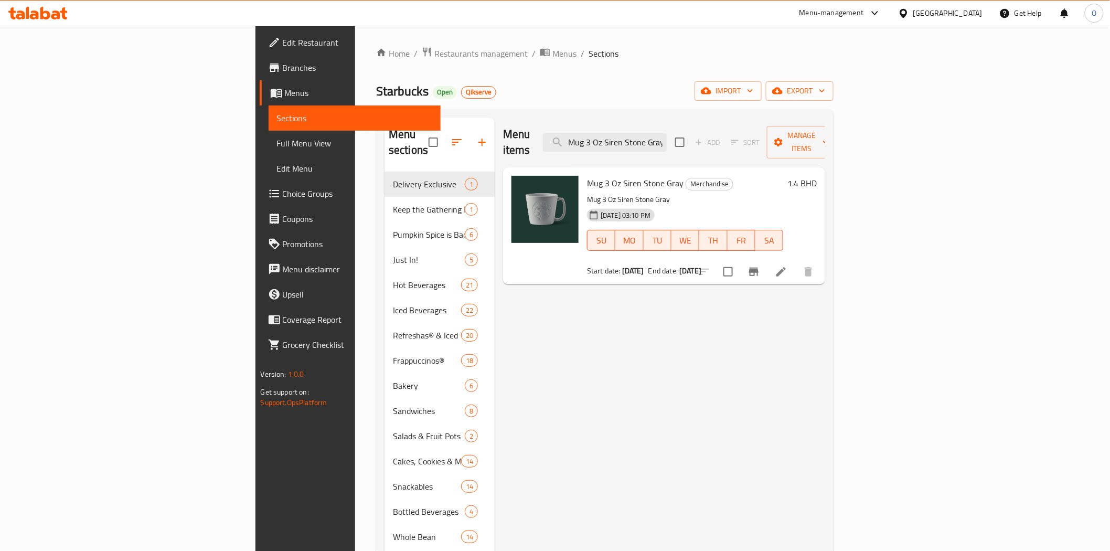
click at [704, 124] on div "Menu items Mug 3 Oz Siren Stone Gray Add Sort Manage items" at bounding box center [664, 143] width 322 height 50
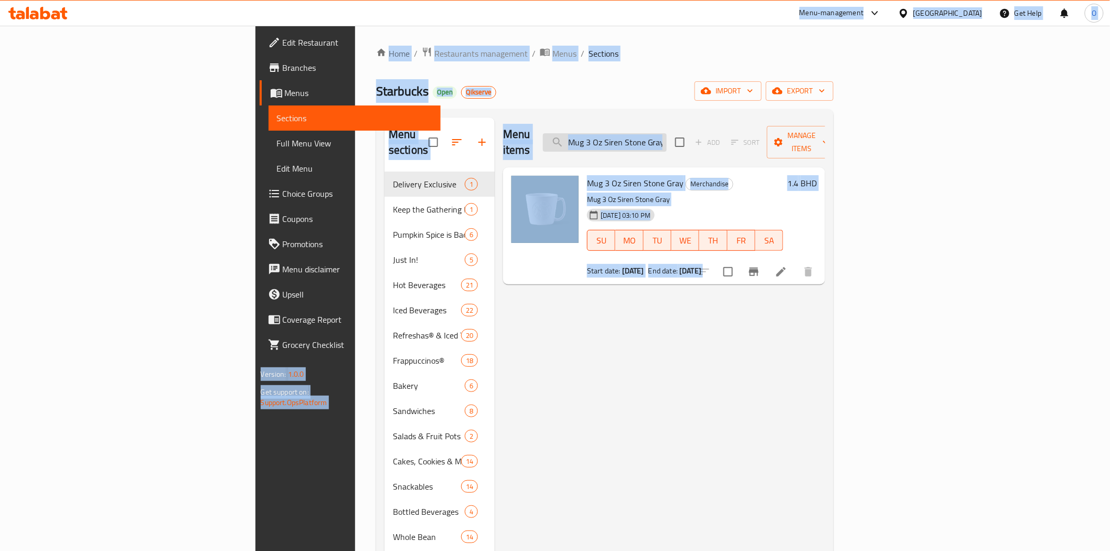
click at [667, 133] on input "Mug 3 Oz Siren Stone Gray" at bounding box center [605, 142] width 124 height 18
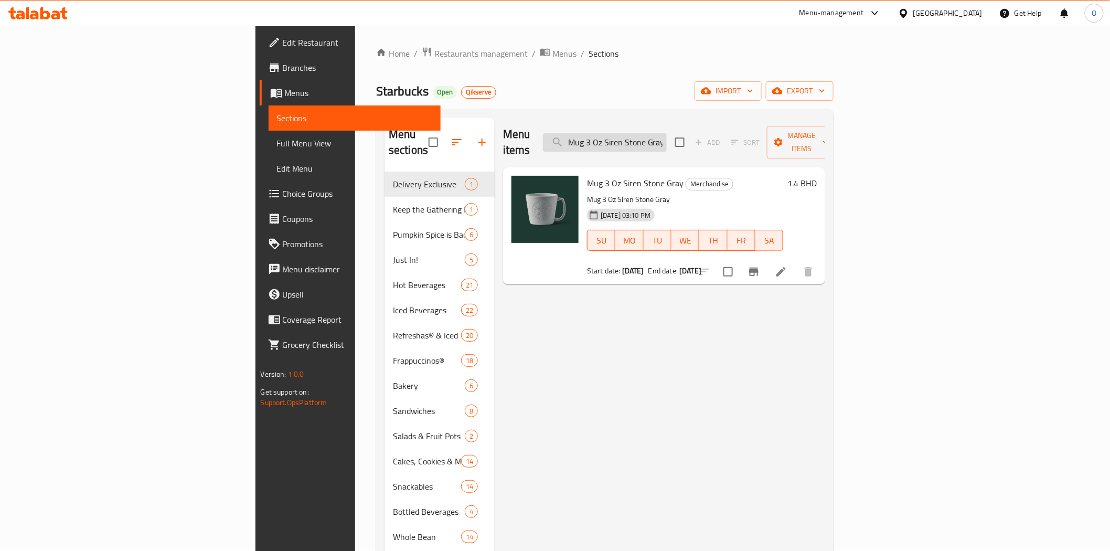
paste input "14 Oz Speckled Terrazo"
type input "Mug 14 Oz Speckled Terrazo"
